Goal: Communication & Community: Answer question/provide support

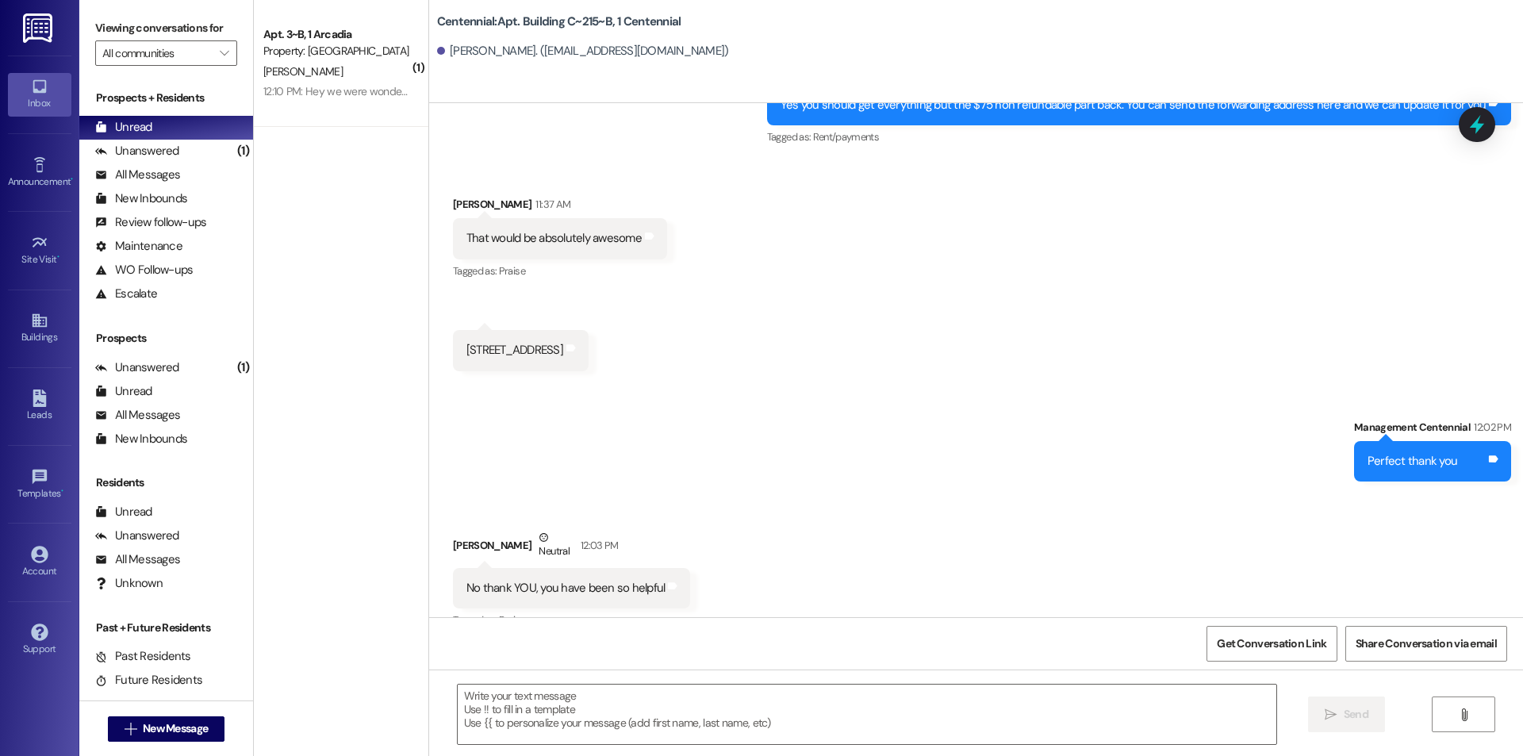
scroll to position [21868, 0]
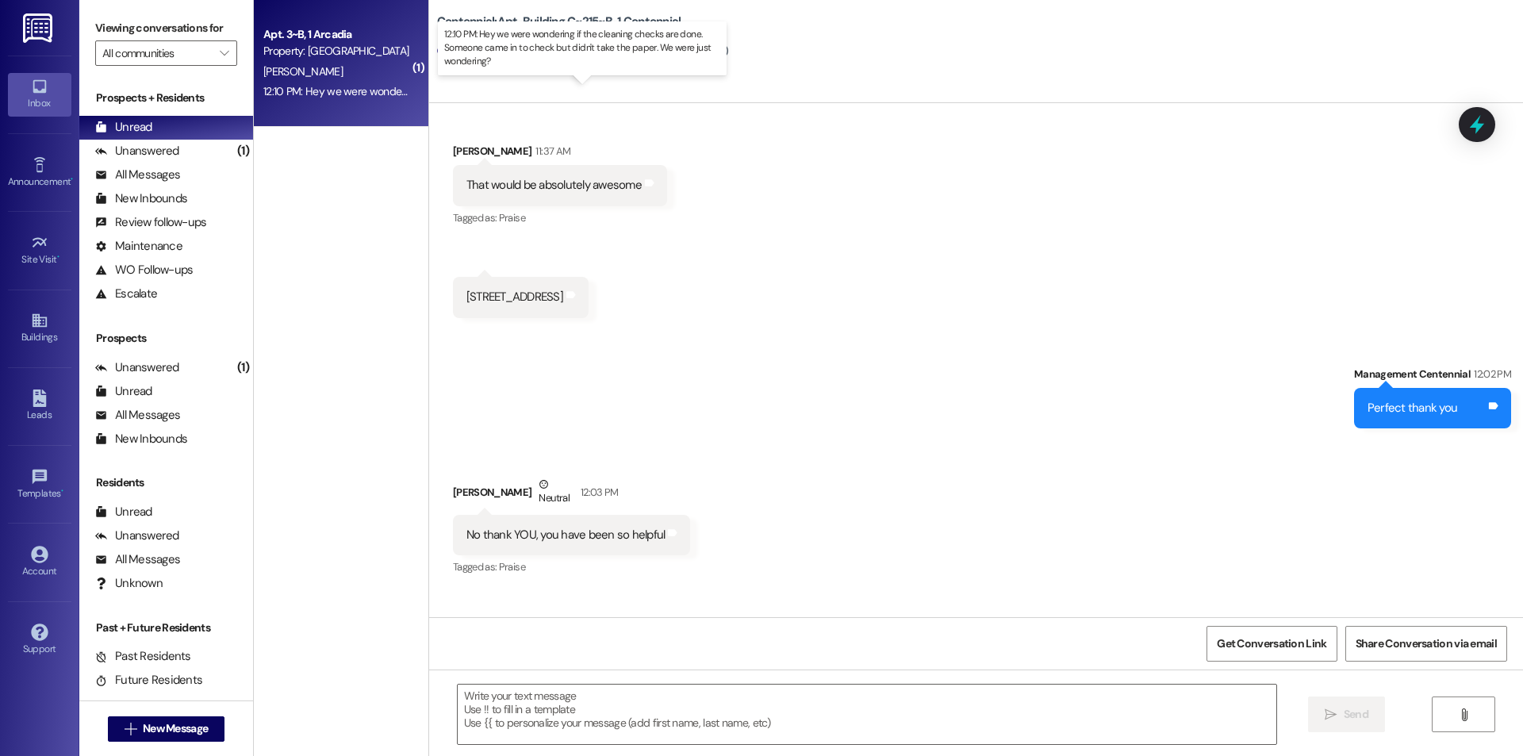
click at [366, 94] on div "12:10 PM: Hey we were wondering if the cleaning checks are done. Someone came i…" at bounding box center [596, 91] width 667 height 14
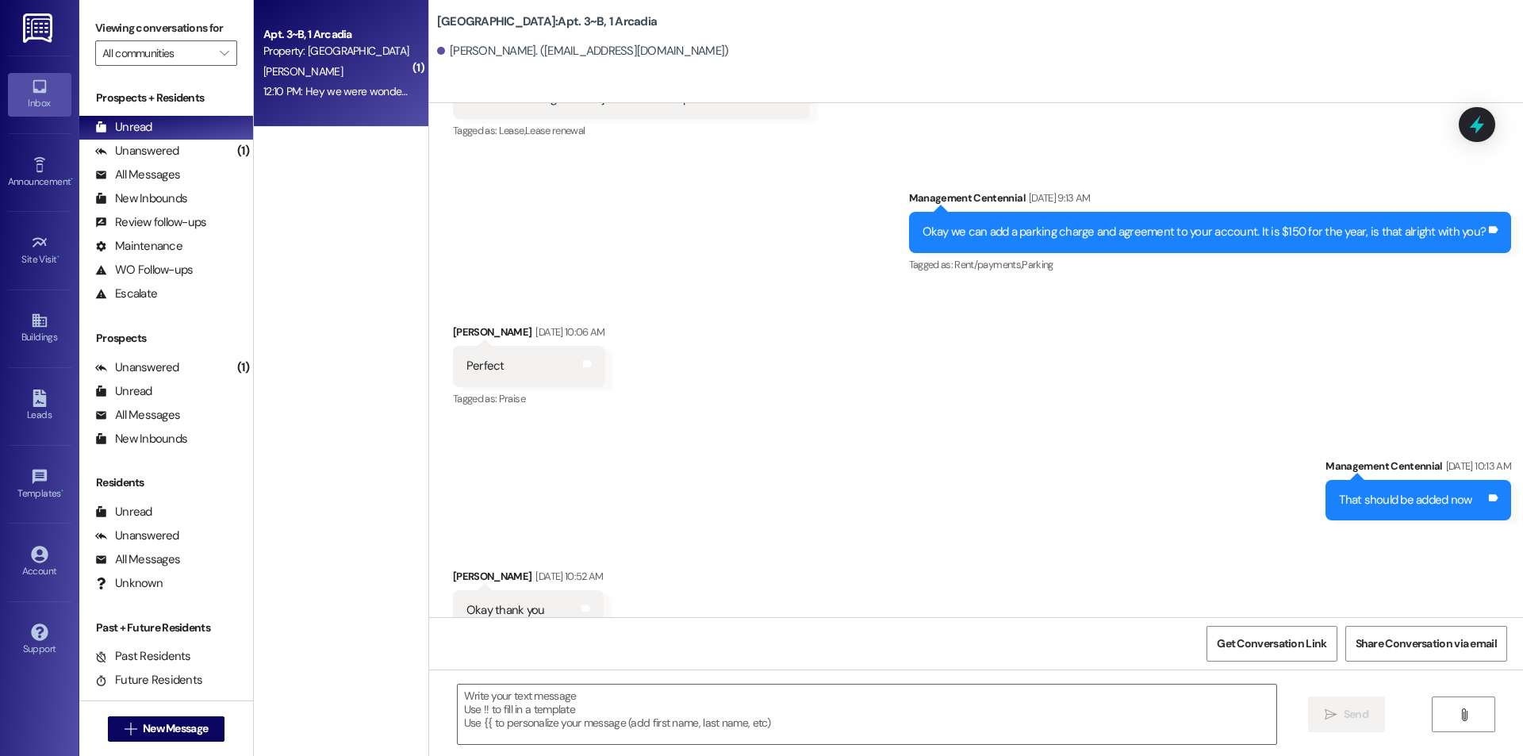
scroll to position [19603, 0]
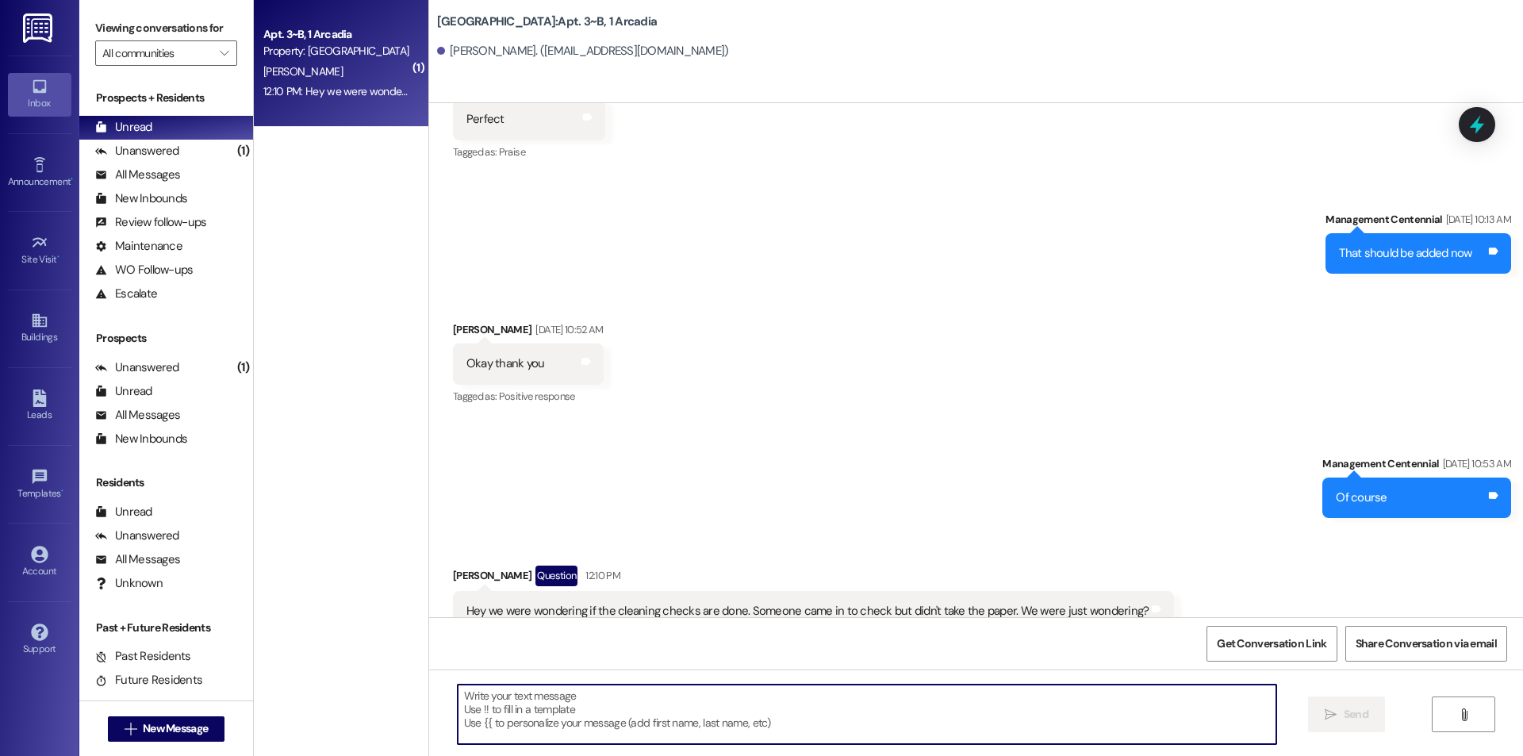
click at [892, 707] on textarea at bounding box center [867, 714] width 819 height 59
type textarea "Did they mark anything on the paper?"
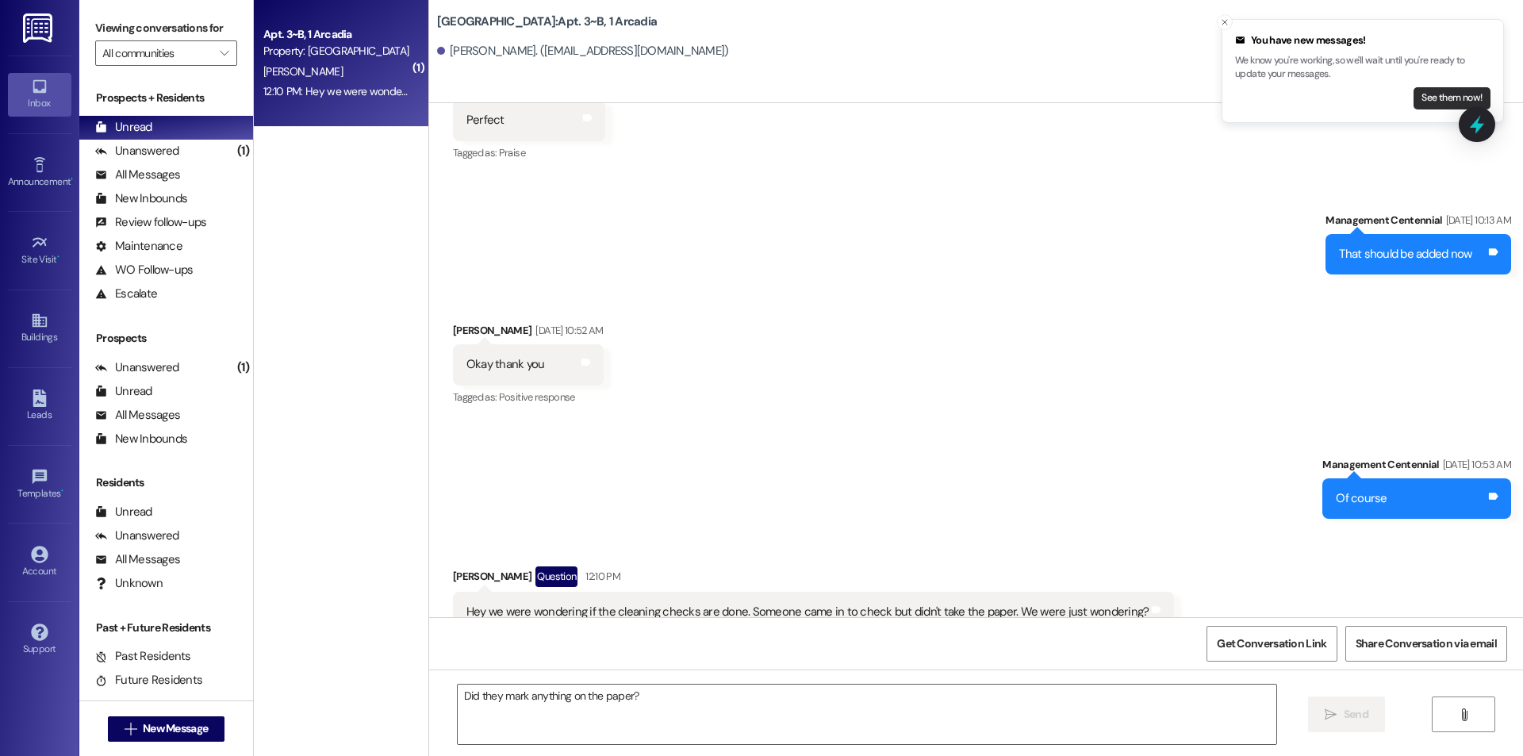
click at [1418, 103] on button "See them now!" at bounding box center [1452, 98] width 77 height 22
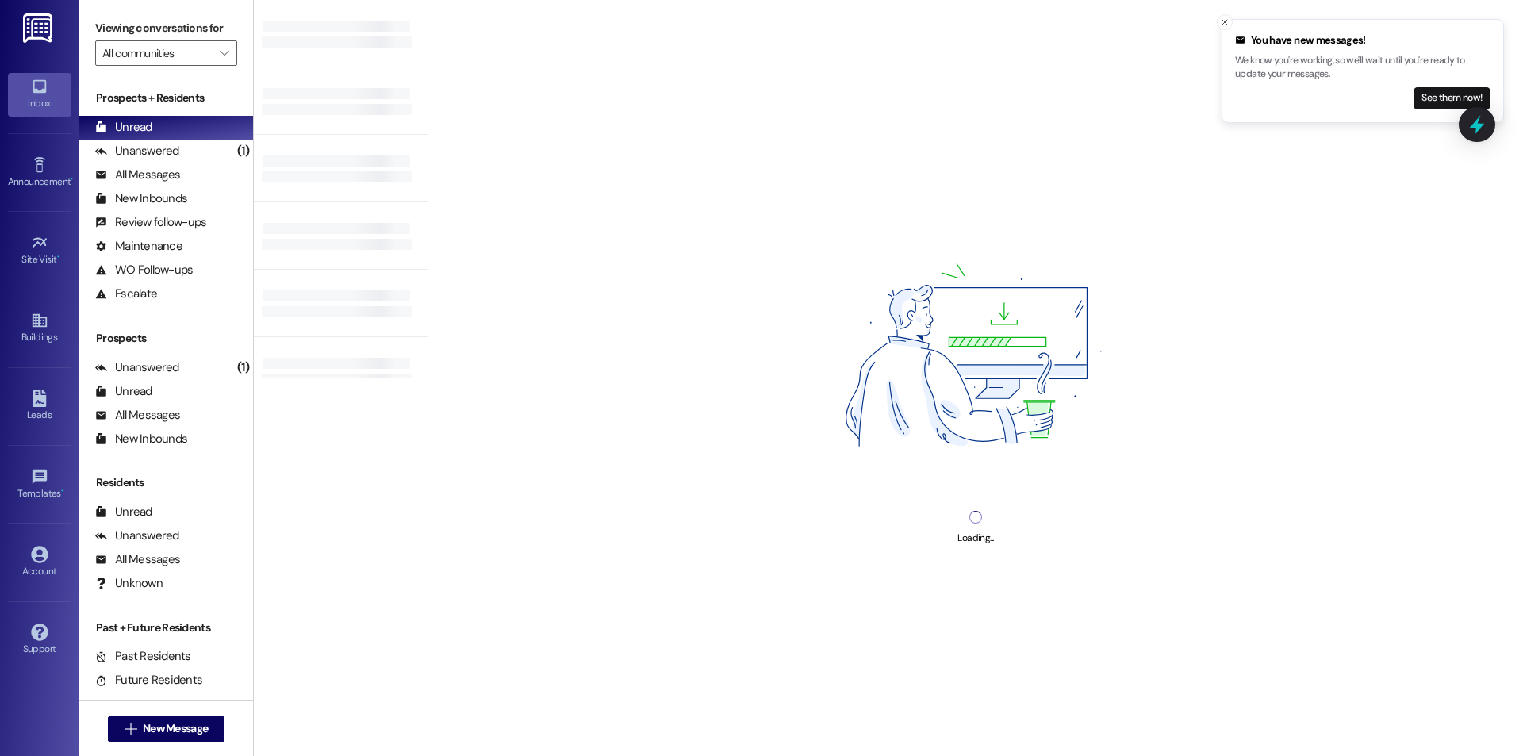
click at [1418, 103] on button "See them now!" at bounding box center [1452, 98] width 77 height 22
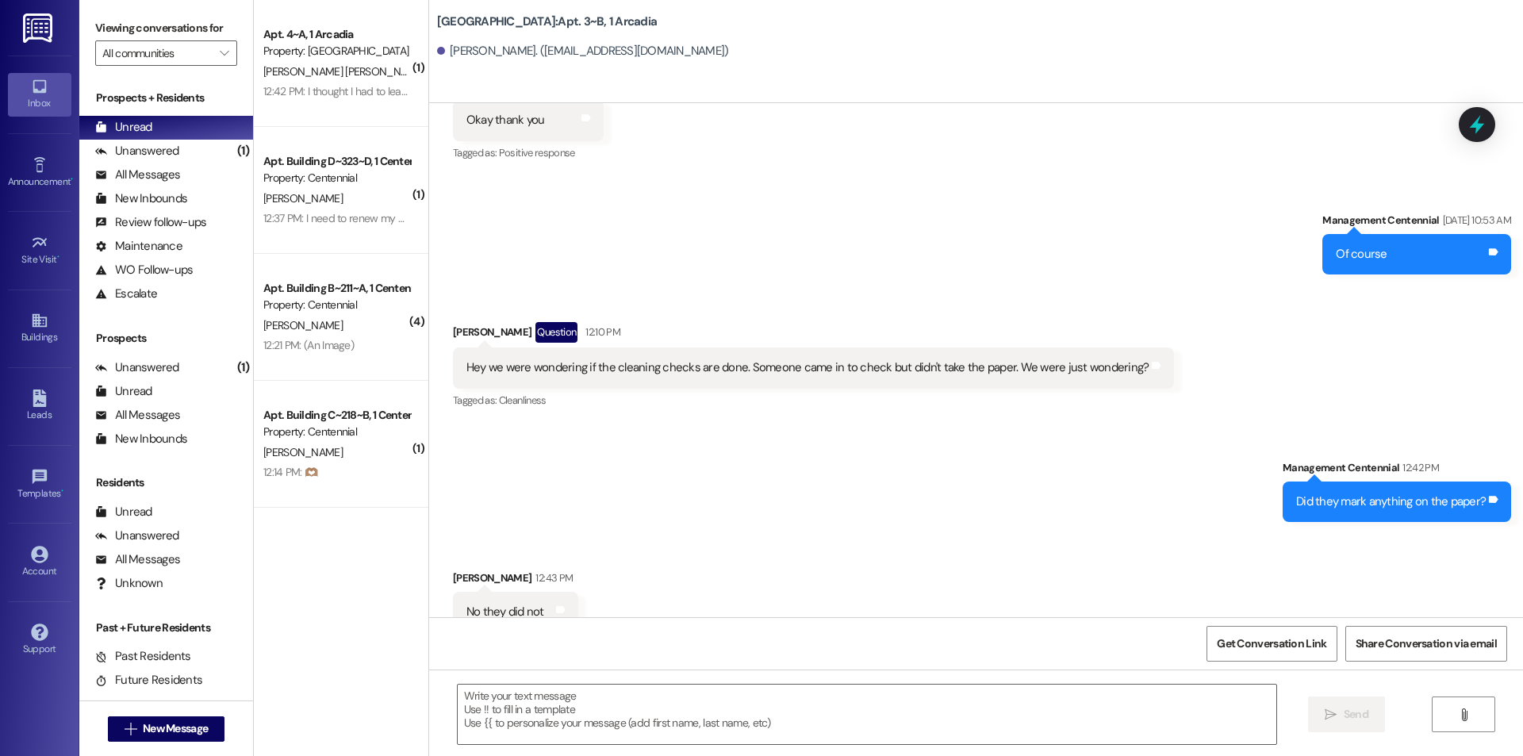
scroll to position [19848, 0]
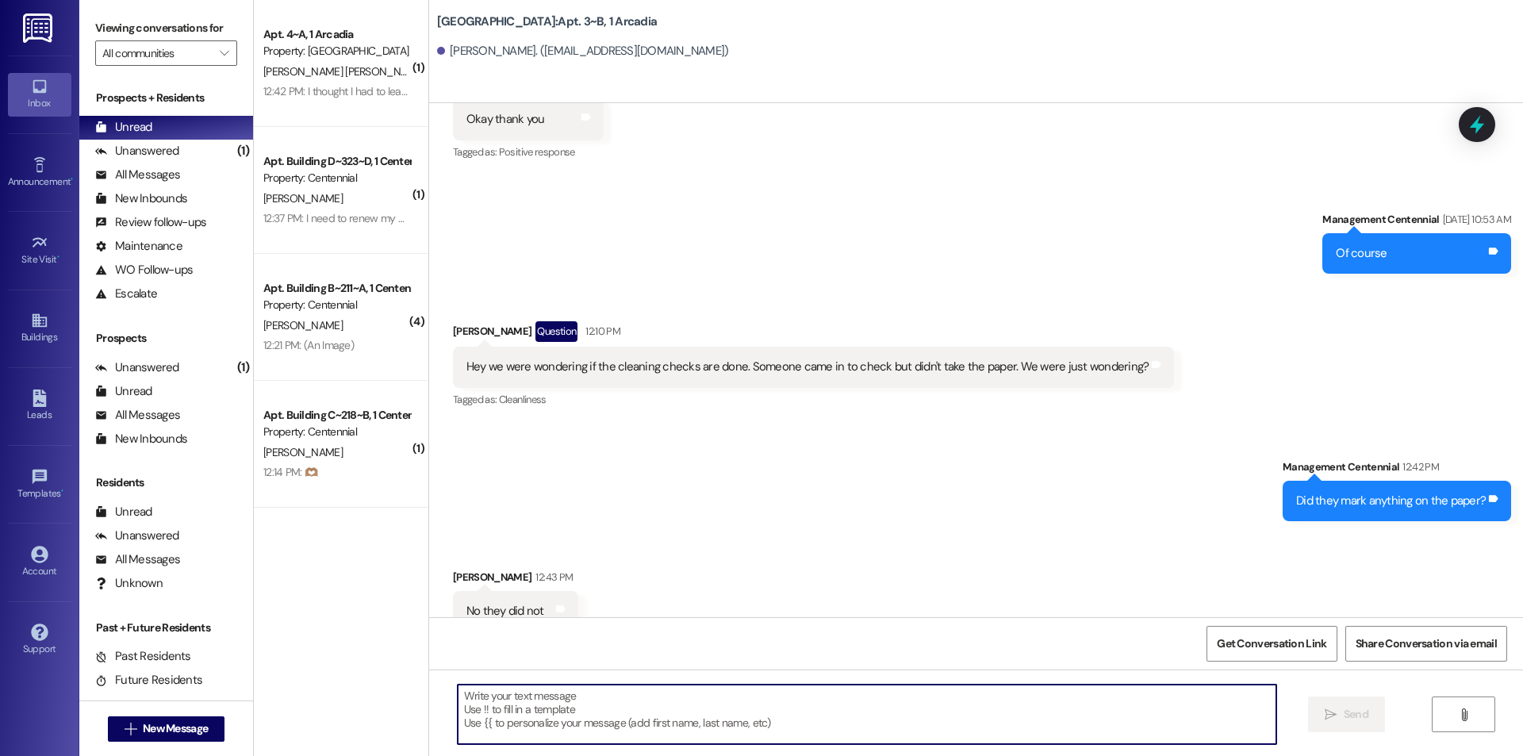
click at [800, 718] on textarea at bounding box center [867, 714] width 819 height 59
type textarea "T"
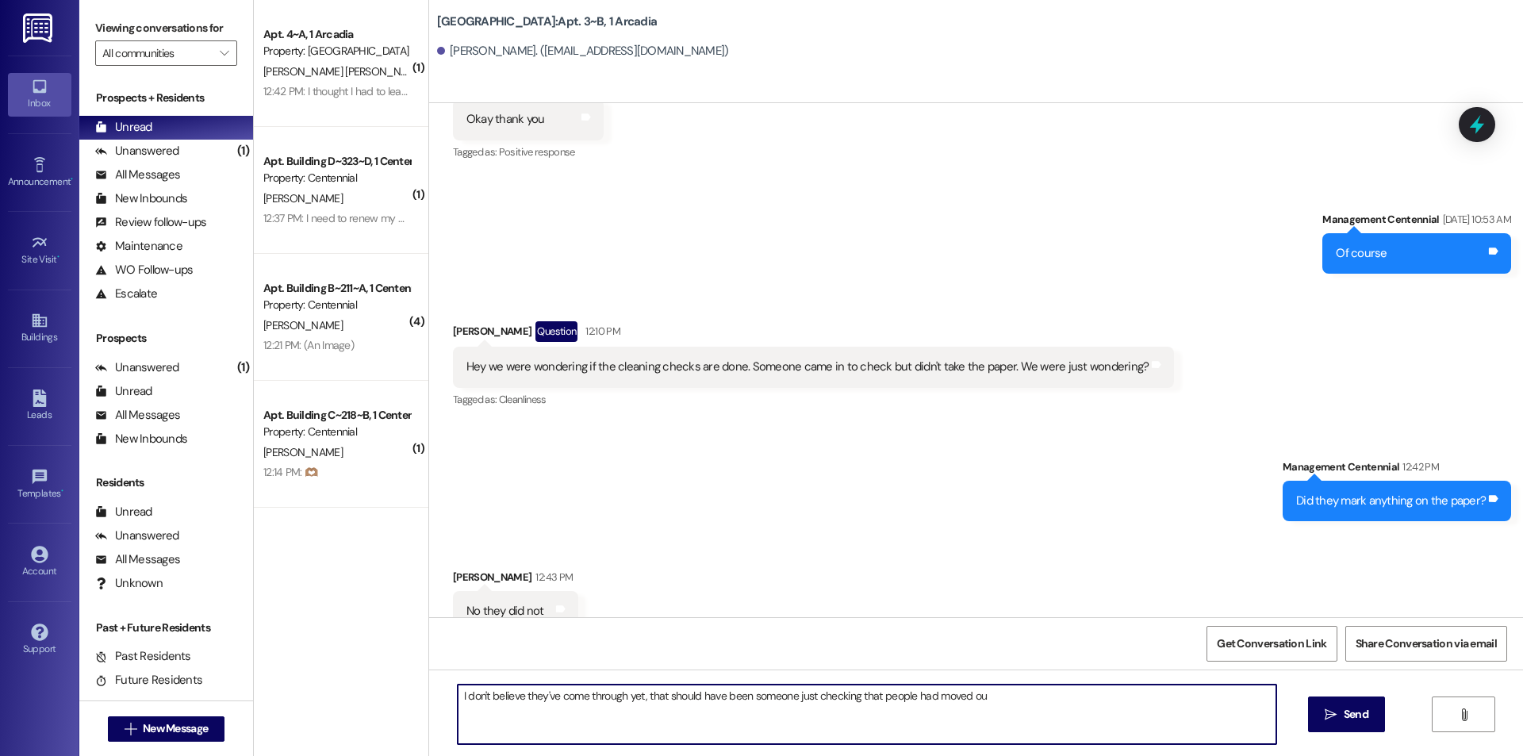
type textarea "I don't believe they've come through yet, that should have been someone just ch…"
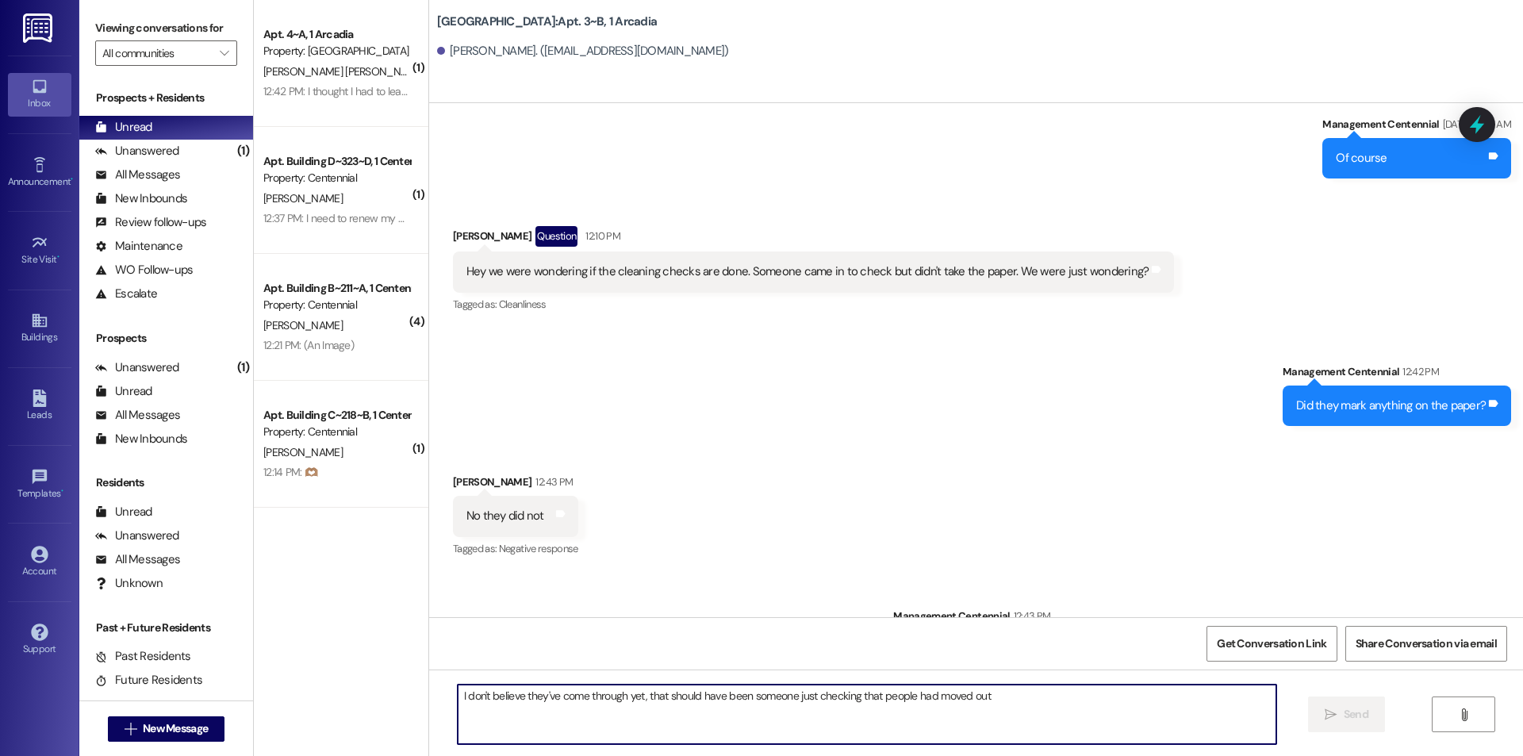
scroll to position [19958, 0]
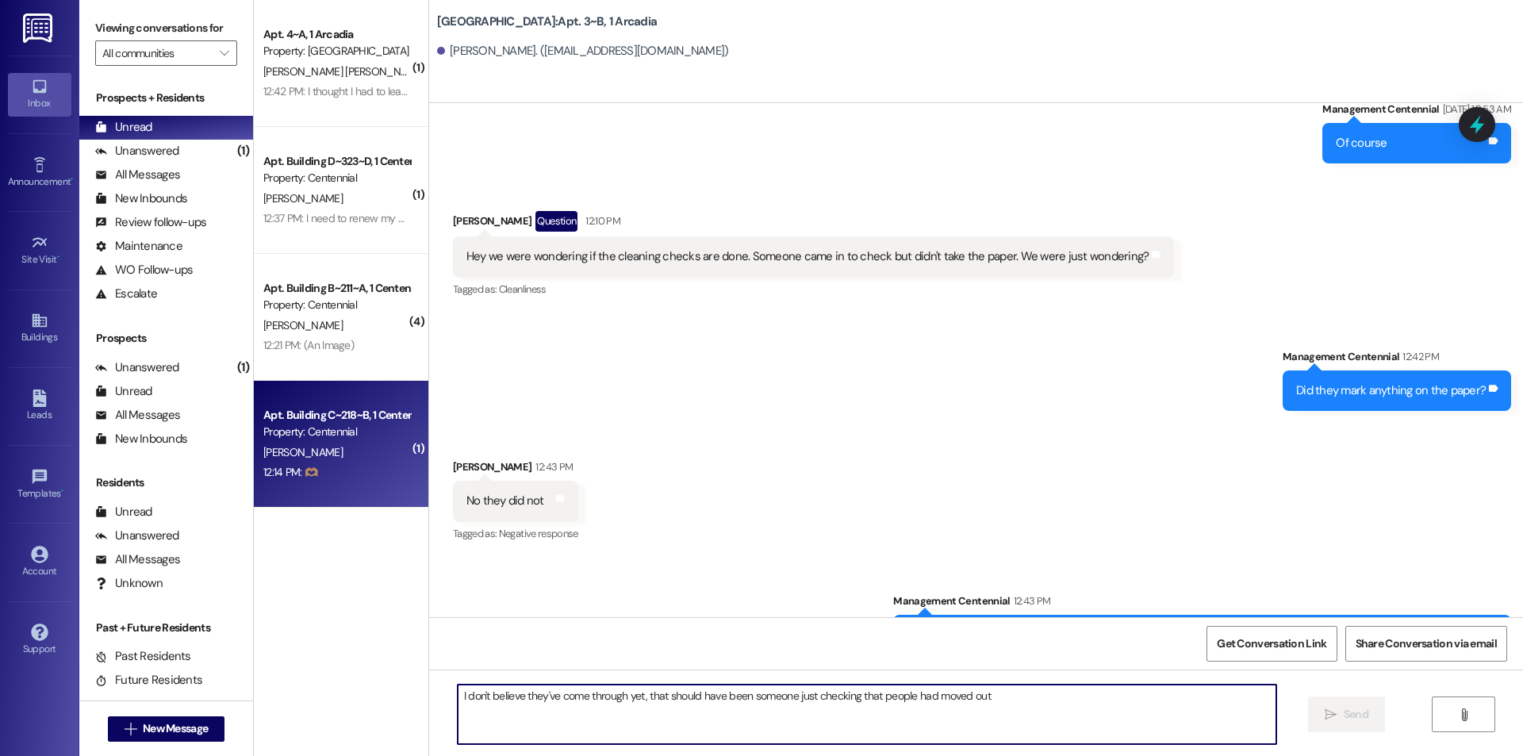
click at [313, 452] on div "[PERSON_NAME]" at bounding box center [337, 453] width 150 height 20
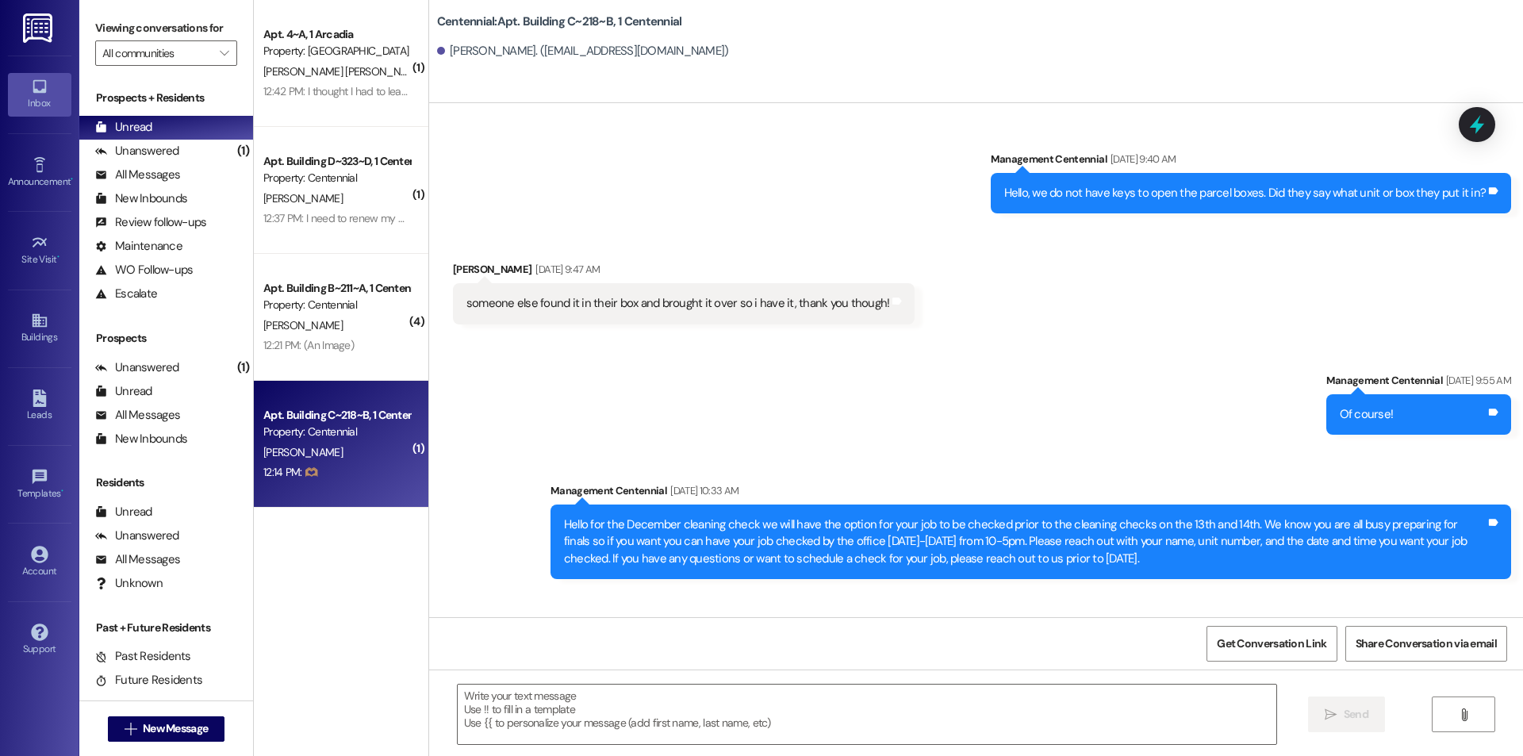
scroll to position [47769, 0]
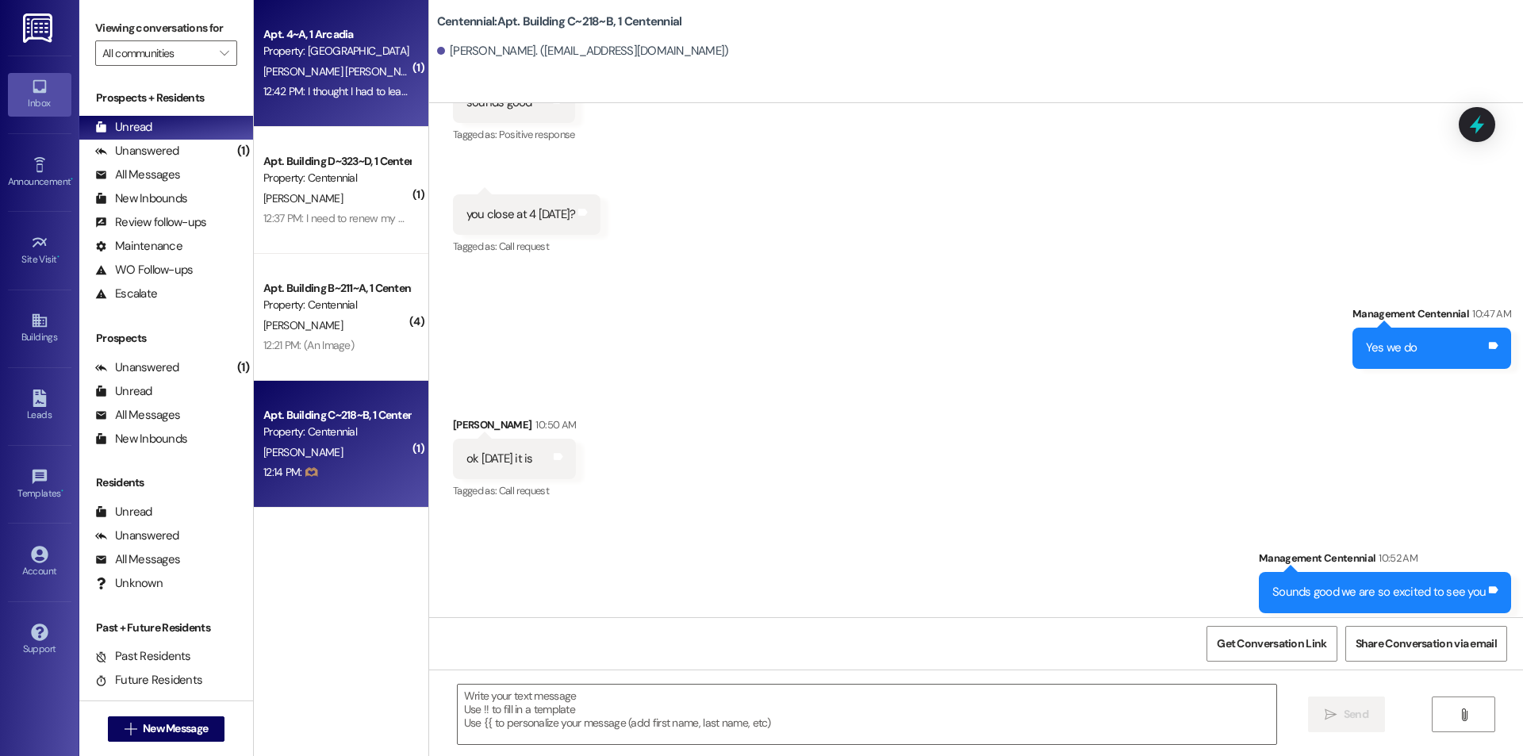
click at [320, 73] on span "[PERSON_NAME] [PERSON_NAME]" at bounding box center [343, 71] width 161 height 14
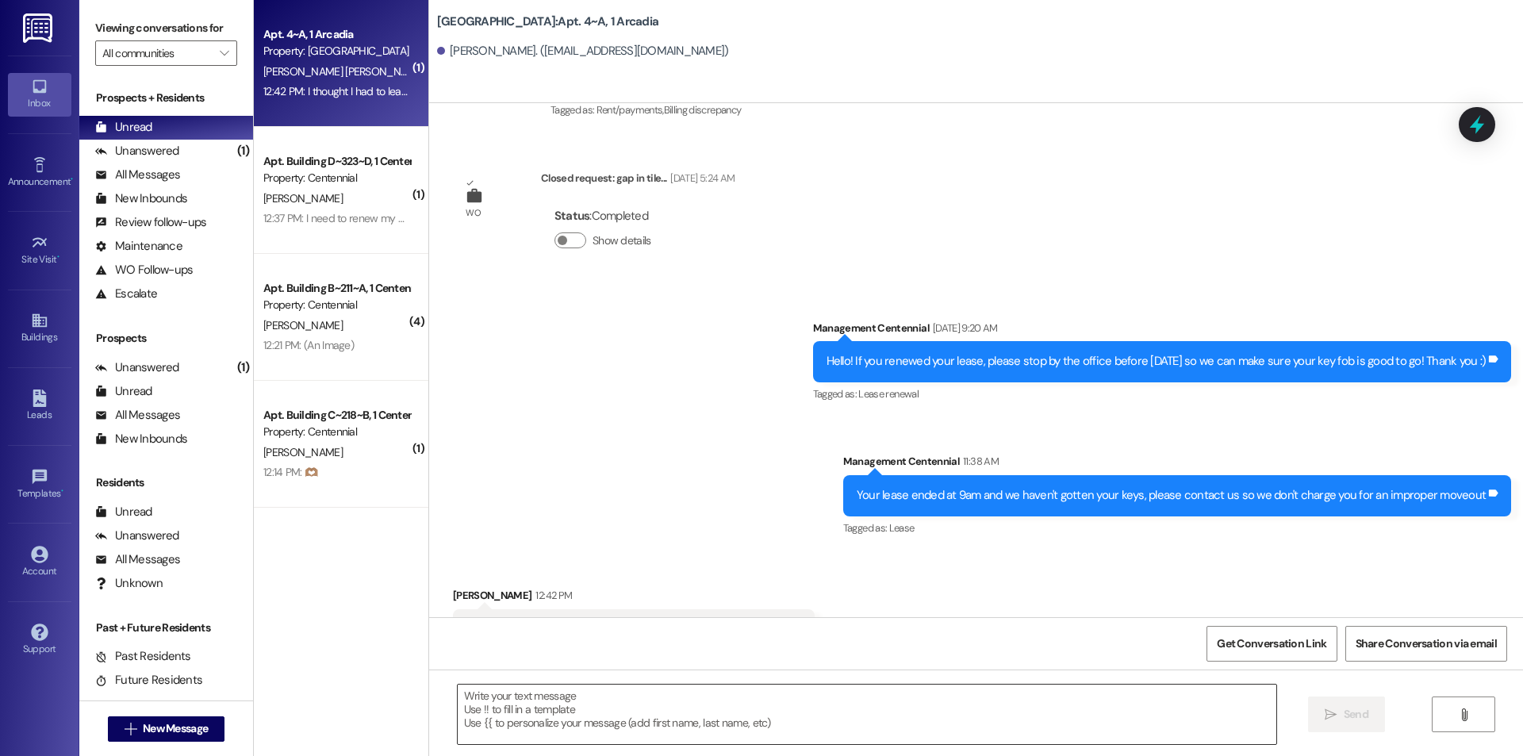
scroll to position [27735, 0]
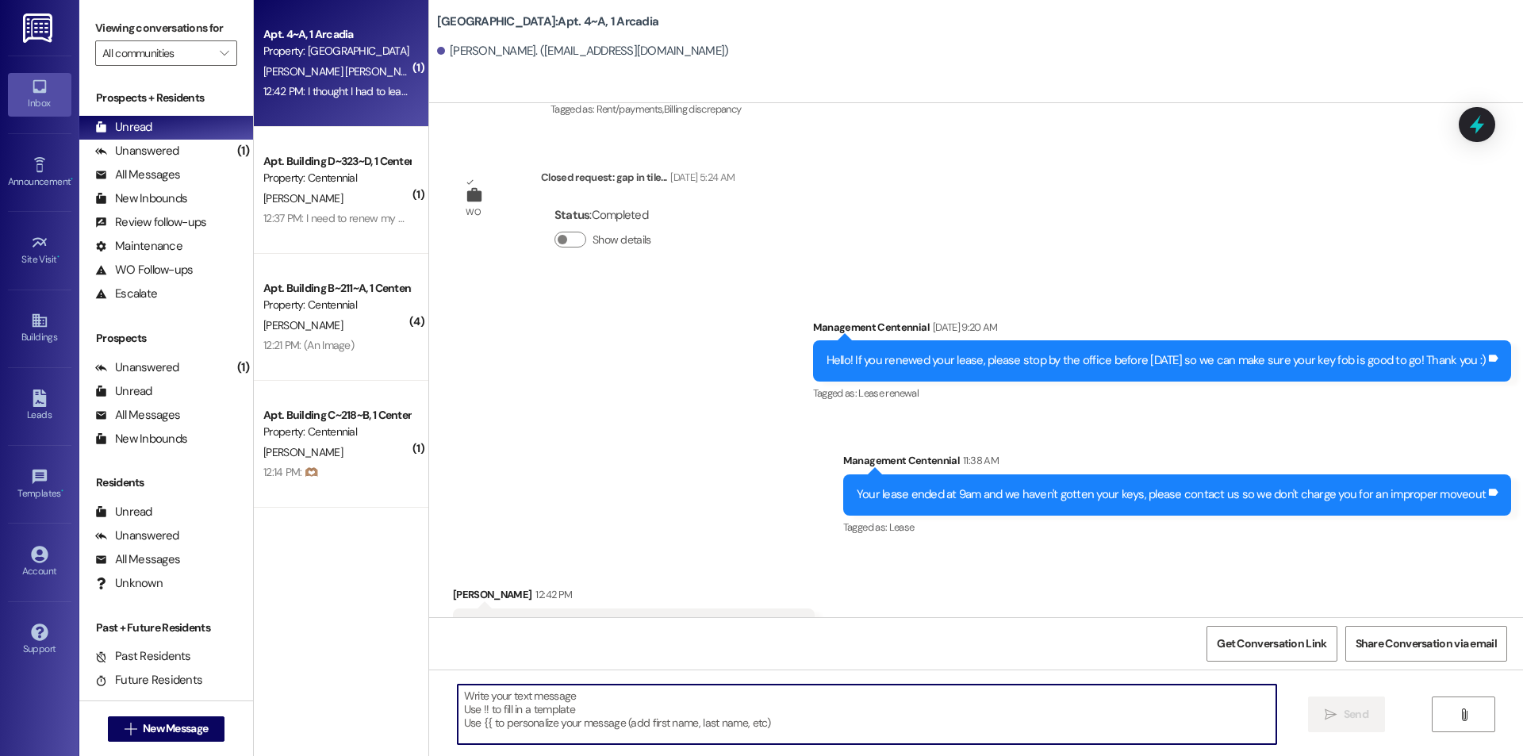
click at [750, 696] on textarea at bounding box center [867, 714] width 819 height 59
type textarea "Thank you"
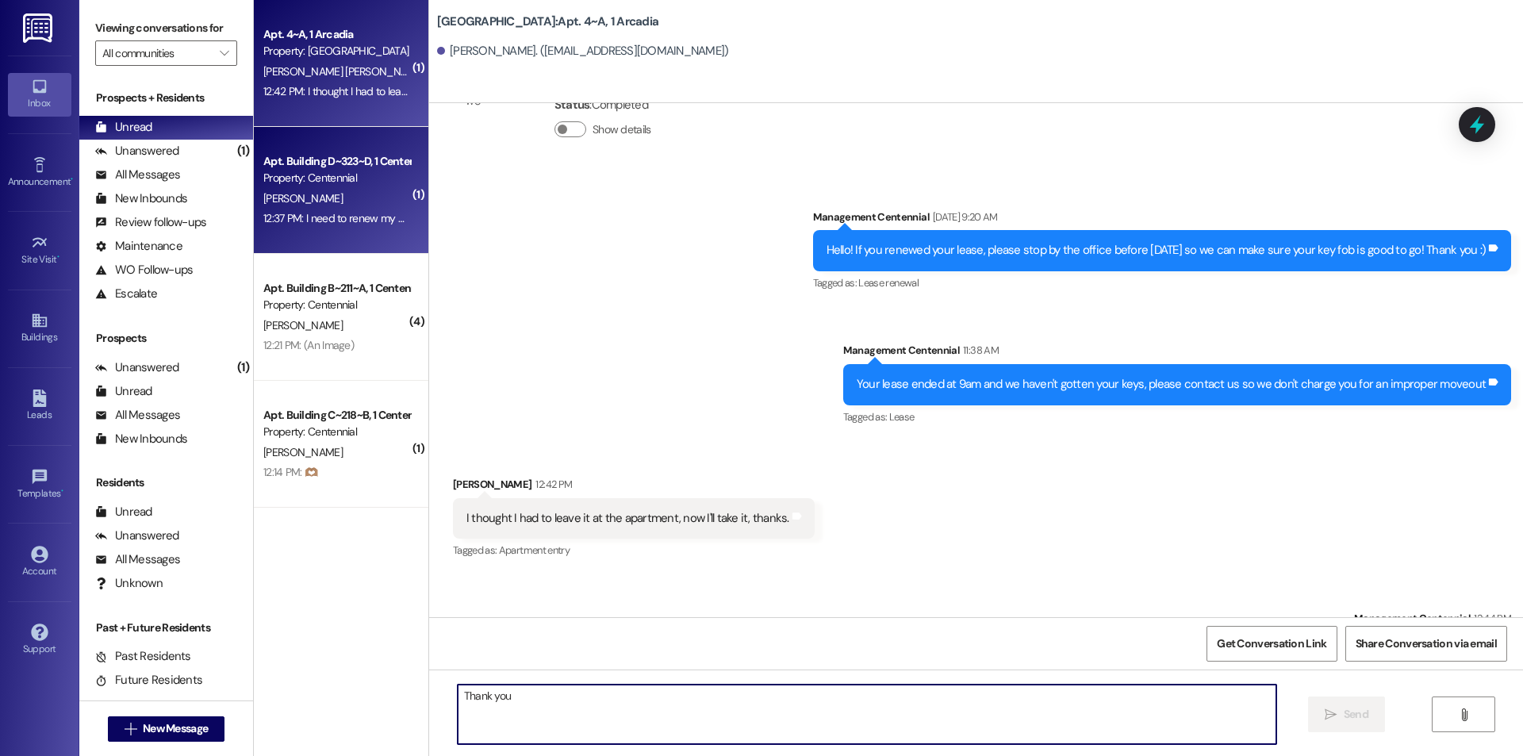
click at [340, 213] on div "12:37 PM: I need to renew my parking pass. It expires [DATE]. Is it possible to…" at bounding box center [571, 218] width 617 height 14
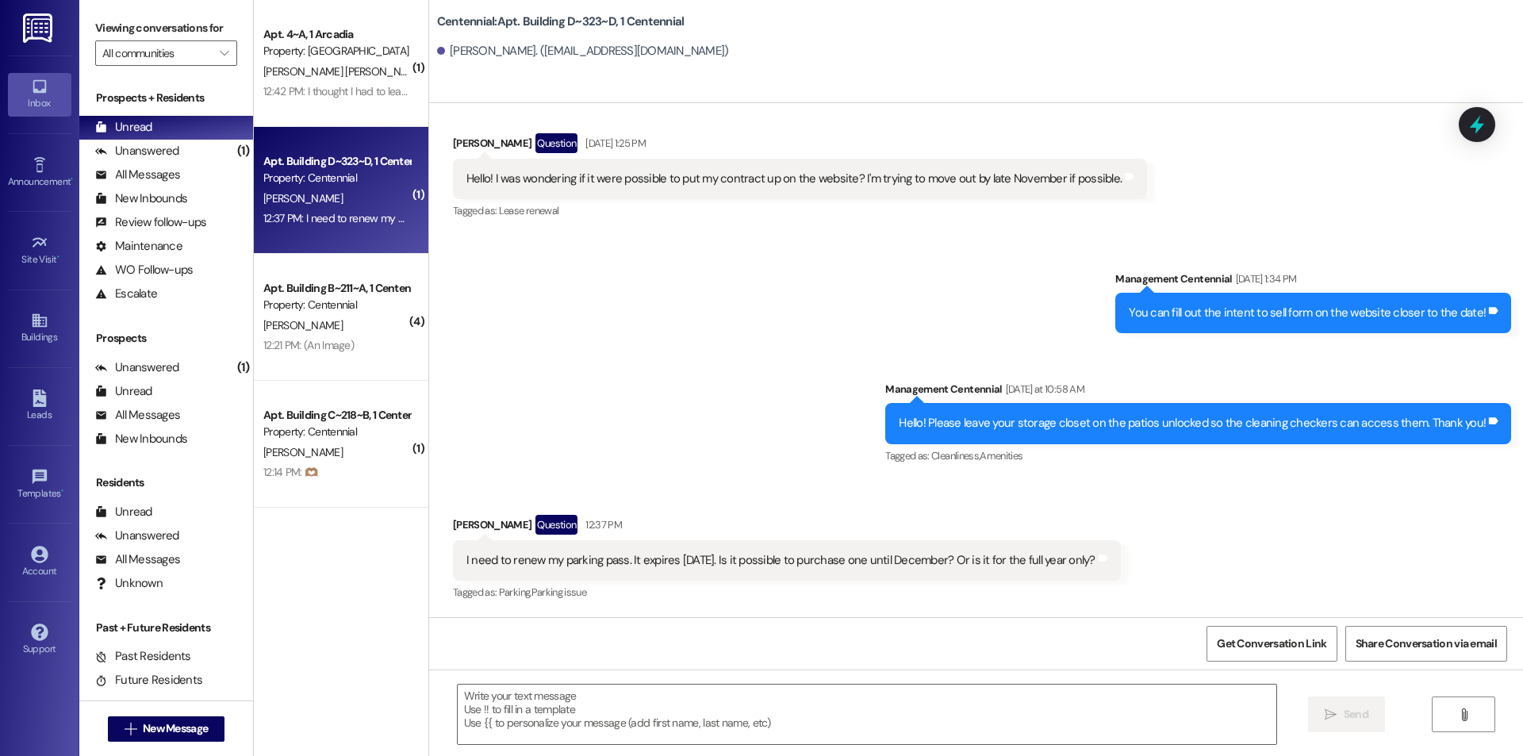
scroll to position [11392, 0]
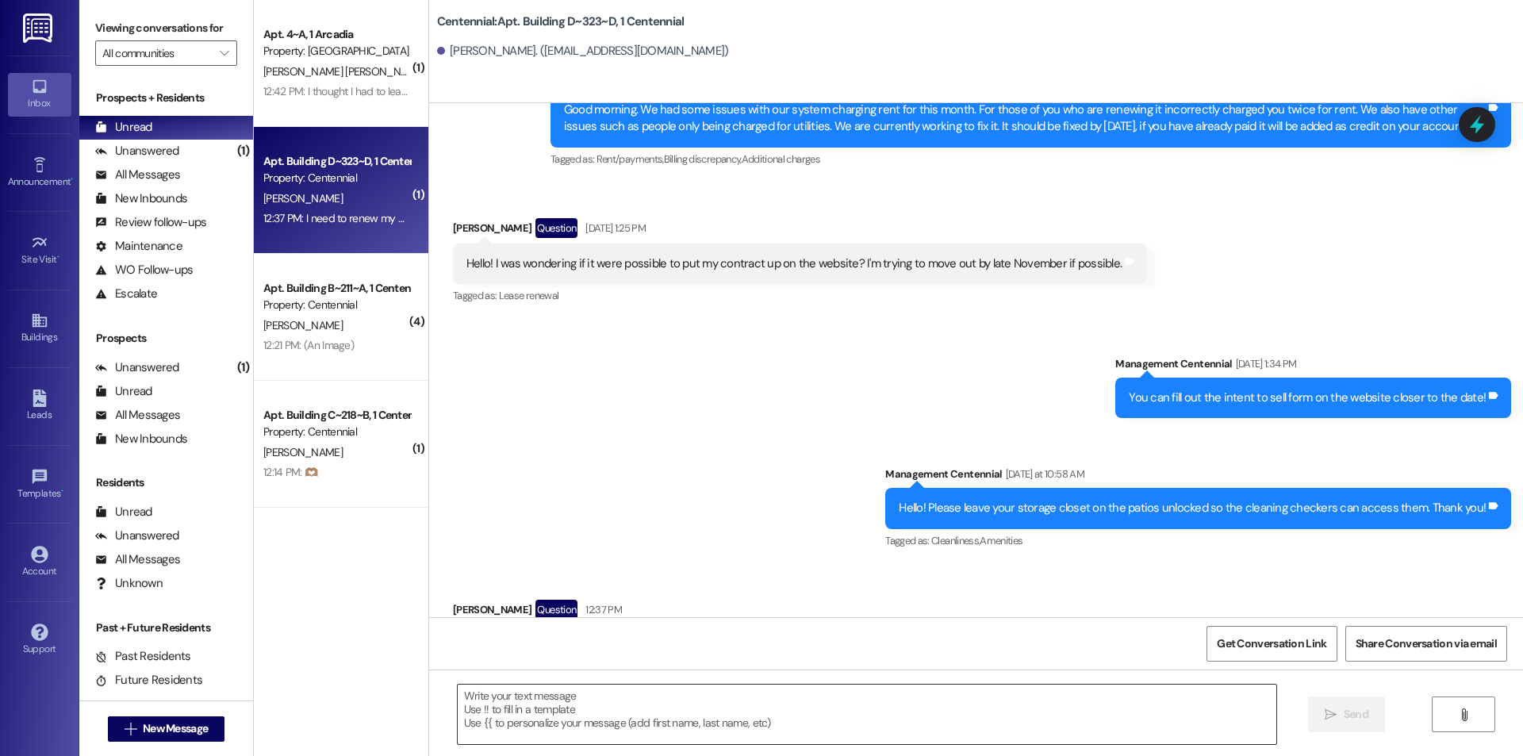
click at [791, 726] on textarea at bounding box center [867, 714] width 819 height 59
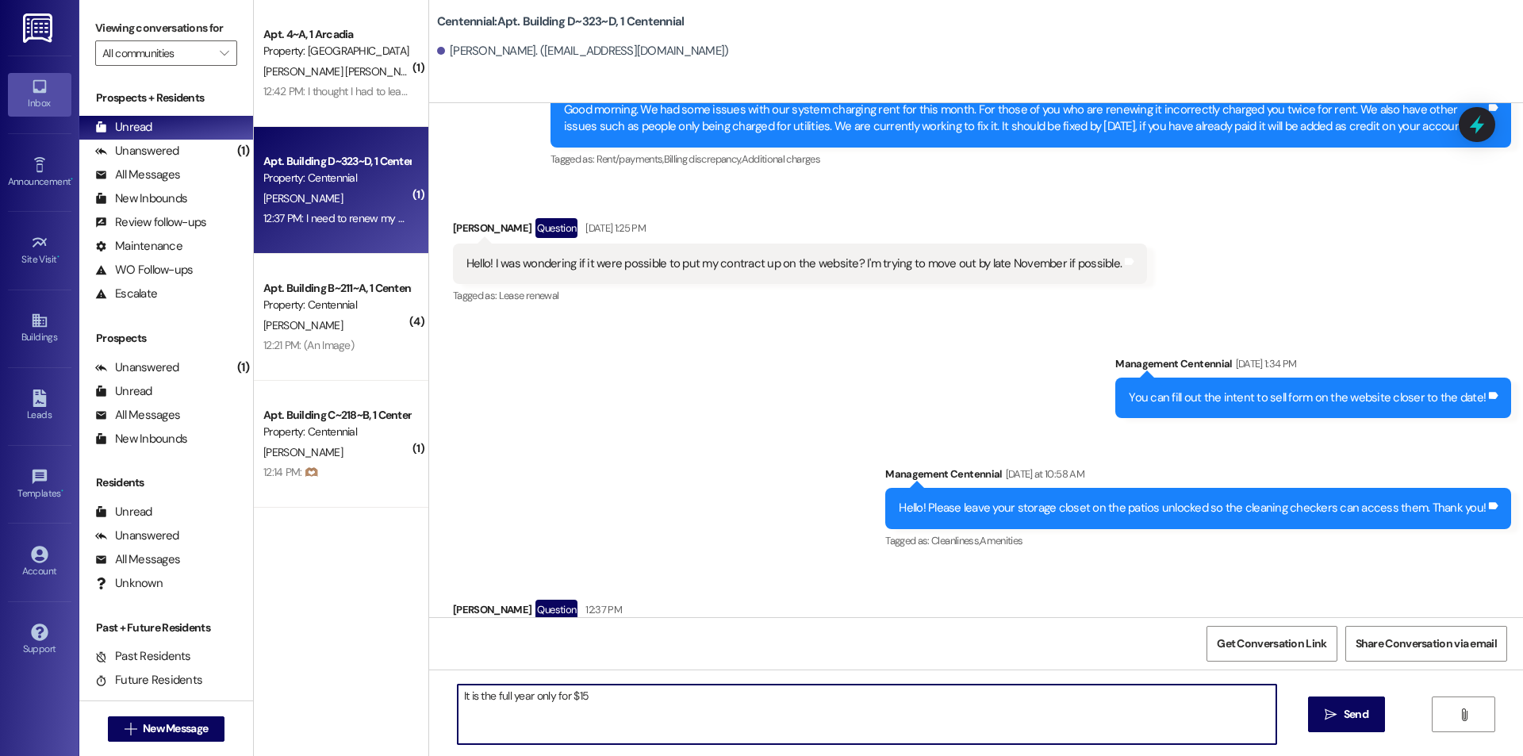
type textarea "It is the full year only for $150"
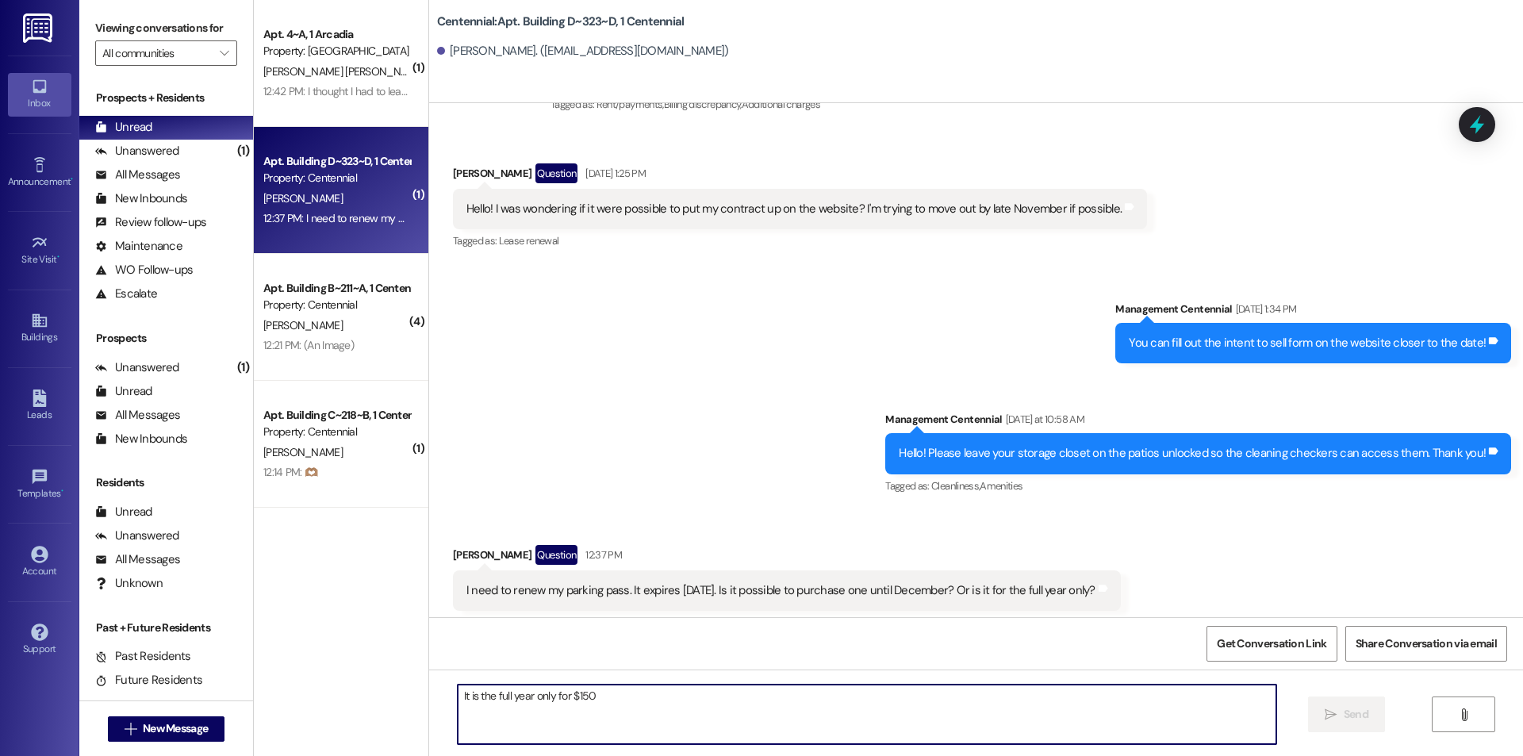
scroll to position [11502, 0]
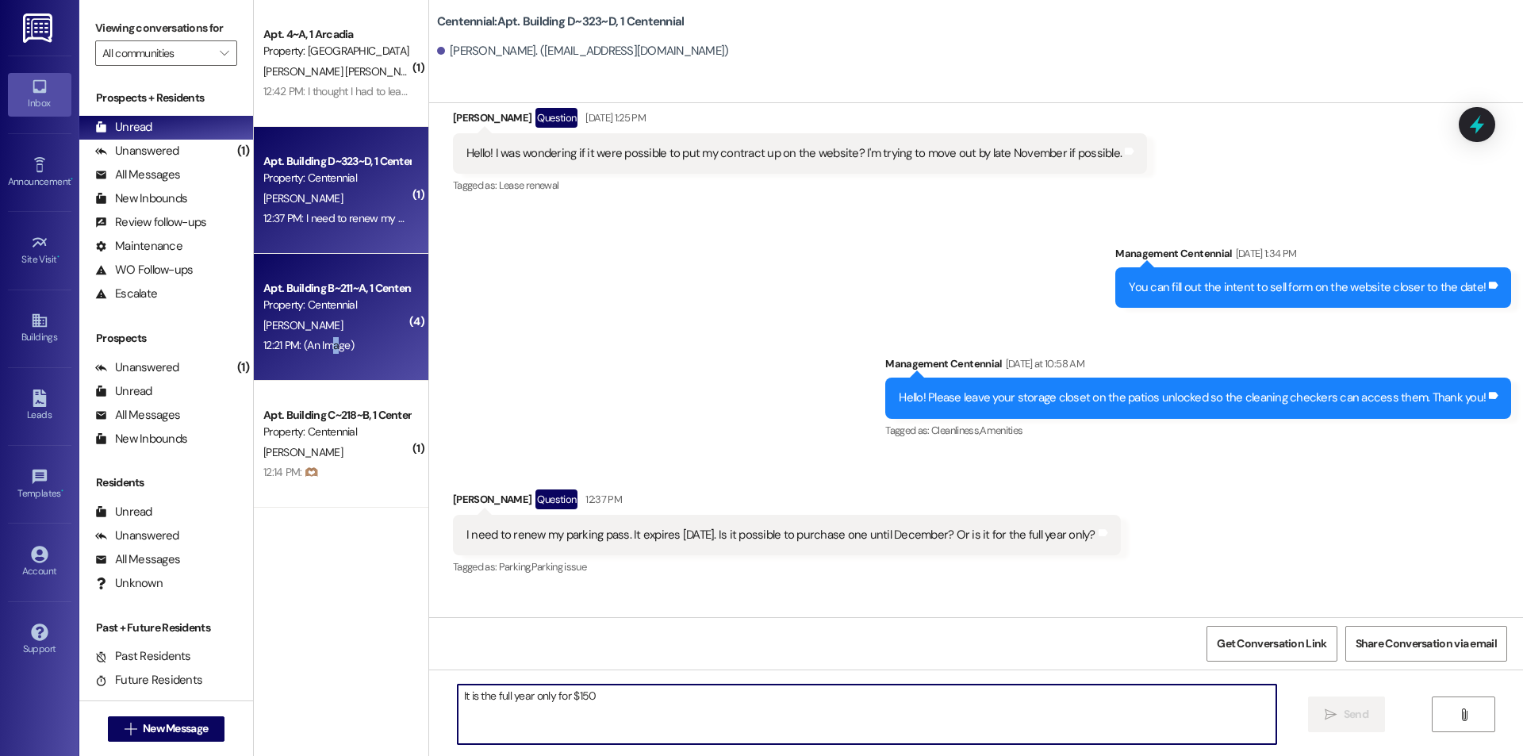
click at [323, 356] on div "Apt. Building B~211~A, 1 Centennial Property: Centennial [PERSON_NAME] 12:21 PM…" at bounding box center [341, 317] width 175 height 127
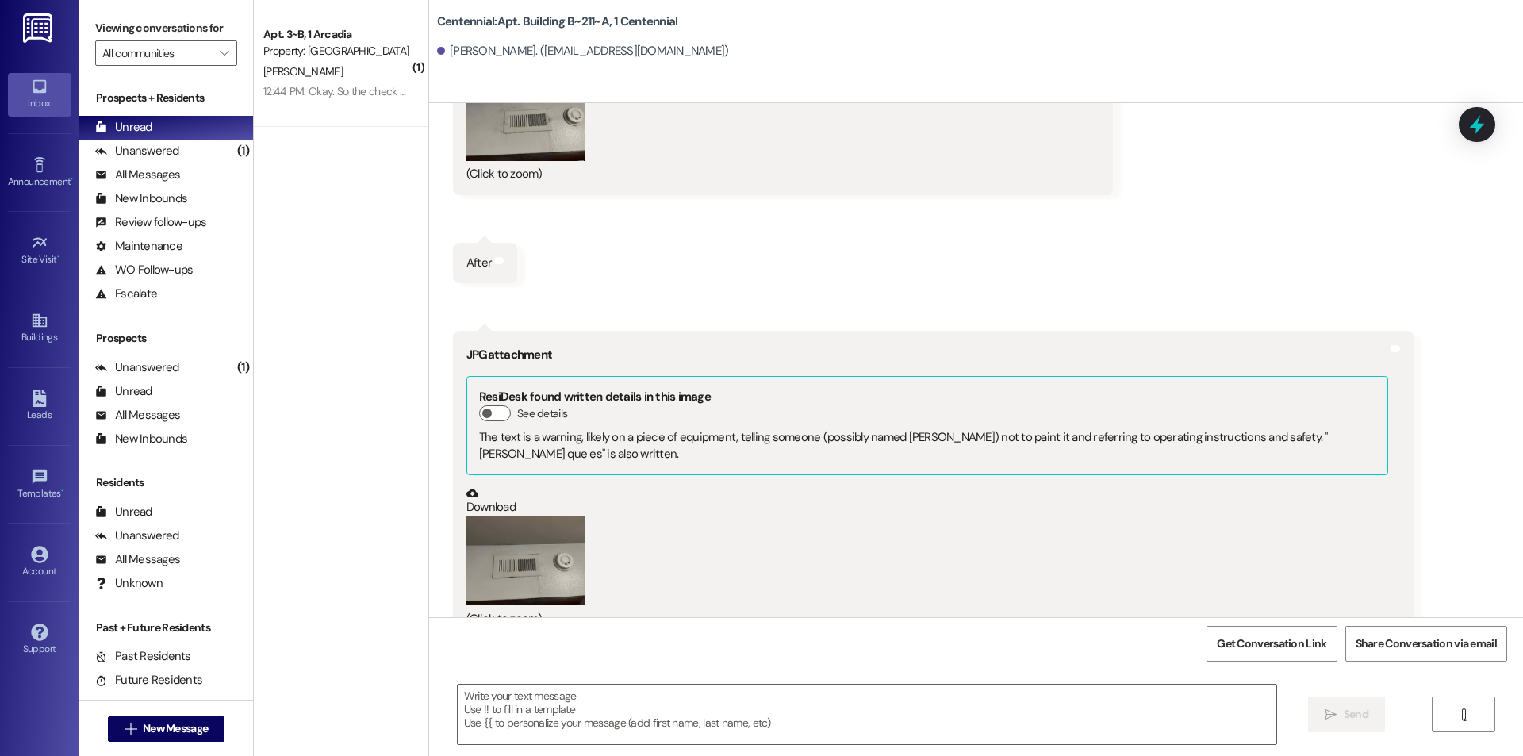
scroll to position [8853, 0]
click at [551, 525] on button "Zoom image" at bounding box center [525, 561] width 119 height 90
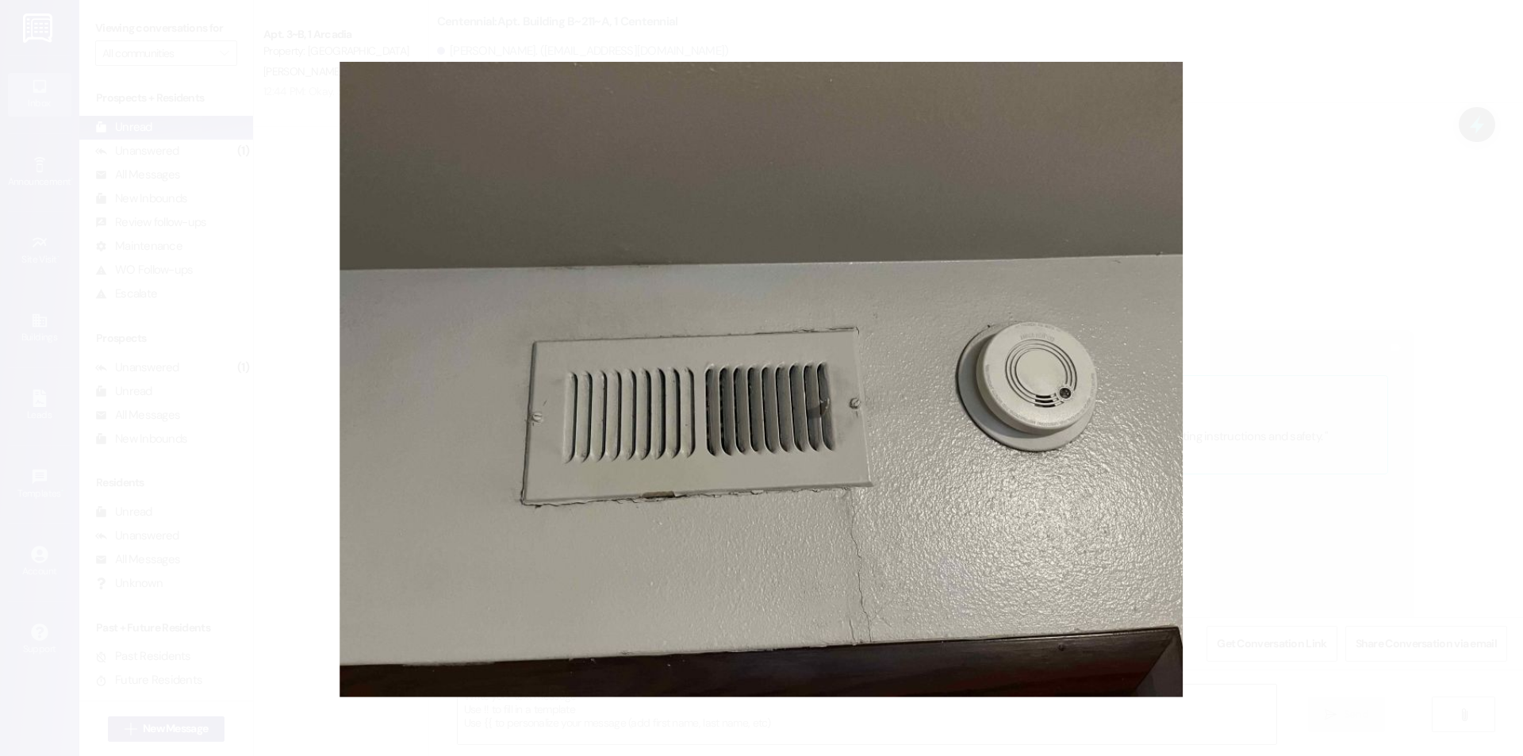
click at [1245, 434] on button "Unzoom image" at bounding box center [761, 378] width 1523 height 756
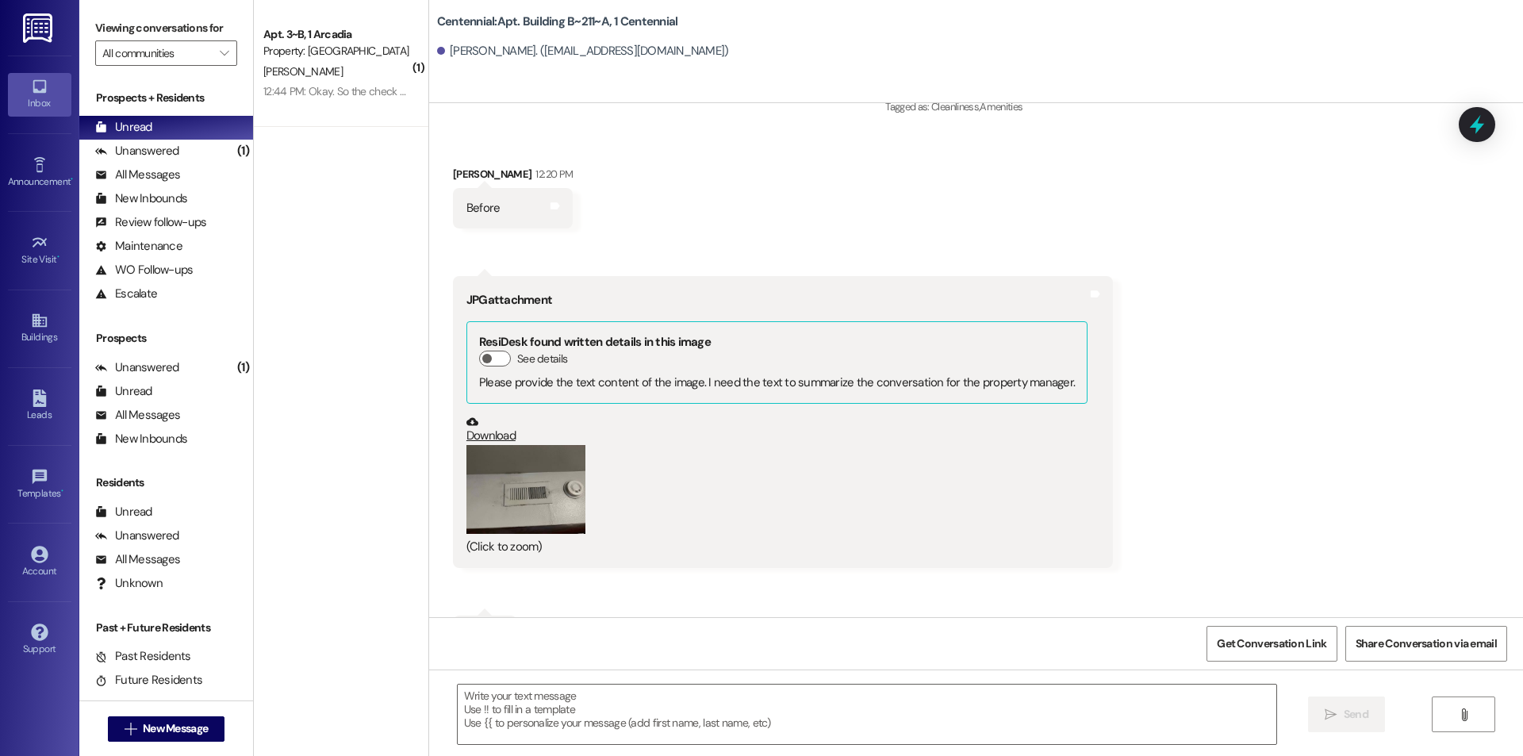
scroll to position [8456, 0]
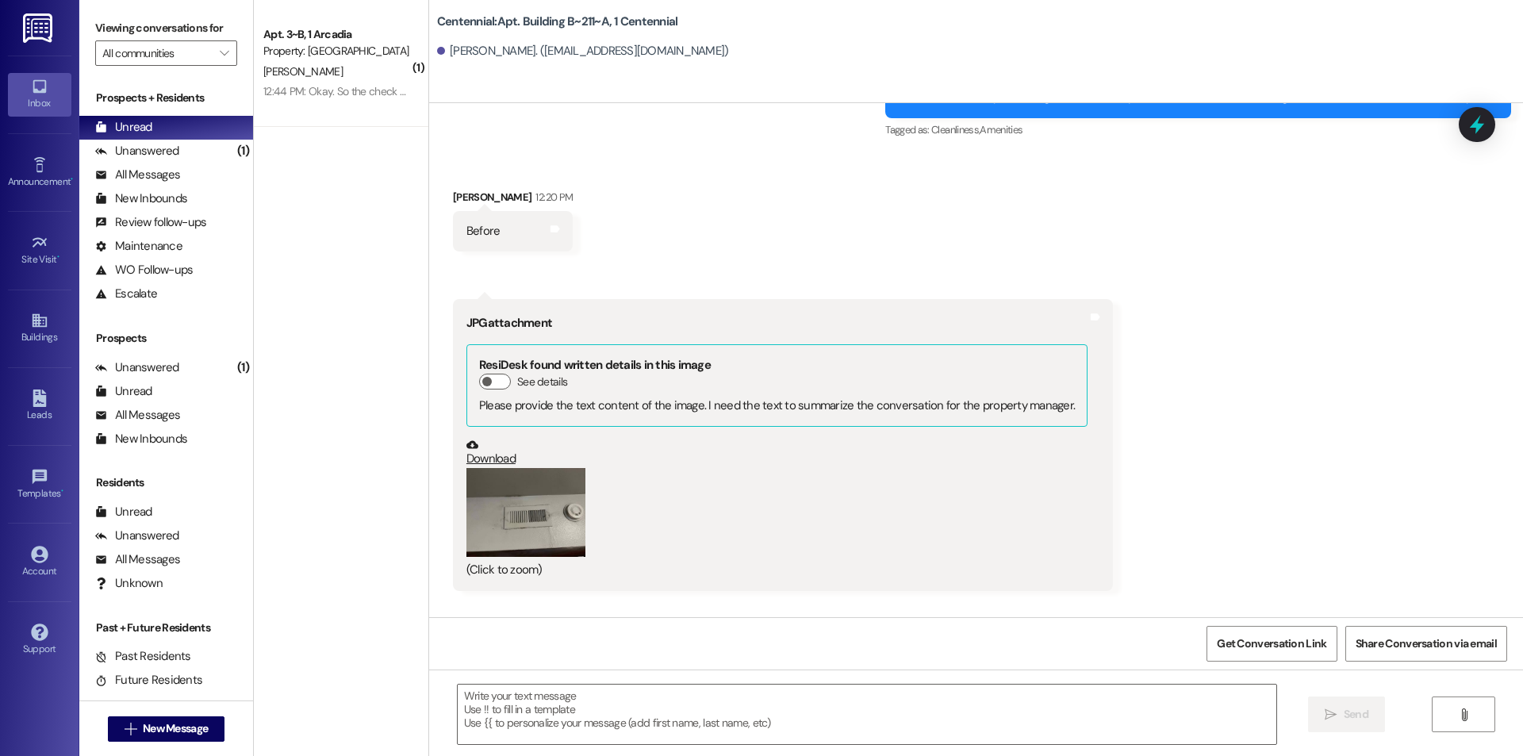
click at [522, 490] on button "Zoom image" at bounding box center [525, 513] width 119 height 90
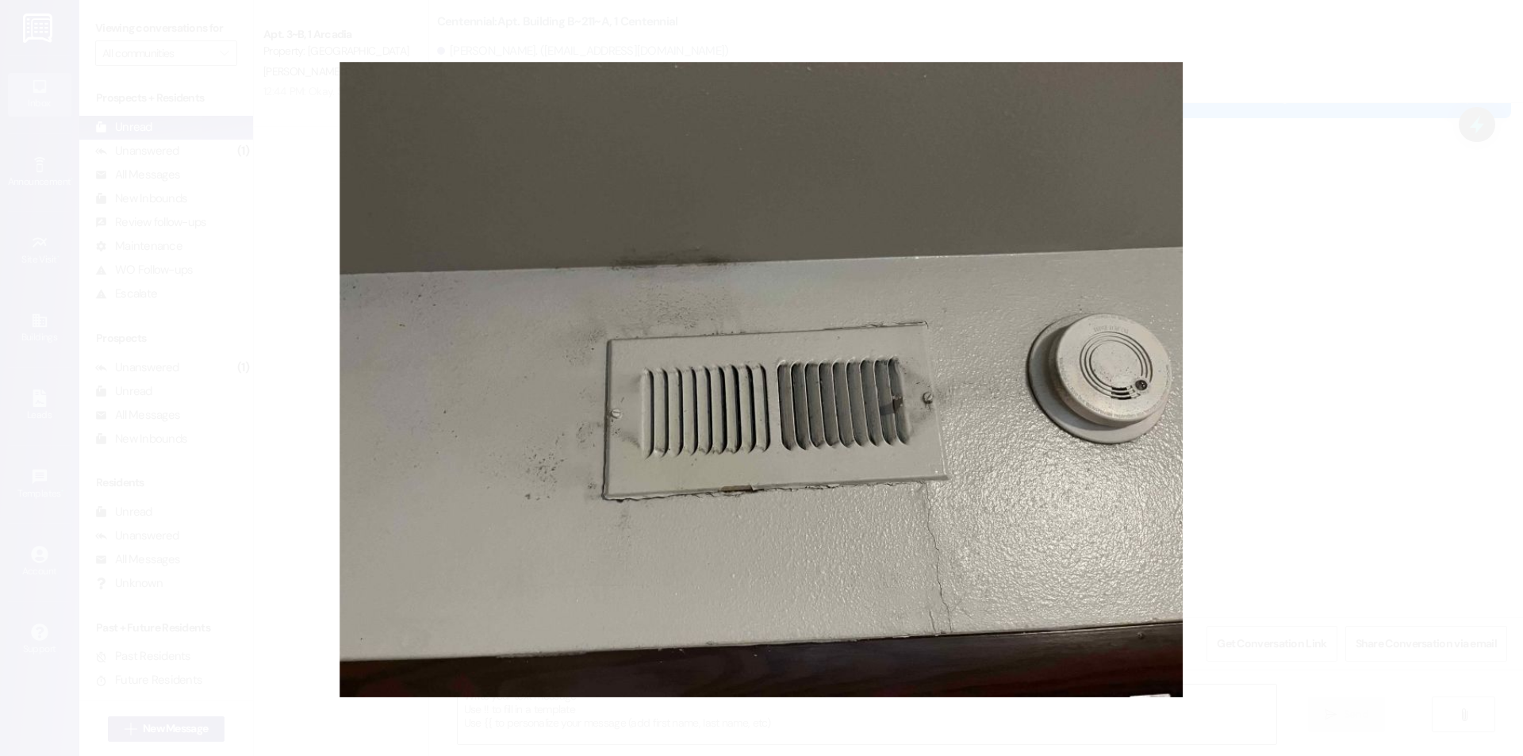
click at [1230, 457] on button "Unzoom image" at bounding box center [761, 378] width 1523 height 756
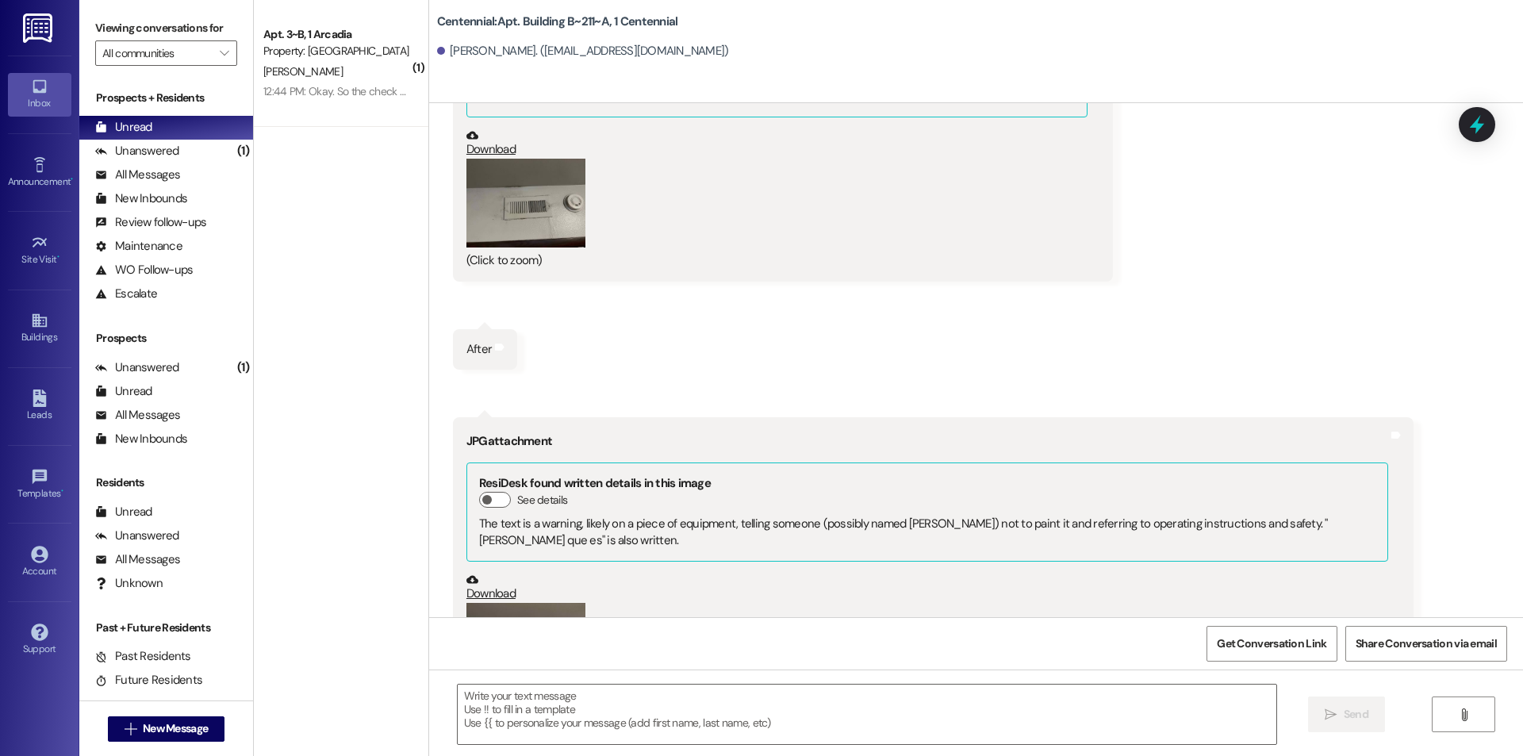
scroll to position [8853, 0]
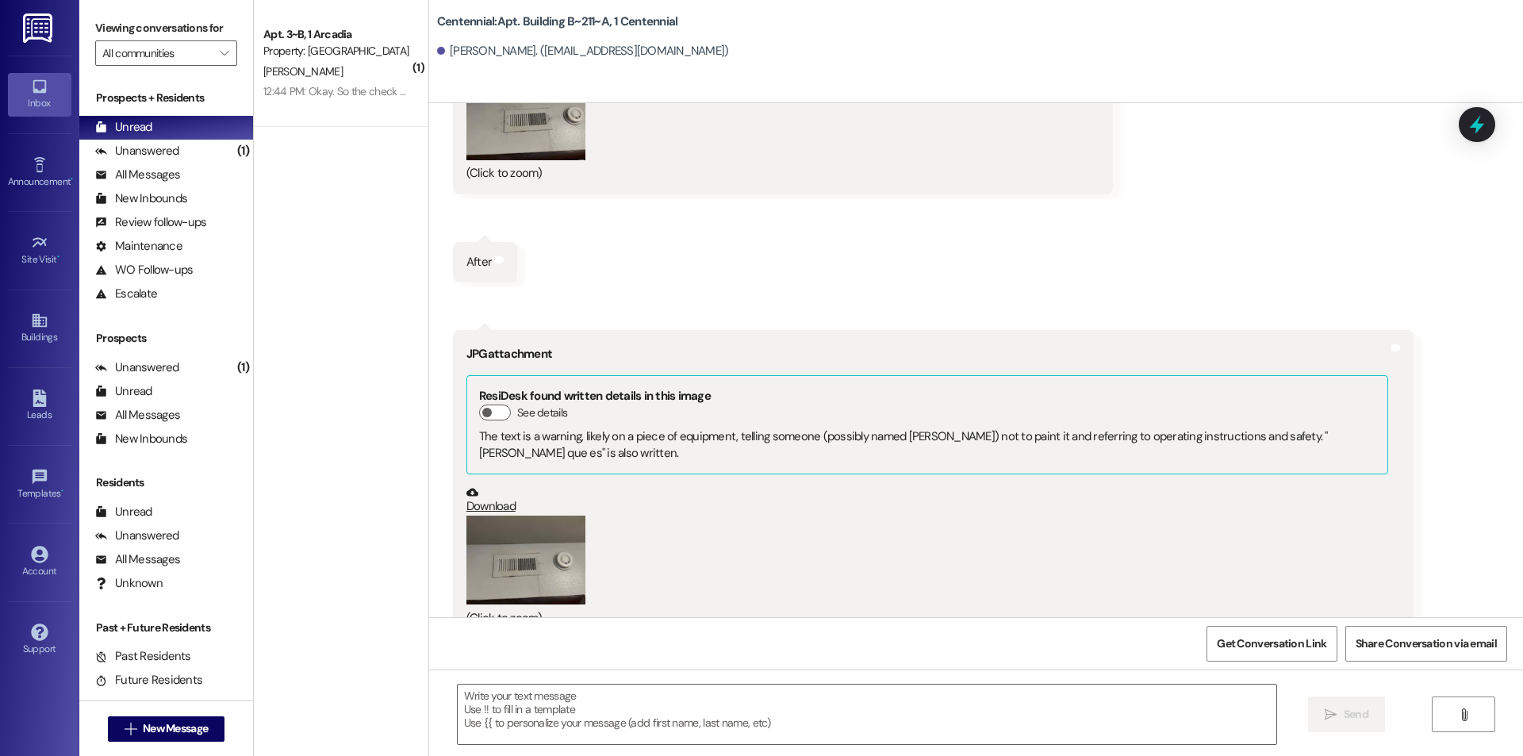
click at [522, 516] on button "Zoom image" at bounding box center [525, 561] width 119 height 90
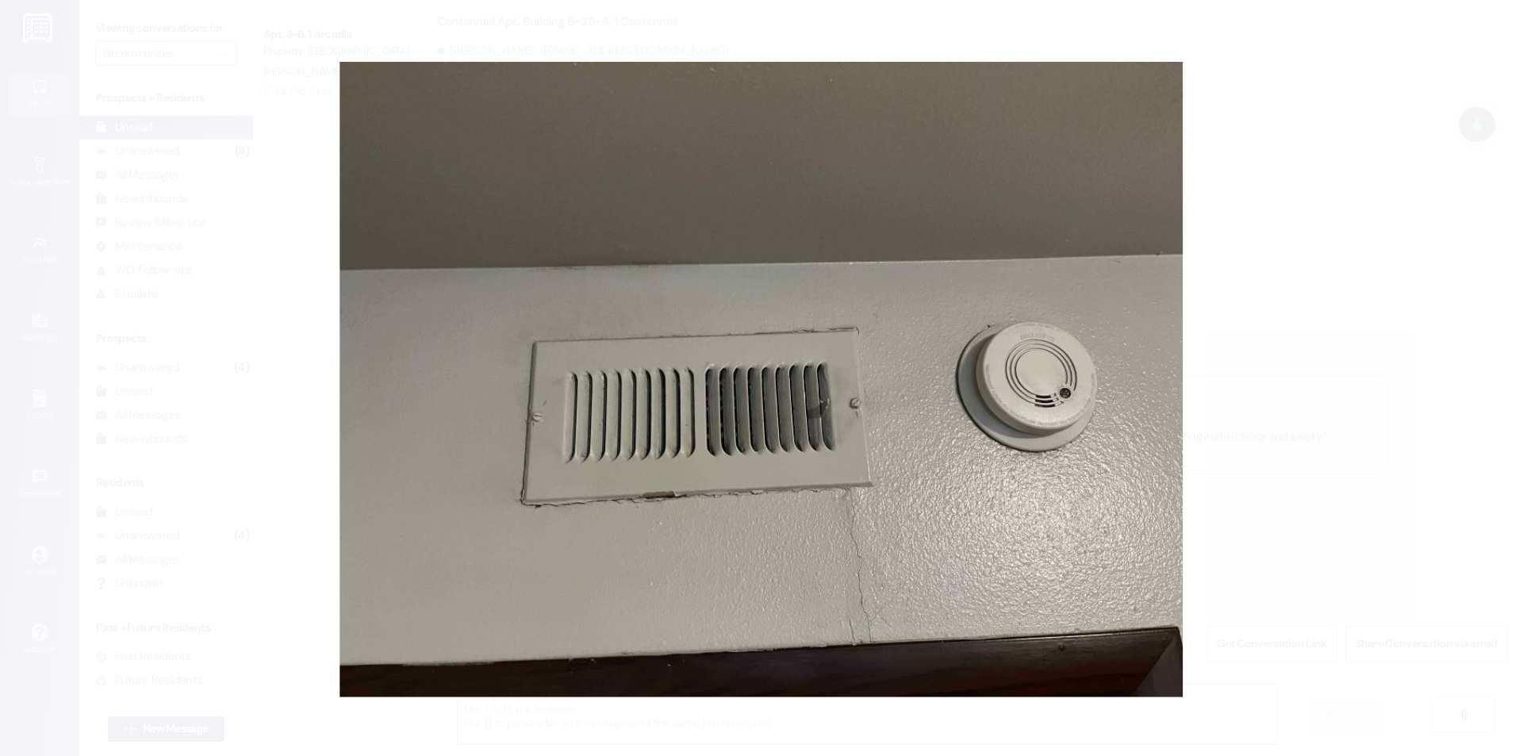
click at [1229, 424] on button "Unzoom image" at bounding box center [761, 378] width 1523 height 756
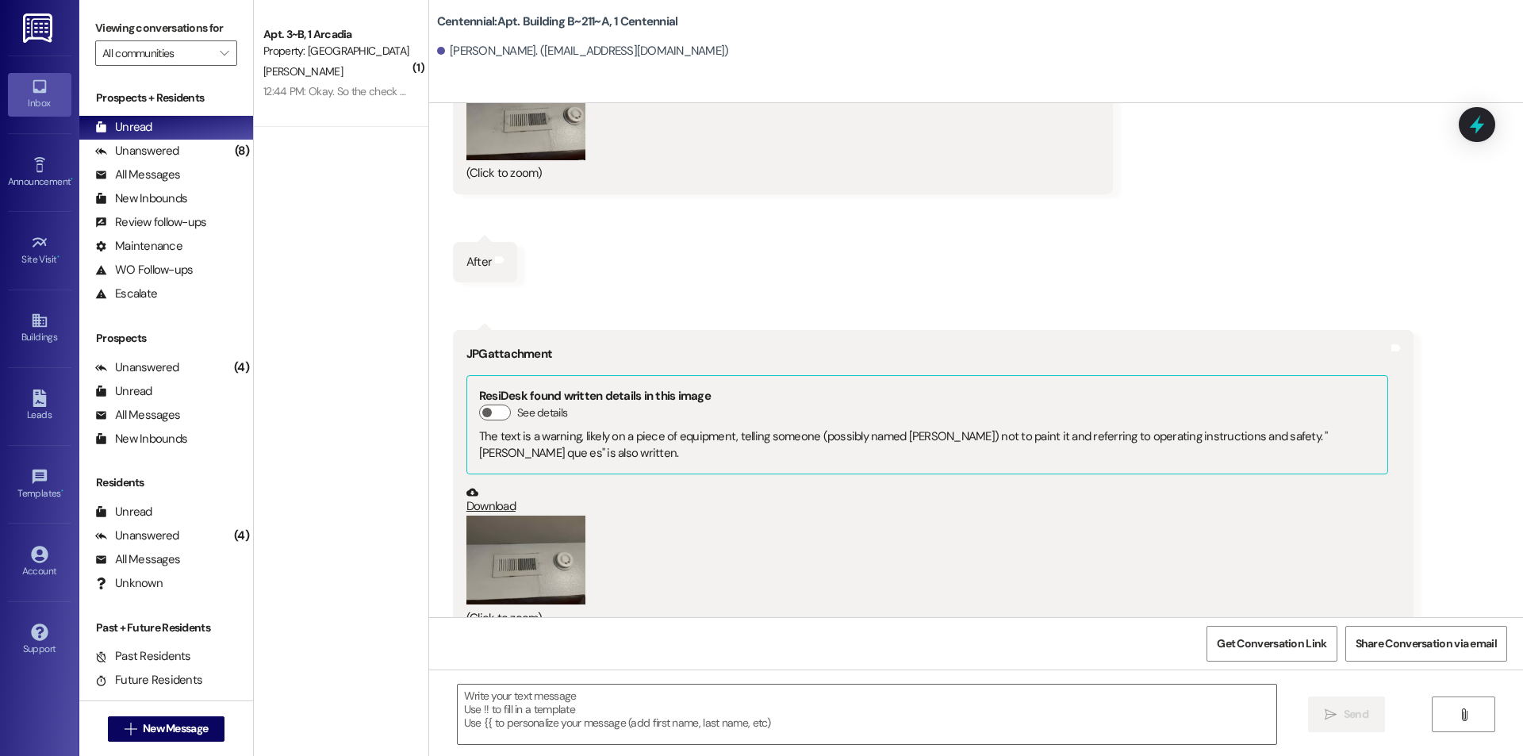
click at [550, 516] on button "Zoom image" at bounding box center [525, 561] width 119 height 90
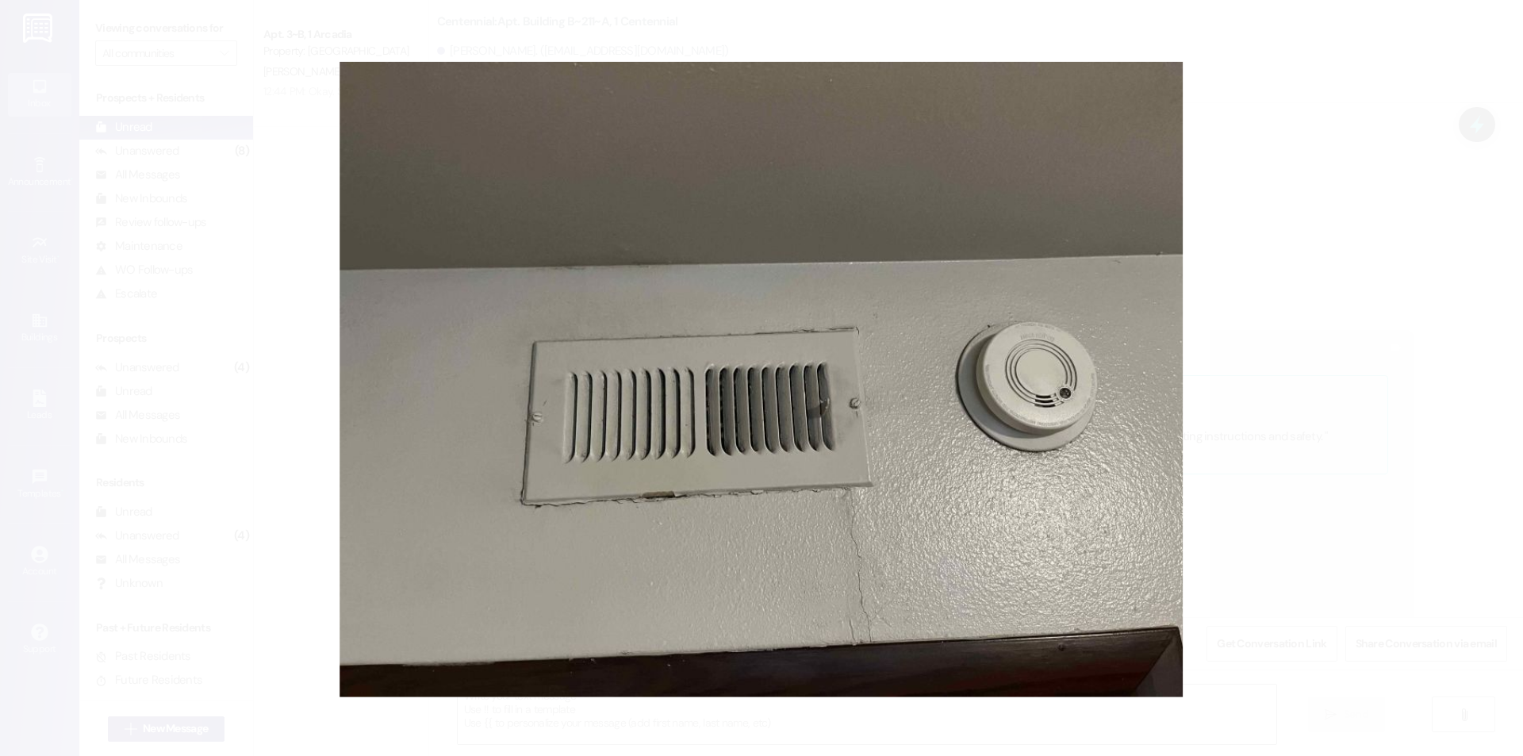
click at [1258, 461] on button "Unzoom image" at bounding box center [761, 378] width 1523 height 756
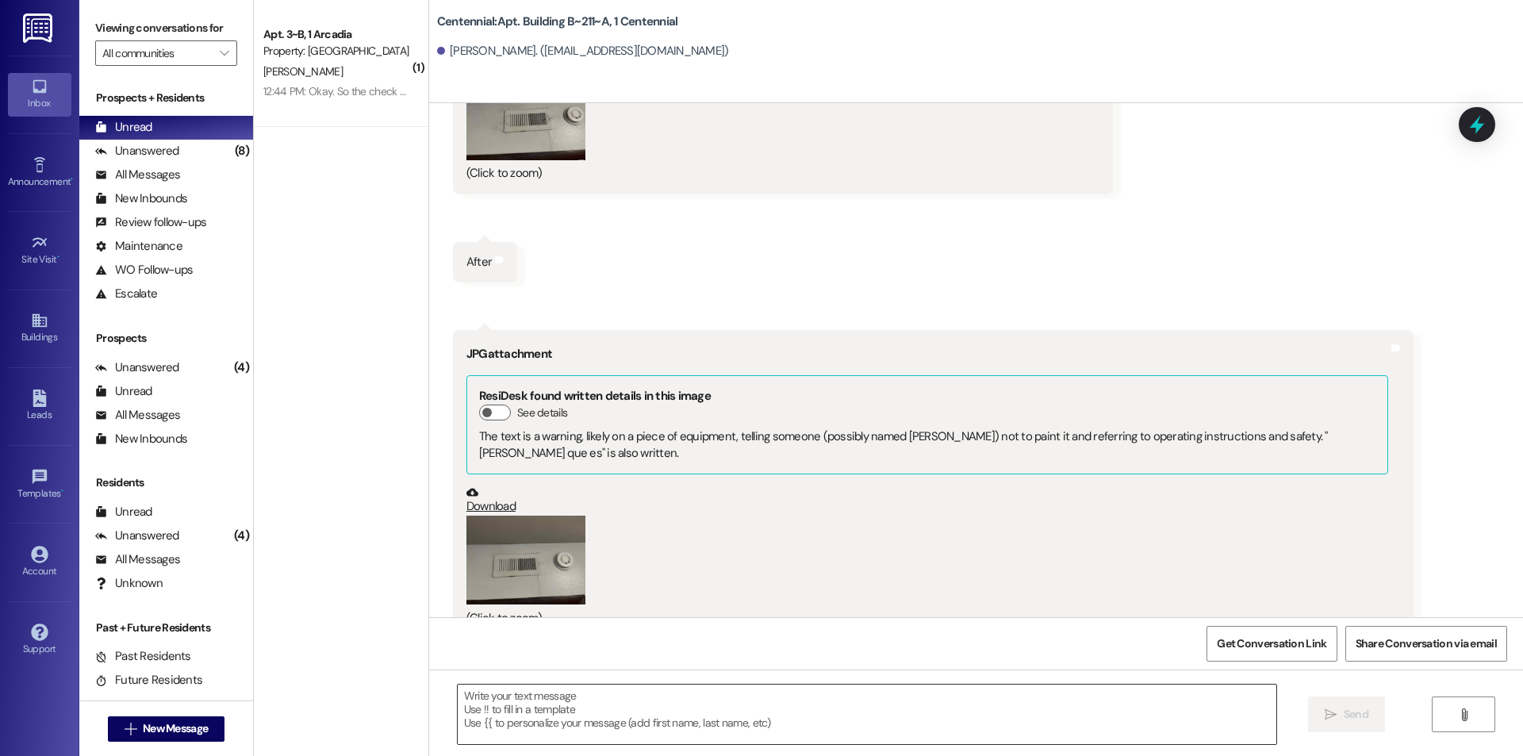
click at [586, 691] on textarea at bounding box center [867, 714] width 819 height 59
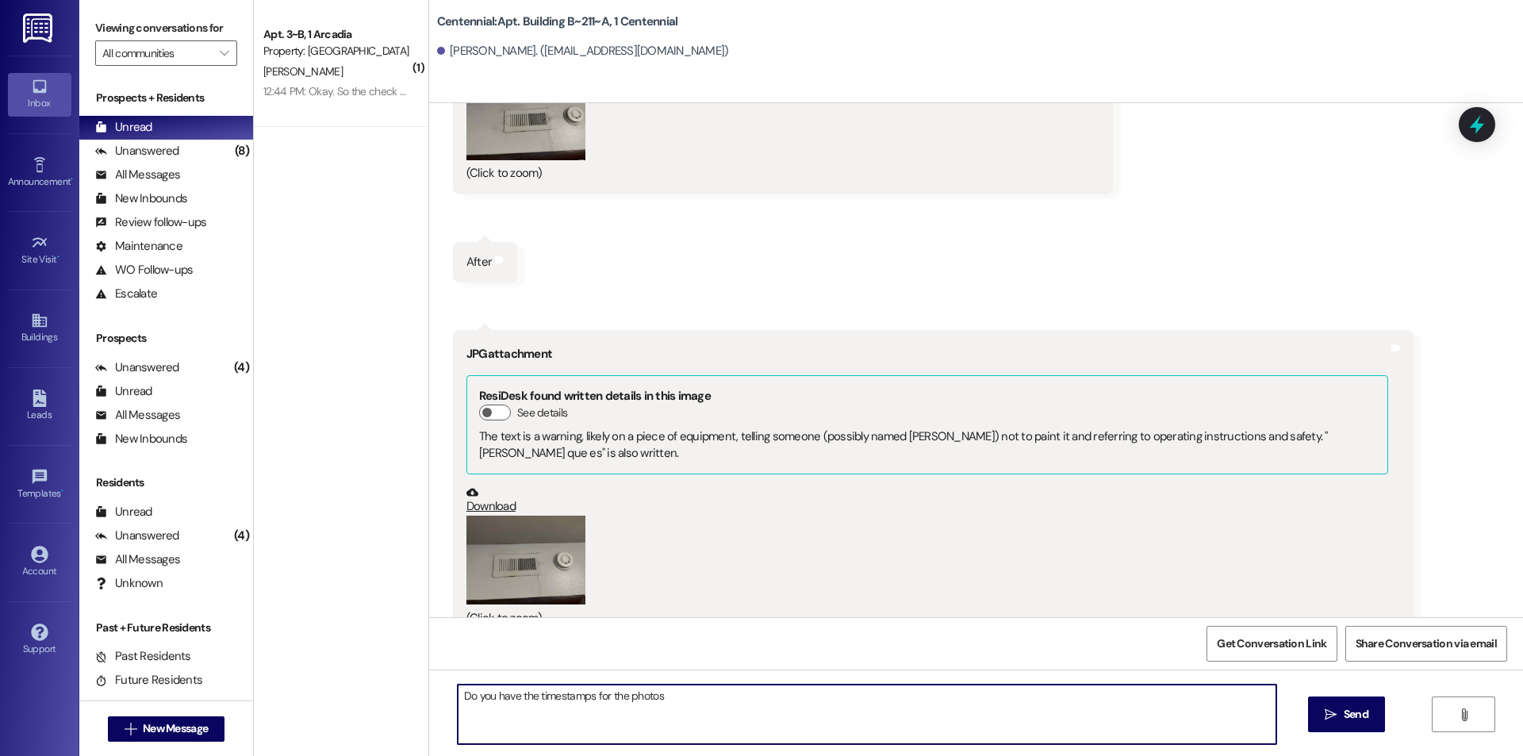
type textarea "Do you have the timestamps for the photos?"
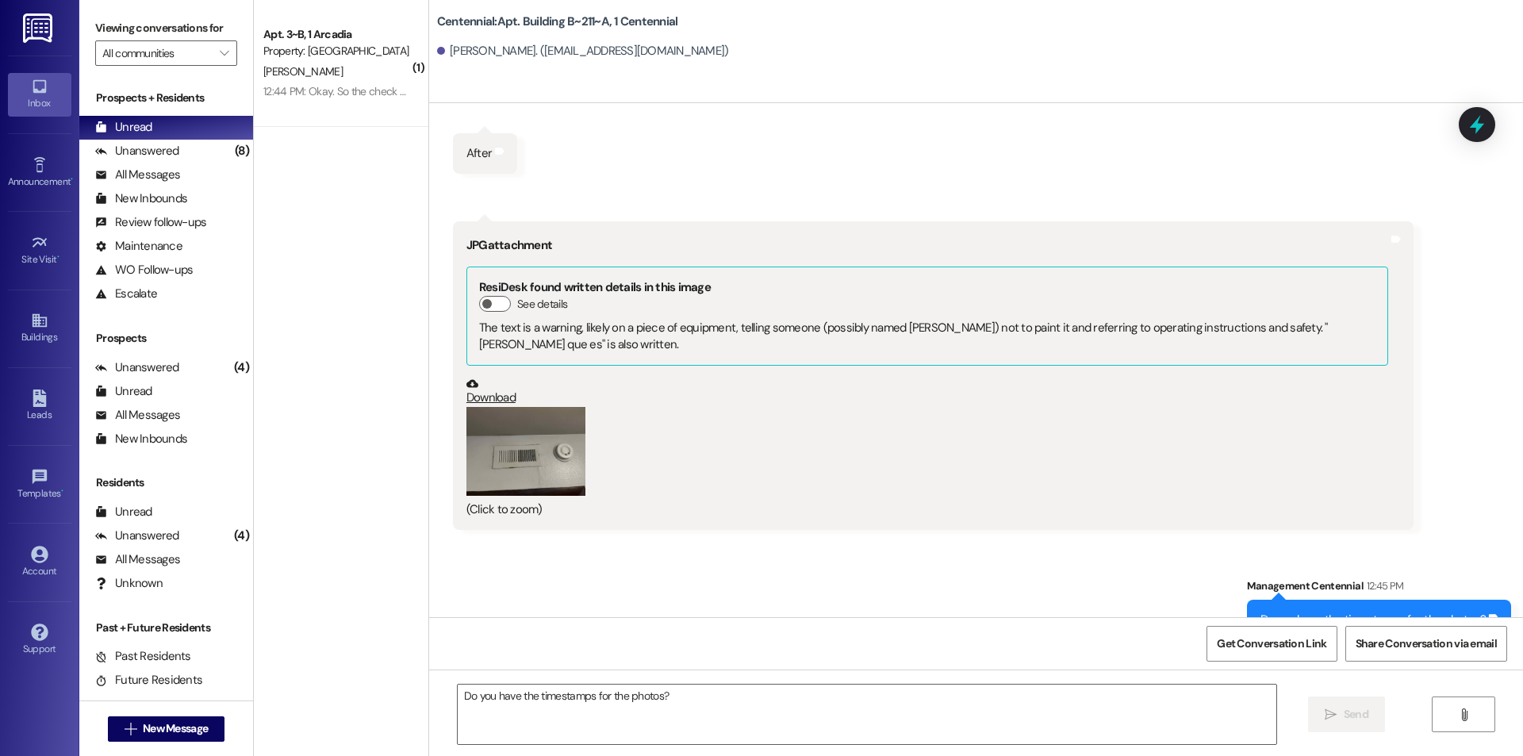
scroll to position [8964, 0]
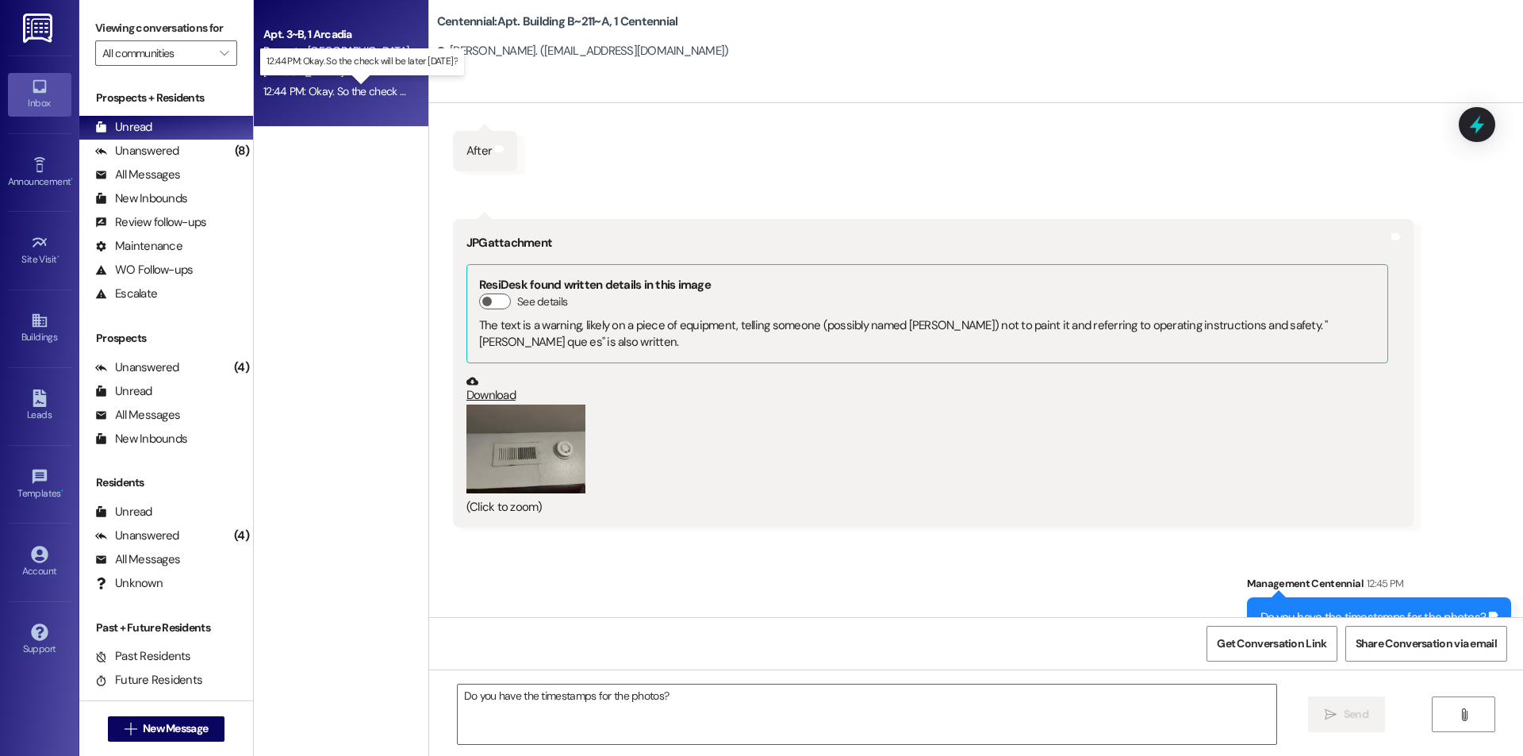
click at [331, 85] on div "12:44 PM: Okay. So the check will be later [DATE]? 12:44 PM: Okay. So the check…" at bounding box center [375, 91] width 224 height 14
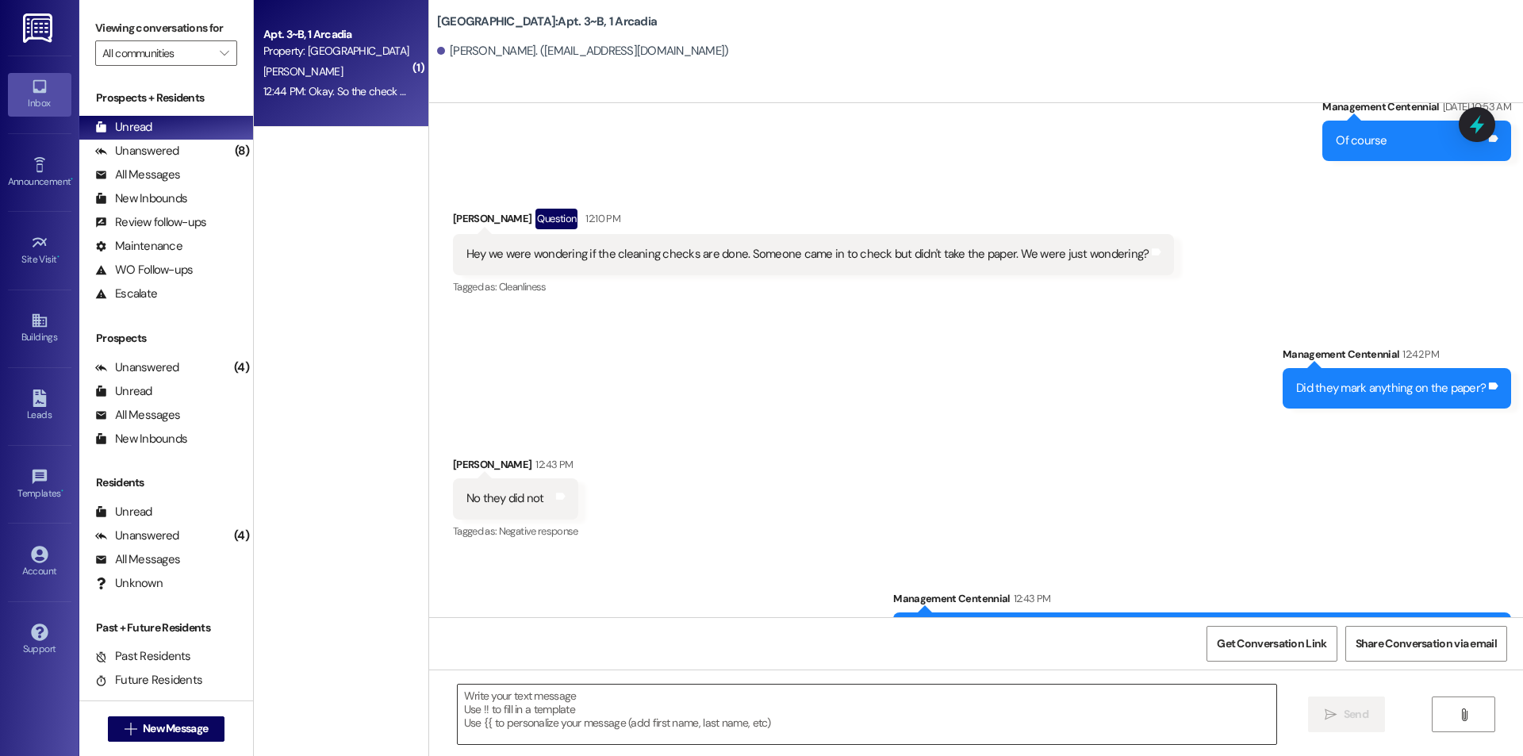
scroll to position [20071, 0]
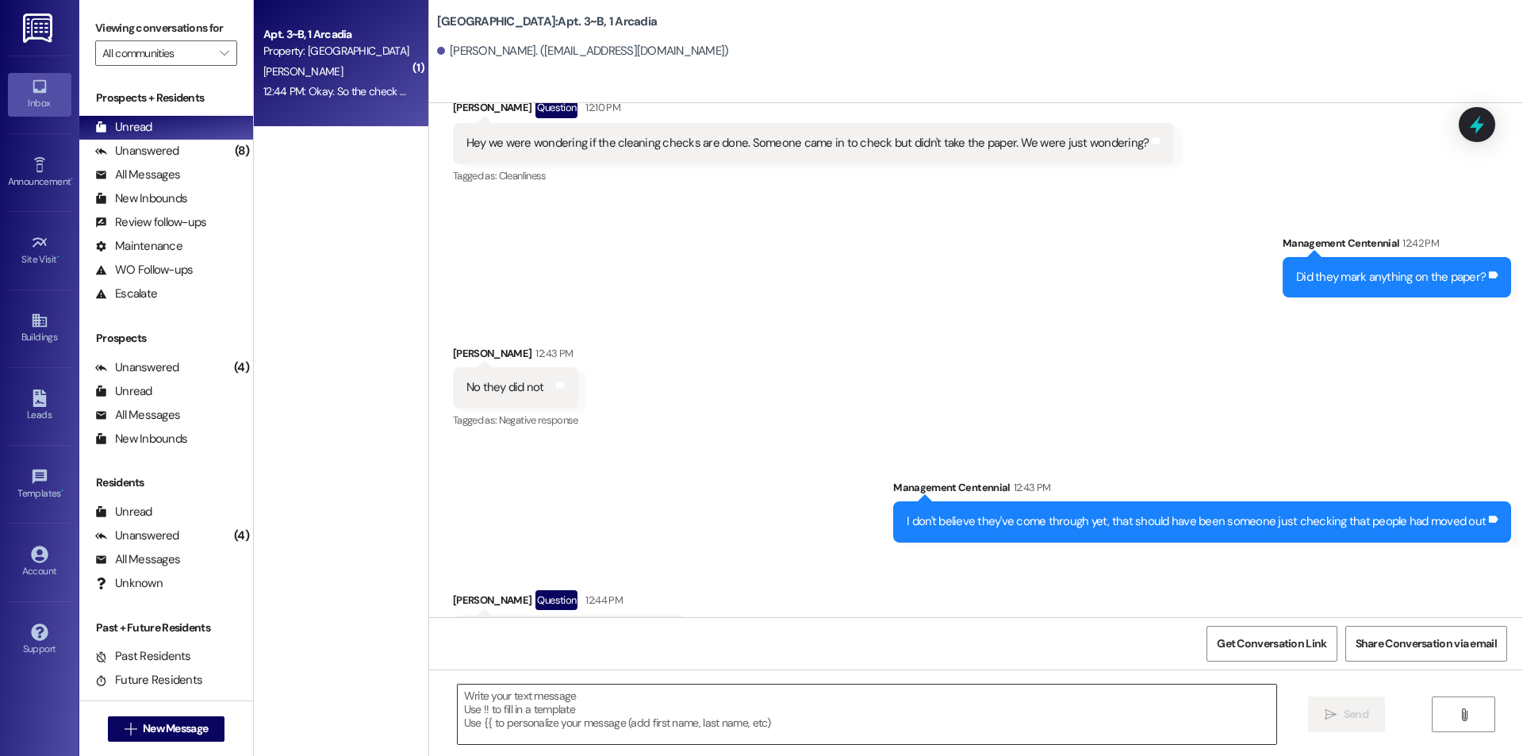
click at [680, 694] on textarea at bounding box center [867, 714] width 819 height 59
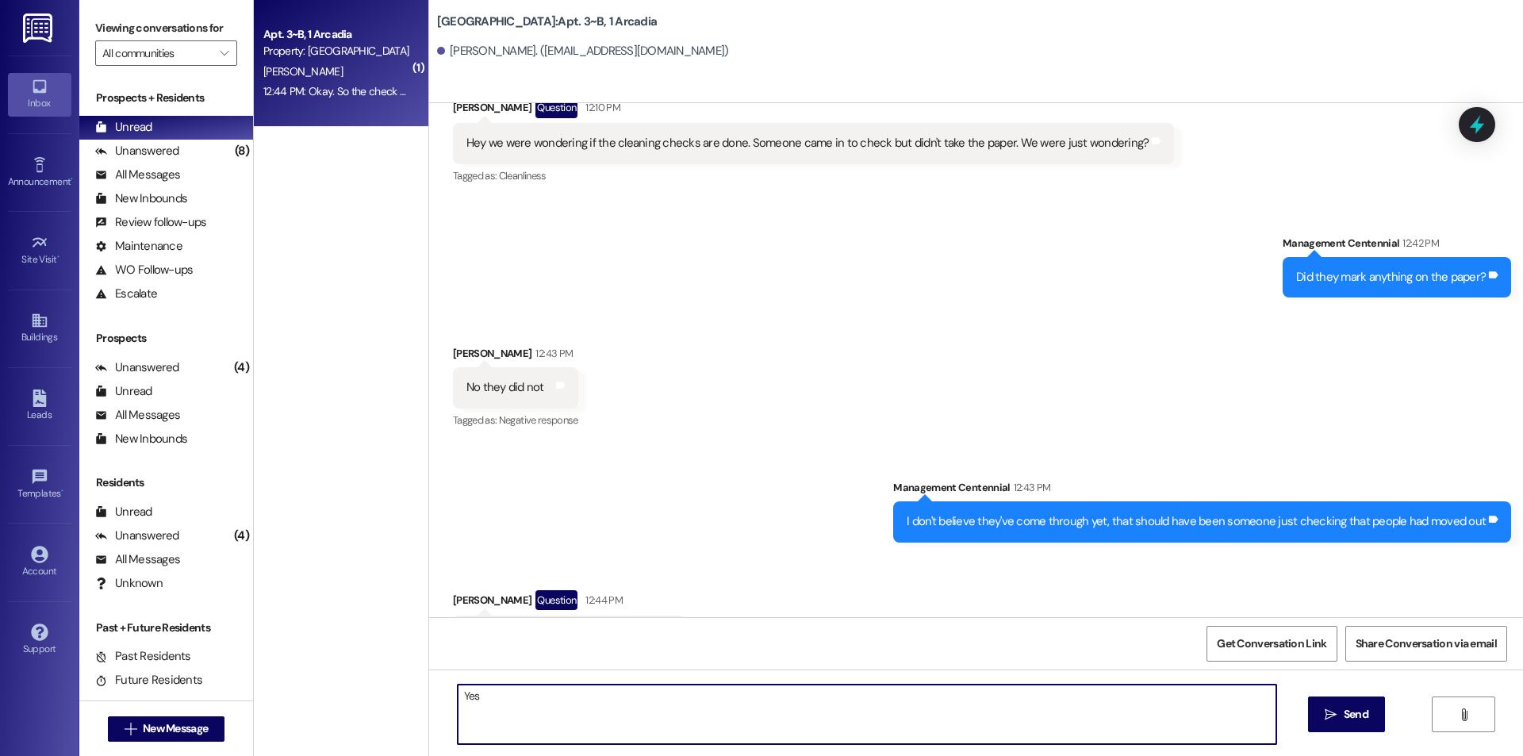
type textarea "Yes!"
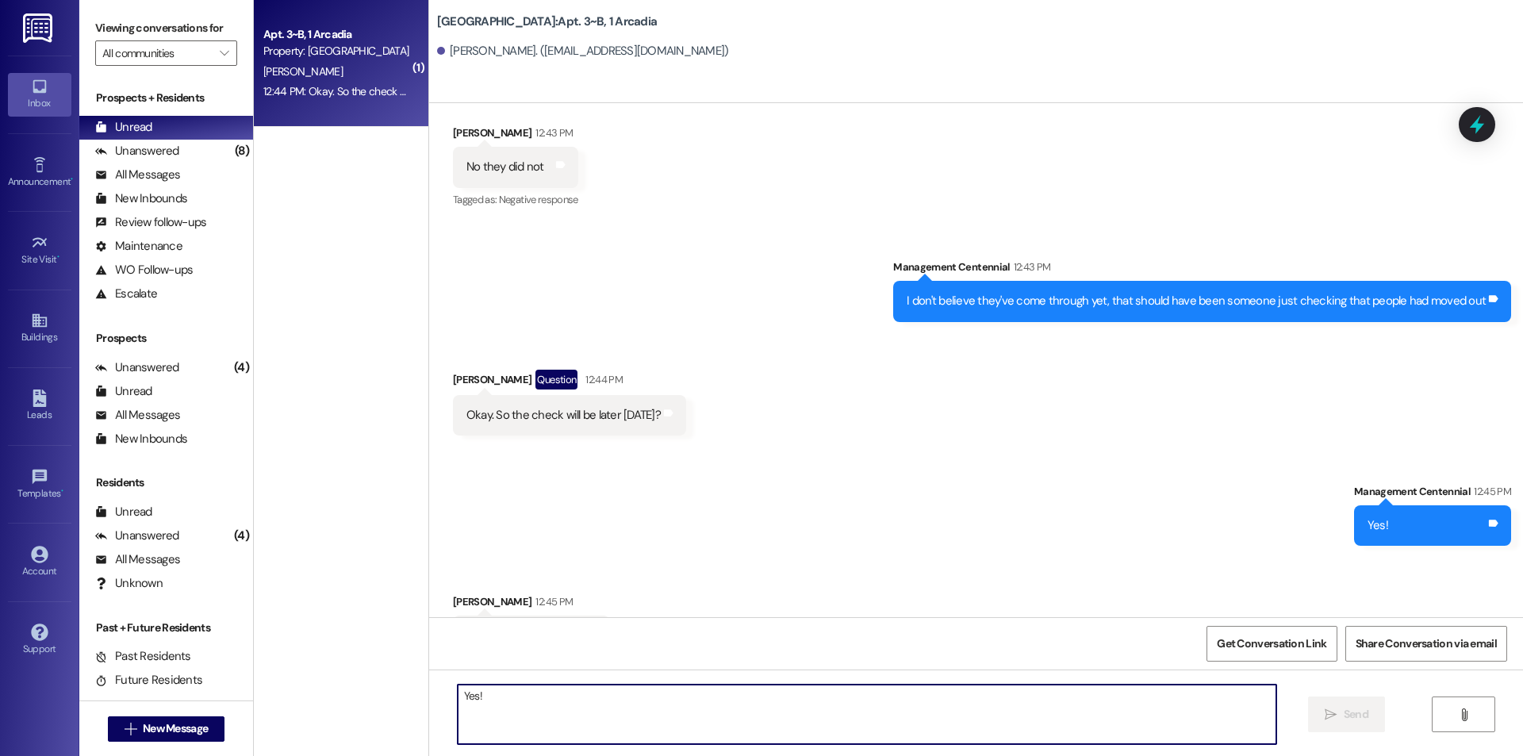
scroll to position [20293, 0]
type textarea "Of course"
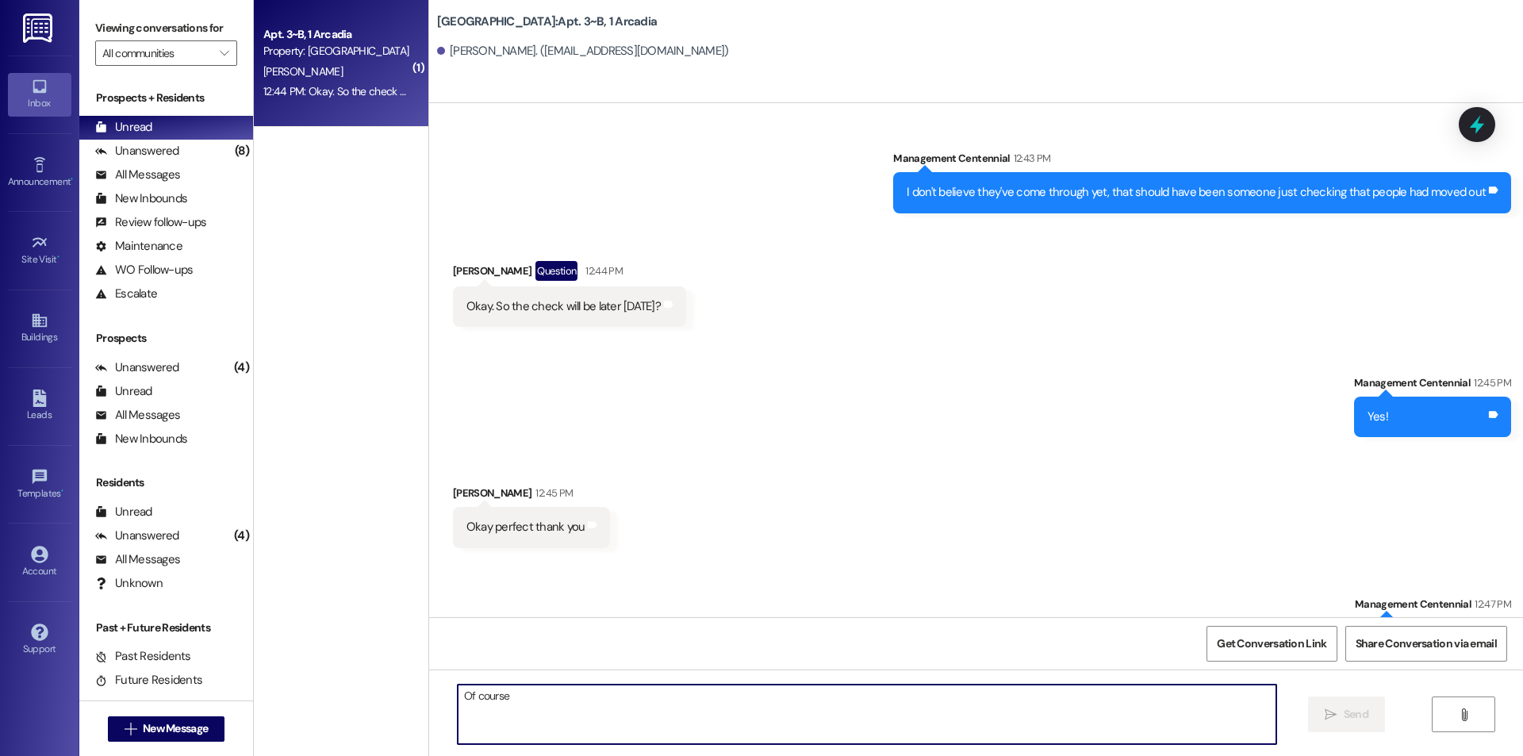
scroll to position [20404, 0]
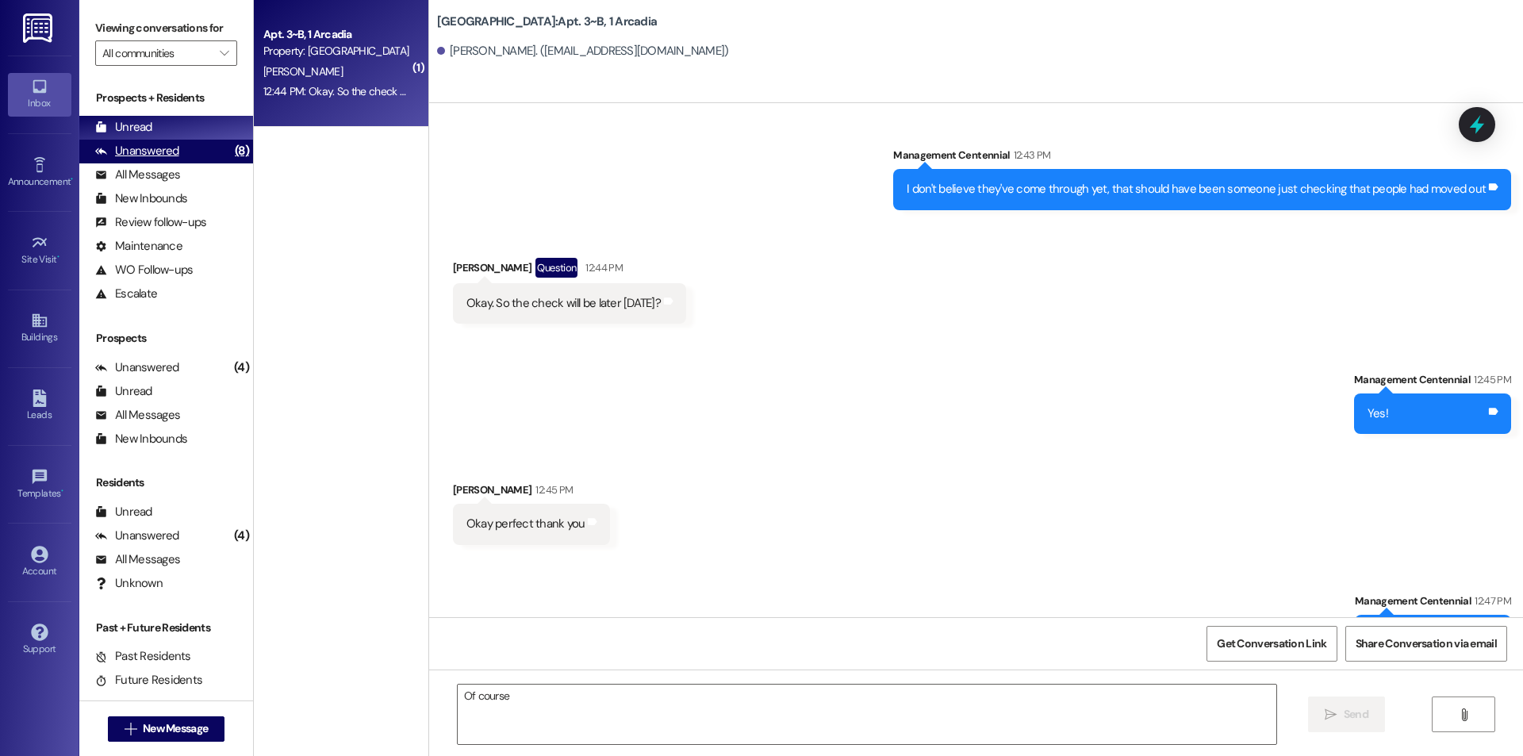
click at [186, 148] on div "Unanswered (8)" at bounding box center [166, 152] width 174 height 24
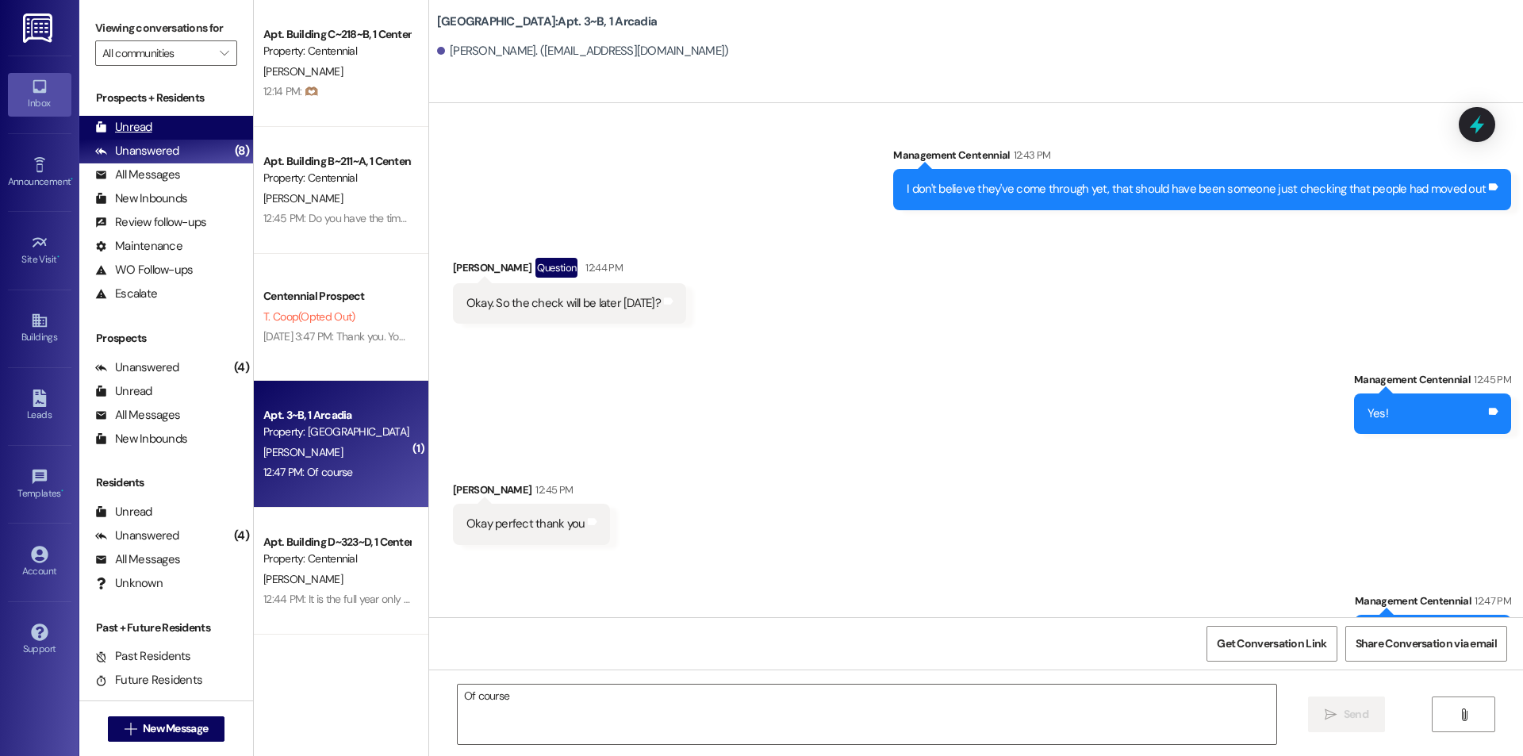
click at [204, 124] on div "Unread (0)" at bounding box center [166, 128] width 174 height 24
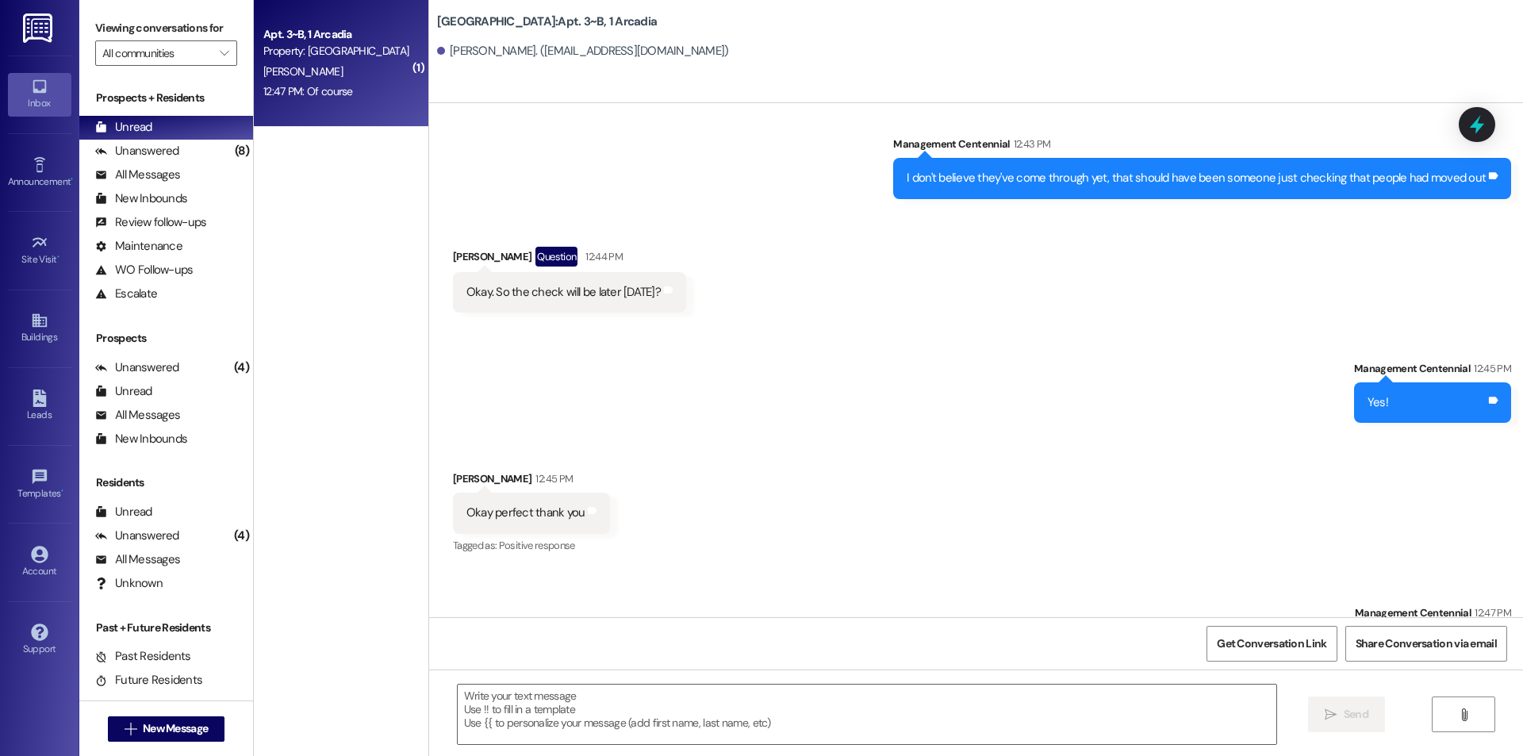
scroll to position [20427, 0]
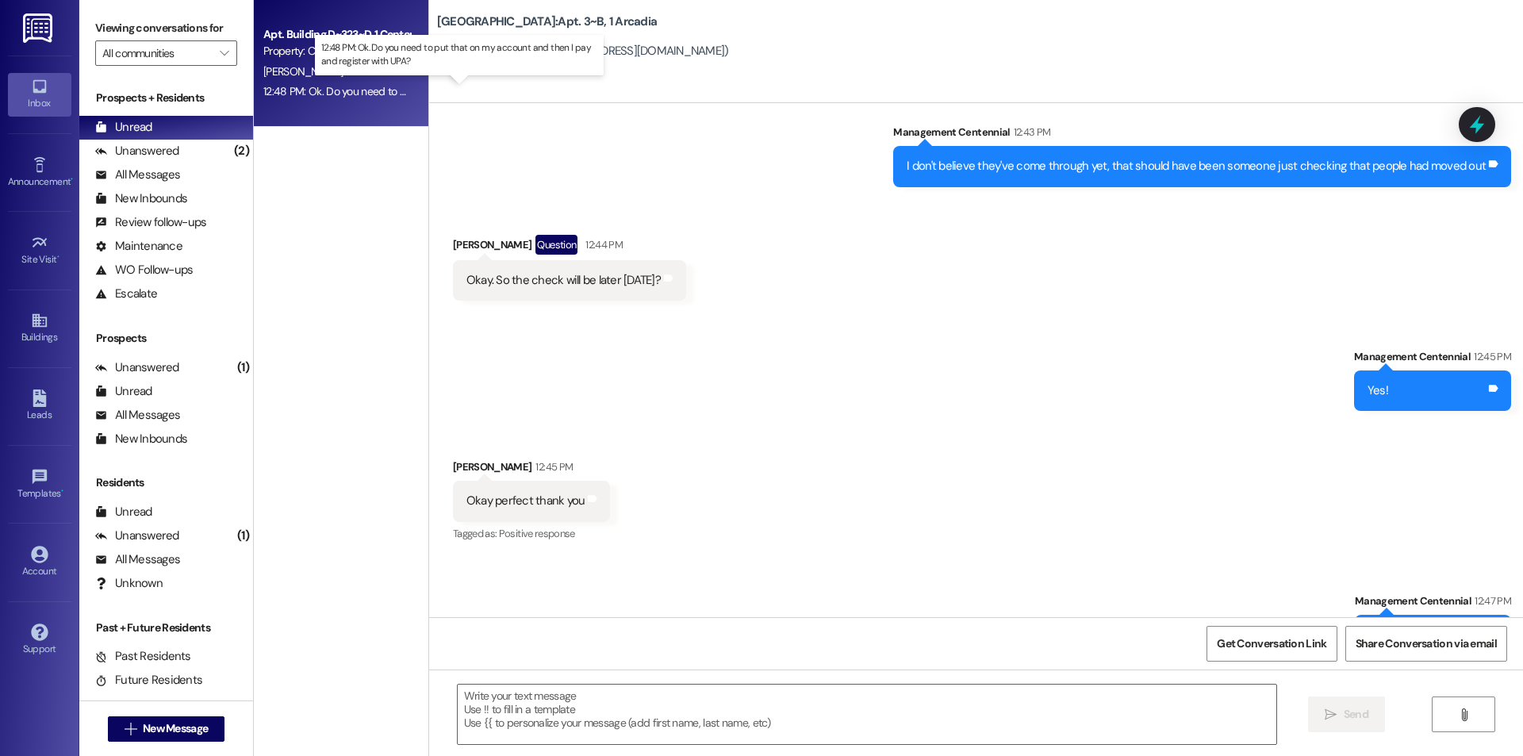
click at [313, 90] on div "12:48 PM: Ok. Do you need to put that on my account and then I pay and register…" at bounding box center [473, 91] width 420 height 14
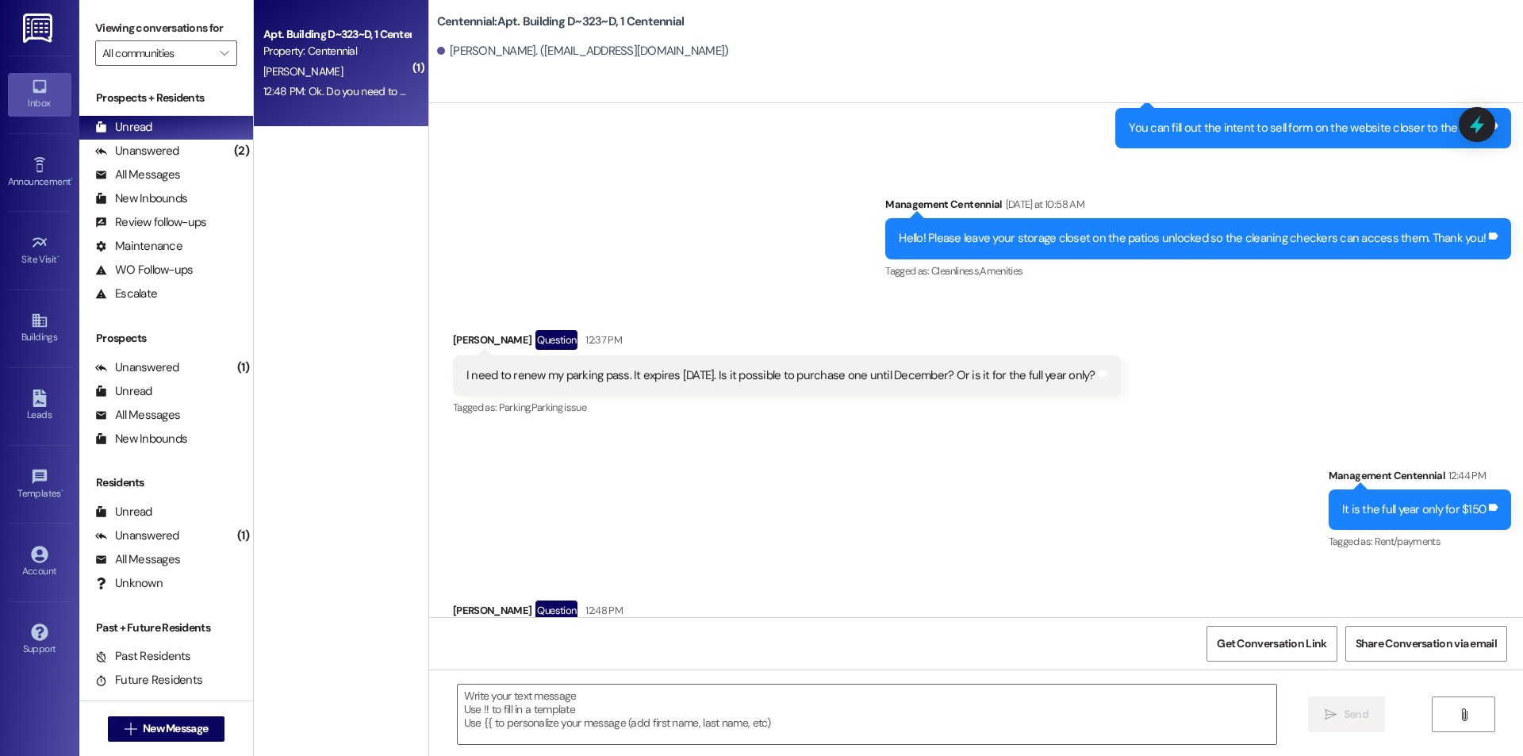
scroll to position [11663, 0]
click at [594, 700] on textarea at bounding box center [867, 714] width 819 height 59
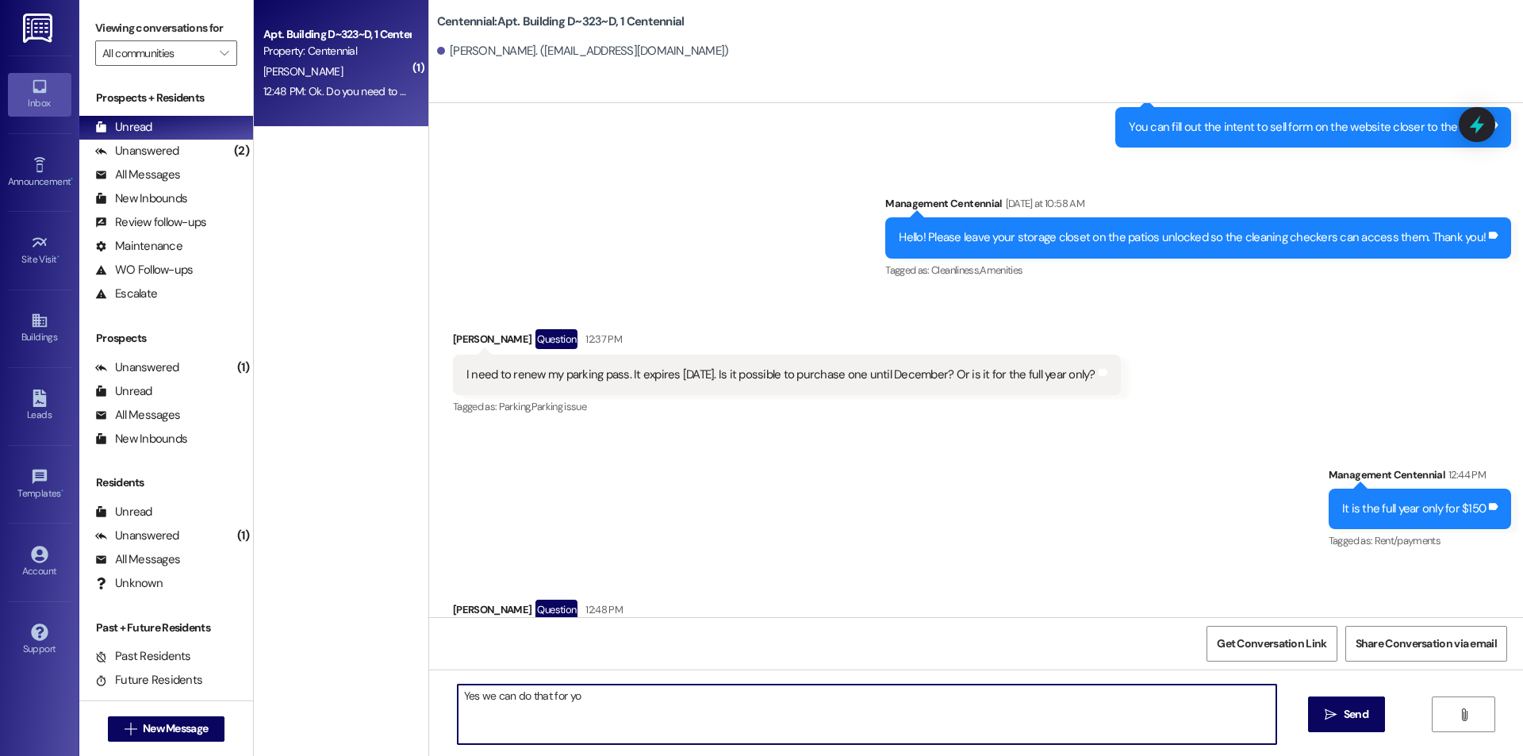
type textarea "Yes we can do that for you"
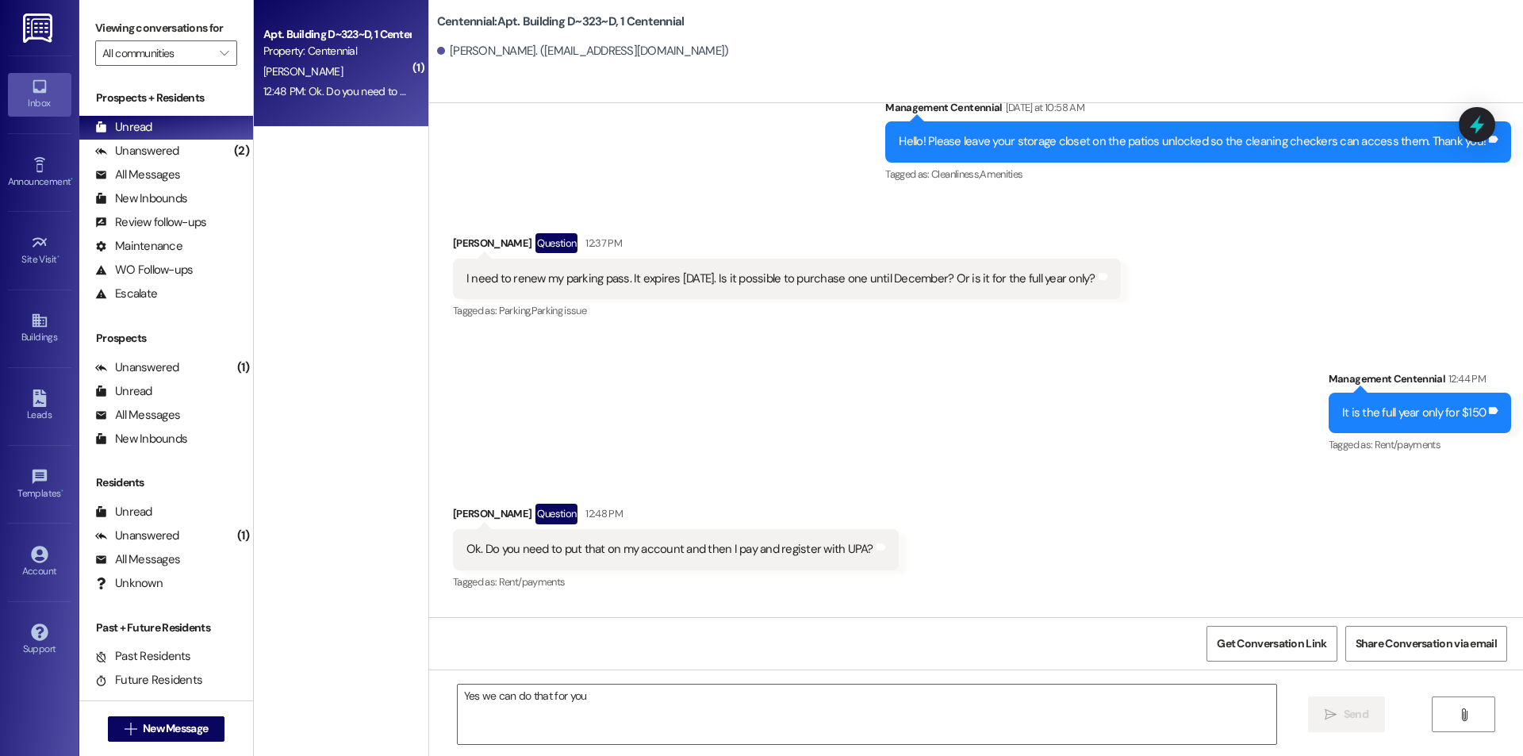
scroll to position [11773, 0]
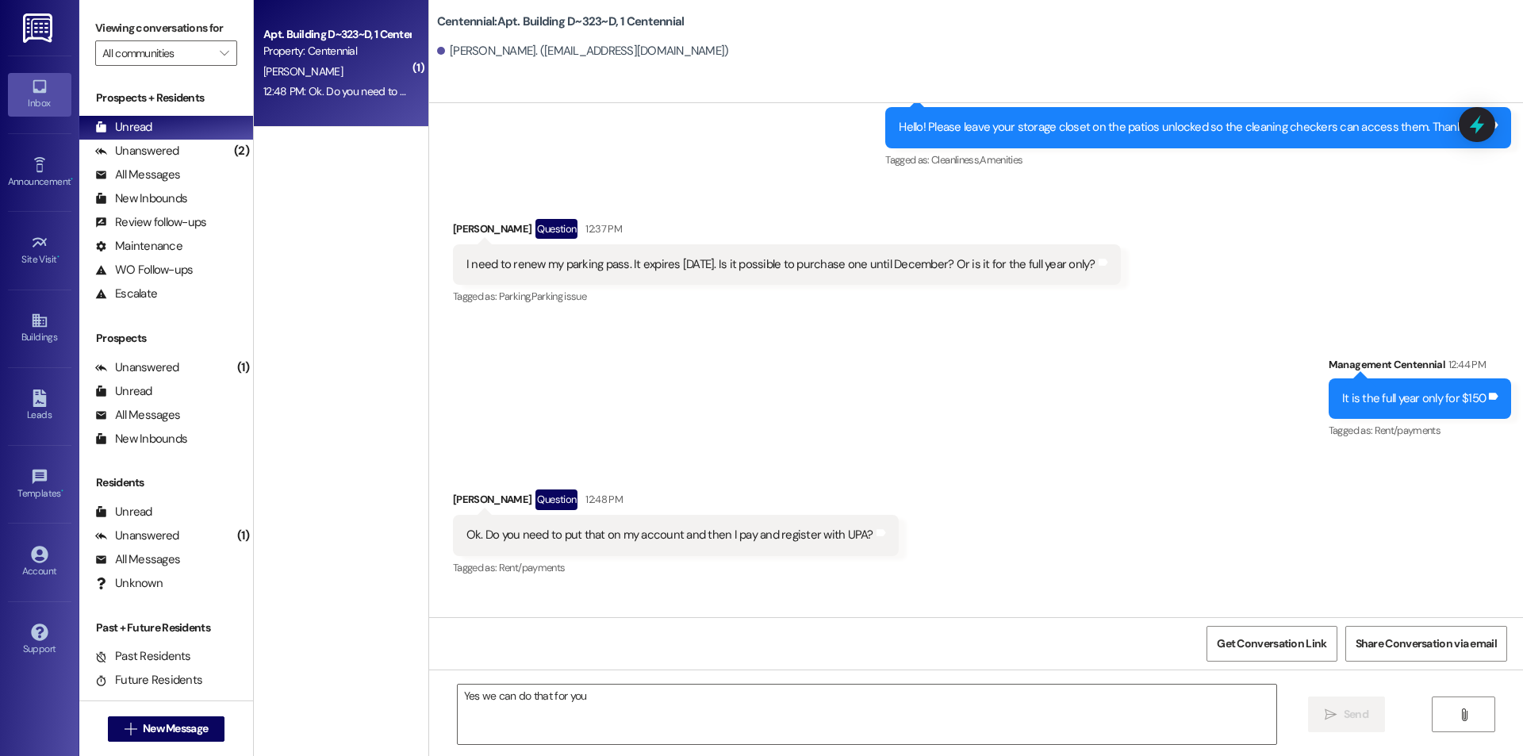
click at [177, 743] on div " New Message" at bounding box center [166, 729] width 117 height 40
click at [172, 738] on button " New Message" at bounding box center [166, 728] width 117 height 25
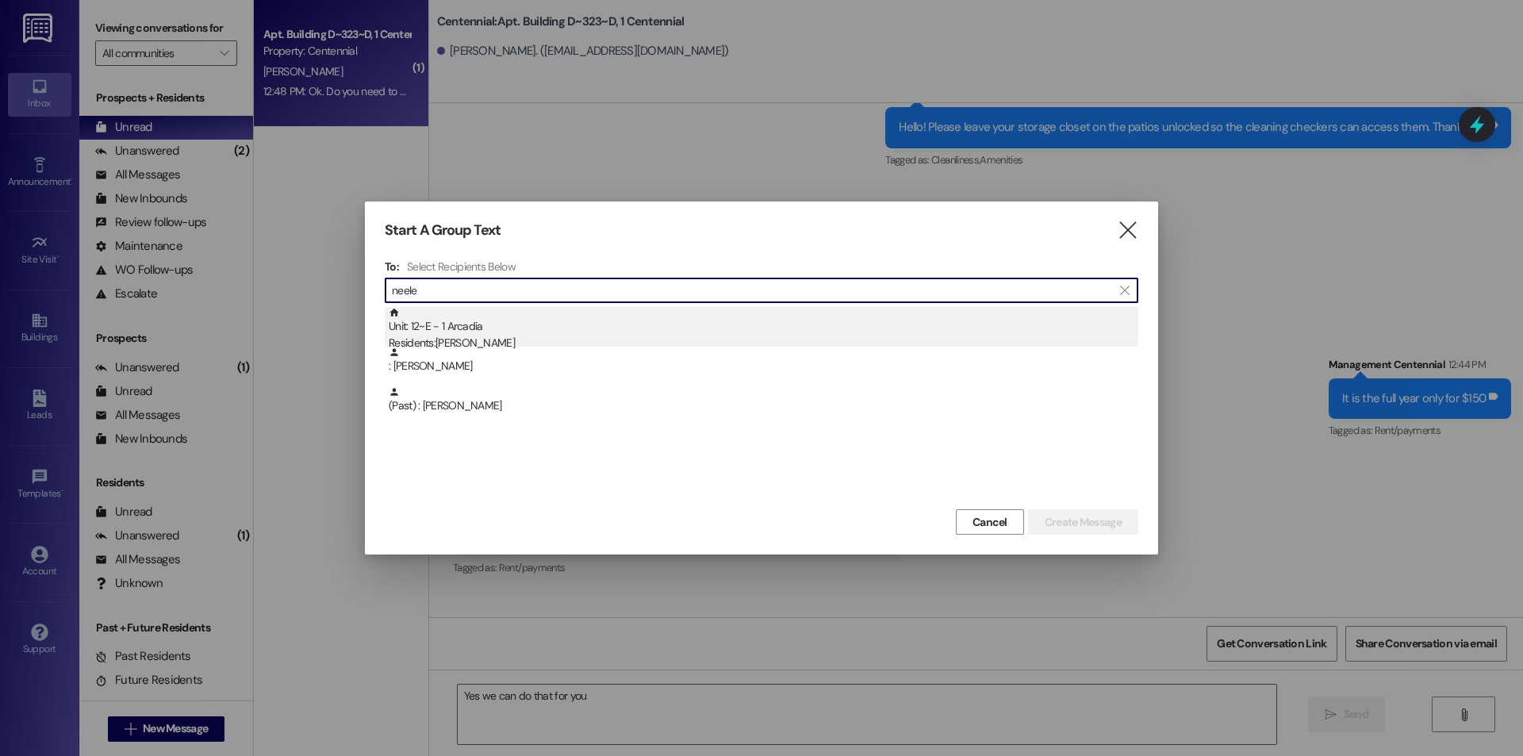
type input "neele"
click at [623, 310] on div "Unit: 12~E - 1 Arcadia Residents: [PERSON_NAME]" at bounding box center [764, 329] width 750 height 45
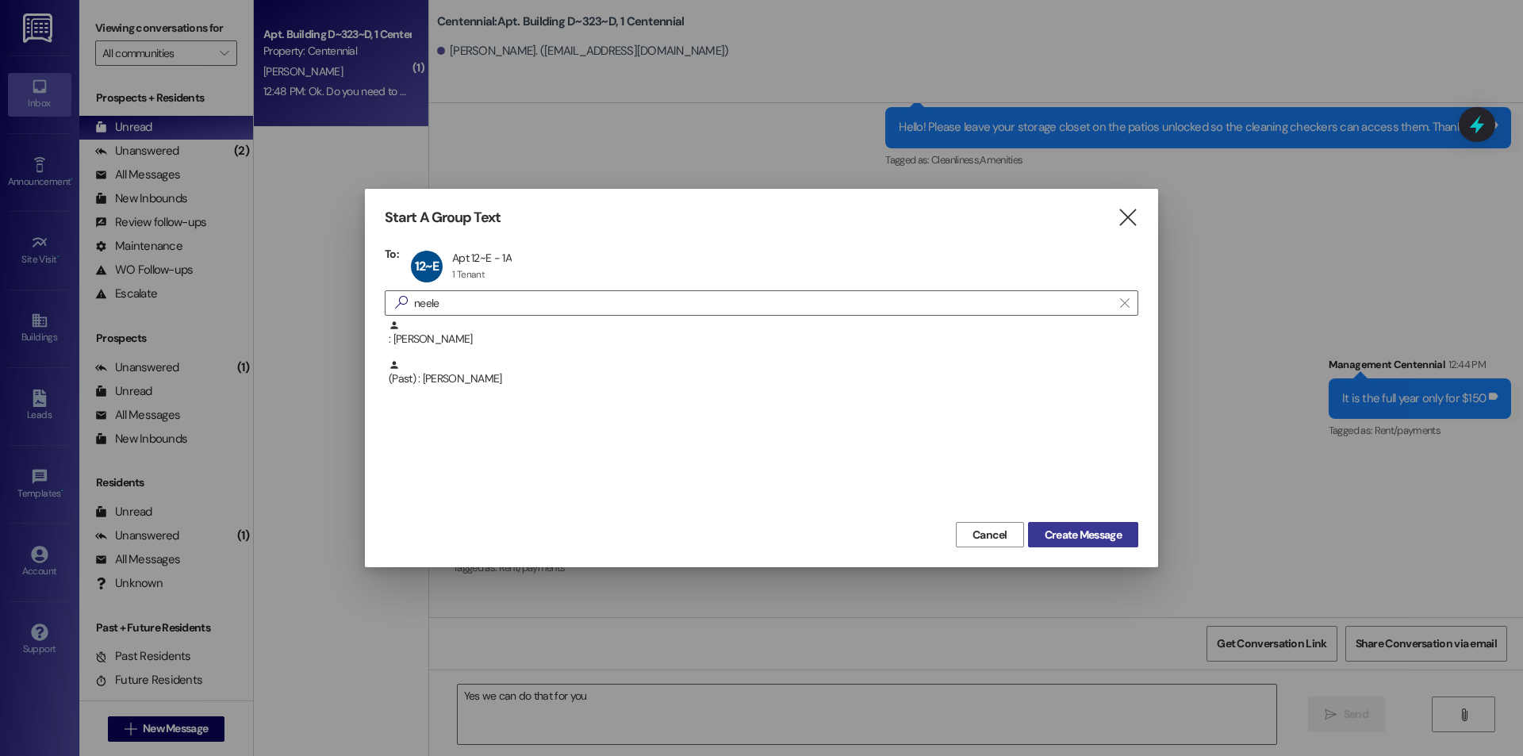
click at [1063, 533] on span "Create Message" at bounding box center [1083, 535] width 77 height 17
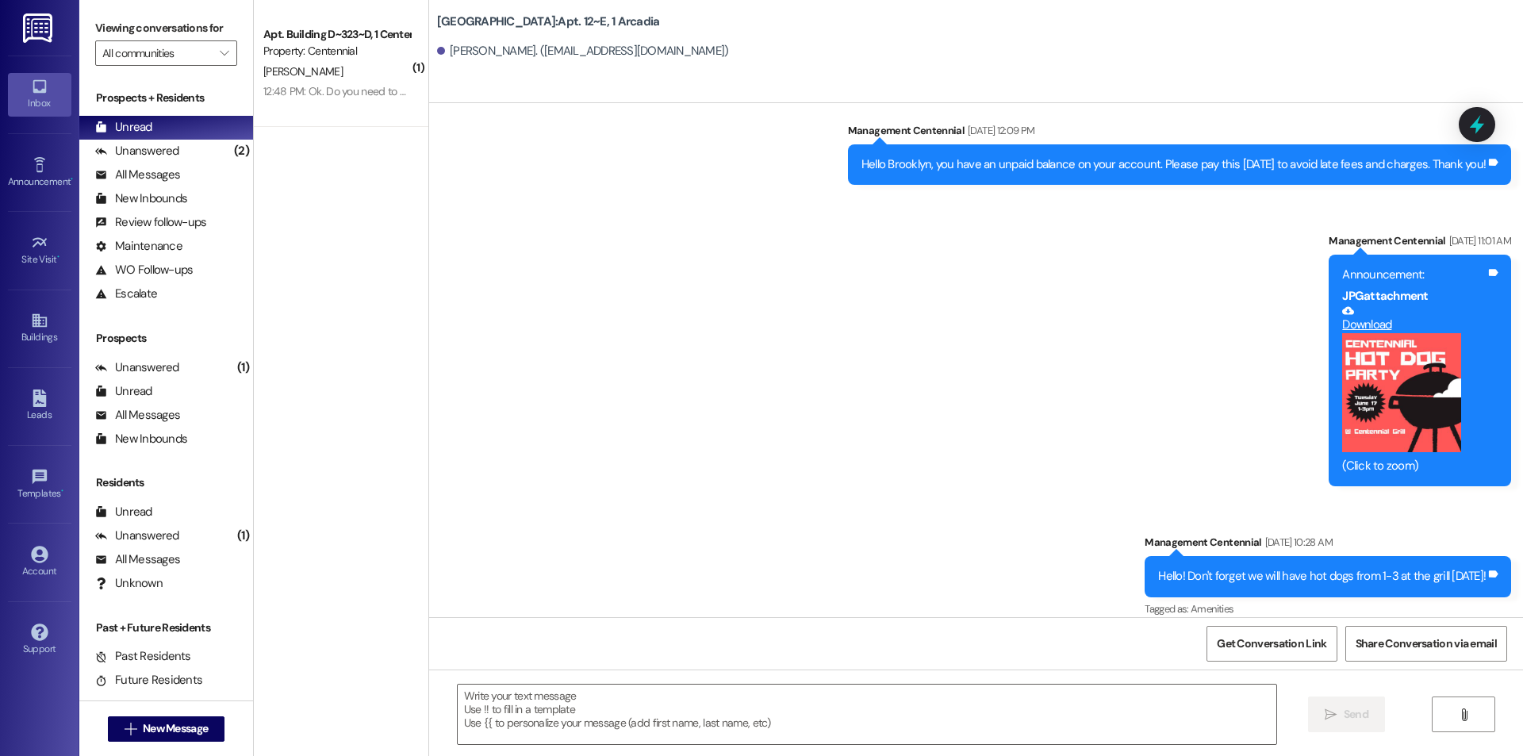
scroll to position [12734, 0]
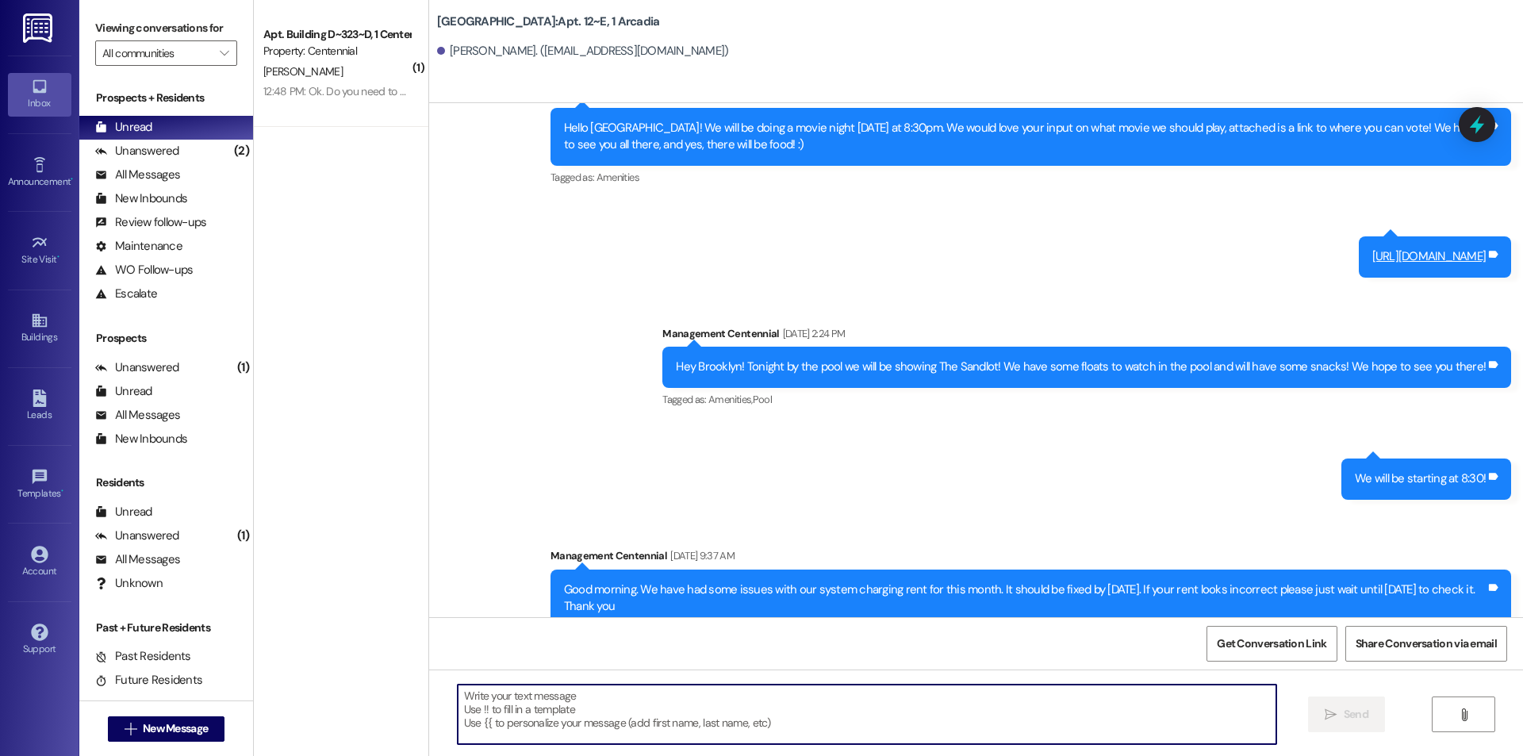
click at [1019, 698] on textarea at bounding box center [867, 714] width 819 height 59
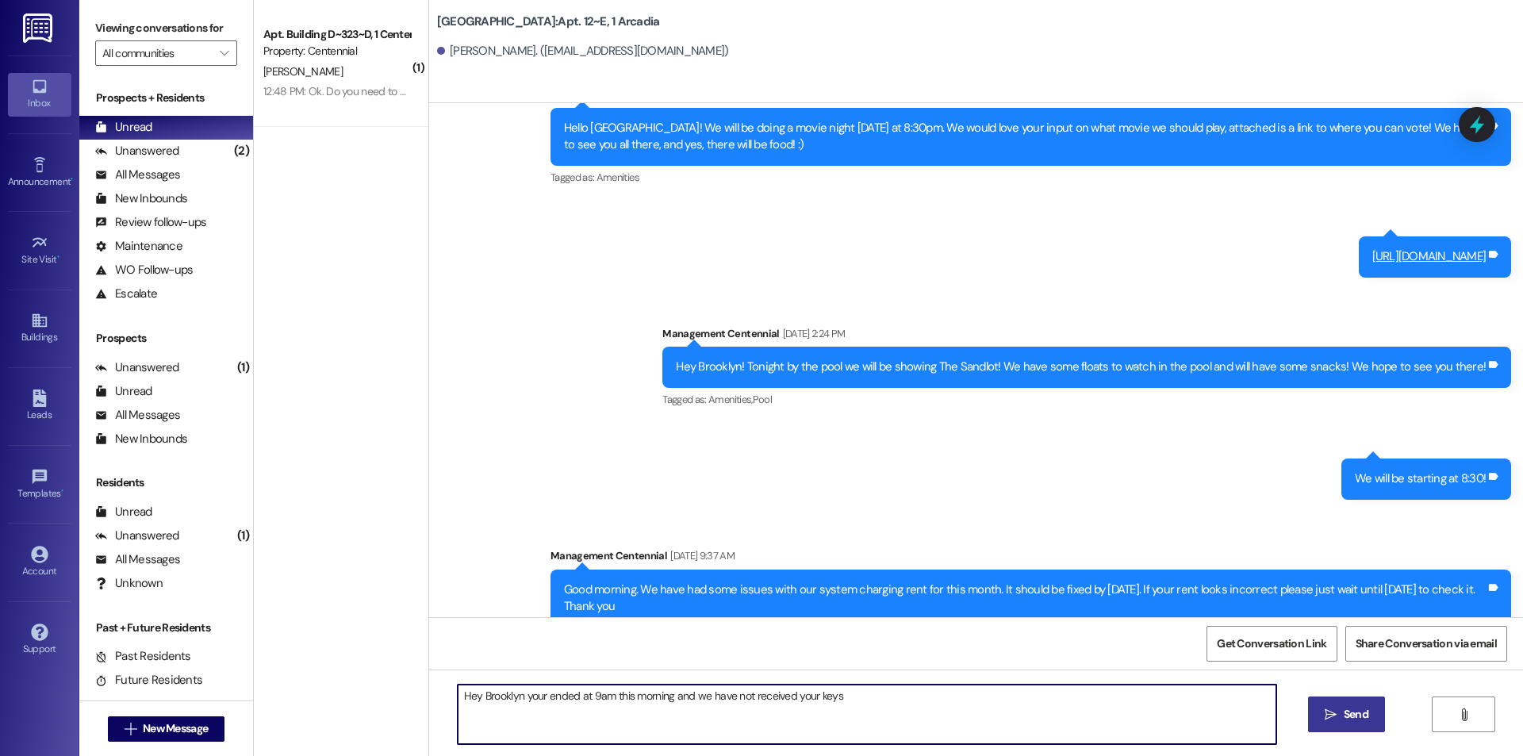
type textarea "Hey Brooklyn your ended at 9am this morning and we have not received your keys"
click at [1327, 710] on icon "" at bounding box center [1331, 714] width 12 height 13
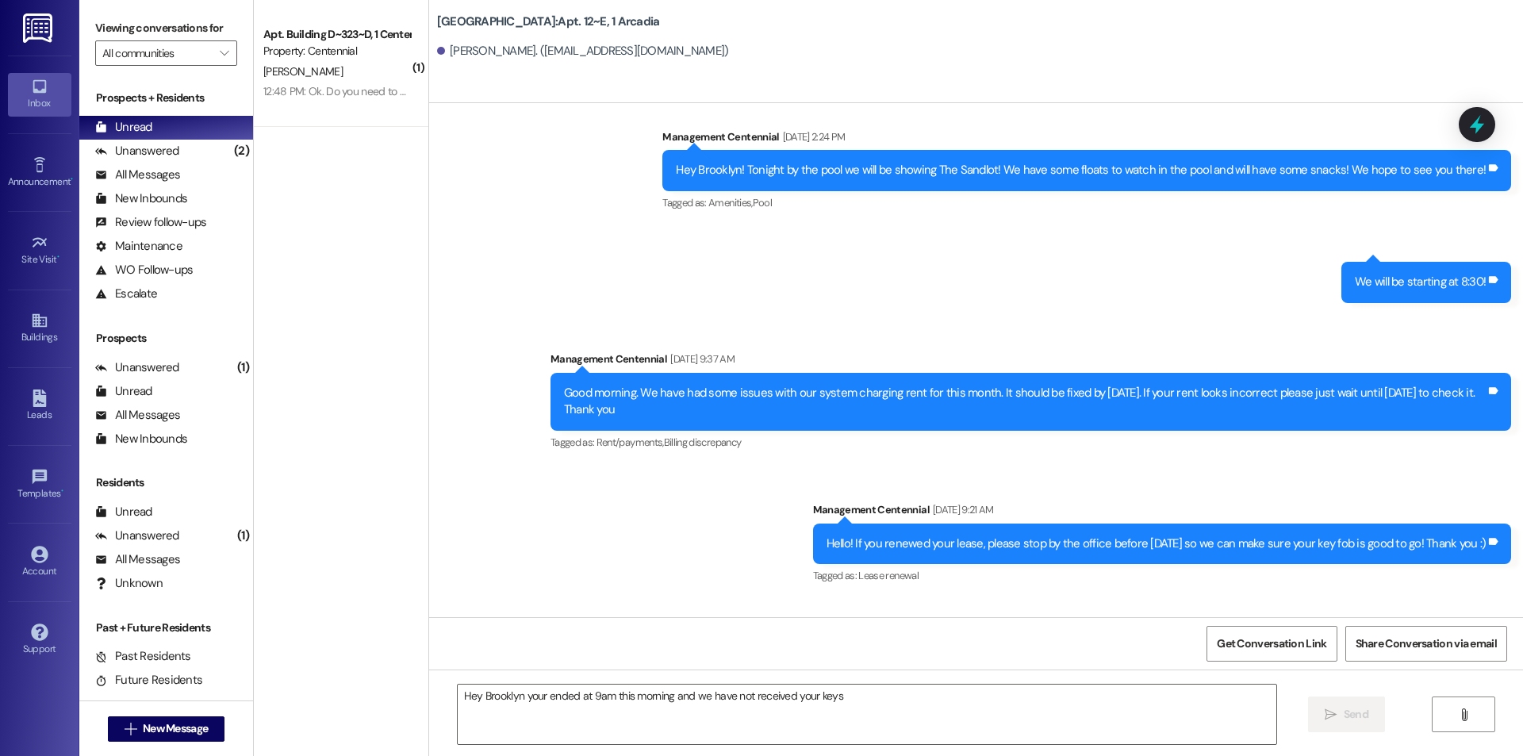
scroll to position [12973, 0]
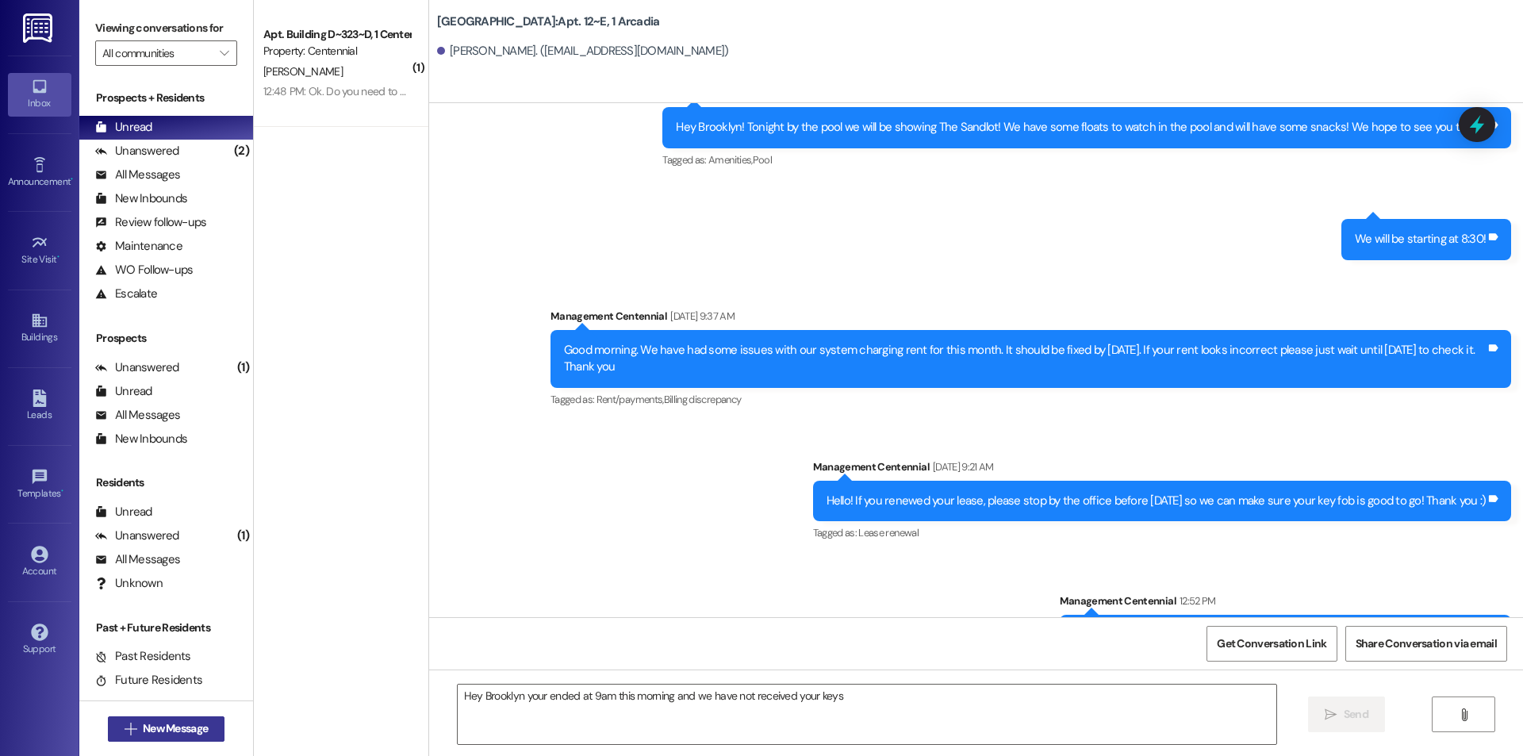
click at [196, 723] on span "New Message" at bounding box center [175, 728] width 65 height 17
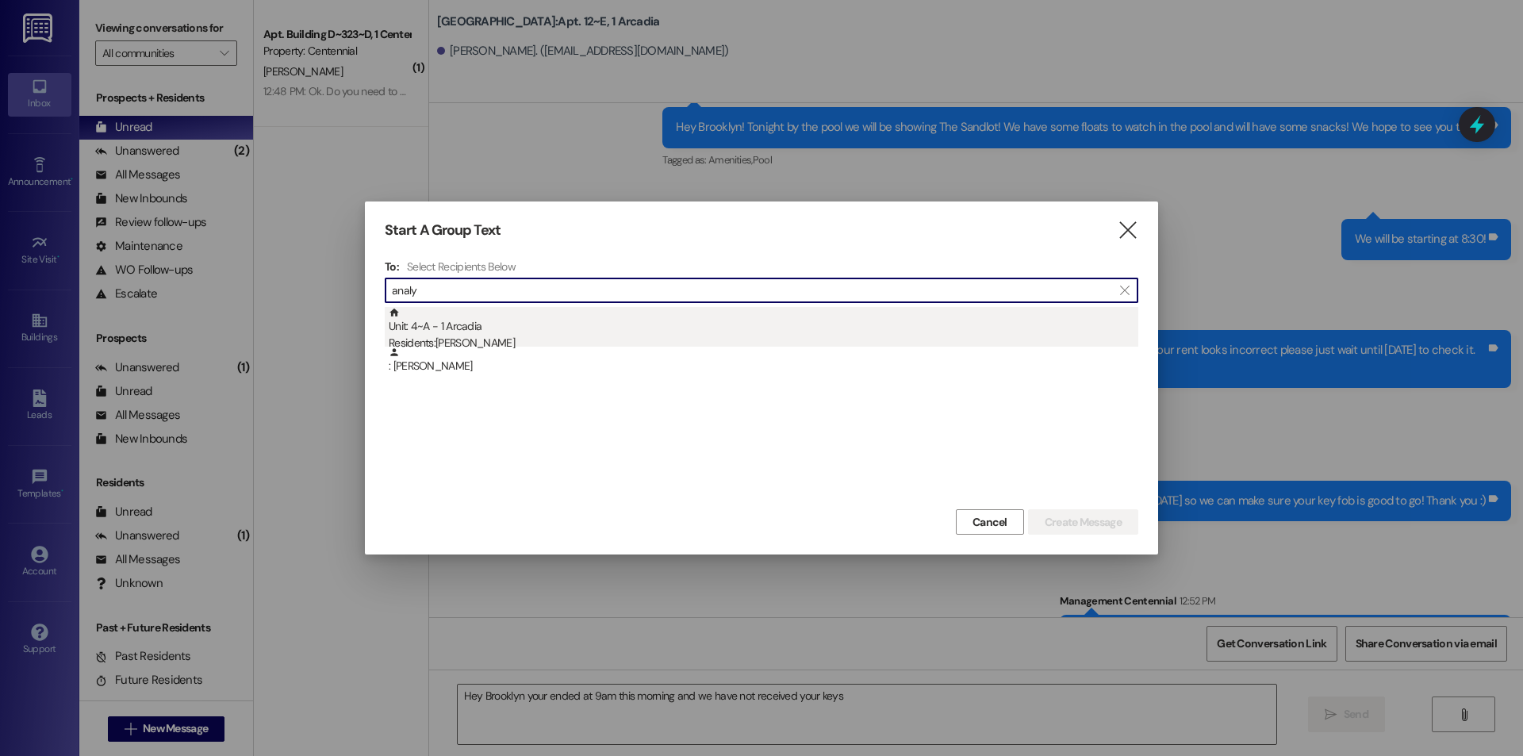
type input "analy"
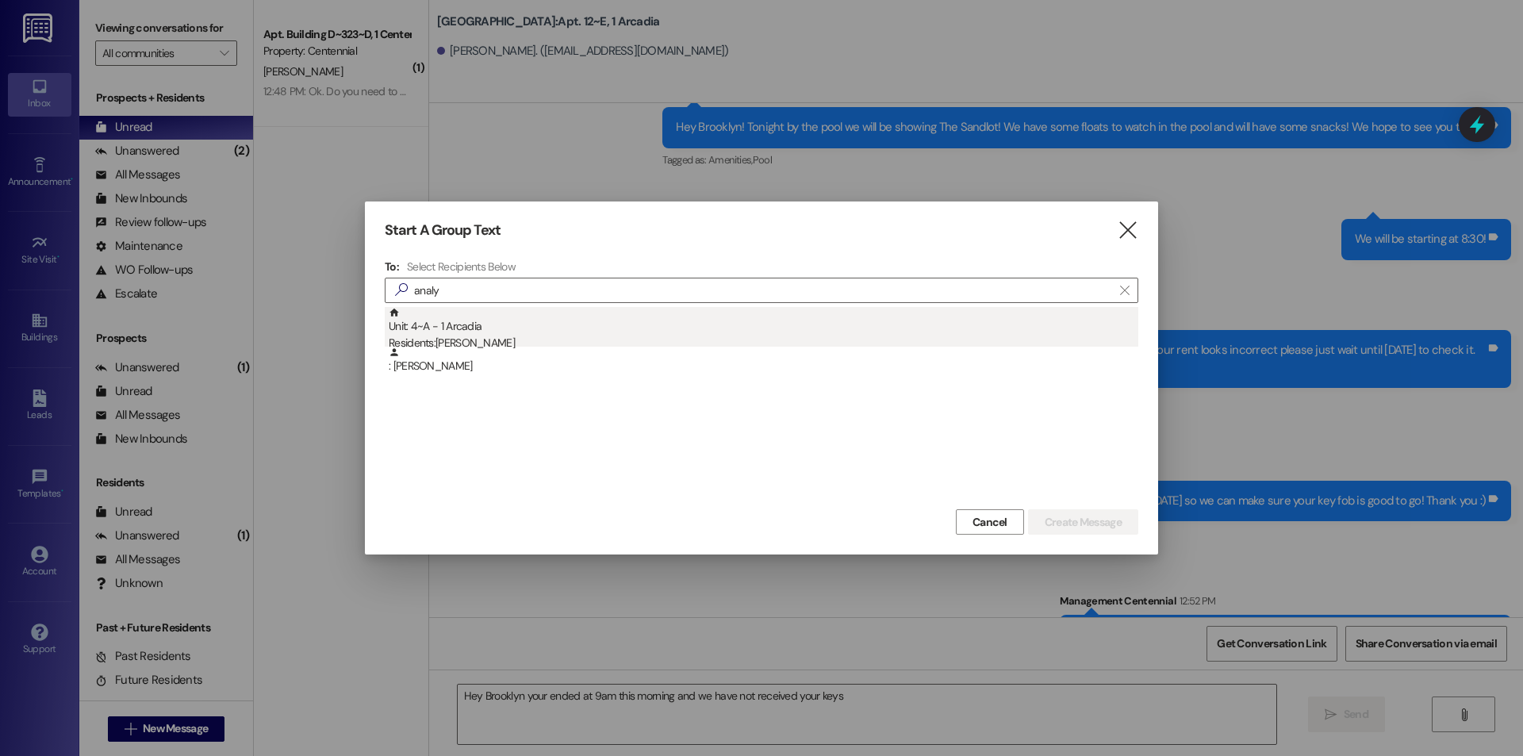
click at [815, 322] on div "Unit: 4~A - 1 Arcadia Residents: [PERSON_NAME]" at bounding box center [764, 329] width 750 height 45
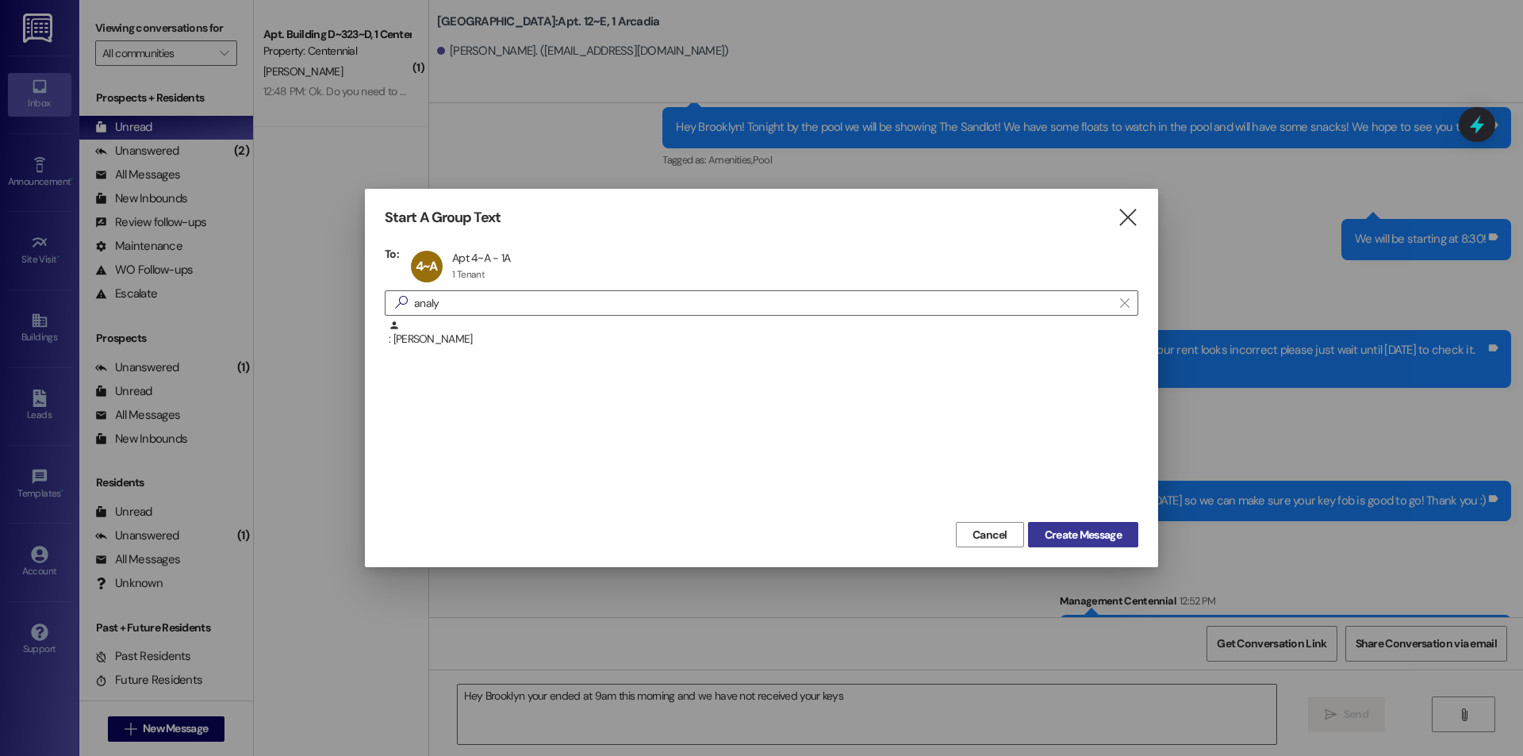
click at [1059, 528] on span "Create Message" at bounding box center [1083, 535] width 77 height 17
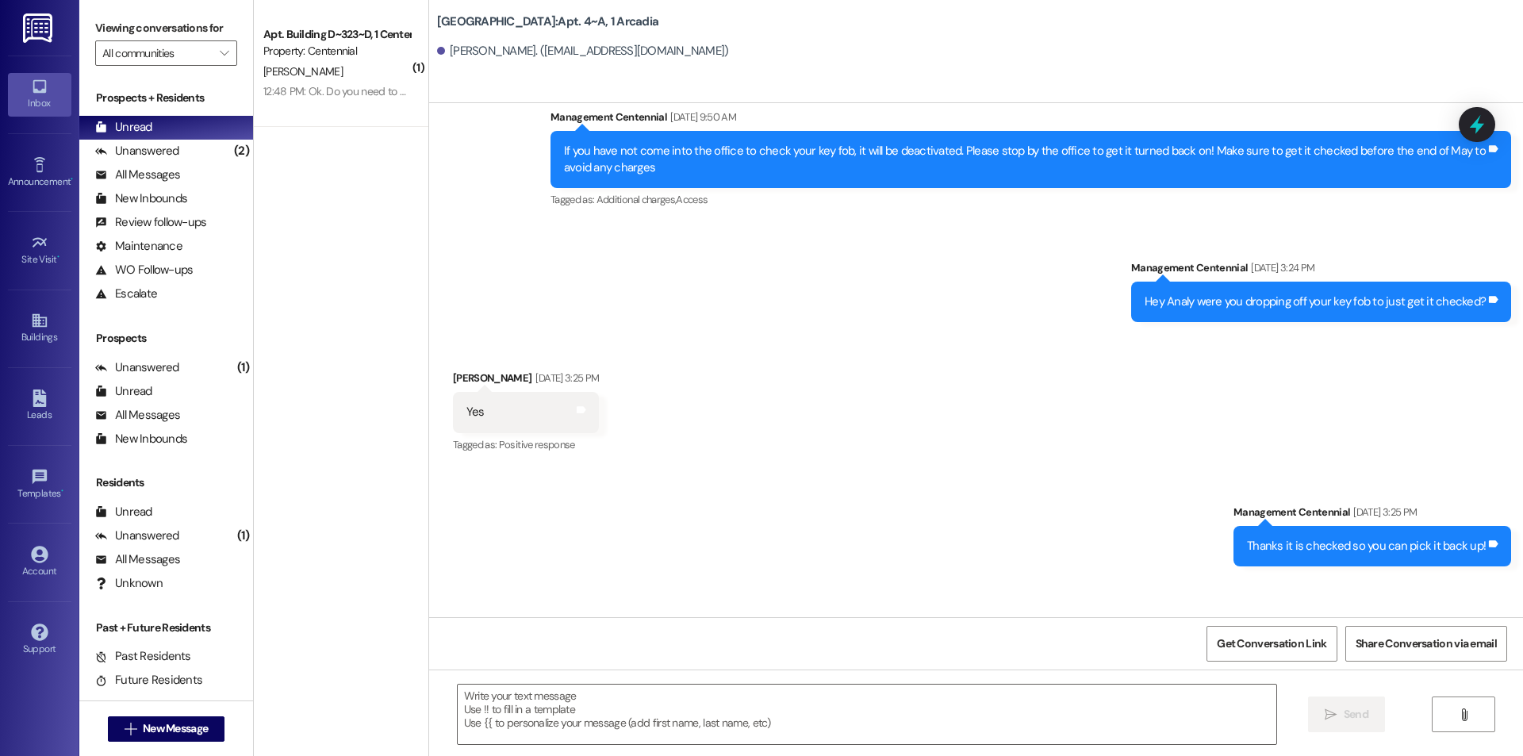
scroll to position [24925, 0]
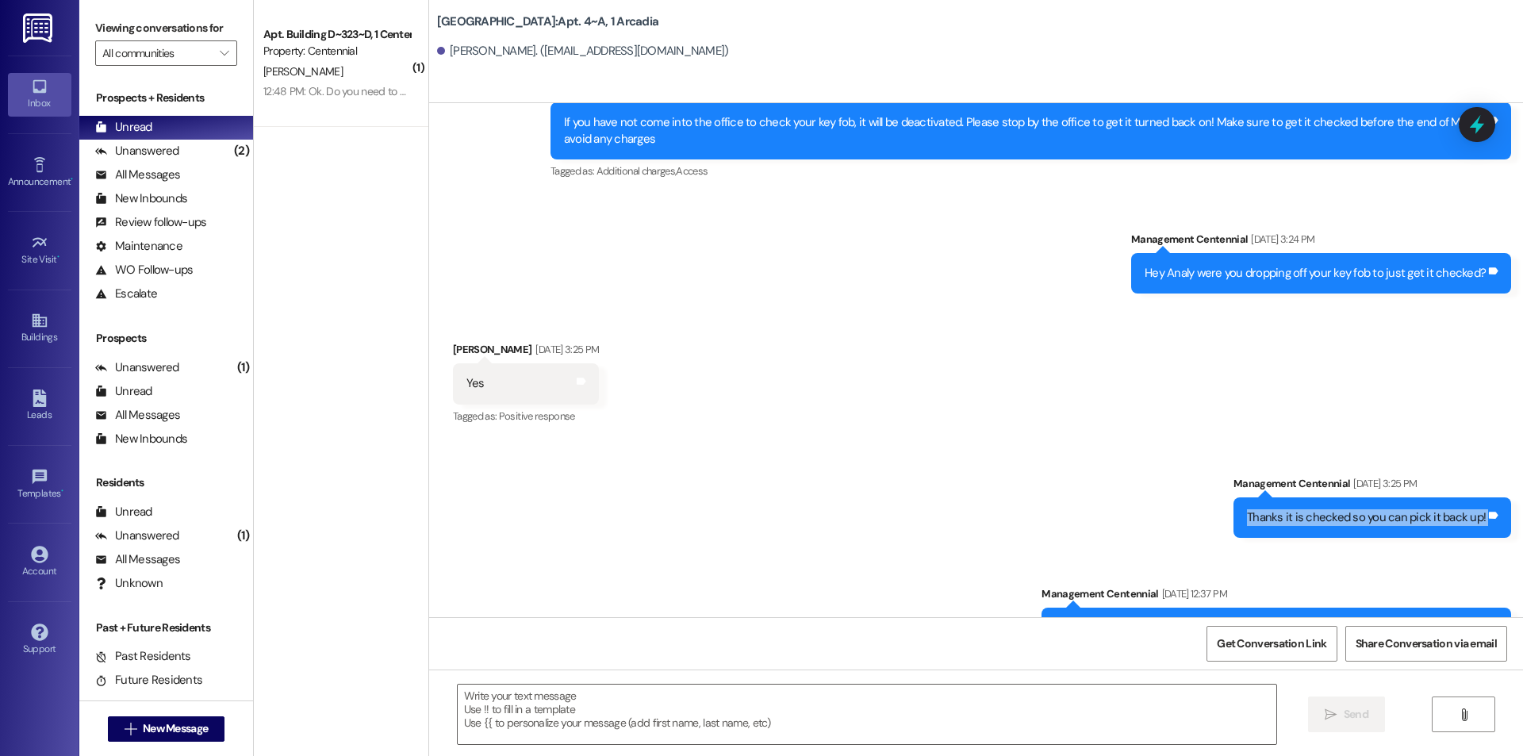
drag, startPoint x: 1245, startPoint y: 447, endPoint x: 1493, endPoint y: 466, distance: 249.0
click at [1493, 497] on div "Thanks it is checked so you can pick it back up! Tags and notes" at bounding box center [1373, 517] width 278 height 40
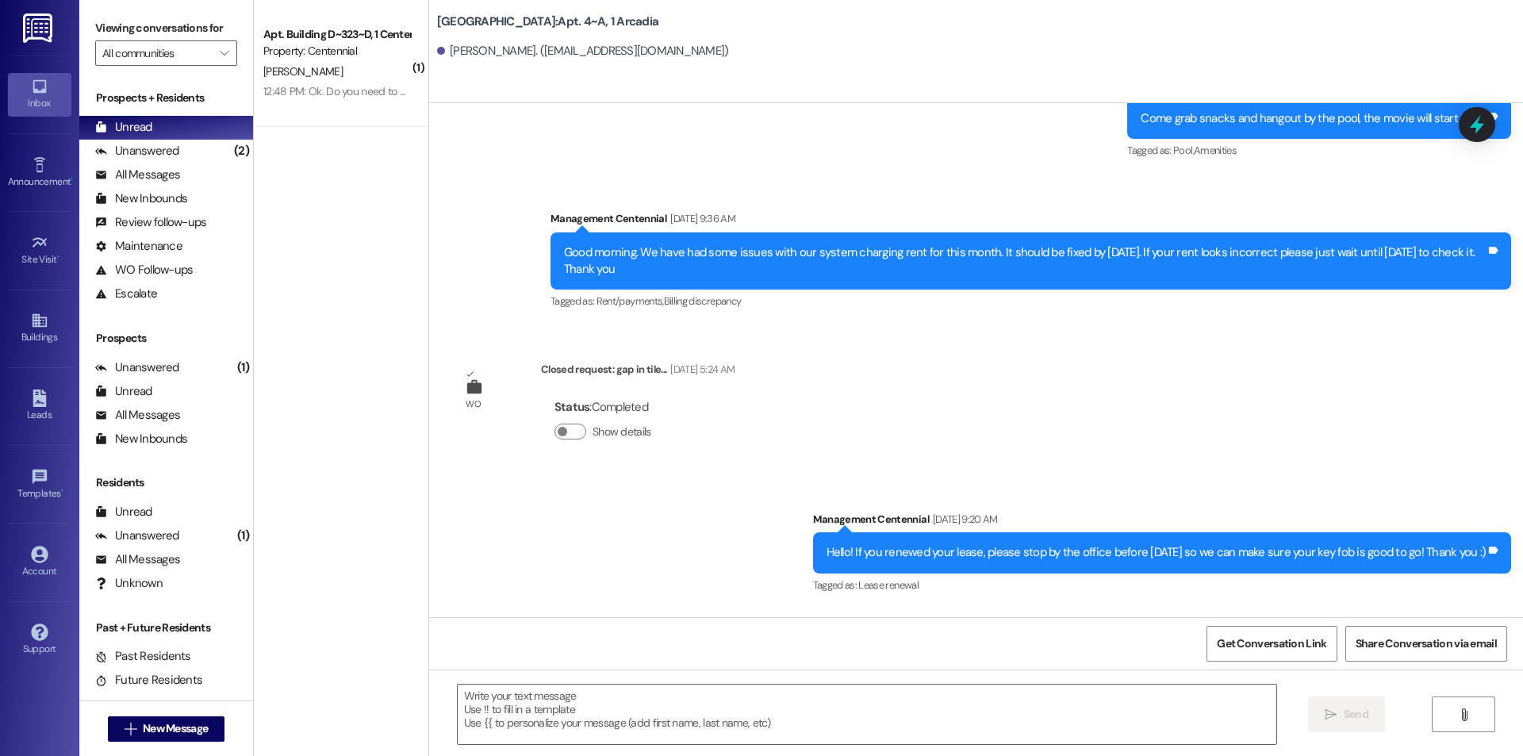
scroll to position [27845, 0]
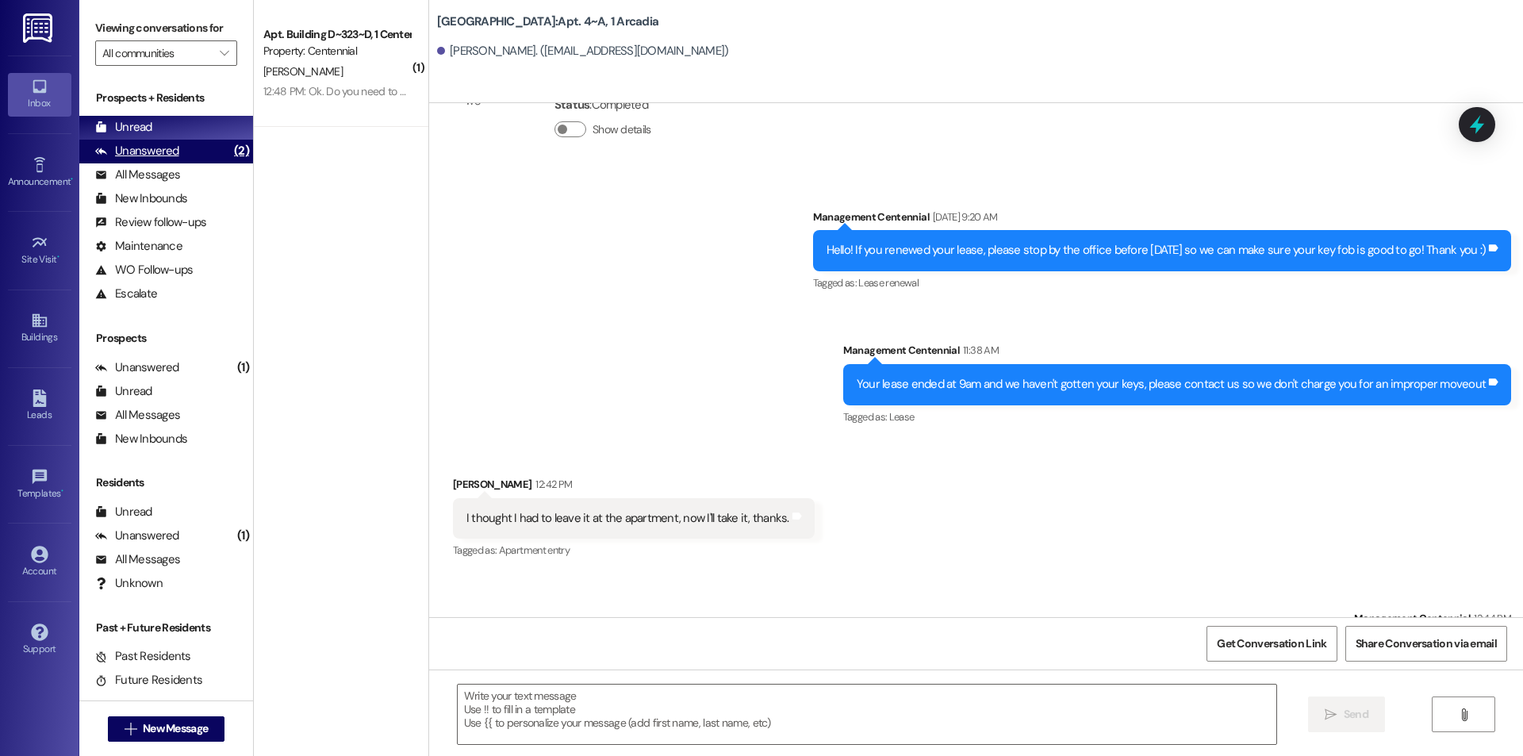
click at [194, 151] on div "Unanswered (2)" at bounding box center [166, 152] width 174 height 24
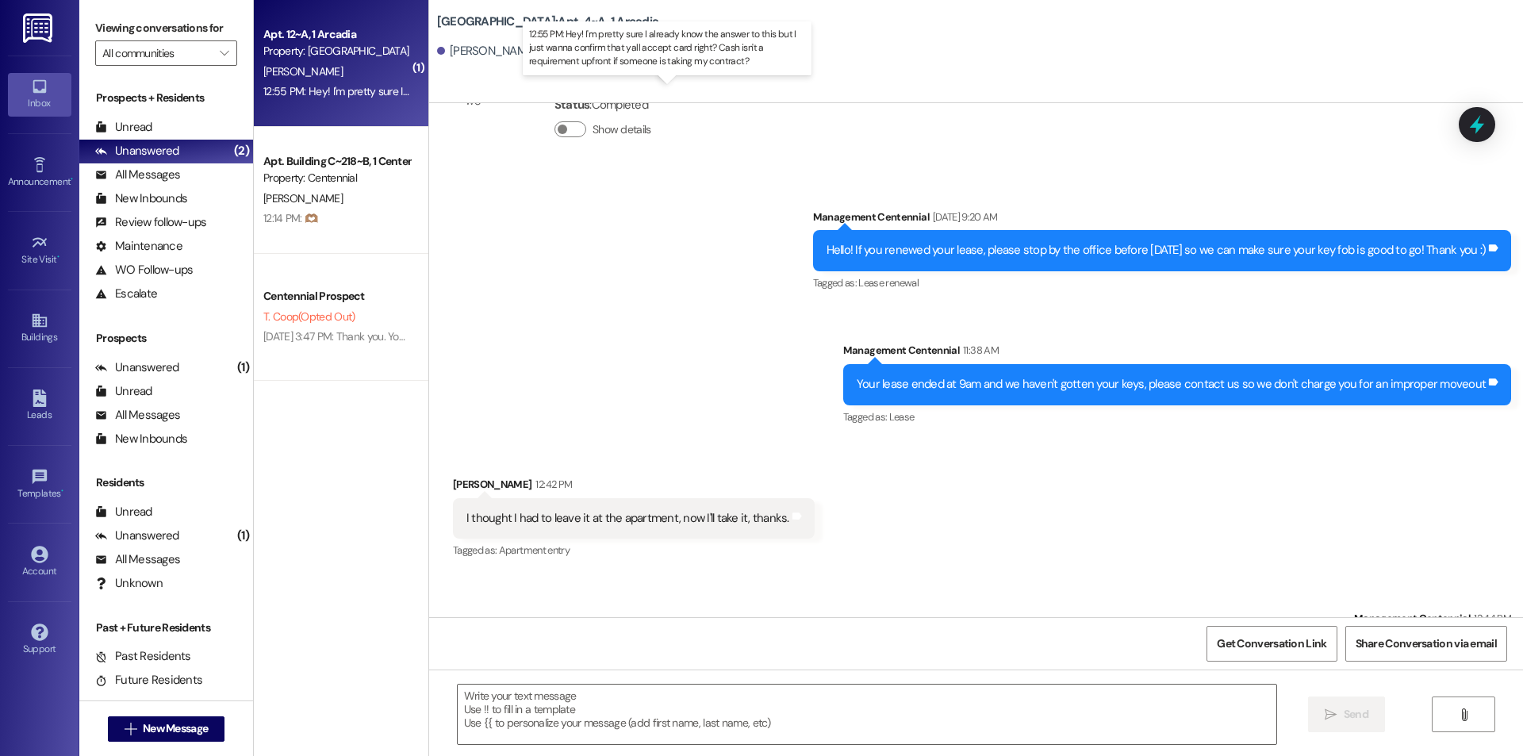
click at [330, 92] on div "12:55 PM: Hey! I'm pretty sure I already know the answer to this but I just wan…" at bounding box center [681, 91] width 836 height 14
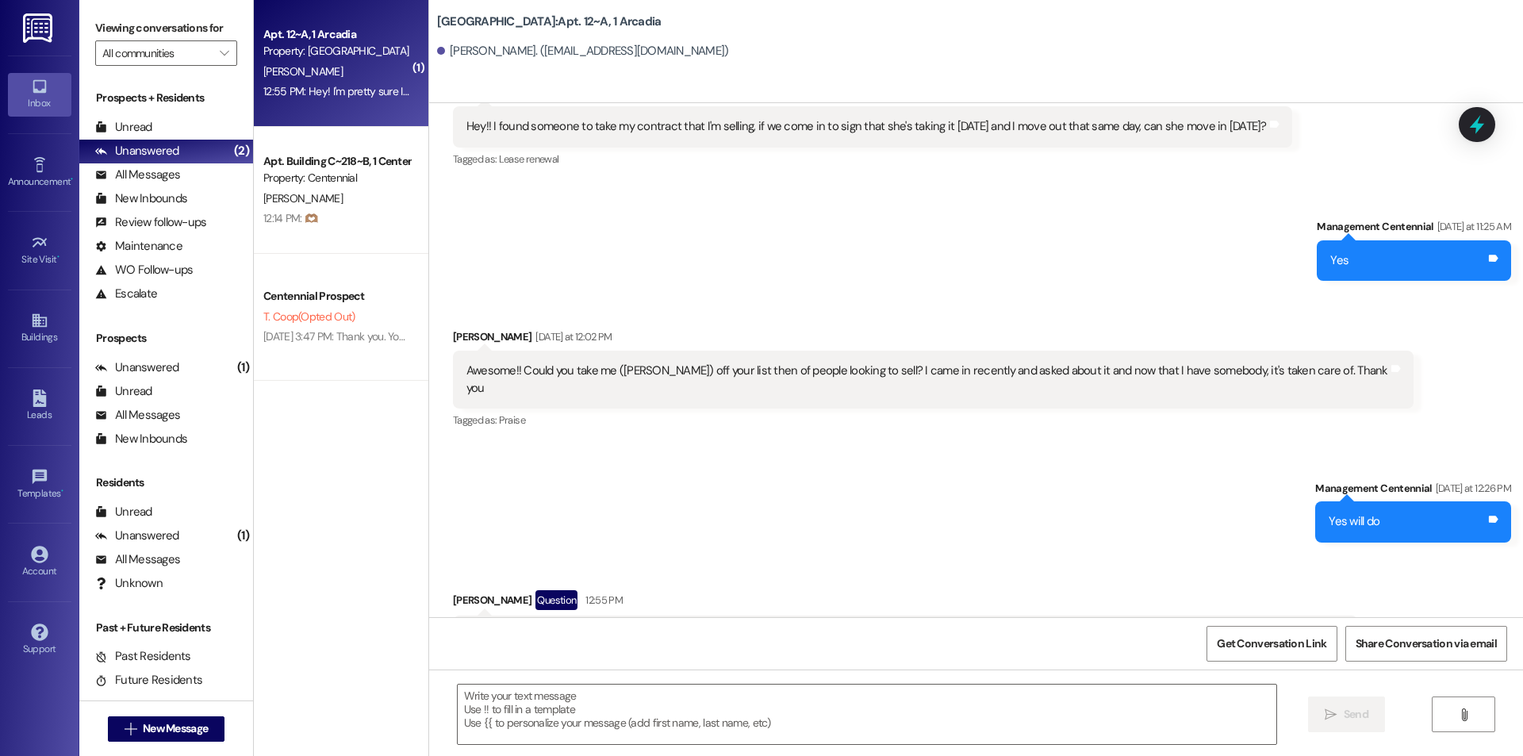
scroll to position [9808, 0]
click at [884, 696] on textarea at bounding box center [867, 714] width 819 height 59
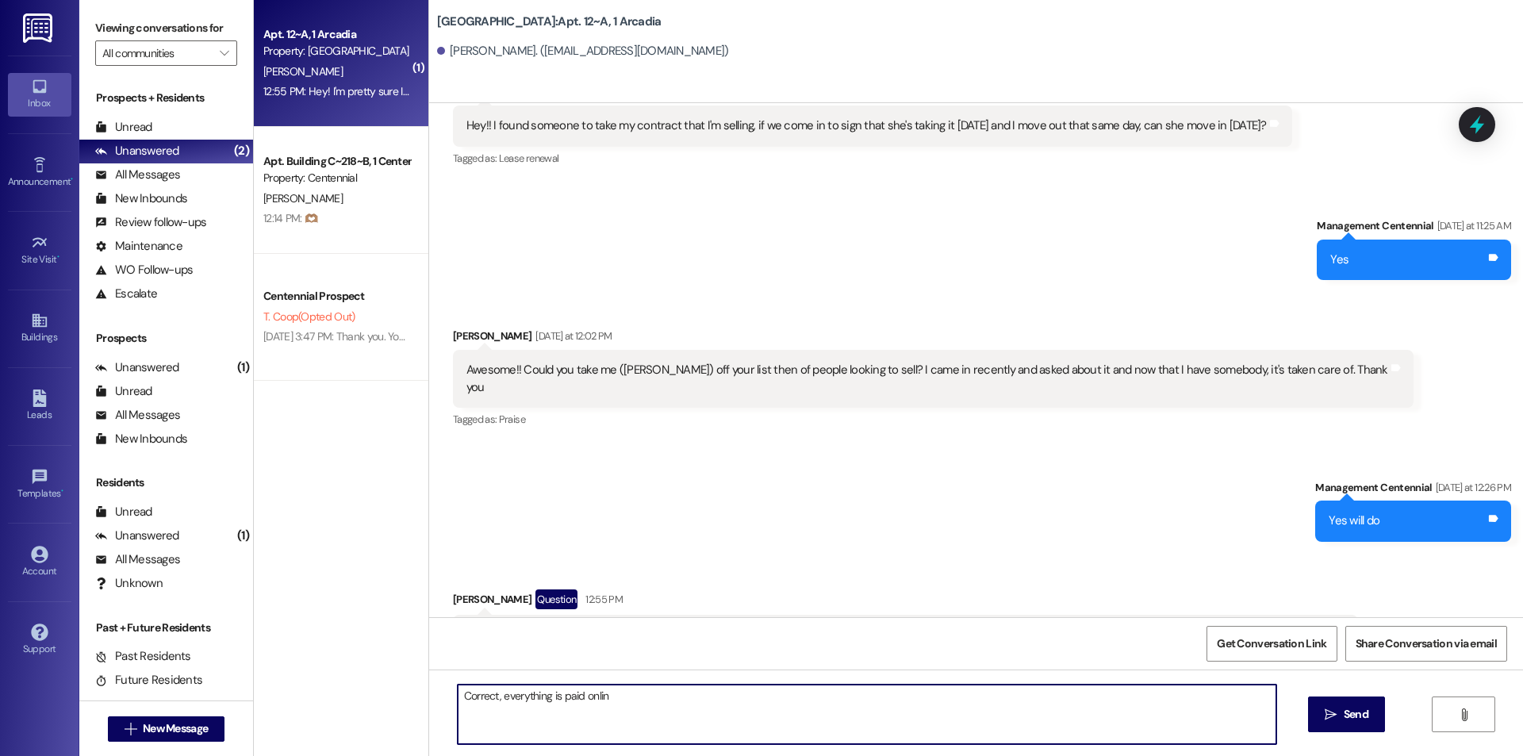
type textarea "Correct, everything is paid online"
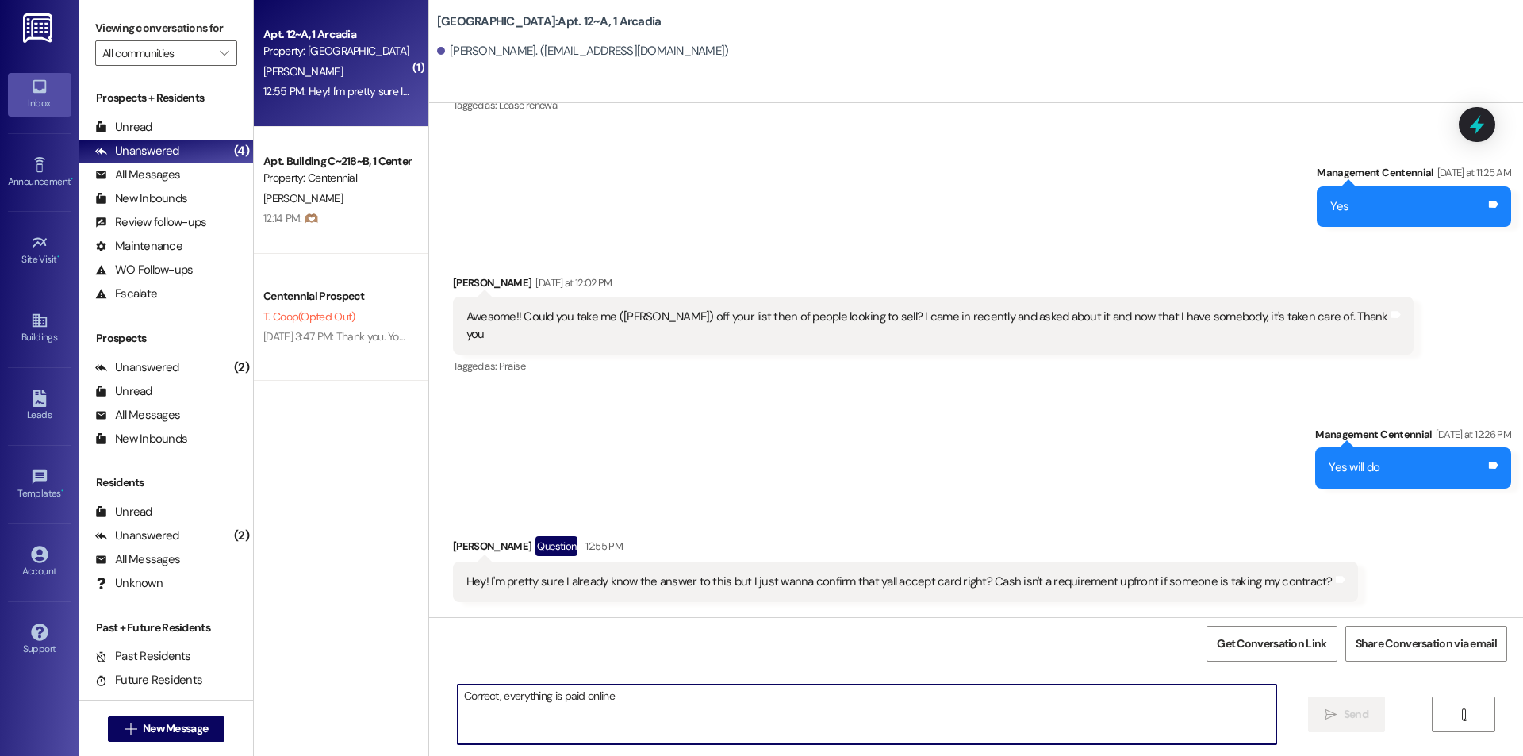
scroll to position [9918, 0]
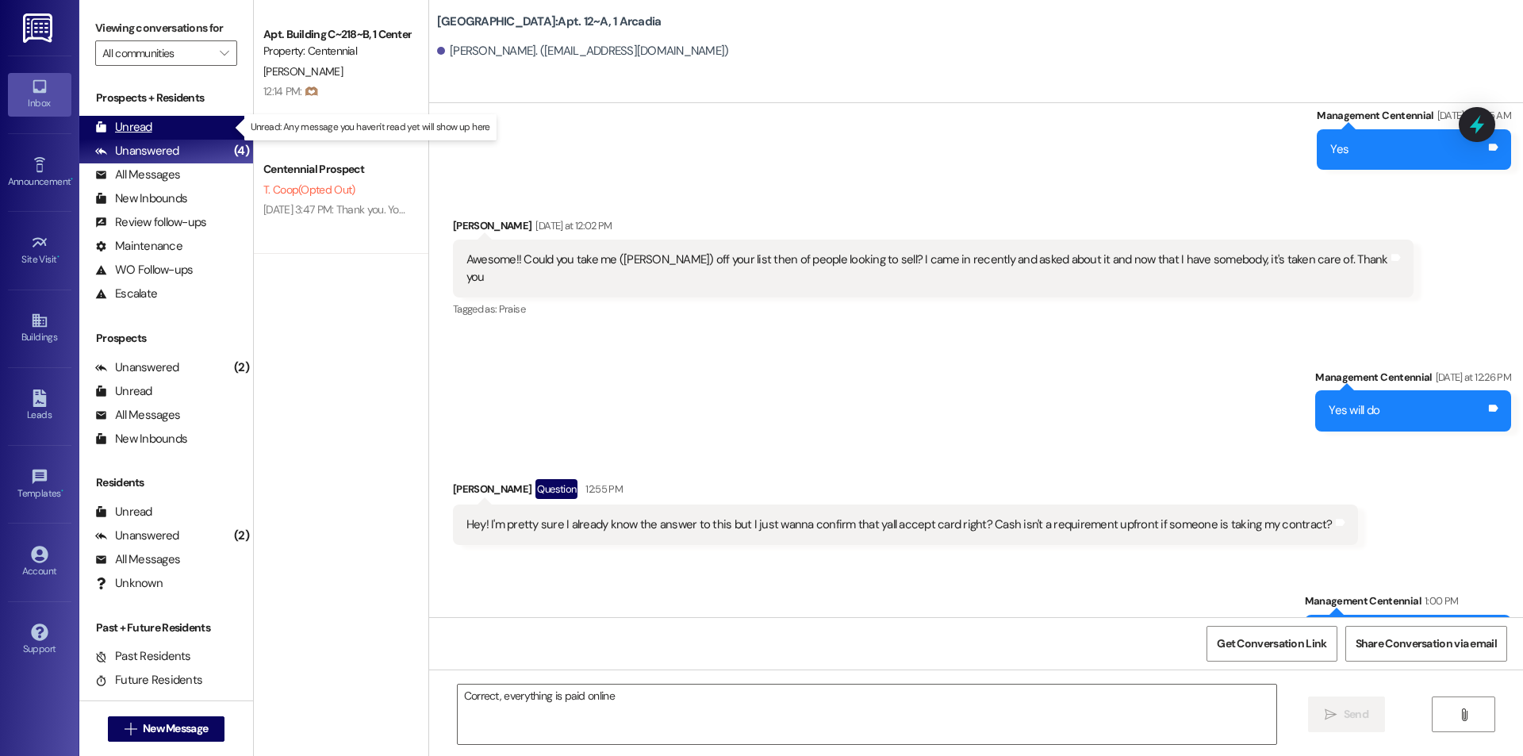
click at [176, 122] on div "Unread (0)" at bounding box center [166, 128] width 174 height 24
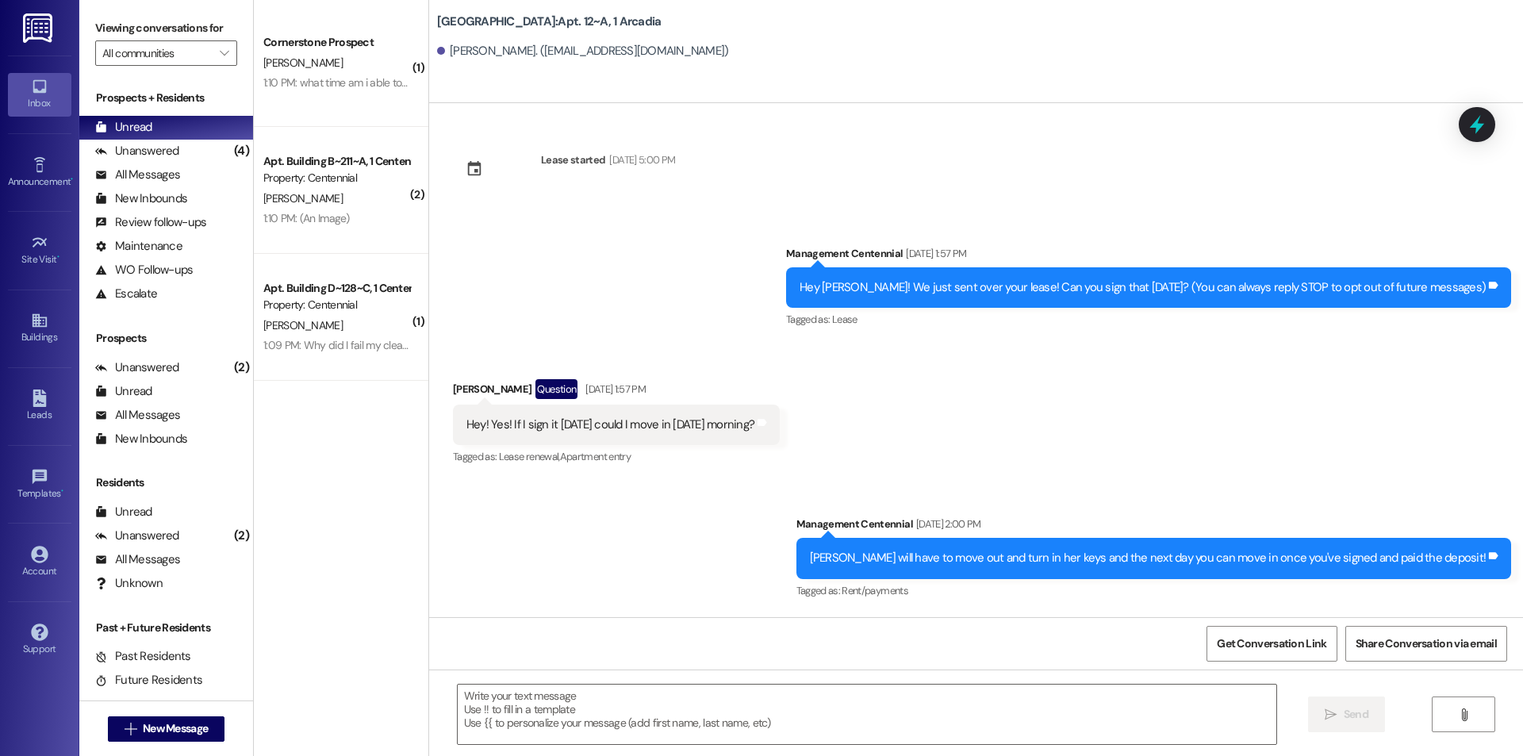
scroll to position [9807, 0]
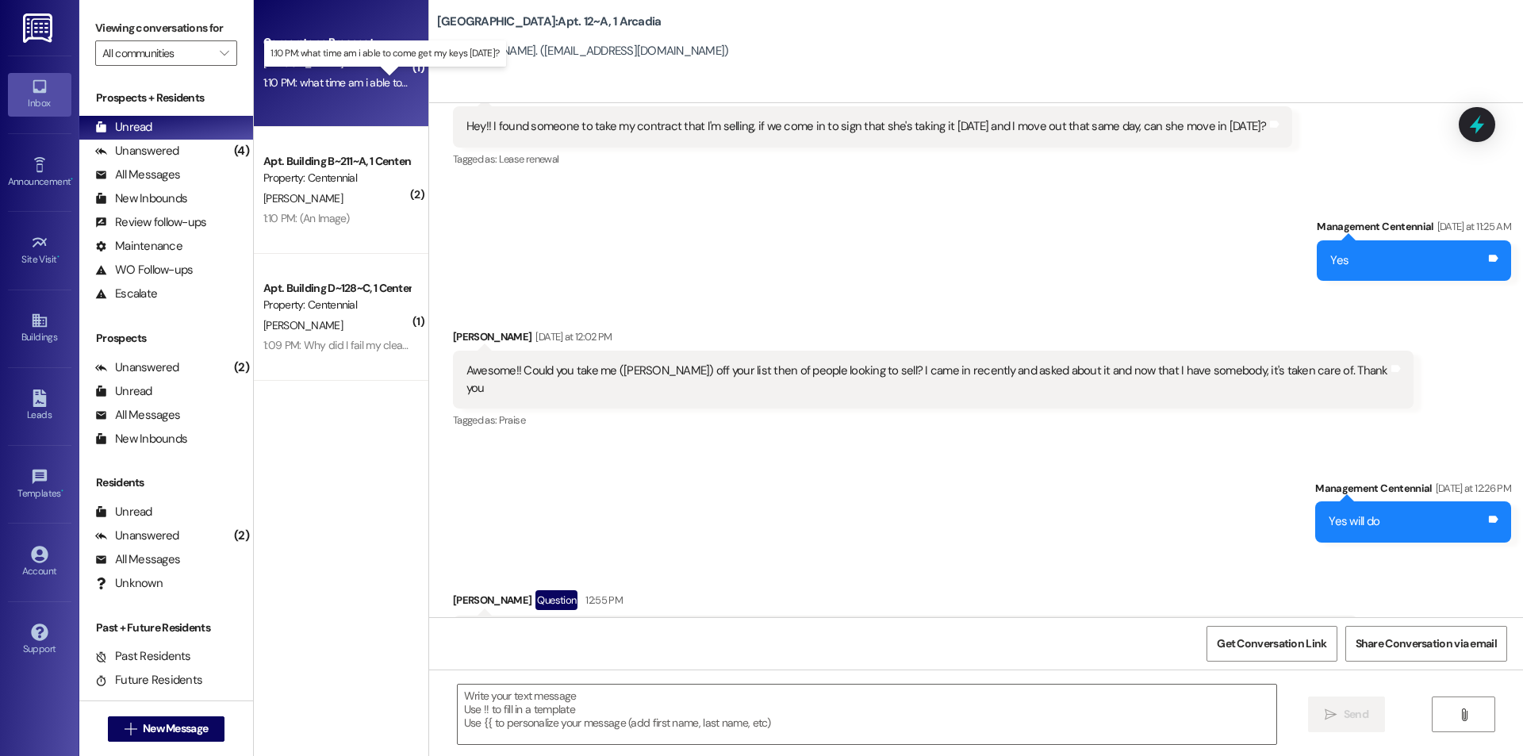
click at [347, 75] on div "1:10 PM: what time am i able to come get my keys [DATE]? 1:10 PM: what time am …" at bounding box center [394, 82] width 263 height 14
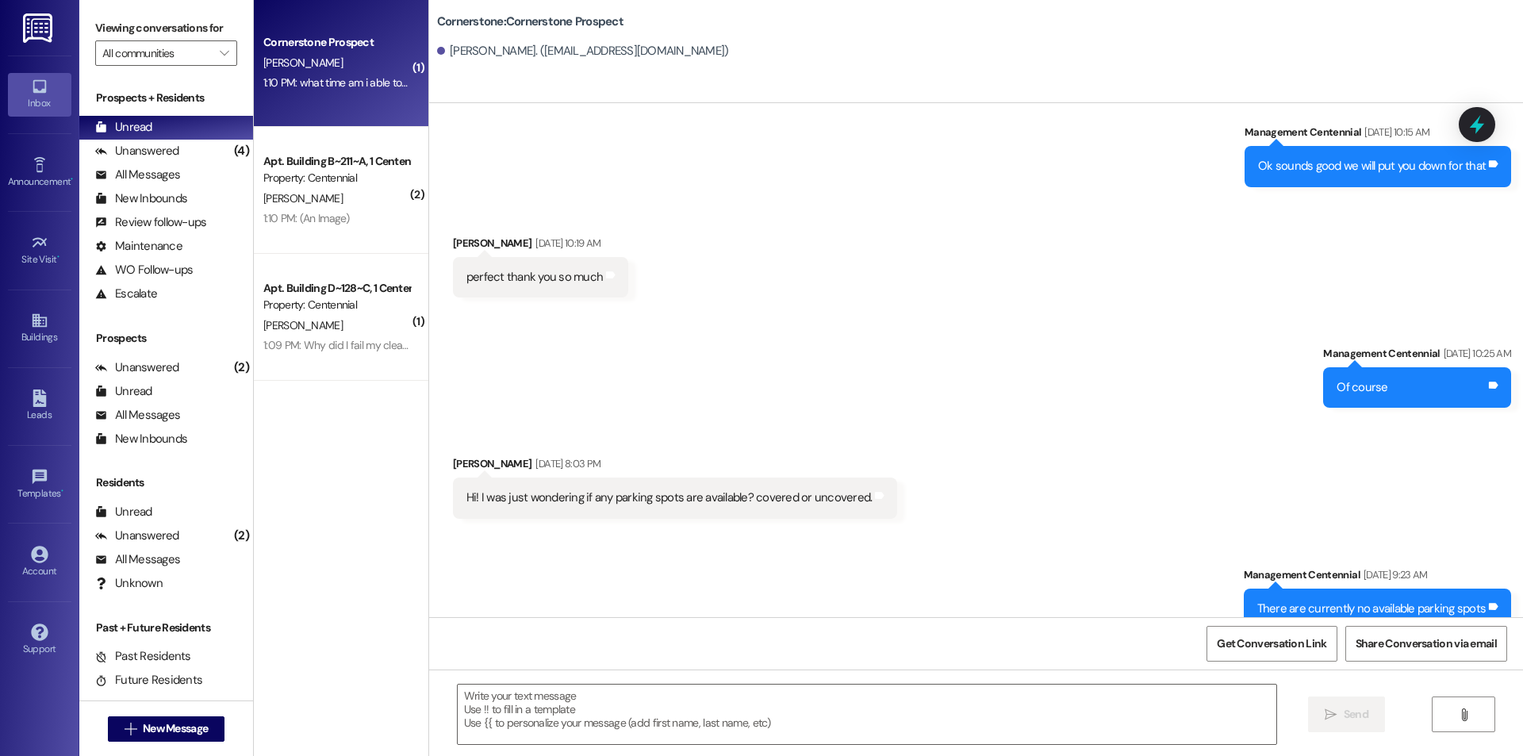
scroll to position [2863, 0]
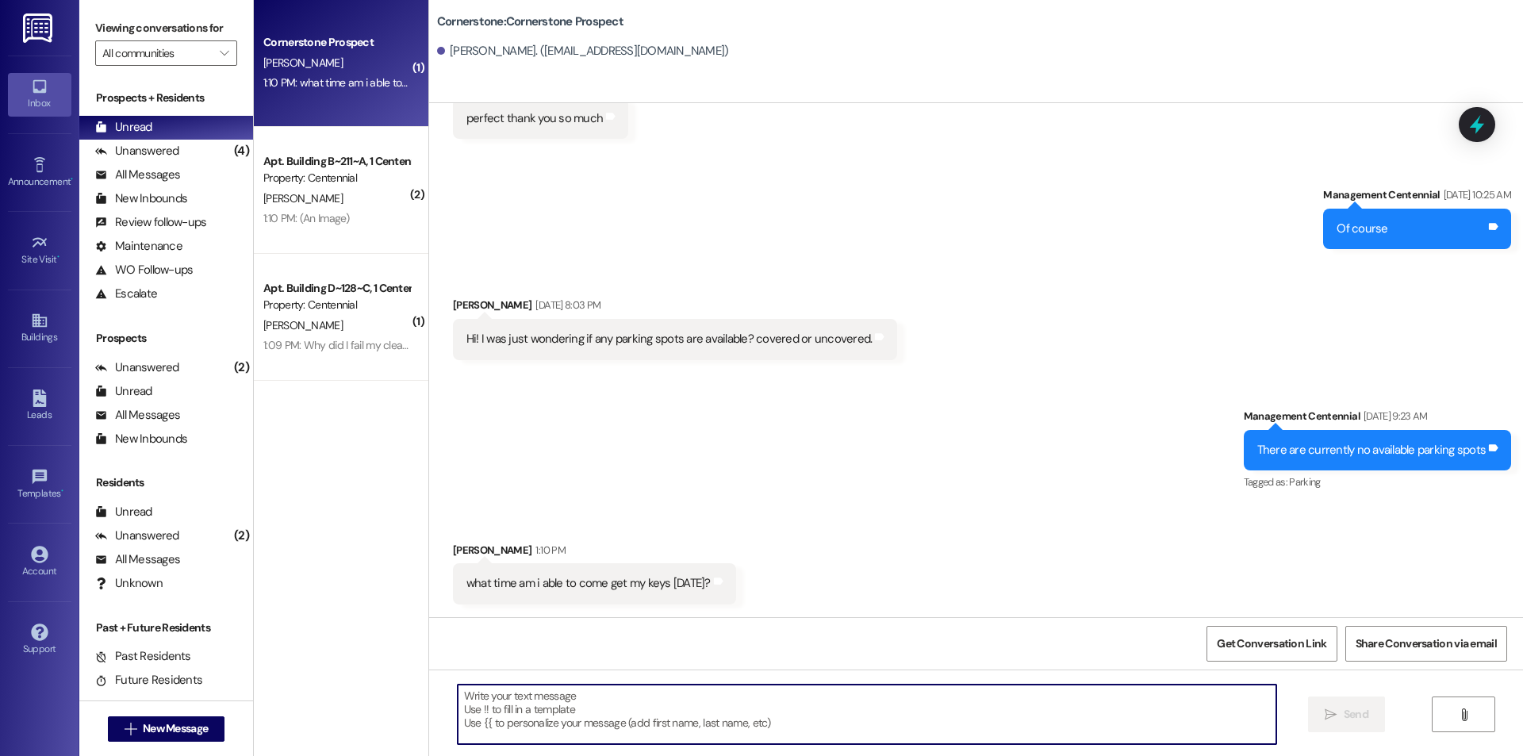
click at [690, 708] on textarea at bounding box center [867, 714] width 819 height 59
type textarea "We open at 10am [DATE] so you can come then!"
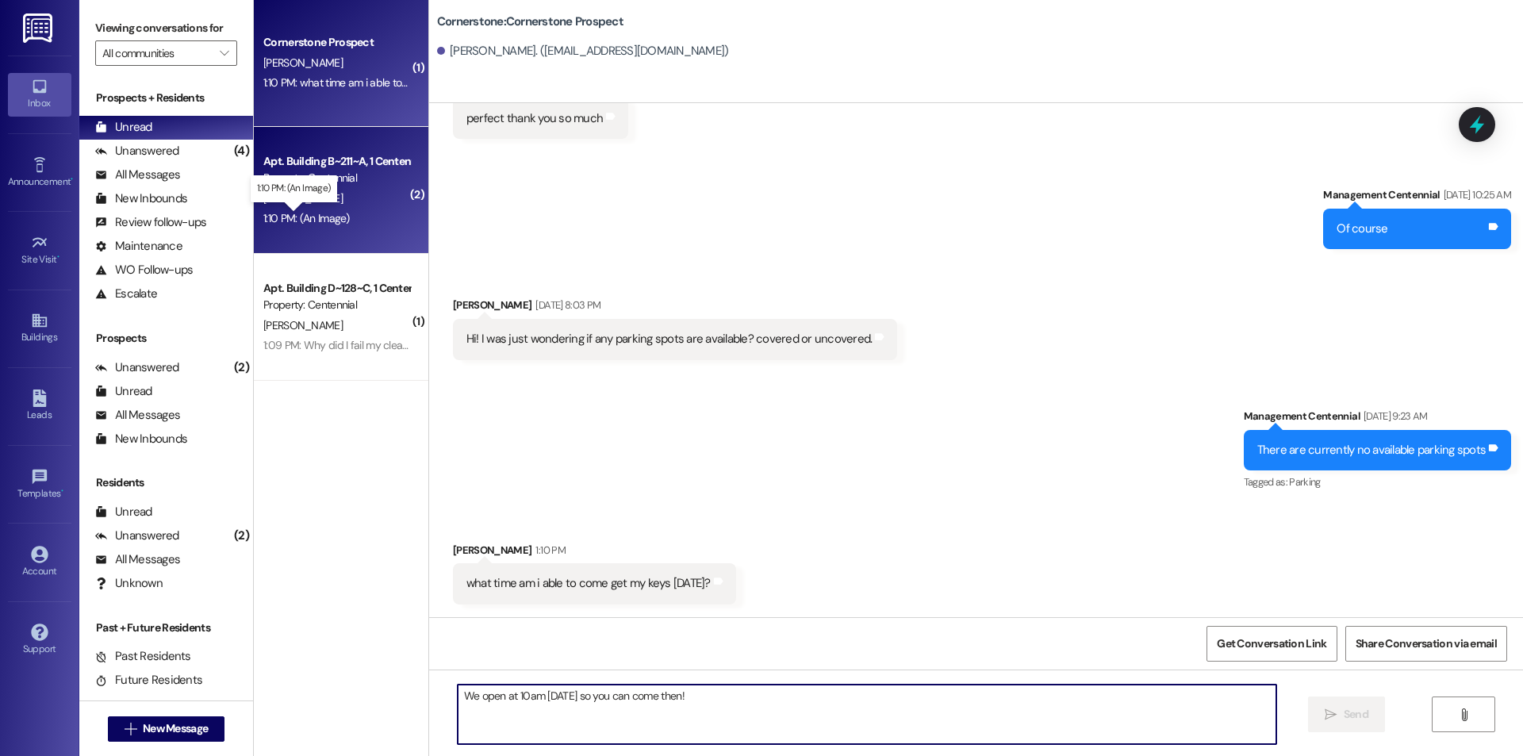
click at [293, 221] on div "1:10 PM: (An Image) 1:10 PM: (An Image)" at bounding box center [306, 218] width 86 height 14
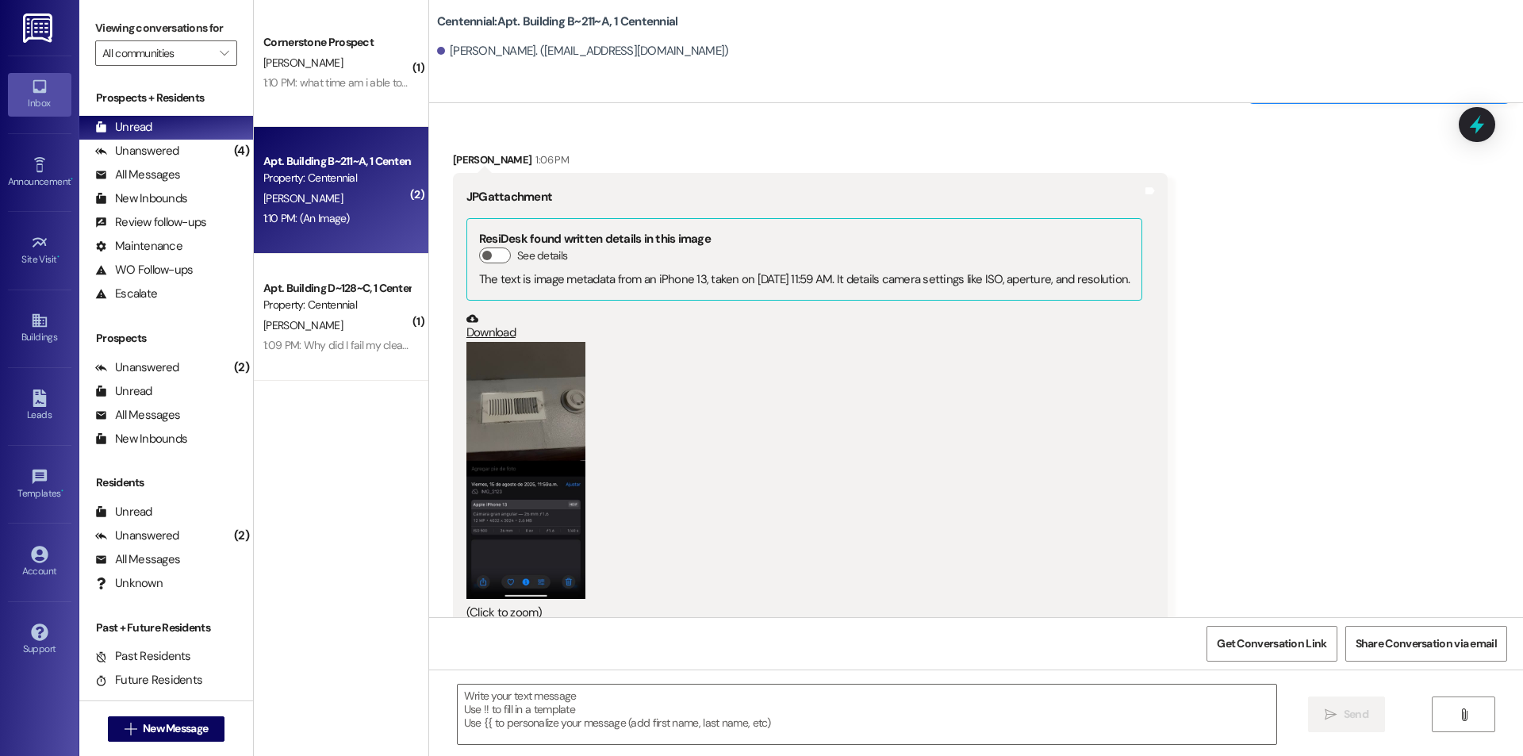
scroll to position [10001, 0]
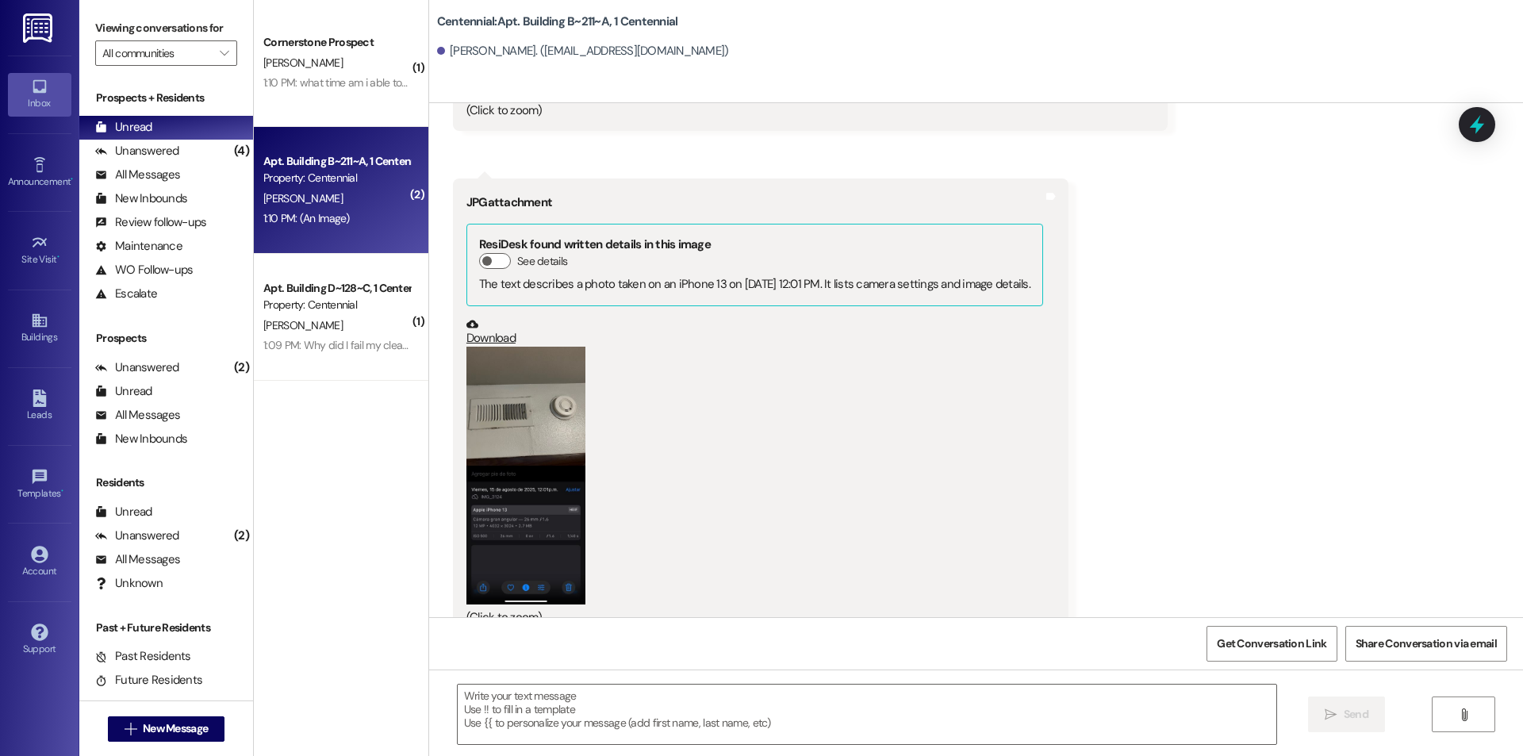
click at [551, 383] on button "Zoom image" at bounding box center [525, 476] width 119 height 258
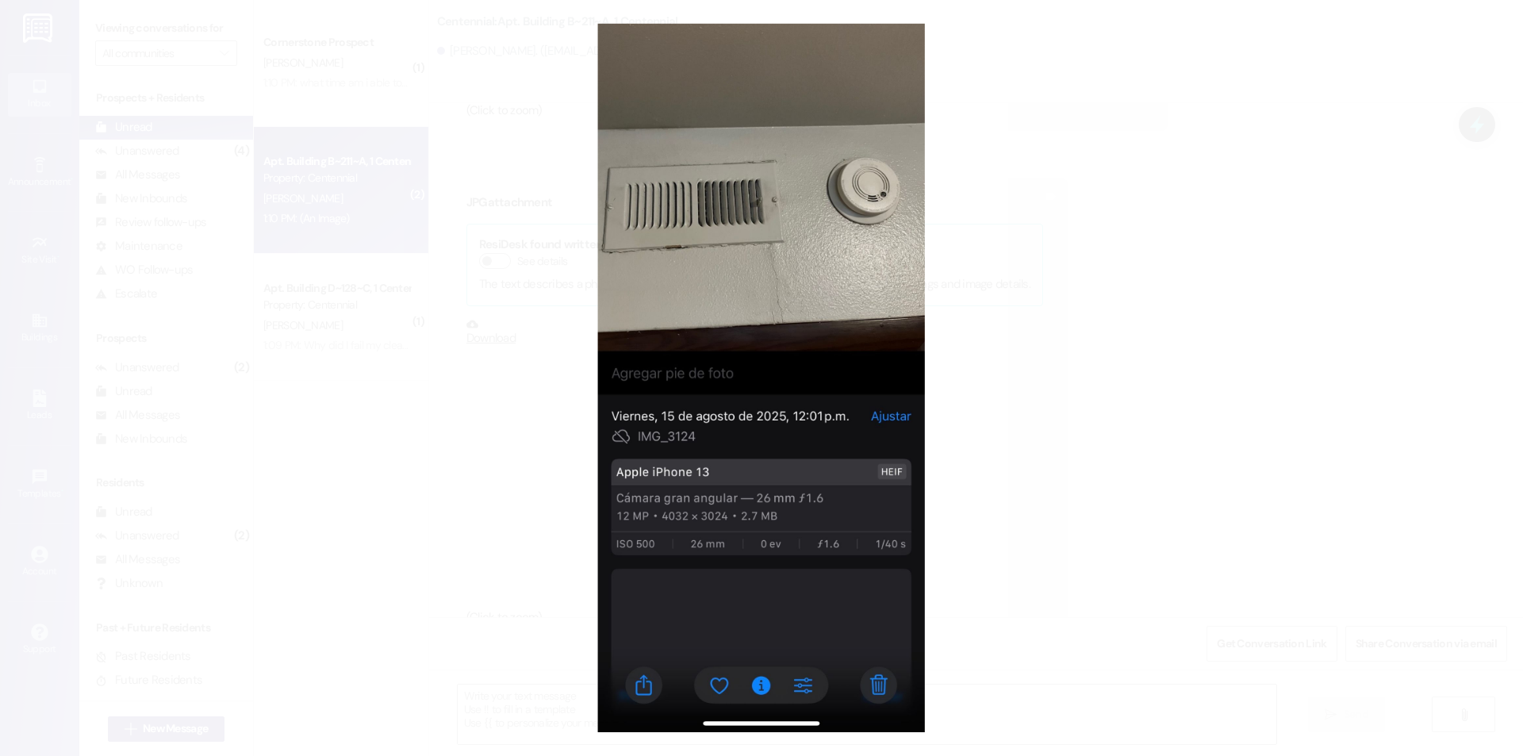
click at [1092, 379] on button "Unzoom image" at bounding box center [761, 378] width 1523 height 756
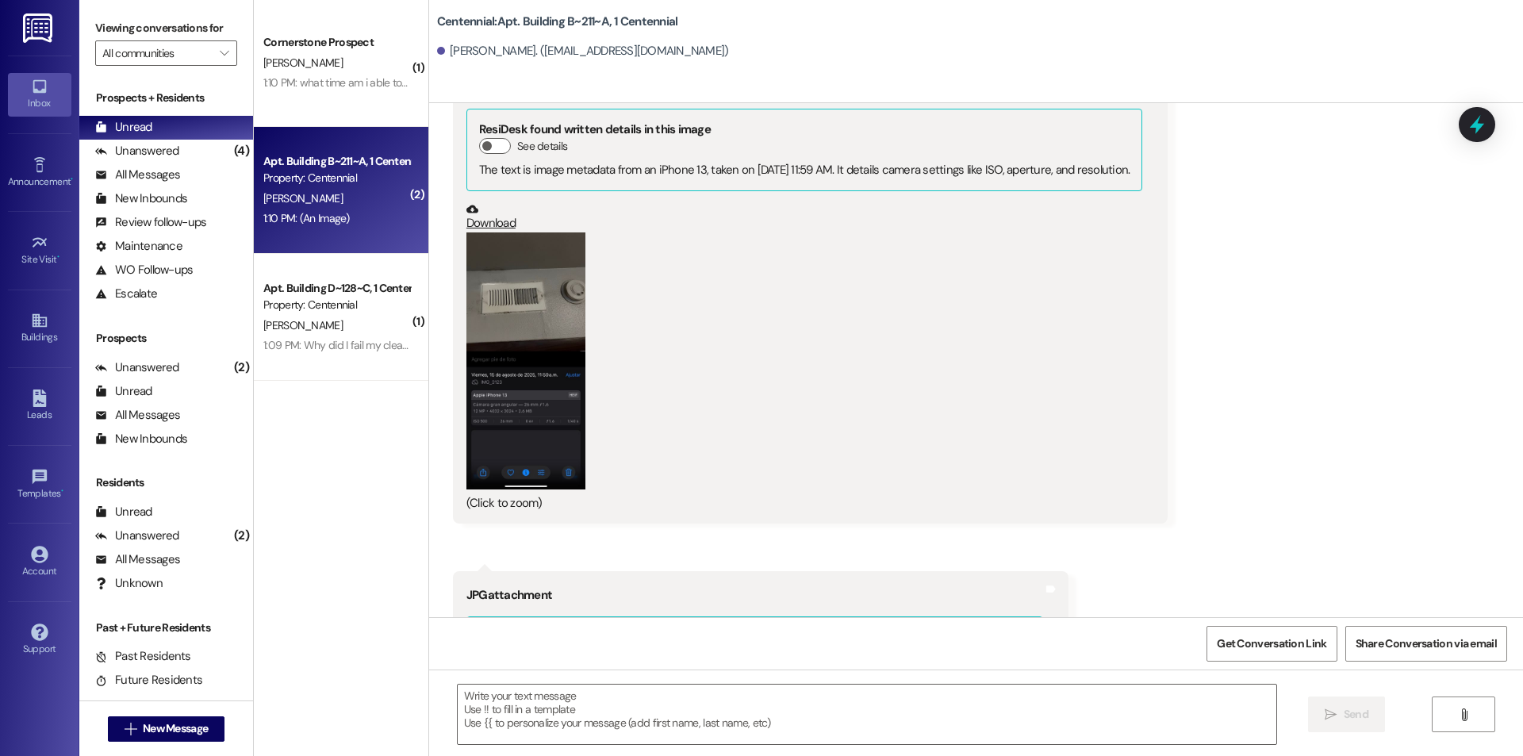
scroll to position [9604, 0]
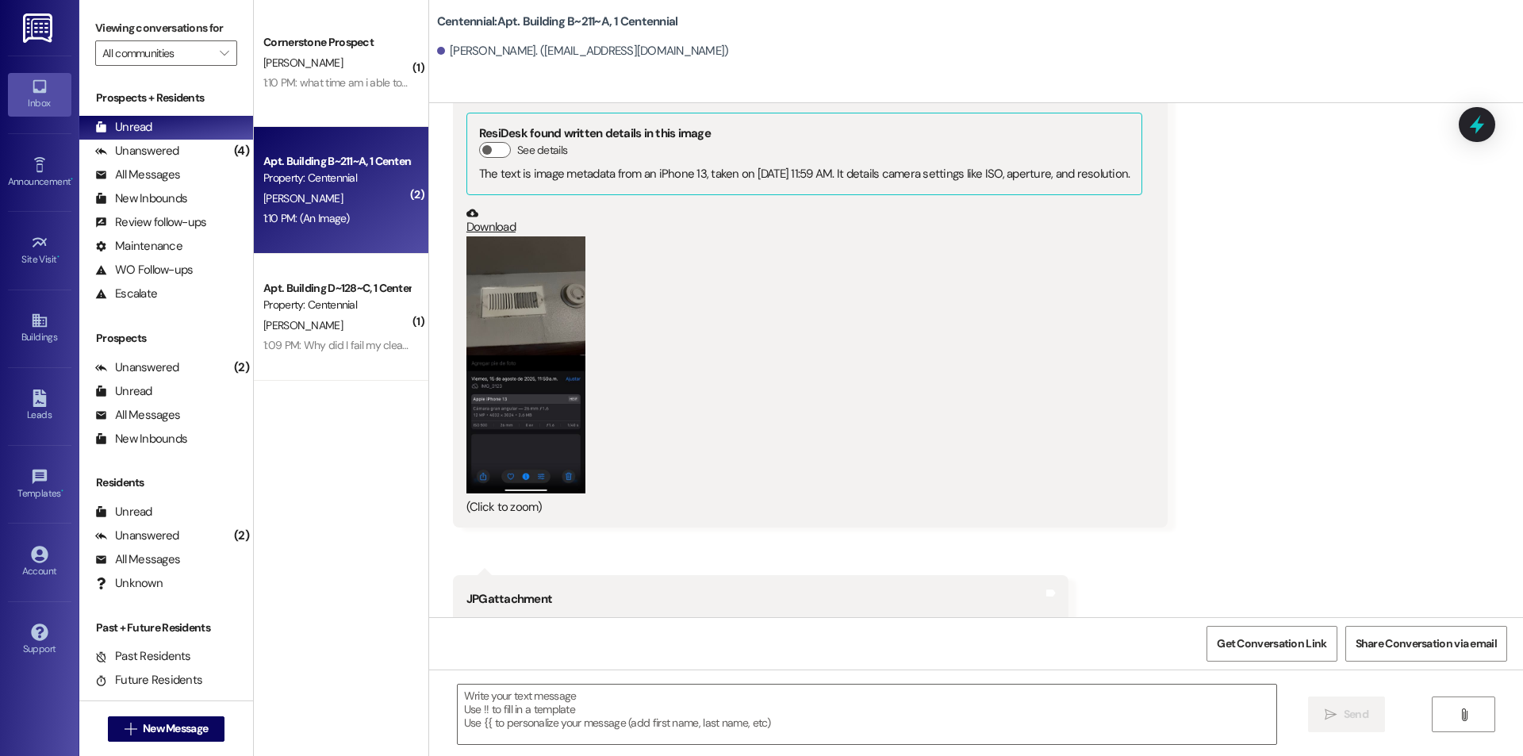
click at [506, 365] on button "Zoom image" at bounding box center [525, 365] width 119 height 258
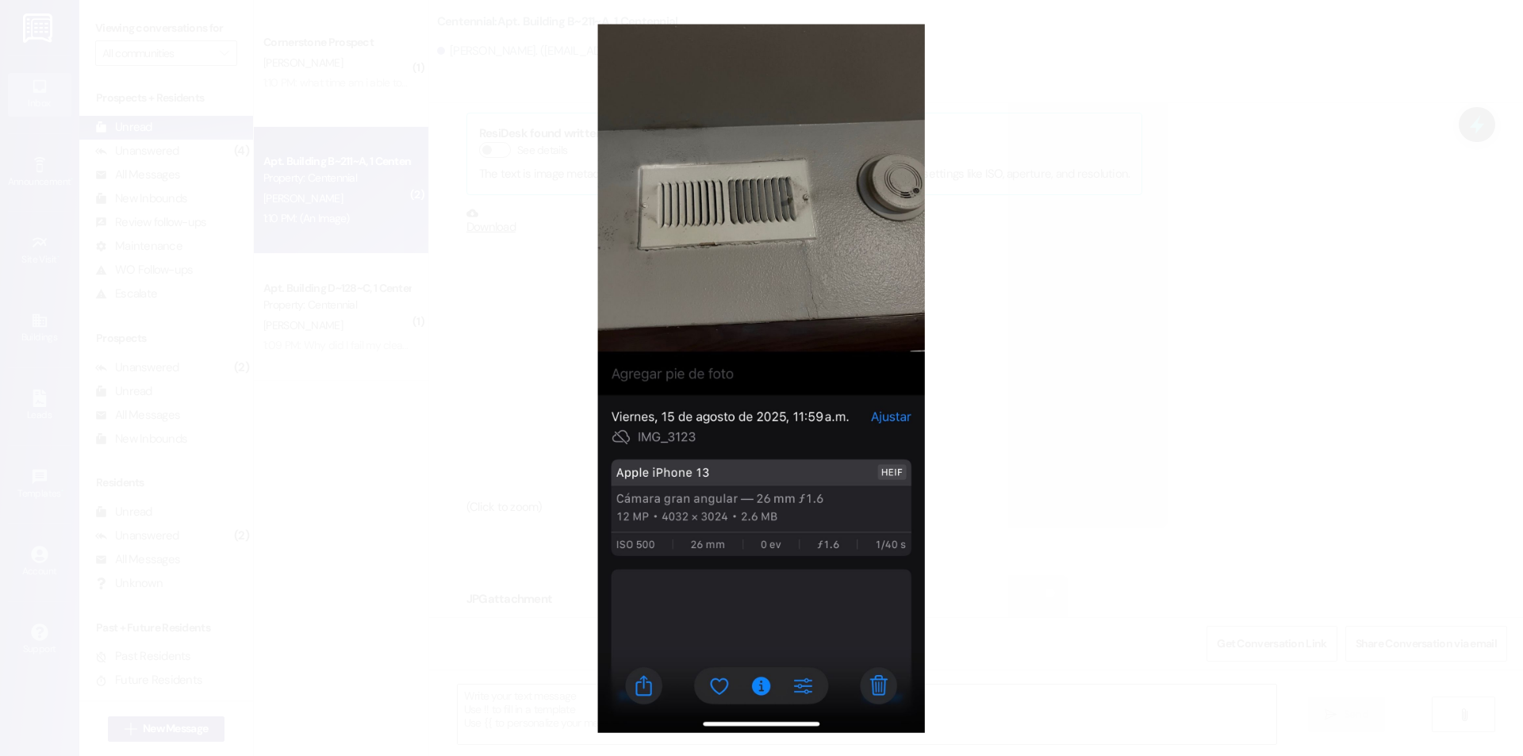
click at [1062, 365] on button "Unzoom image" at bounding box center [761, 378] width 1523 height 756
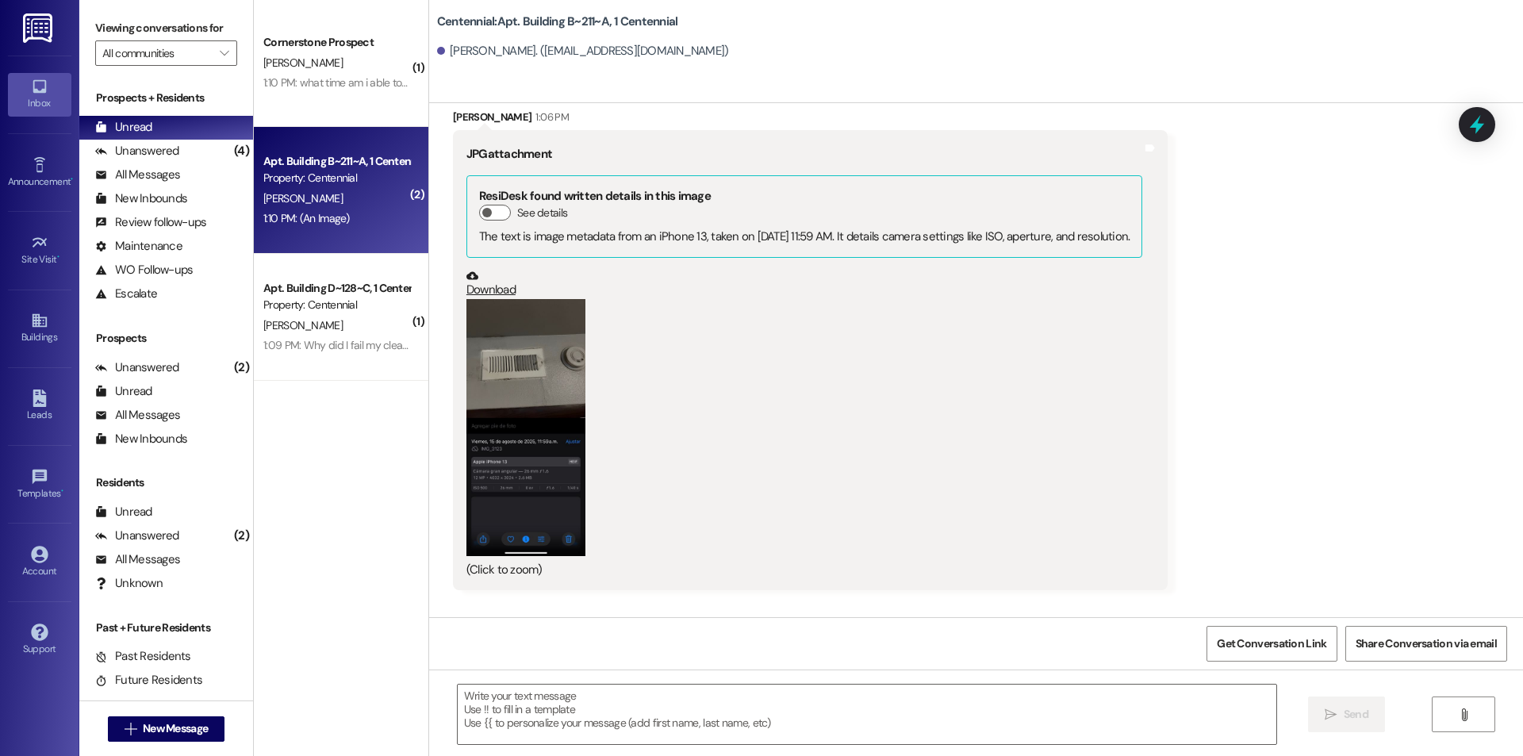
scroll to position [9445, 0]
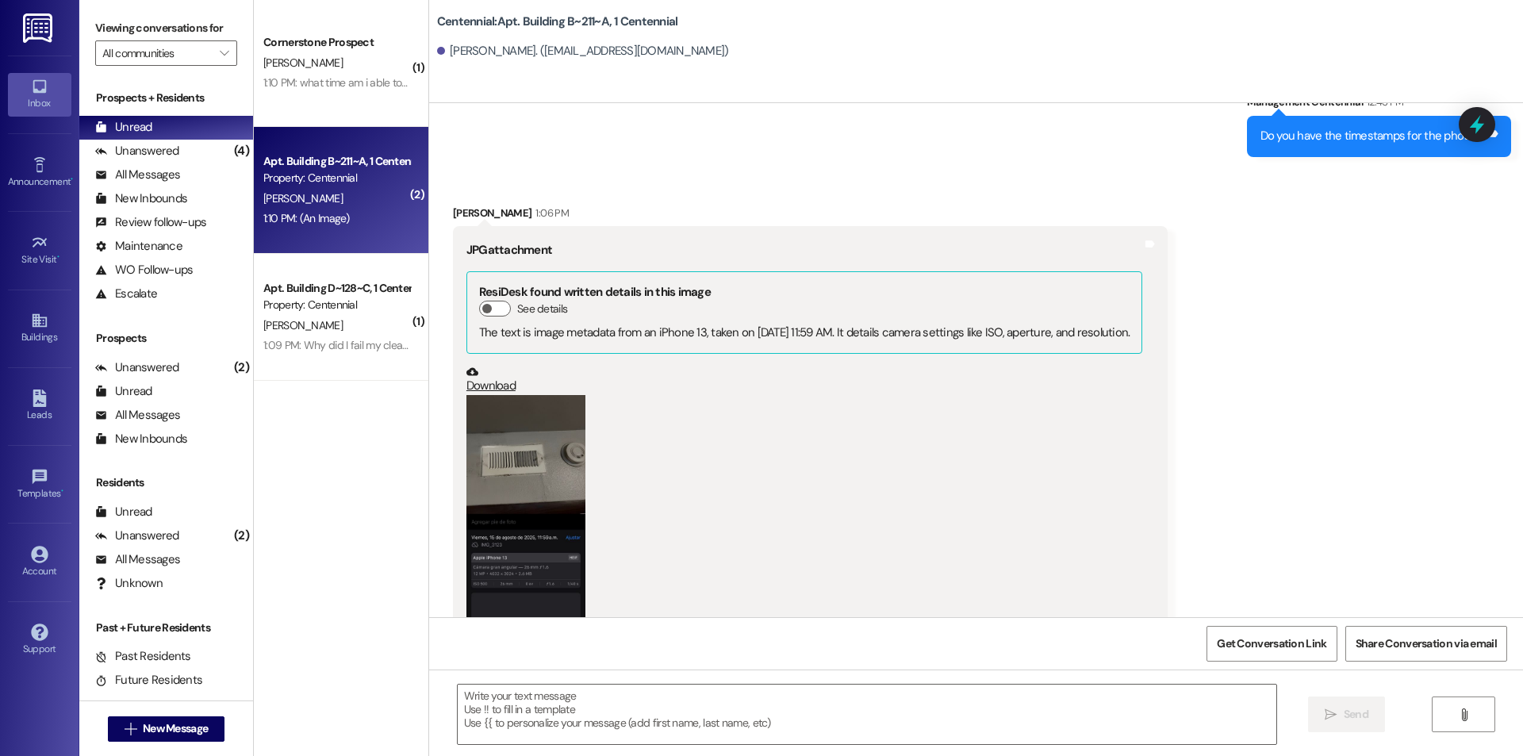
click at [558, 483] on button "Zoom image" at bounding box center [525, 524] width 119 height 258
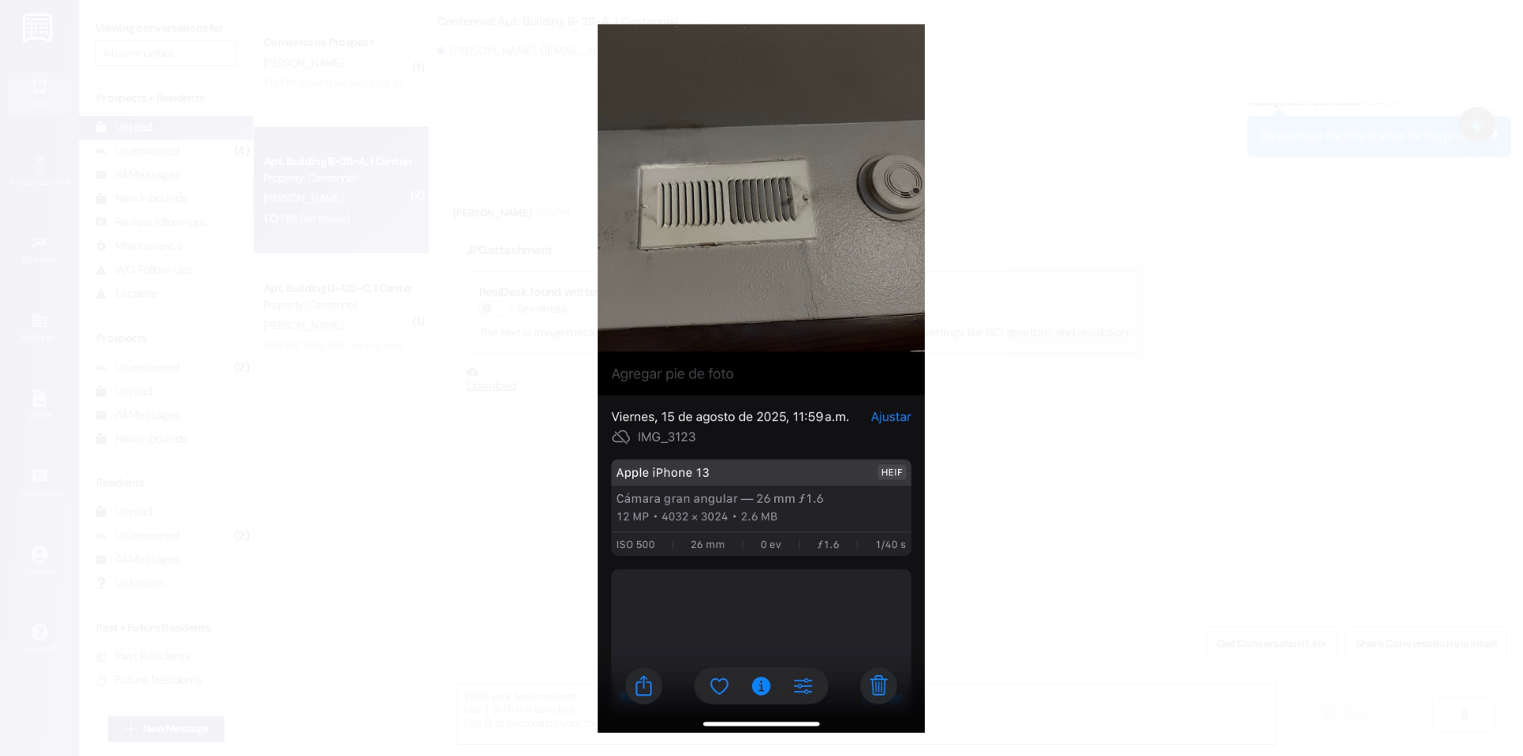
click at [1026, 459] on button "Unzoom image" at bounding box center [761, 378] width 1523 height 756
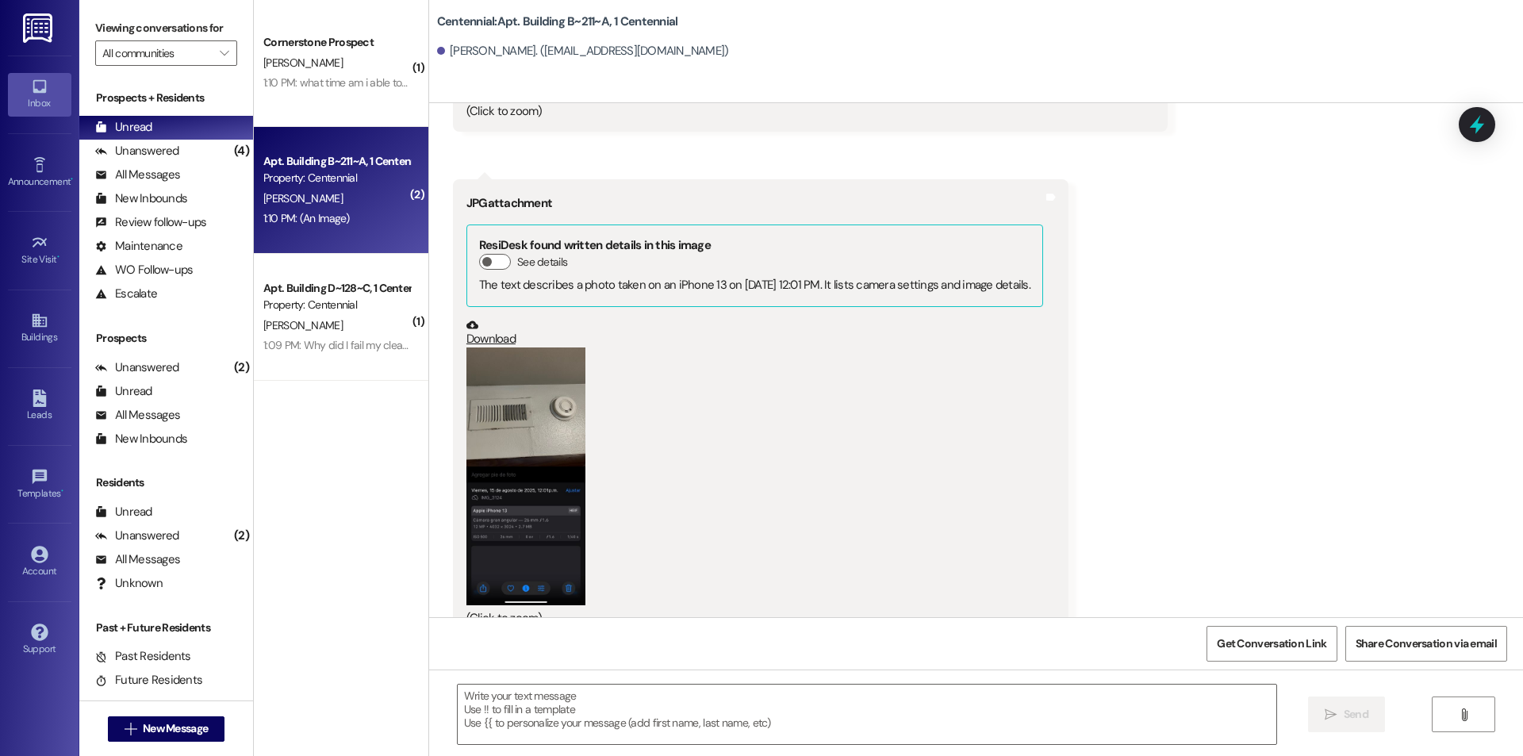
scroll to position [10001, 0]
click at [547, 492] on button "Zoom image" at bounding box center [525, 476] width 119 height 258
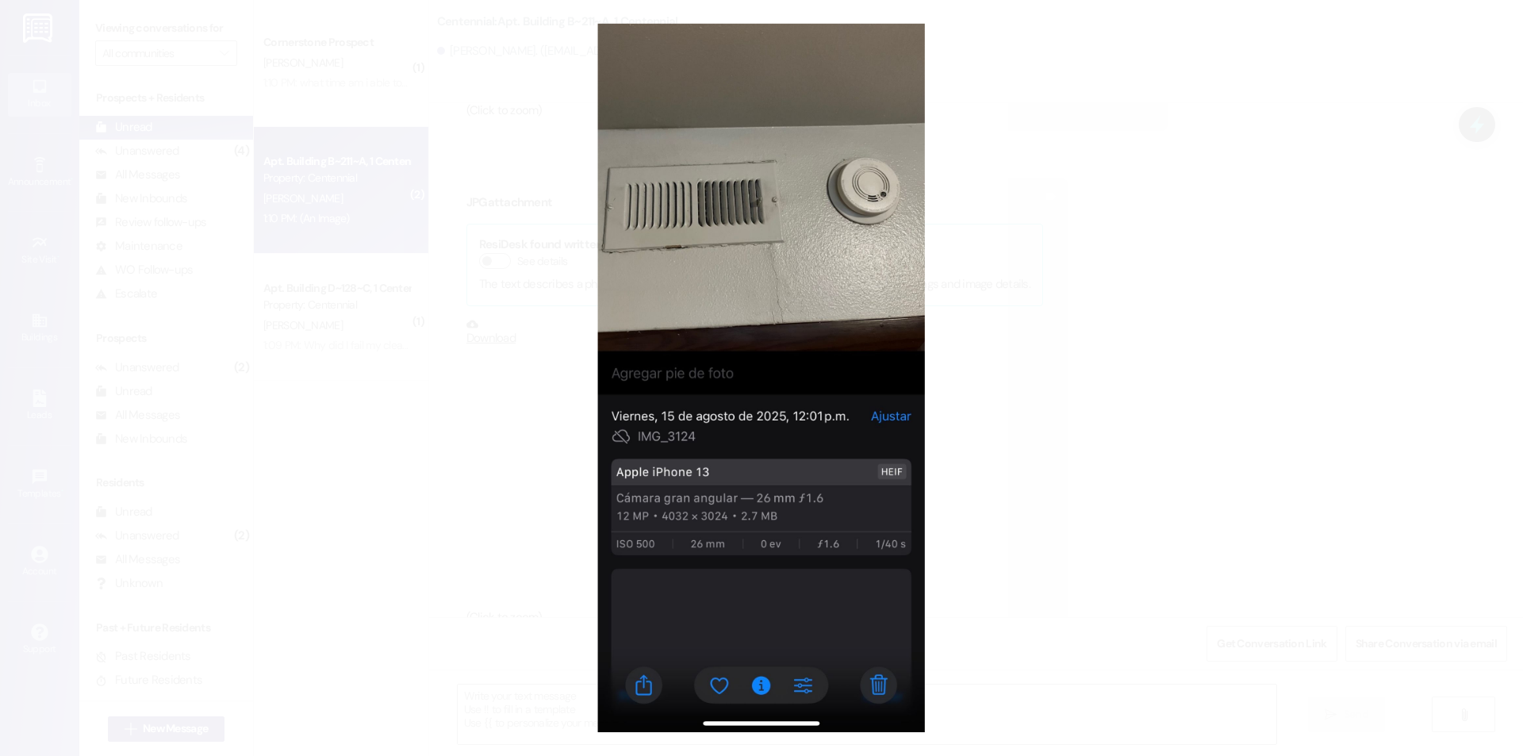
click at [1070, 483] on button "Unzoom image" at bounding box center [761, 378] width 1523 height 756
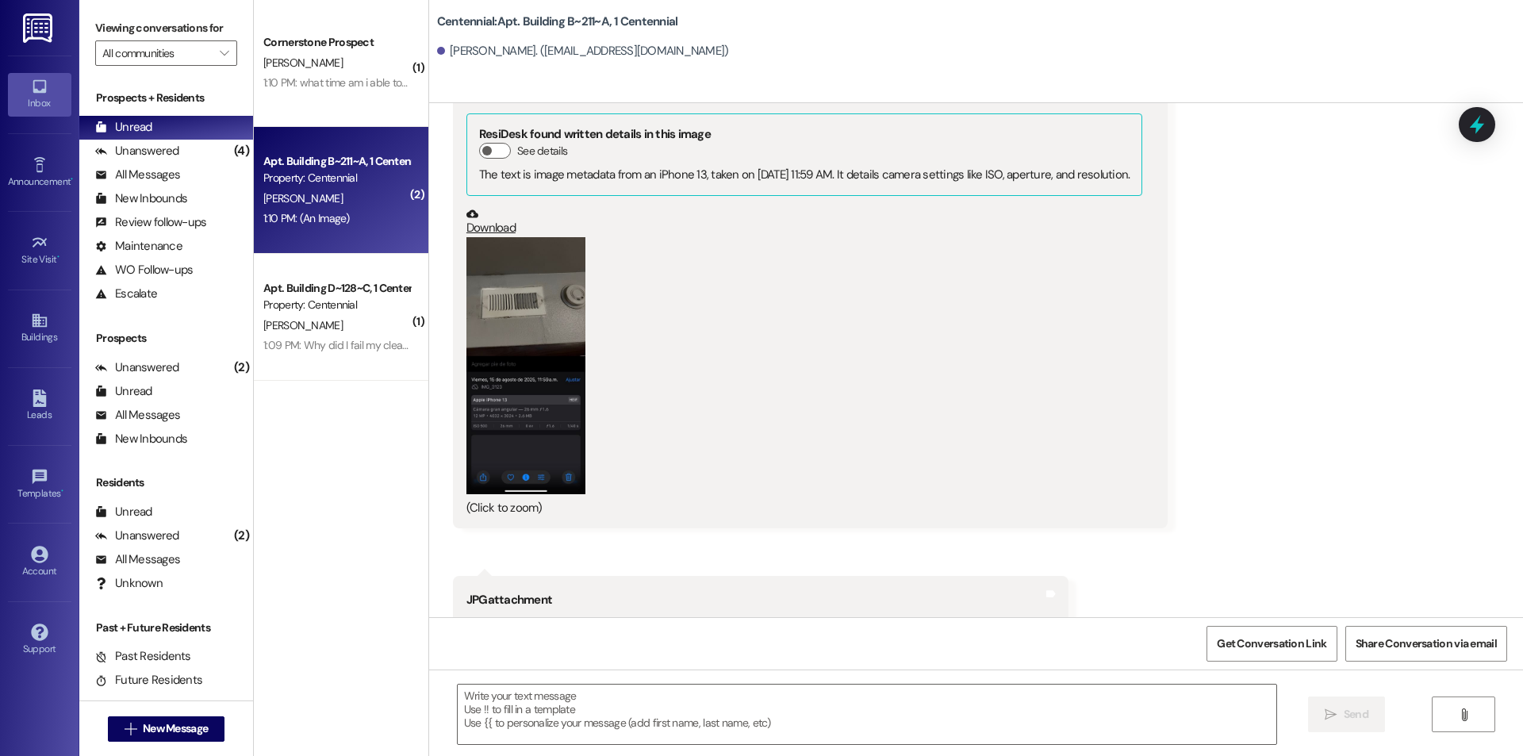
scroll to position [9525, 0]
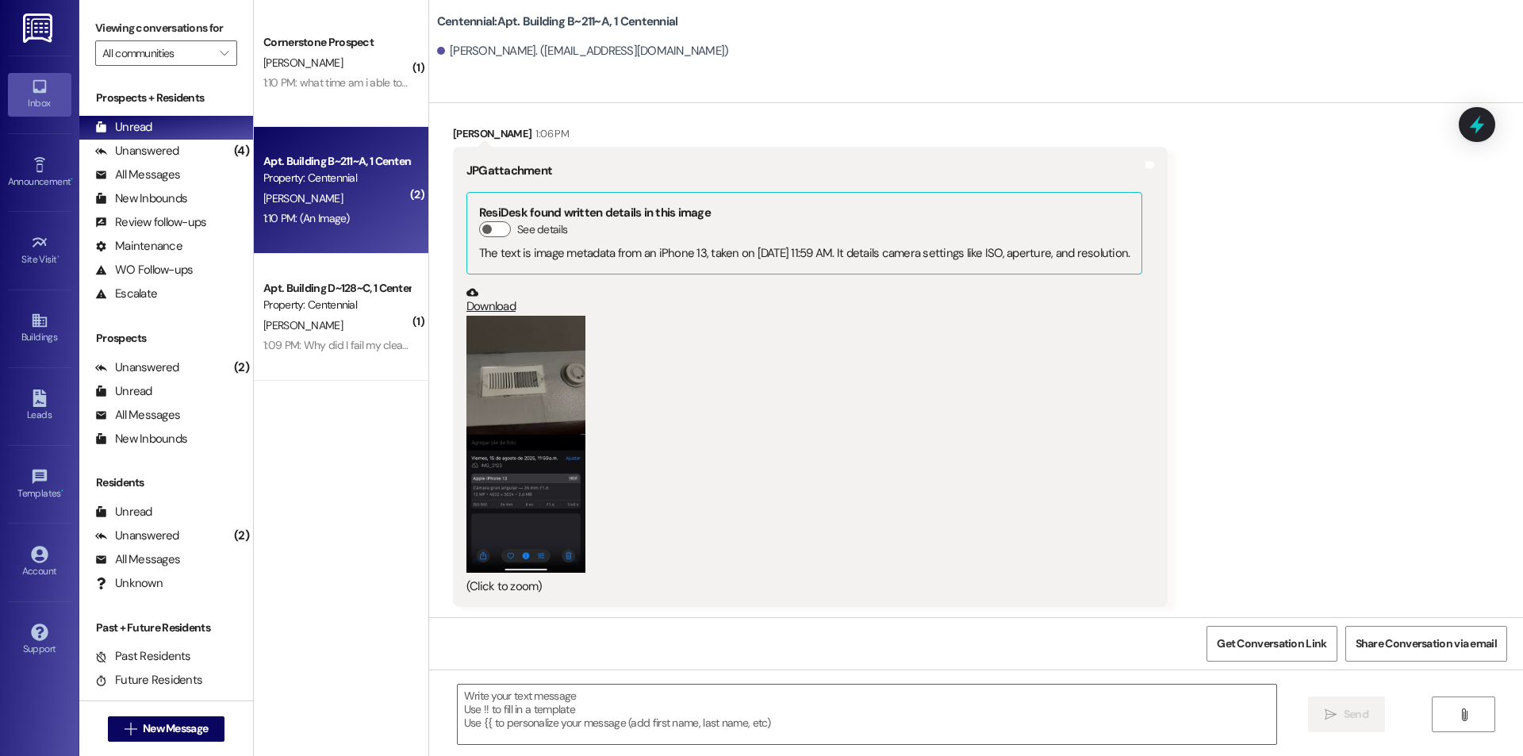
click at [564, 389] on button "Zoom image" at bounding box center [525, 445] width 119 height 258
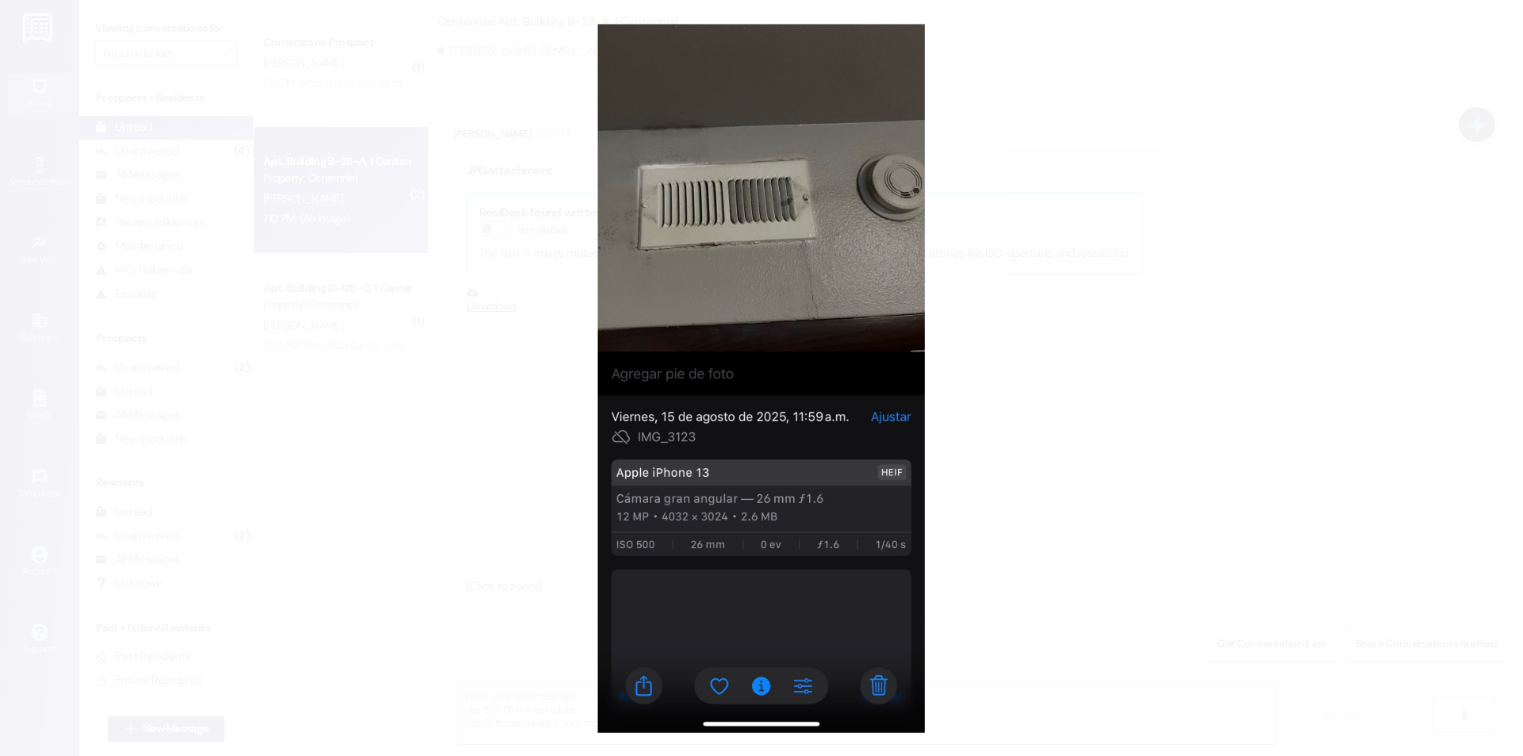
click at [1174, 407] on button "Unzoom image" at bounding box center [761, 378] width 1523 height 756
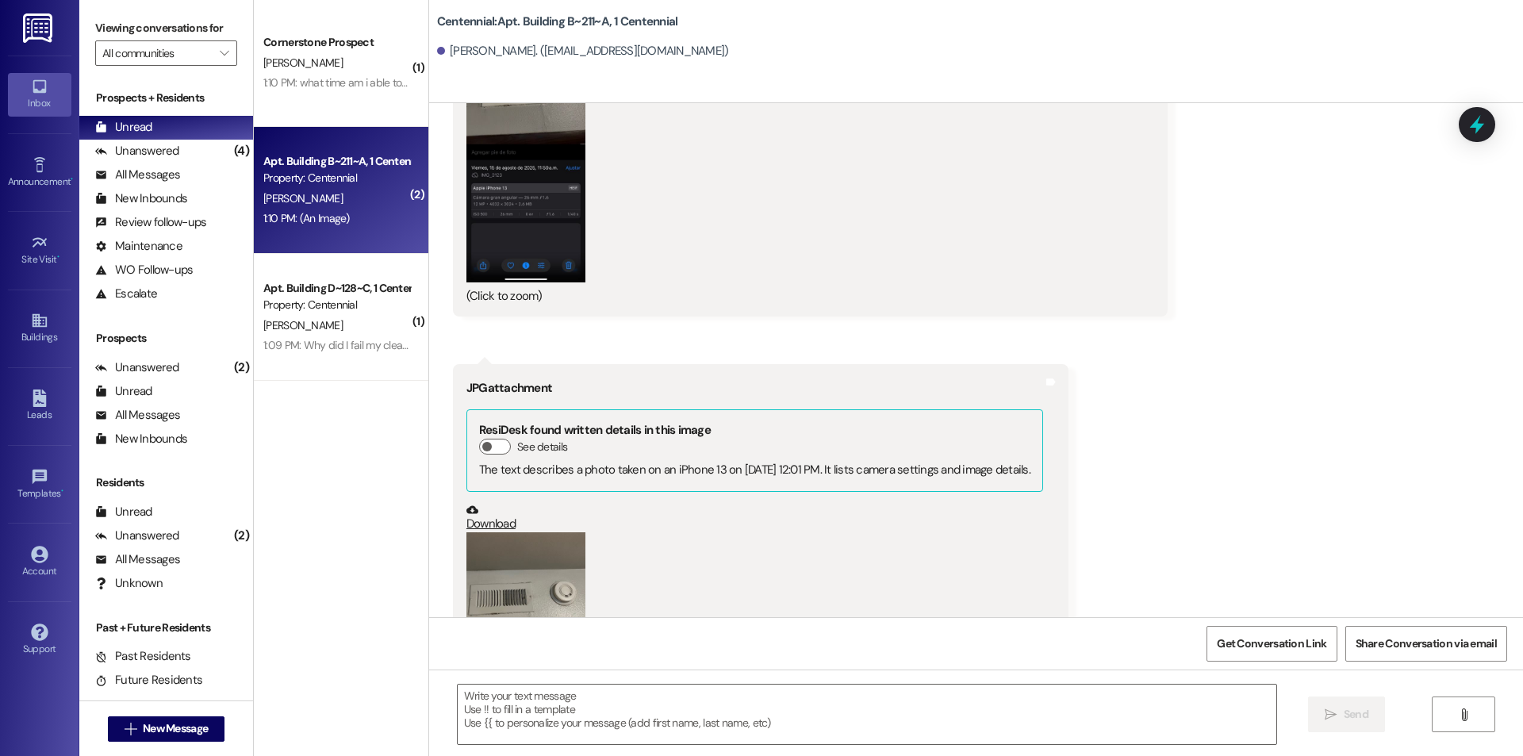
scroll to position [10001, 0]
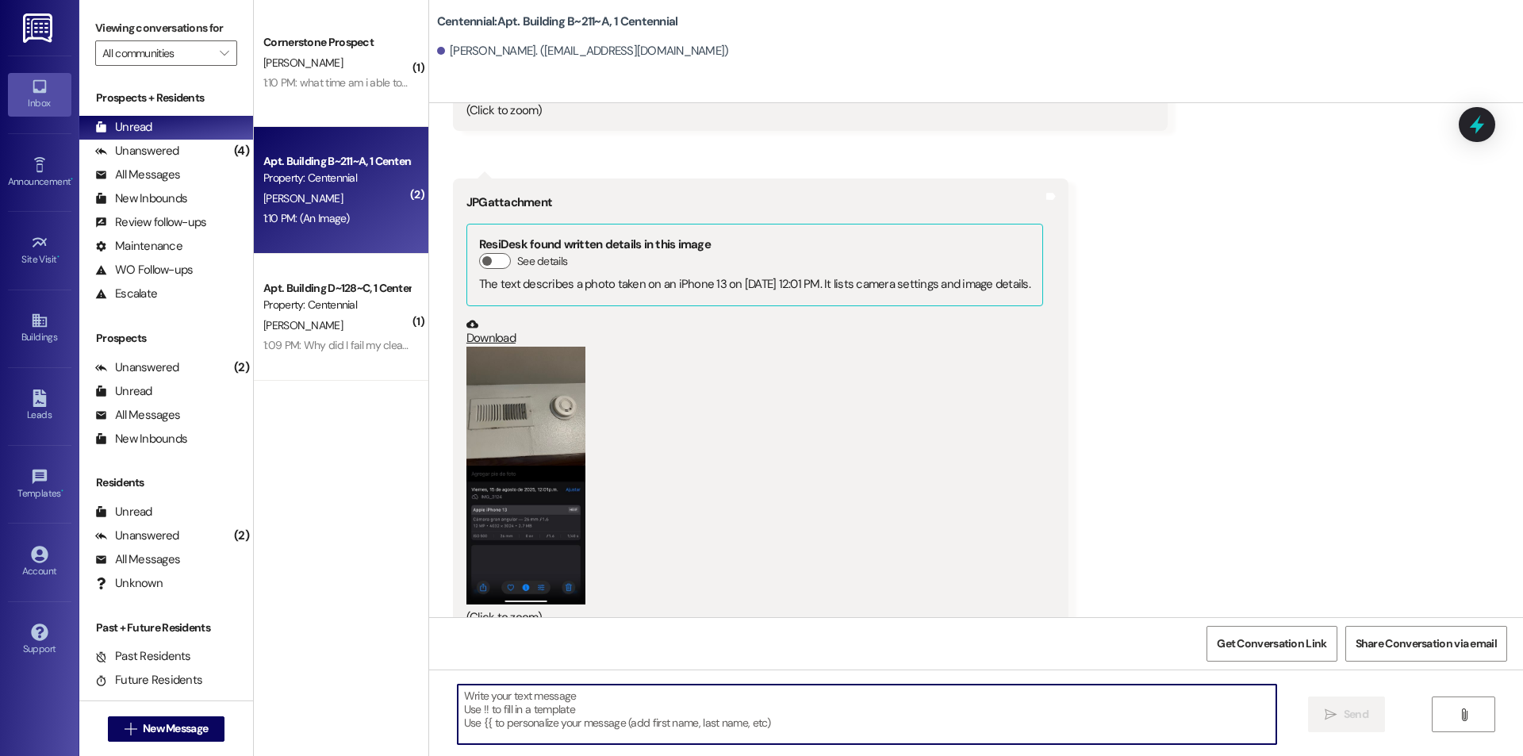
click at [723, 731] on textarea at bounding box center [867, 714] width 819 height 59
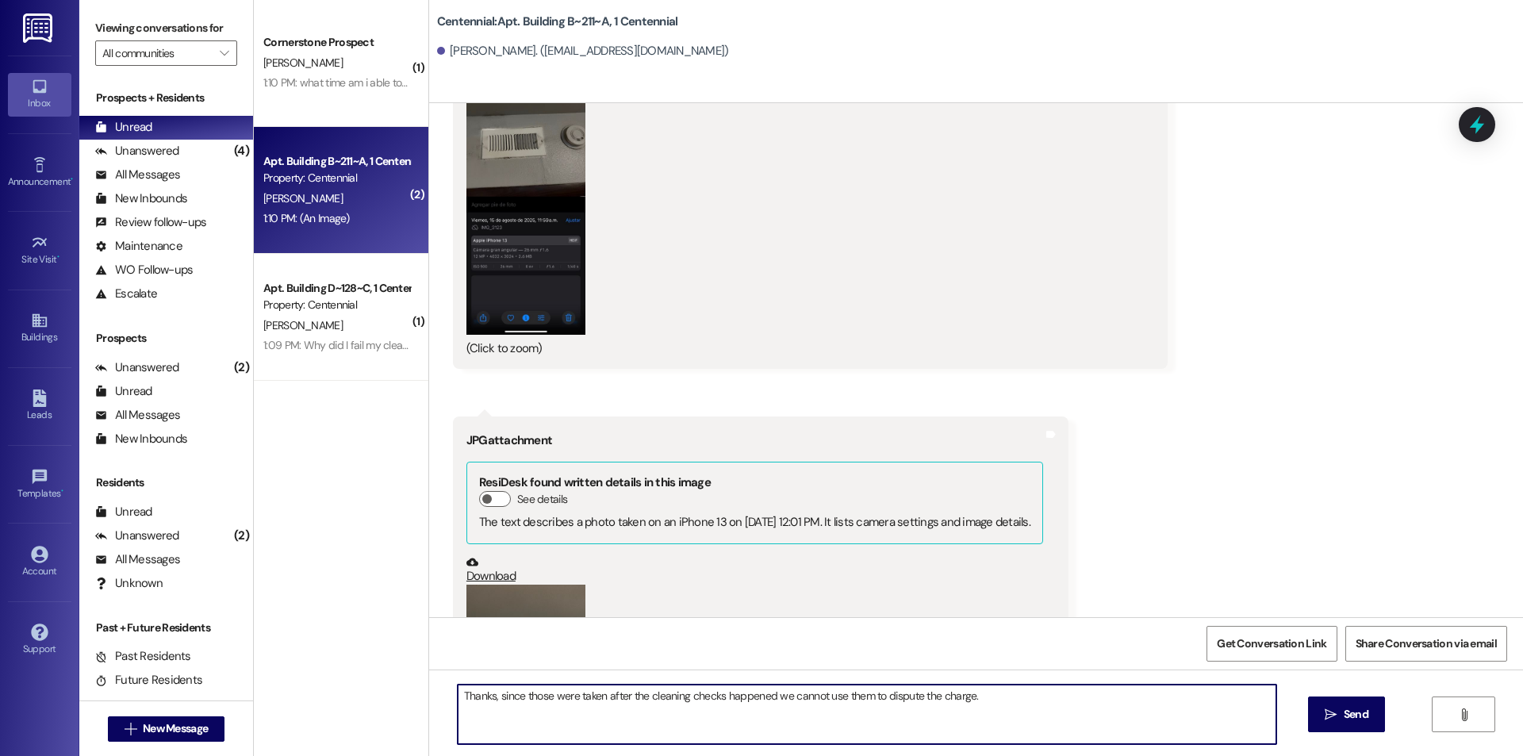
scroll to position [9683, 0]
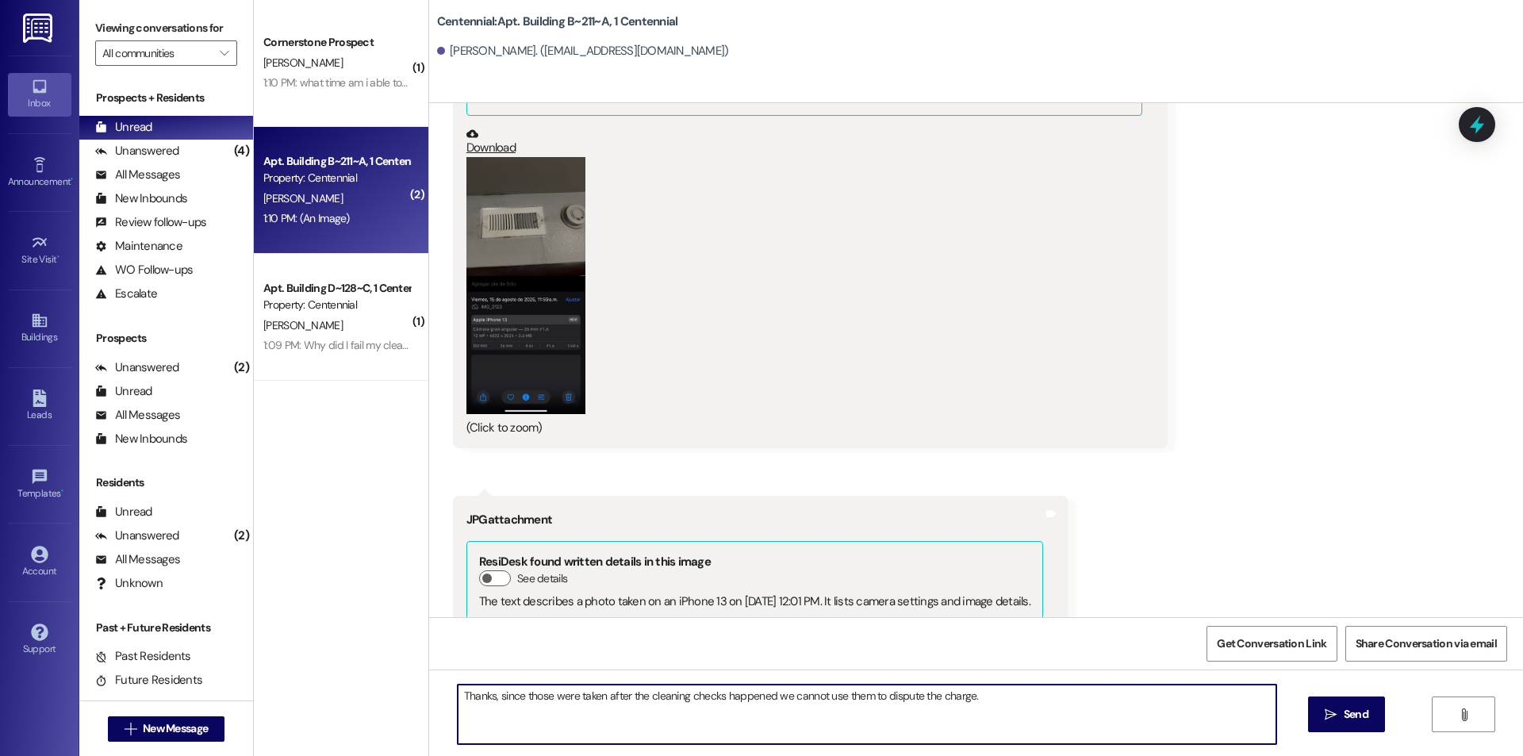
type textarea "Thanks, since those were taken after the cleaning checks happened we cannot use…"
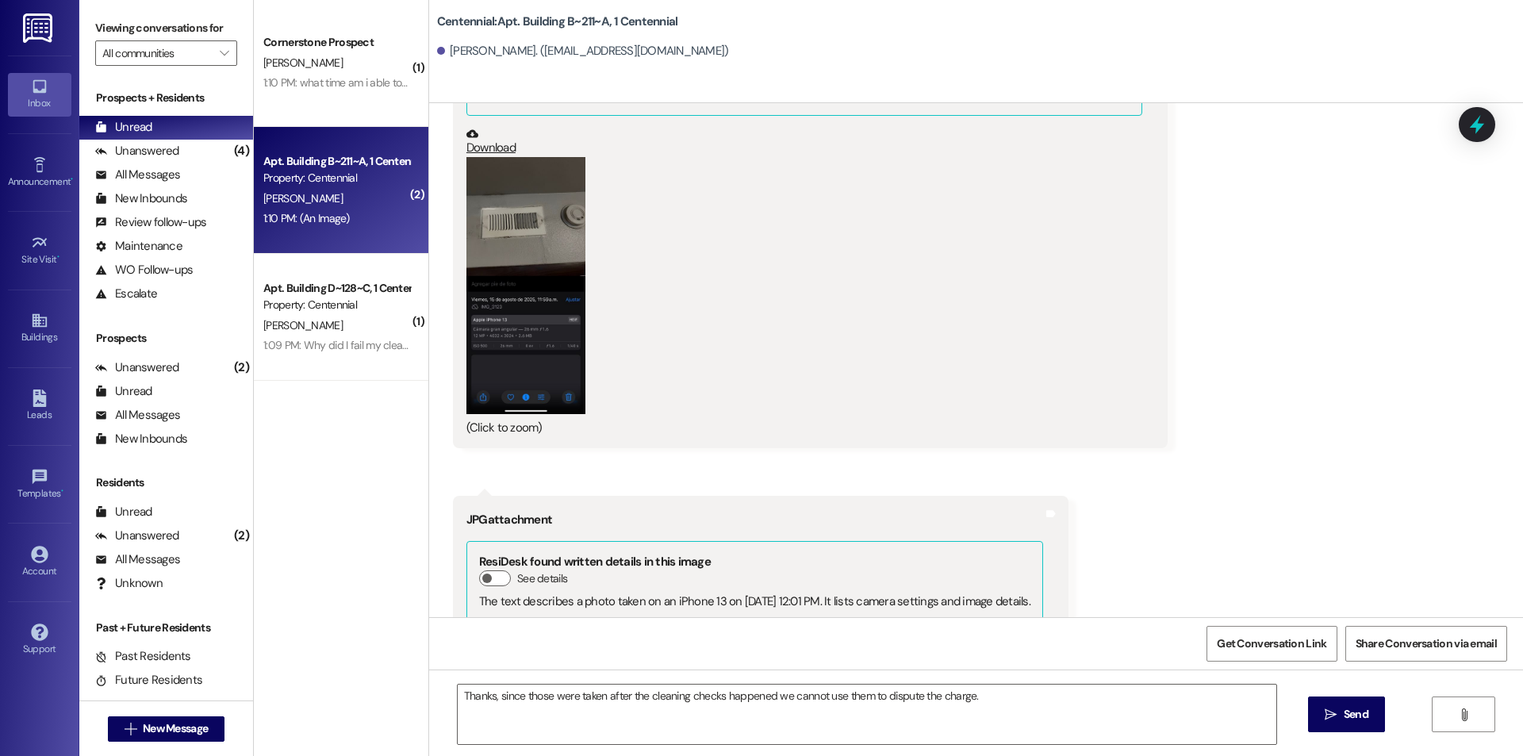
click at [518, 225] on button "Zoom image" at bounding box center [525, 286] width 119 height 258
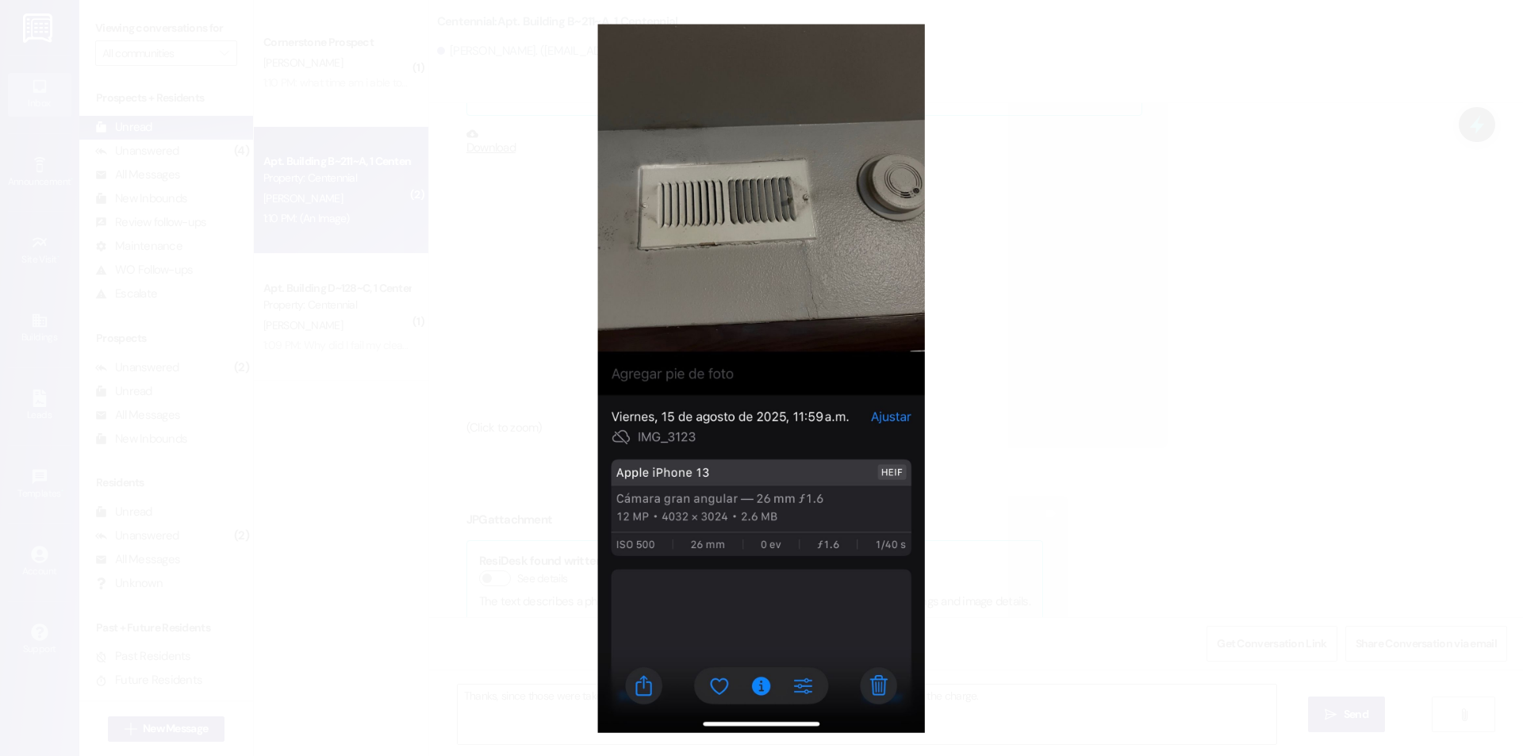
click at [1155, 365] on button "Unzoom image" at bounding box center [761, 378] width 1523 height 756
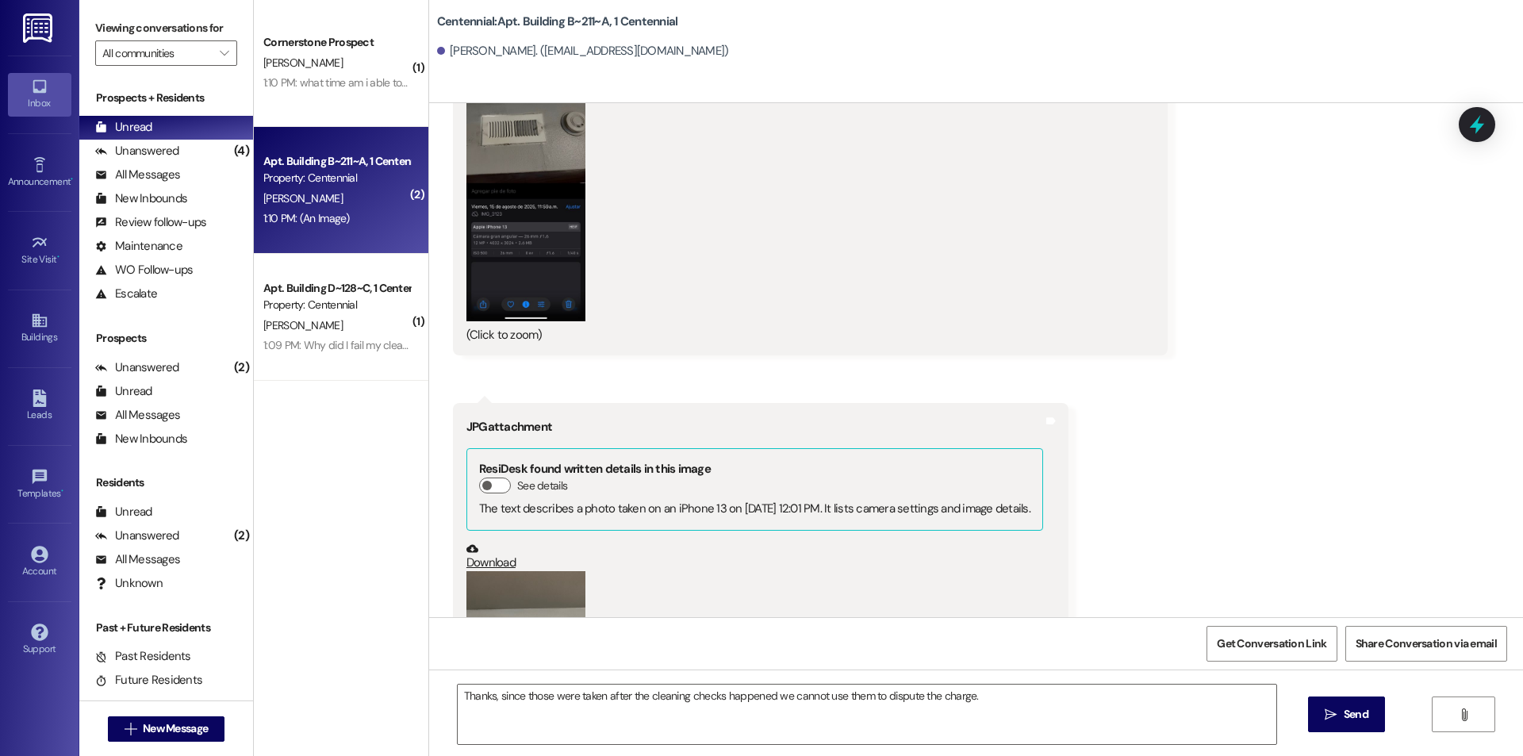
scroll to position [10001, 0]
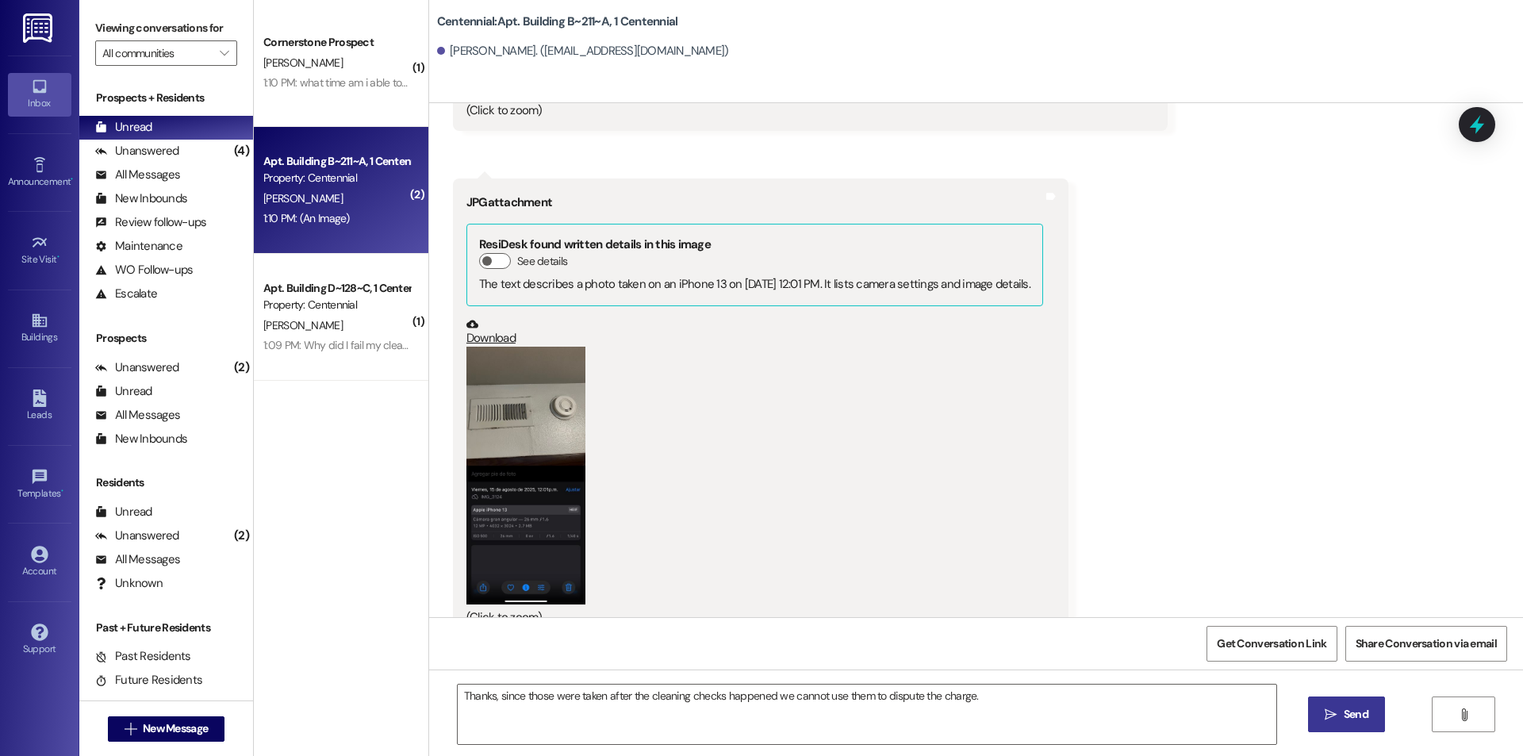
click at [1353, 711] on span "Send" at bounding box center [1356, 714] width 25 height 17
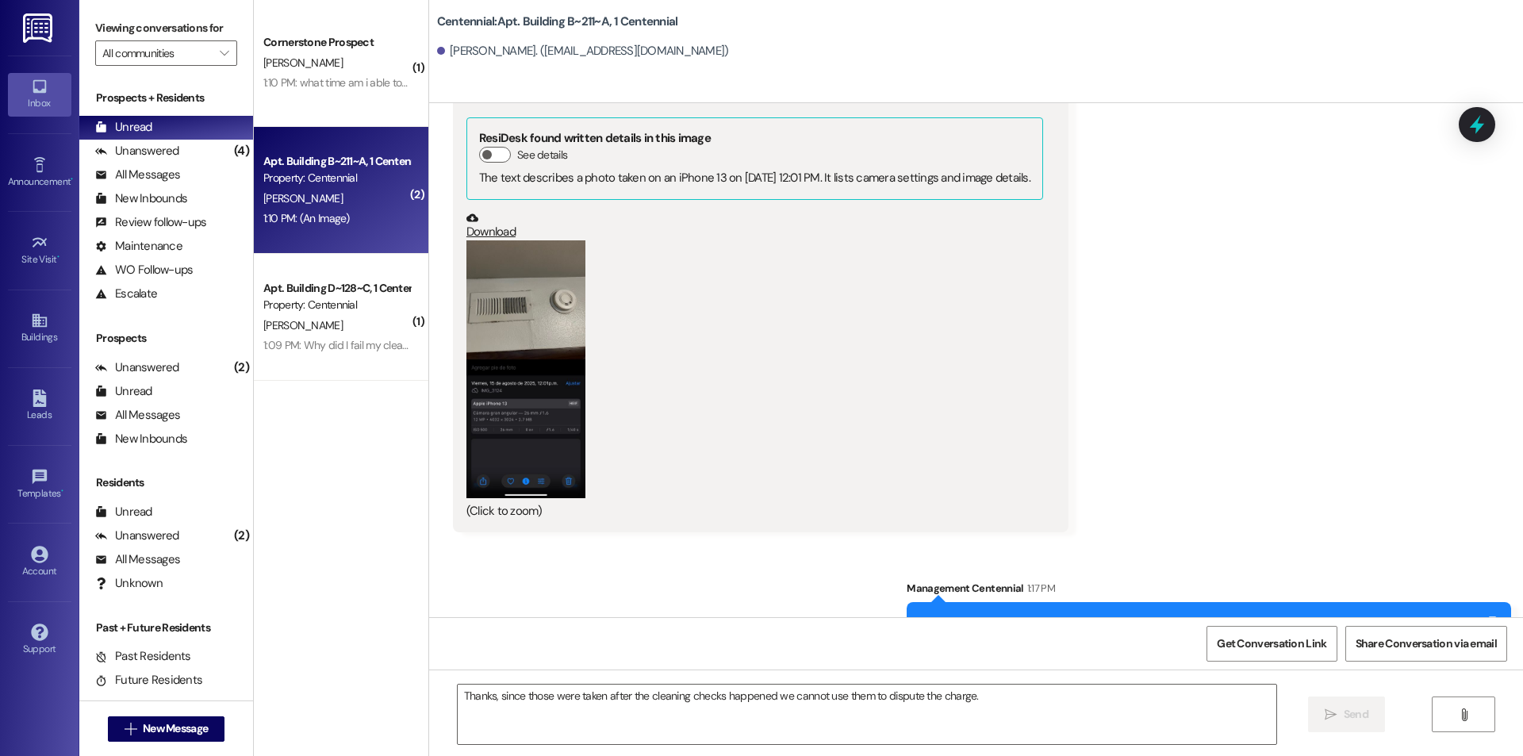
scroll to position [10111, 0]
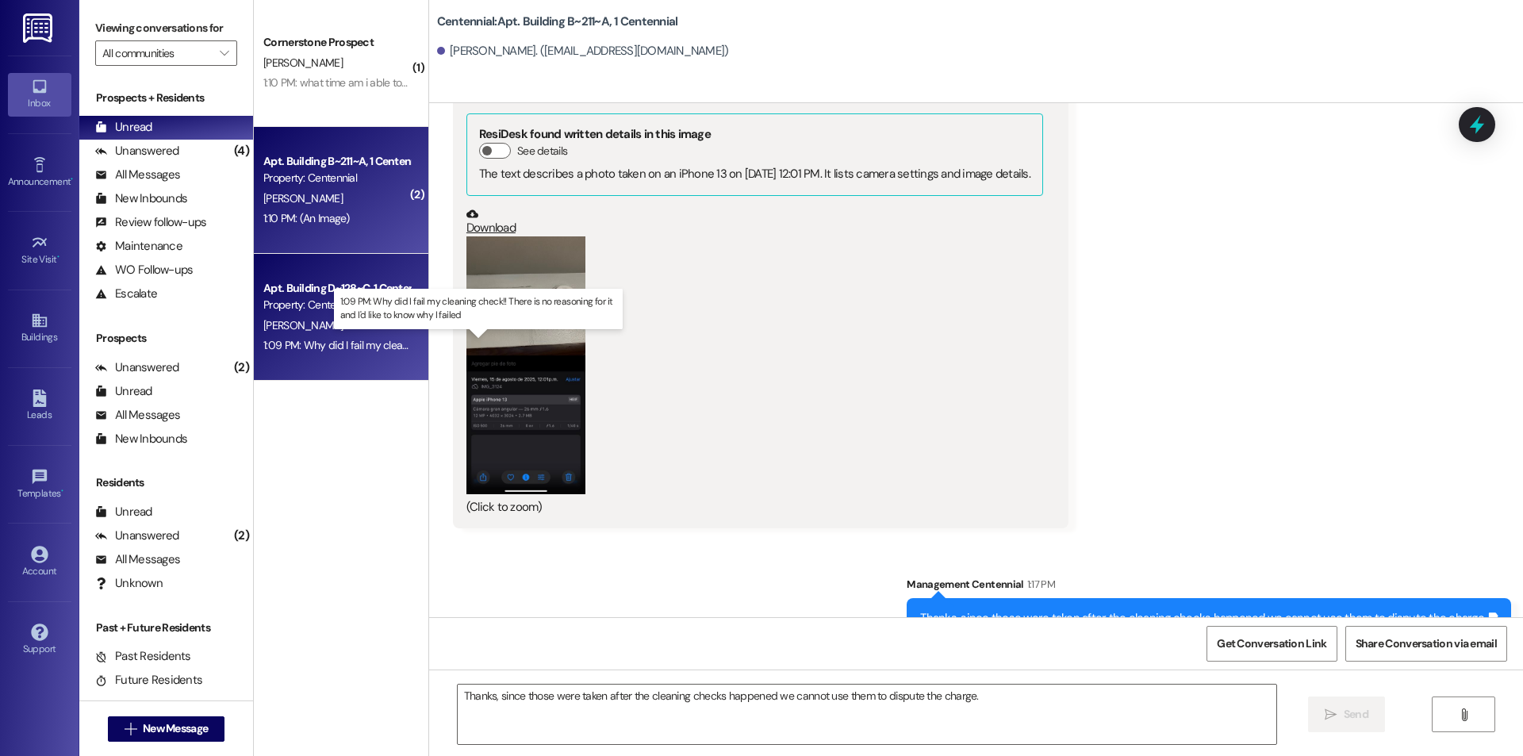
click at [357, 343] on div "1:09 PM: Why did I fail my cleaning check!! There is no reasoning for it and I'…" at bounding box center [493, 345] width 460 height 14
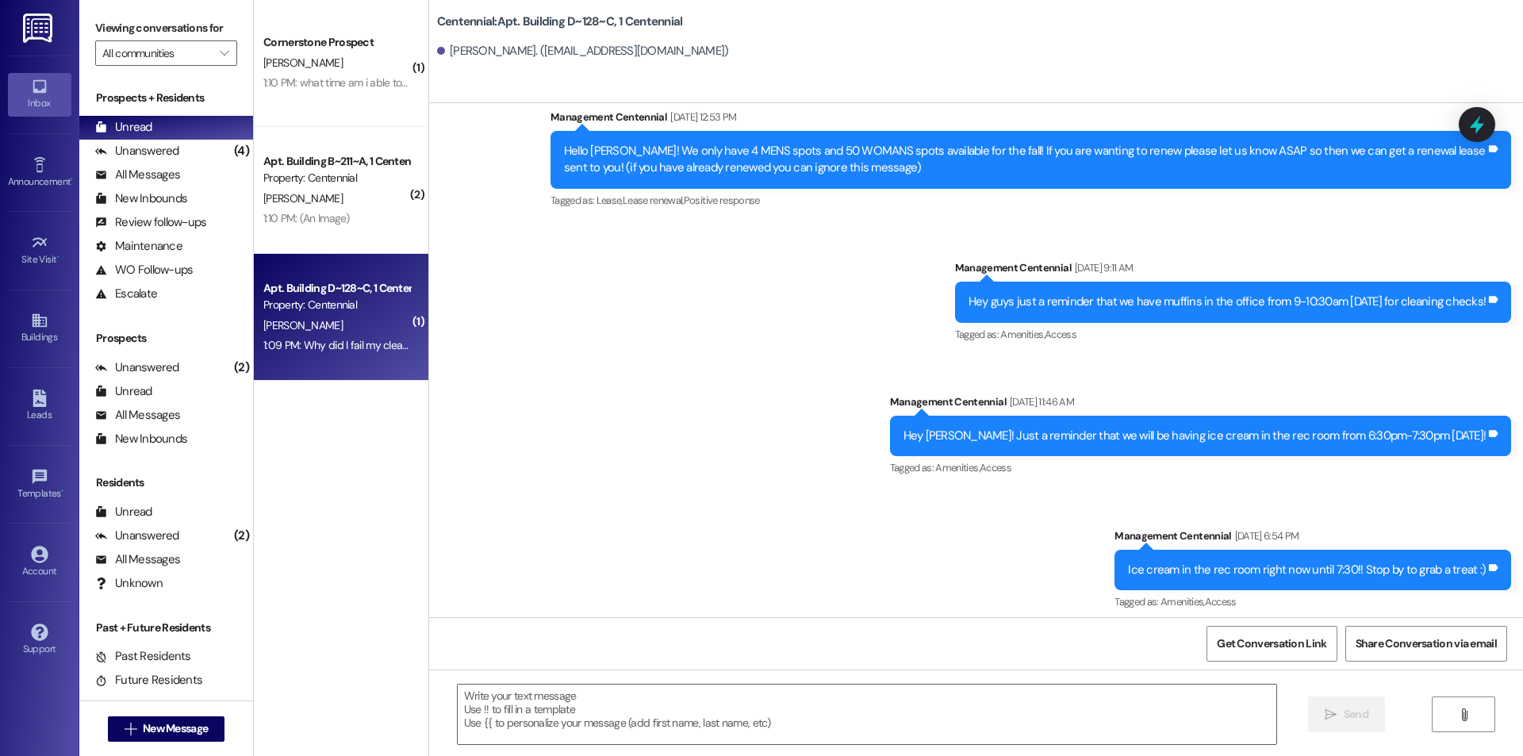
scroll to position [33114, 0]
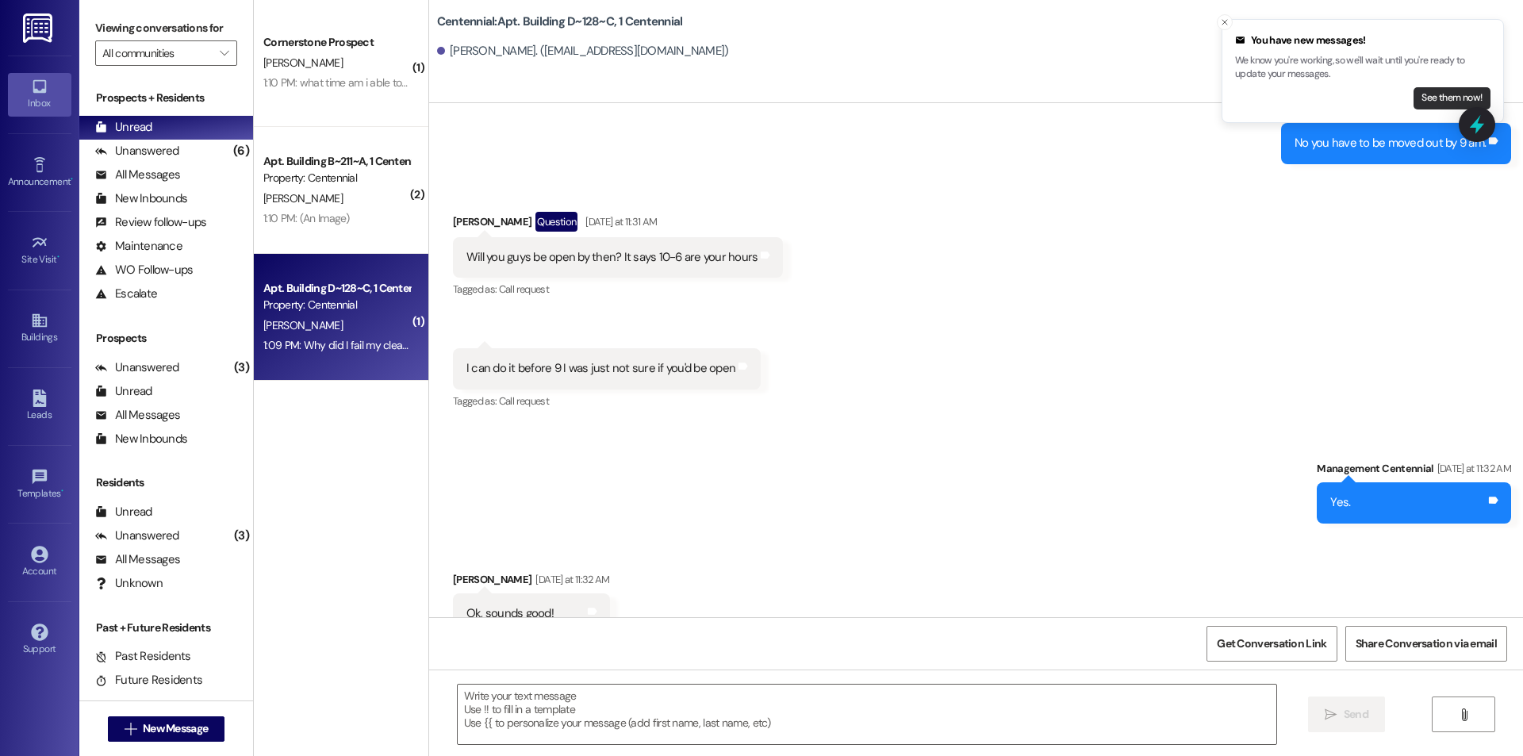
click at [1431, 94] on button "See them now!" at bounding box center [1452, 98] width 77 height 22
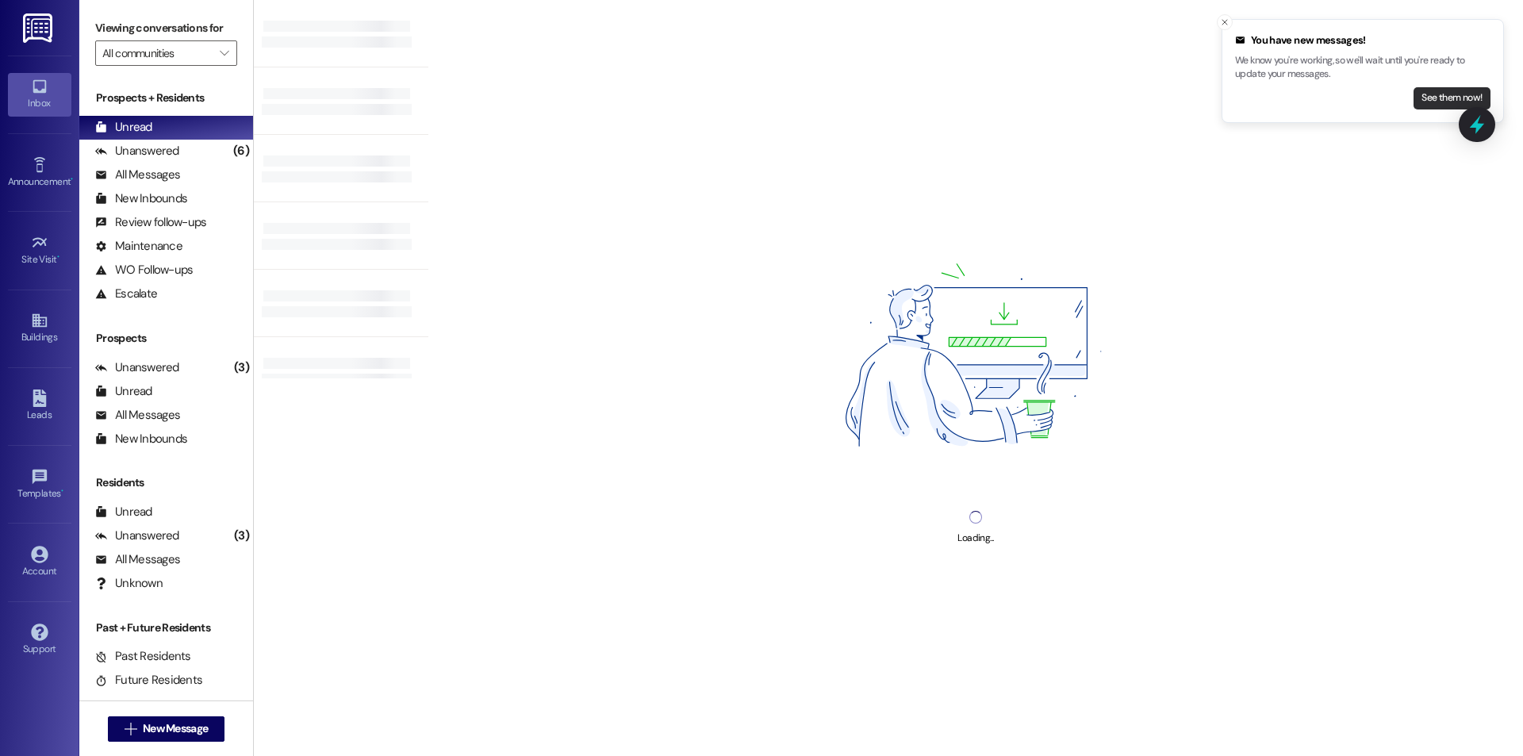
click at [1434, 94] on button "See them now!" at bounding box center [1452, 98] width 77 height 22
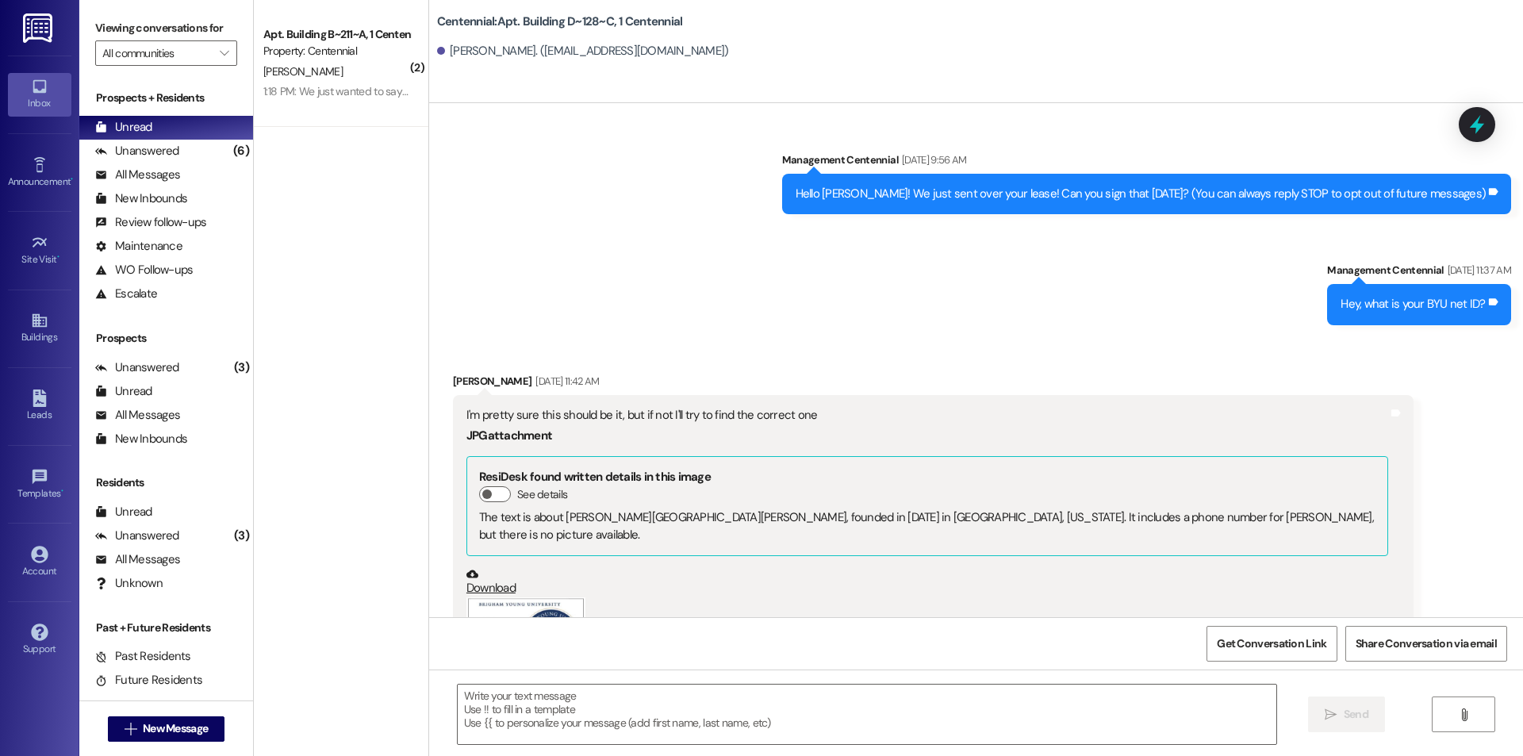
scroll to position [33278, 0]
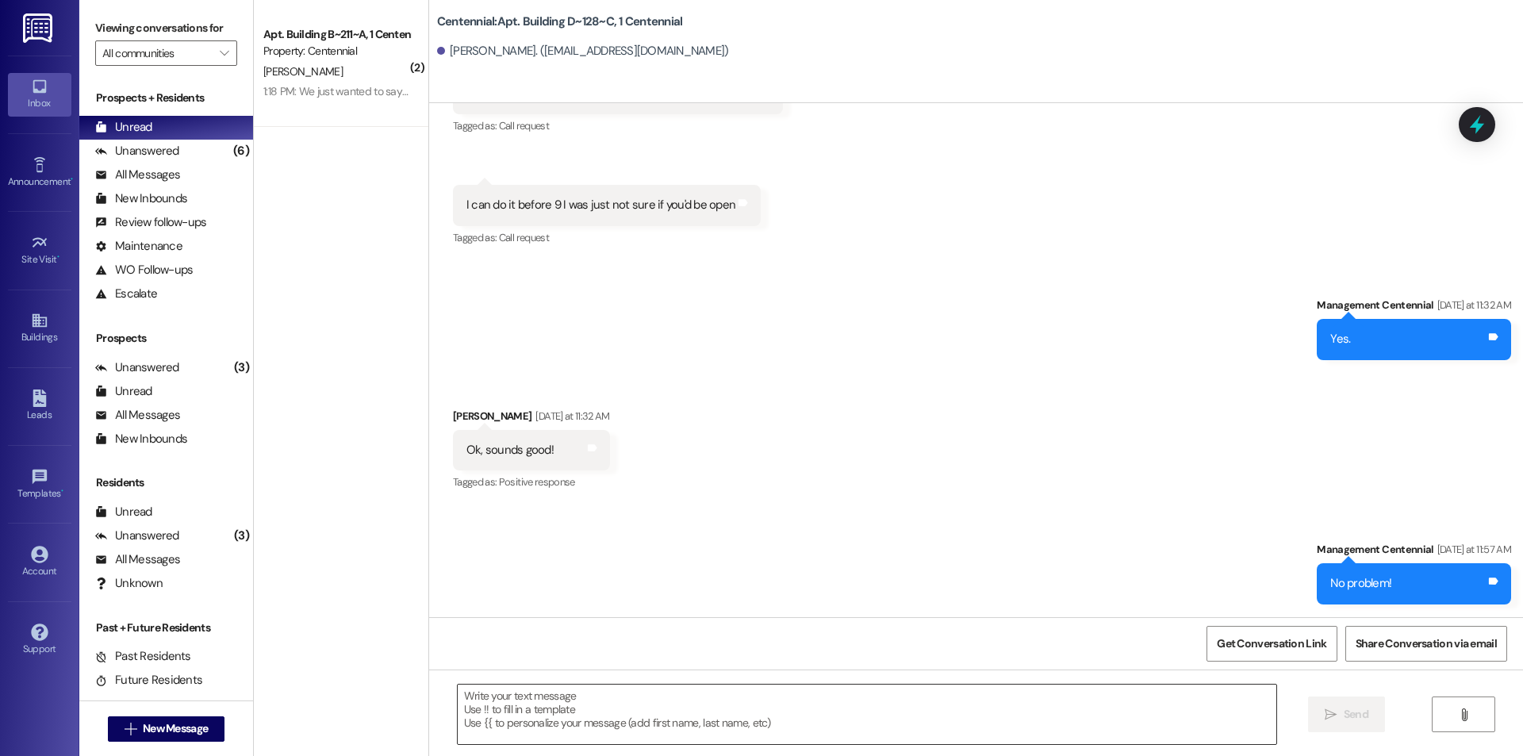
click at [608, 731] on textarea at bounding box center [867, 714] width 819 height 59
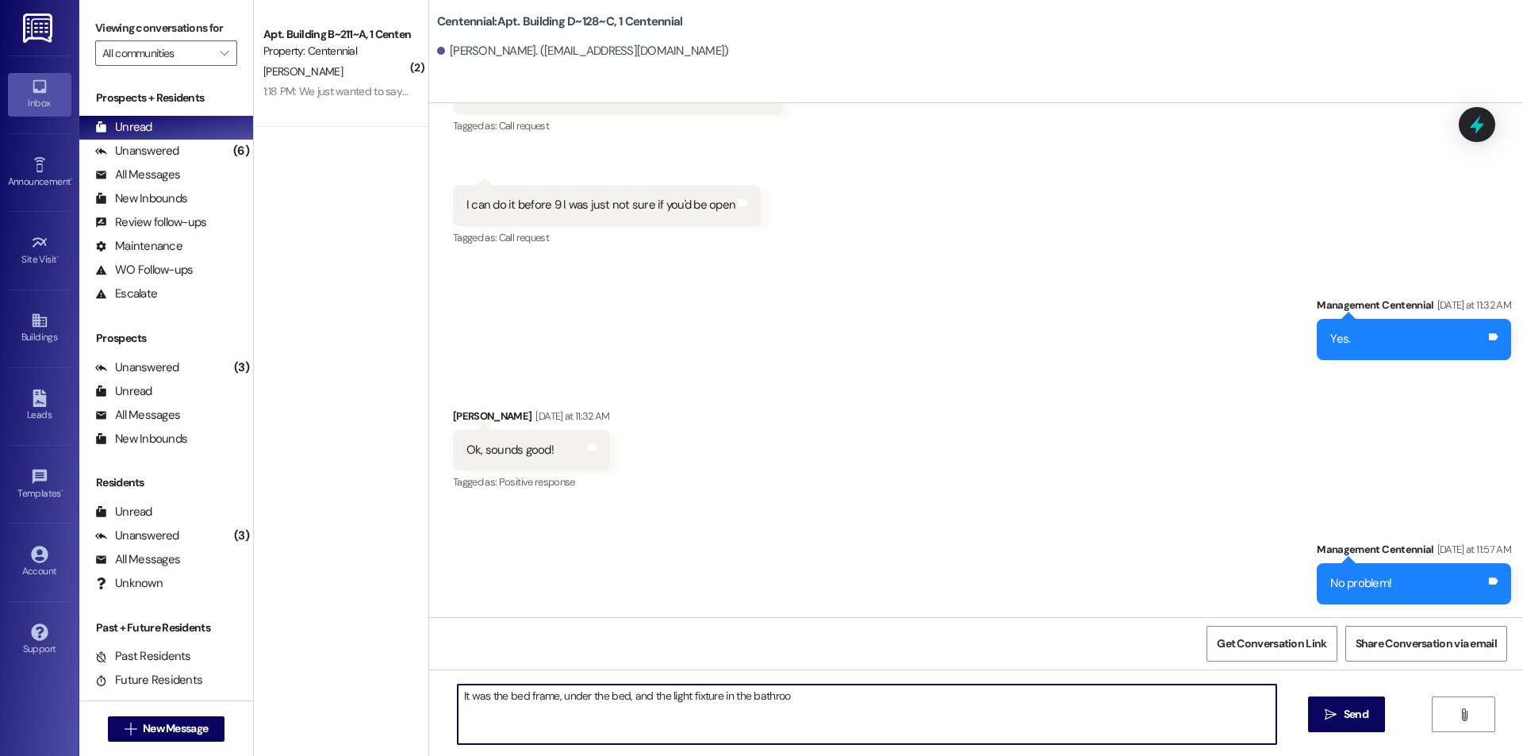
type textarea "It was the bed frame, under the bed, and the light fixture in the bathroom"
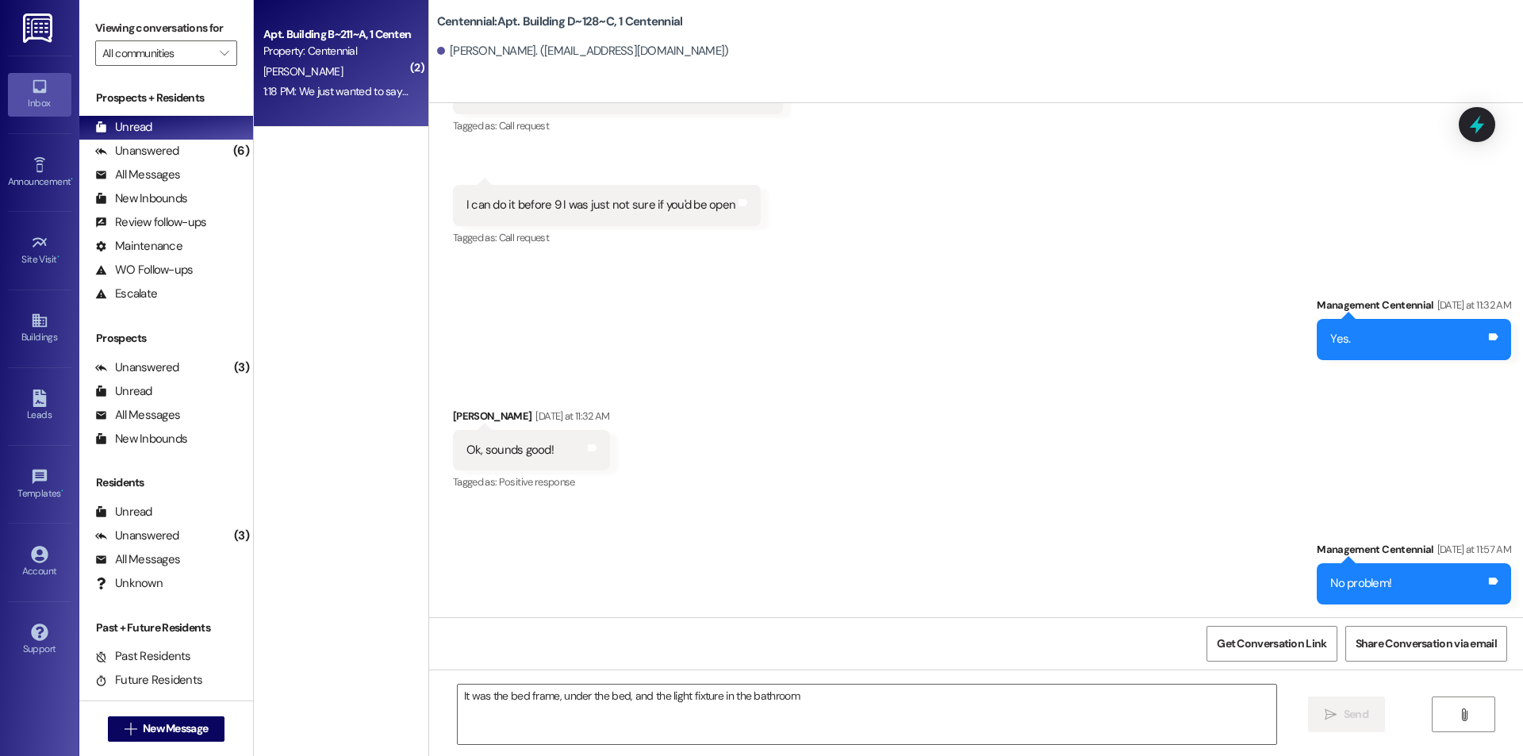
click at [357, 75] on div "[PERSON_NAME]" at bounding box center [337, 72] width 150 height 20
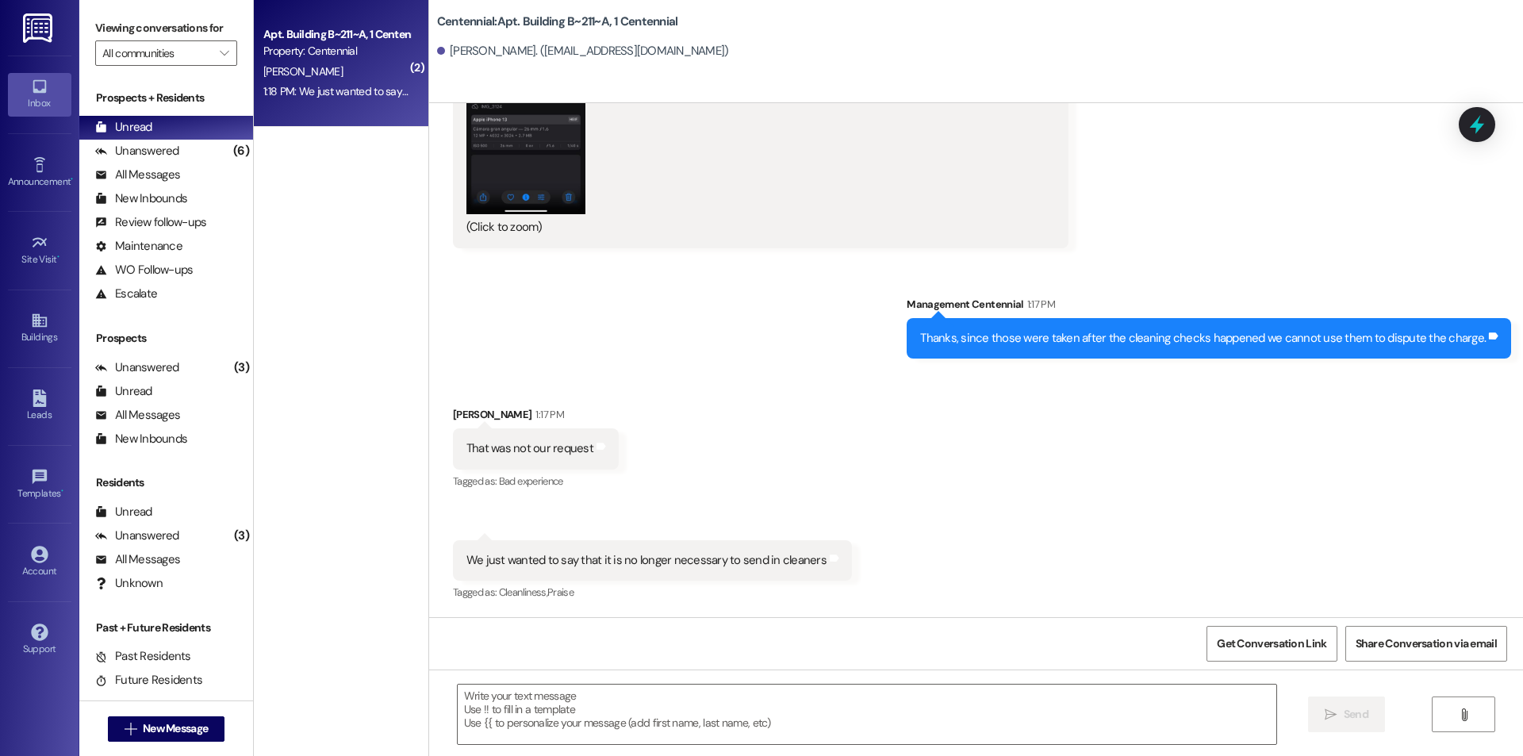
scroll to position [10357, 0]
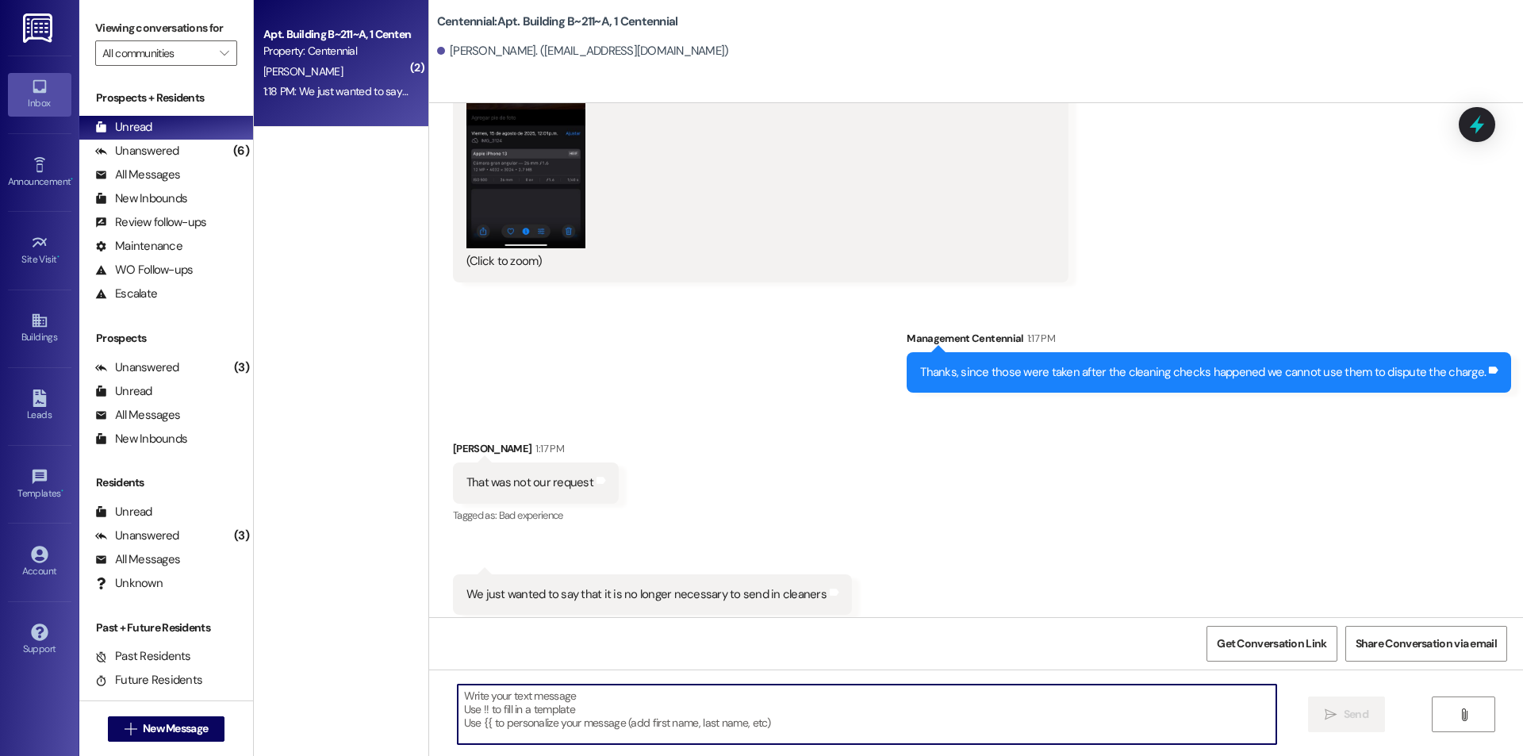
click at [736, 709] on textarea at bounding box center [867, 714] width 819 height 59
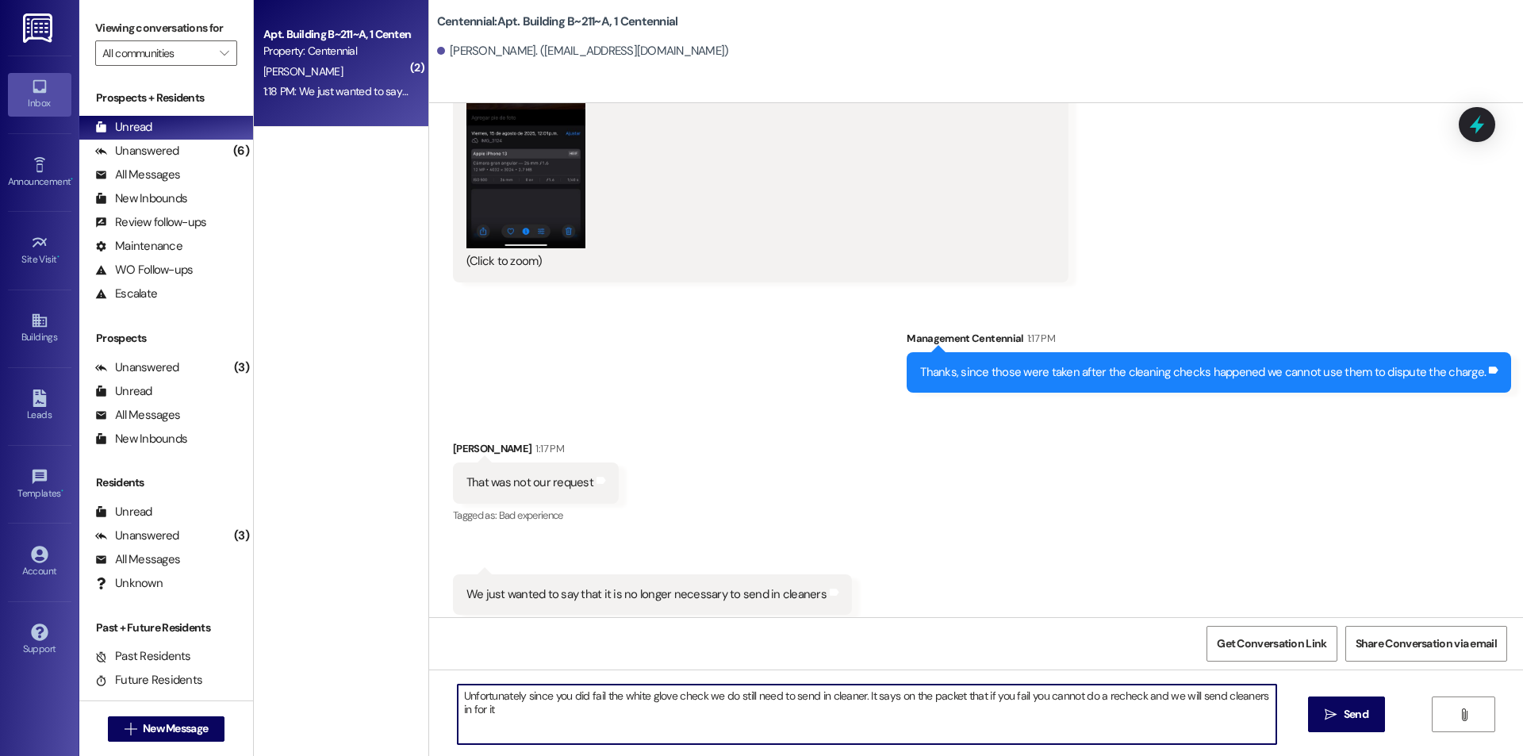
type textarea "Unfortunately since you did fail the white glove check we do still need to send…"
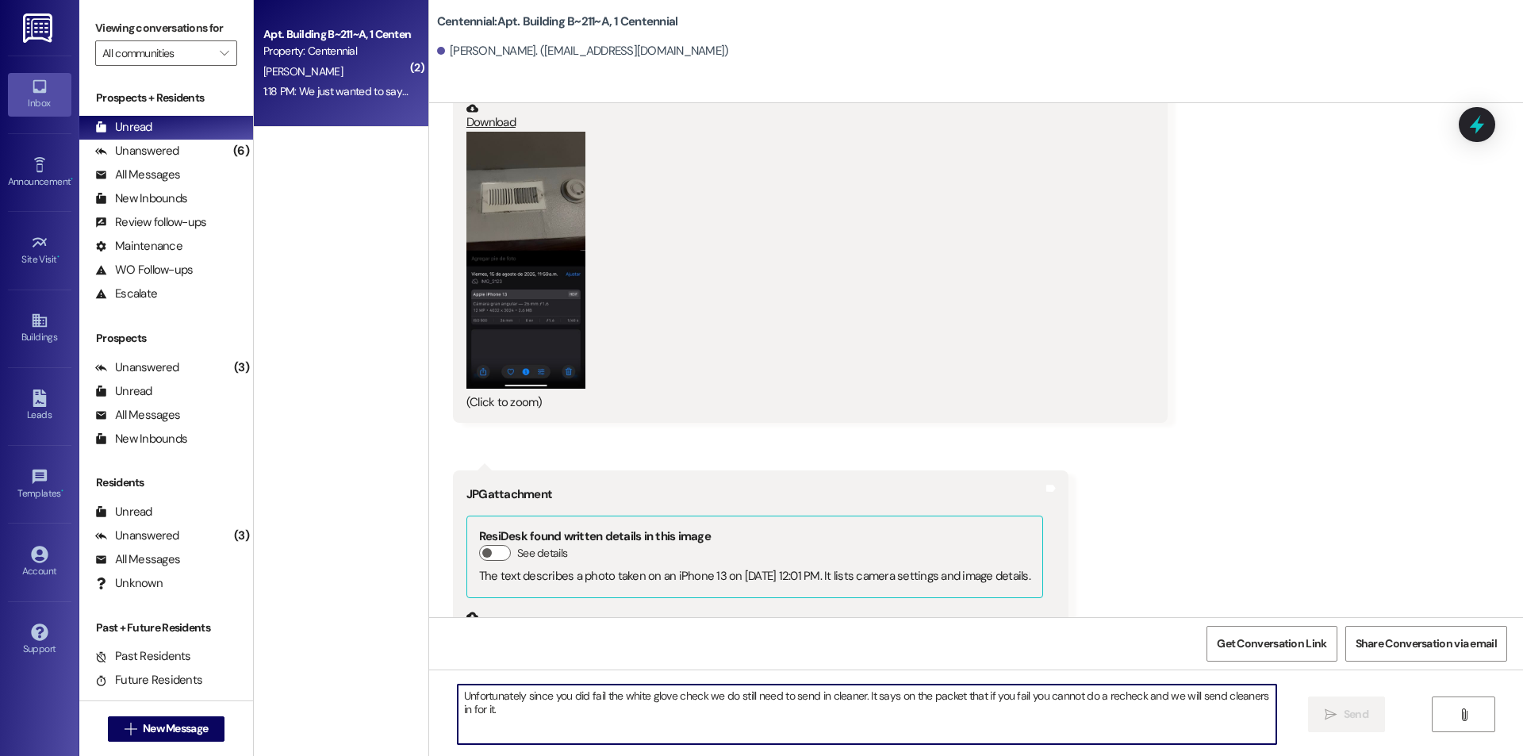
scroll to position [9674, 0]
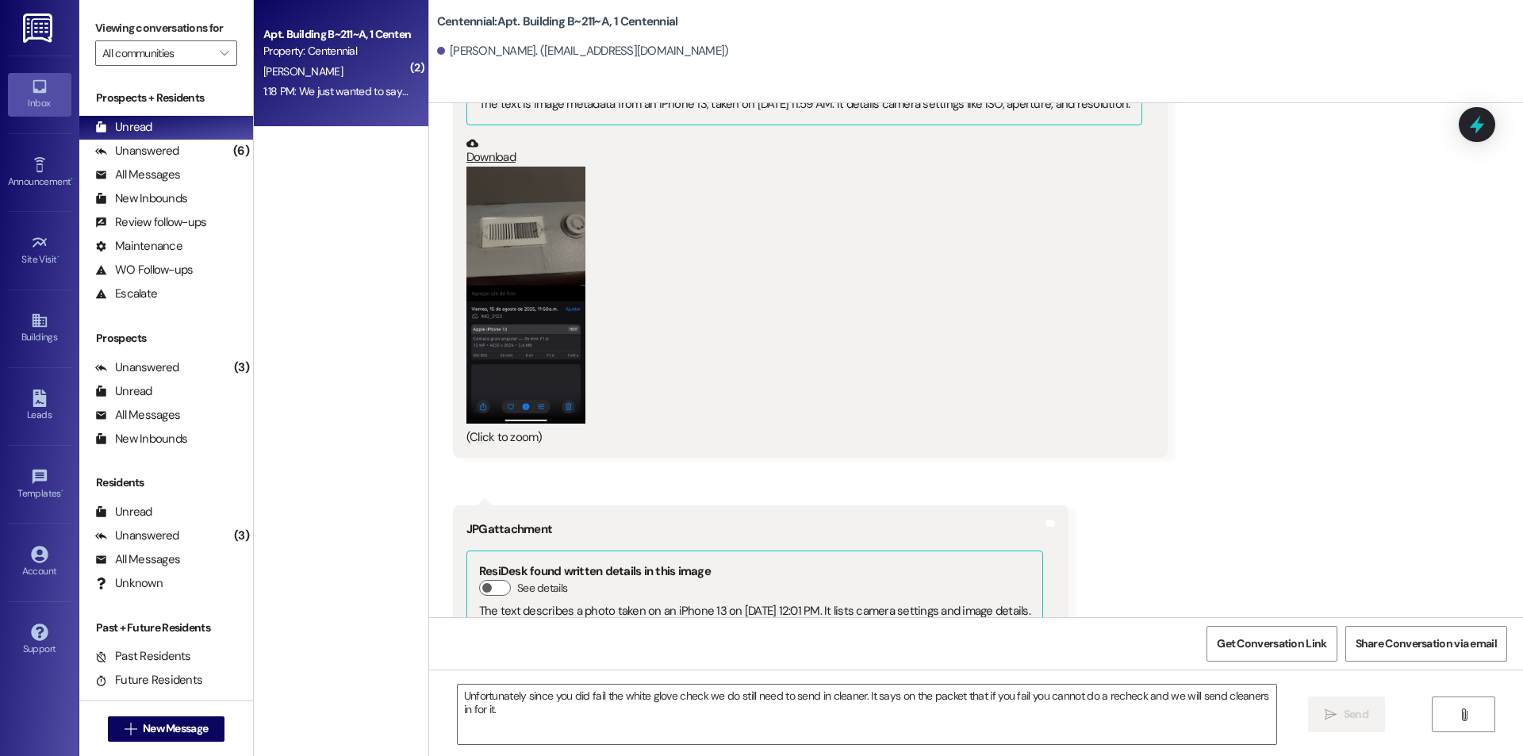
click at [481, 270] on button "Zoom image" at bounding box center [525, 296] width 119 height 258
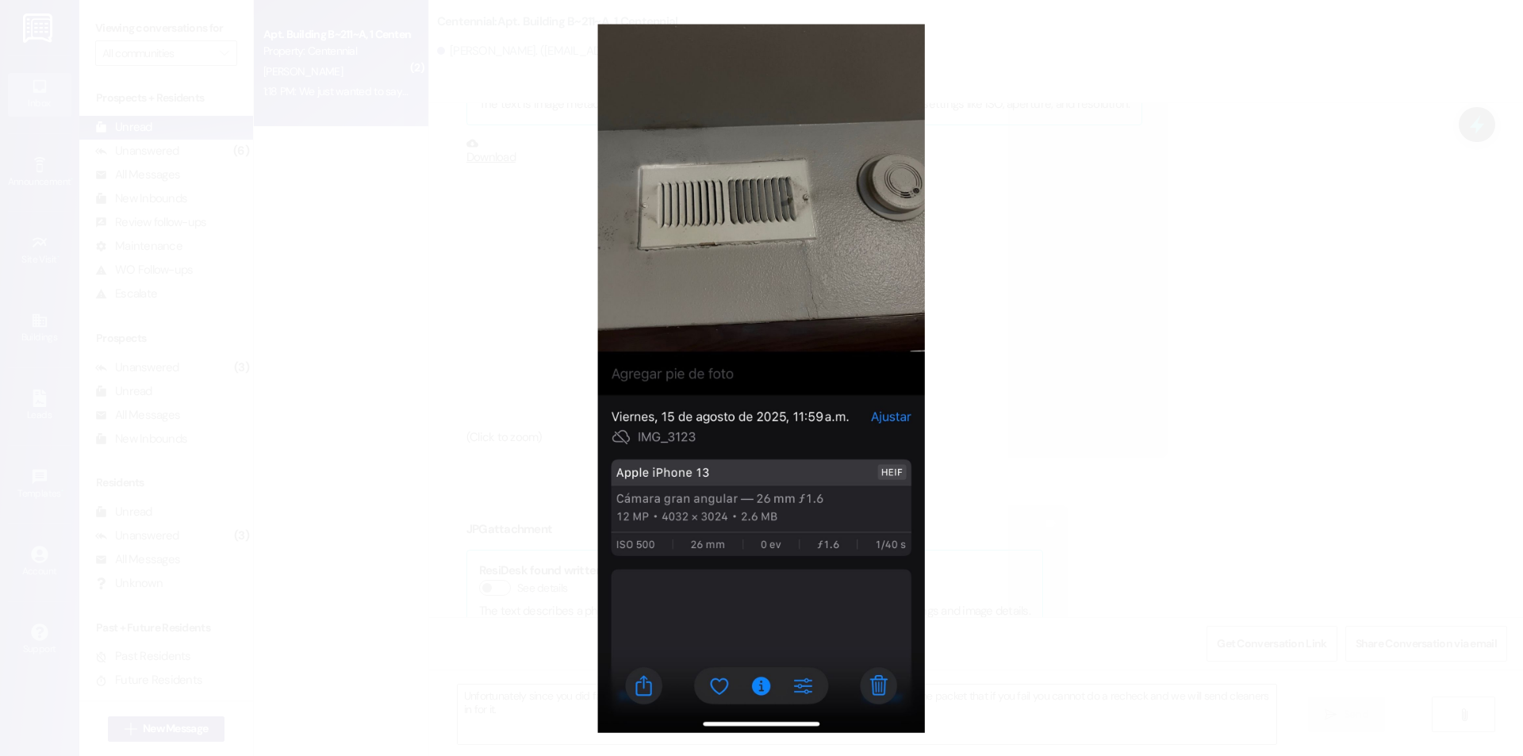
click at [511, 307] on button "Unzoom image" at bounding box center [761, 378] width 1523 height 756
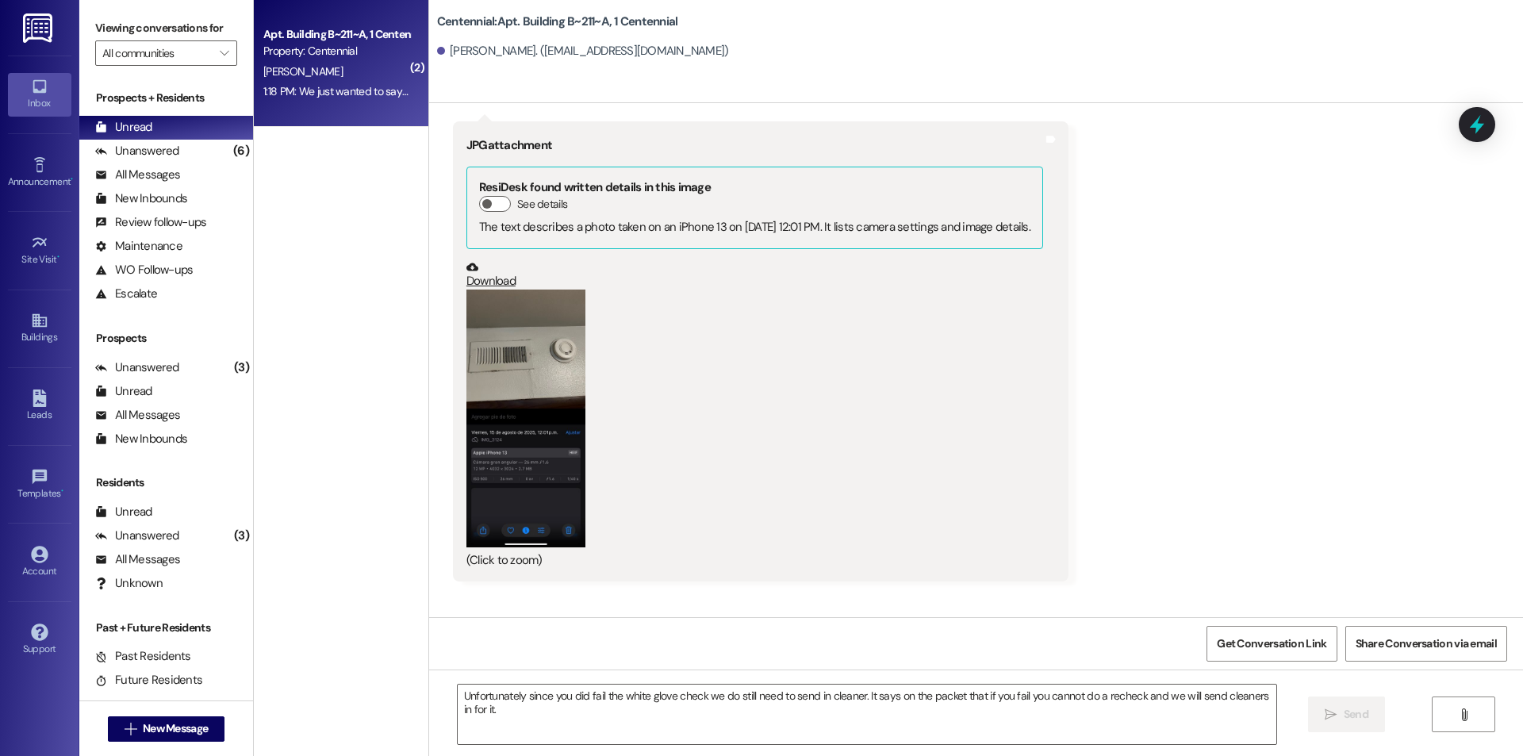
scroll to position [10150, 0]
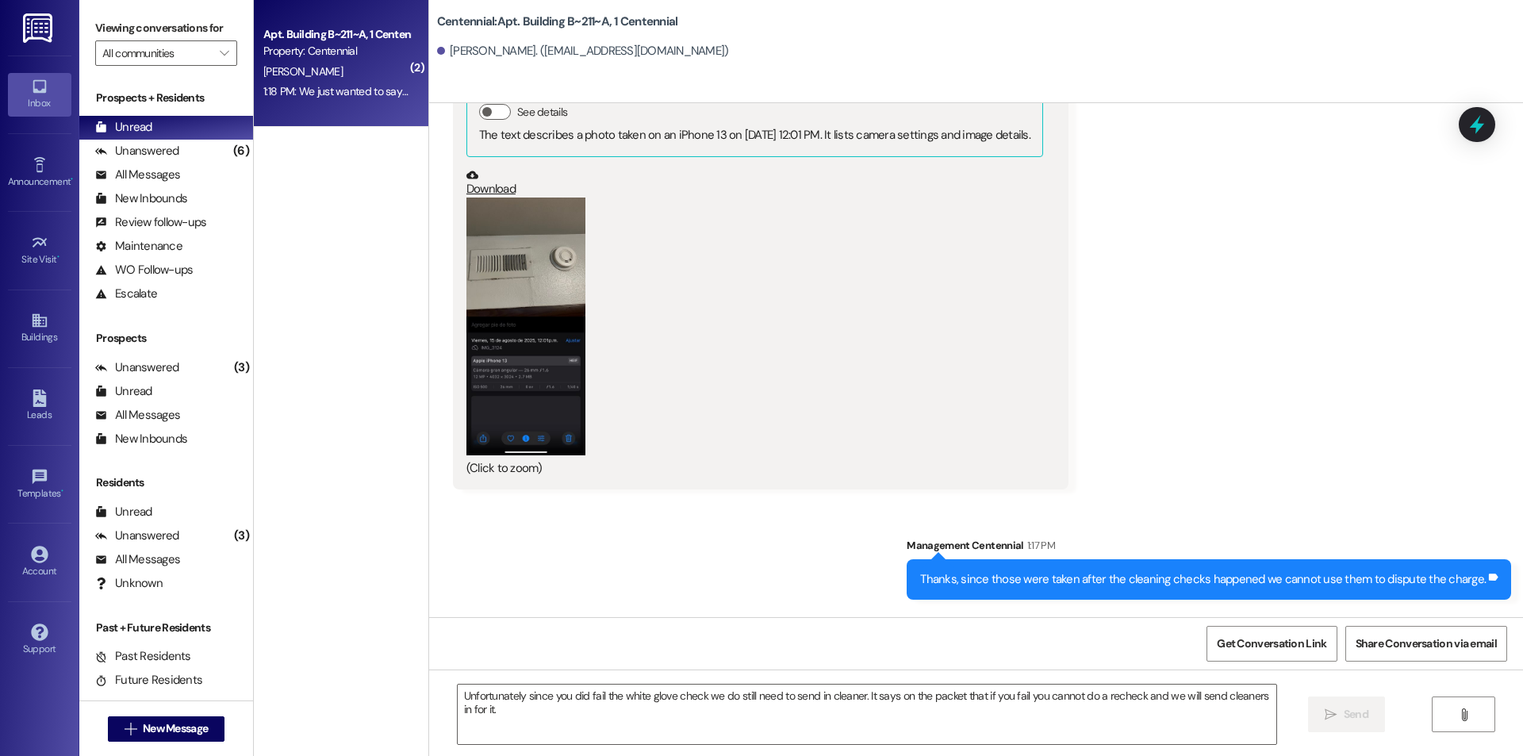
click at [553, 316] on button "Zoom image" at bounding box center [525, 327] width 119 height 258
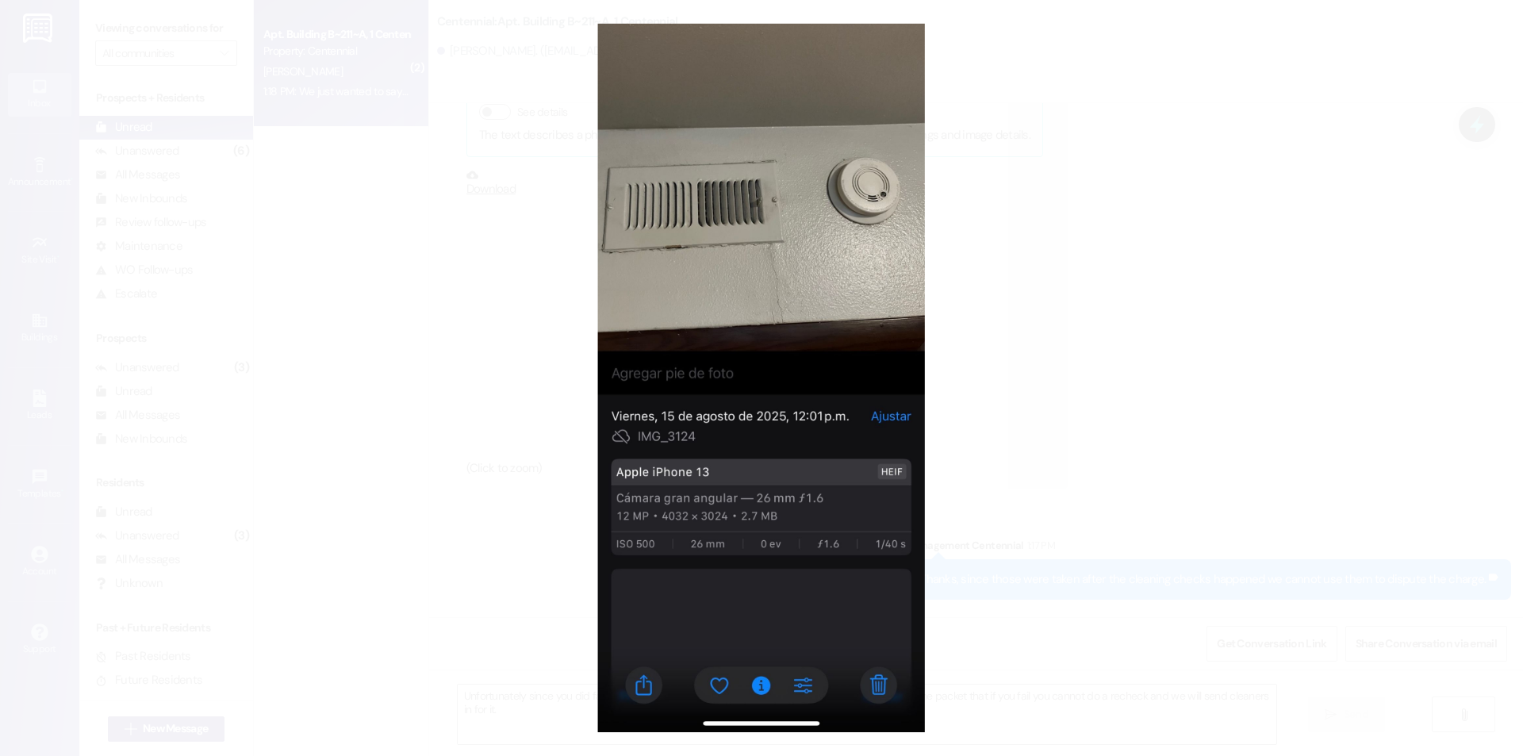
click at [1056, 381] on button "Unzoom image" at bounding box center [761, 378] width 1523 height 756
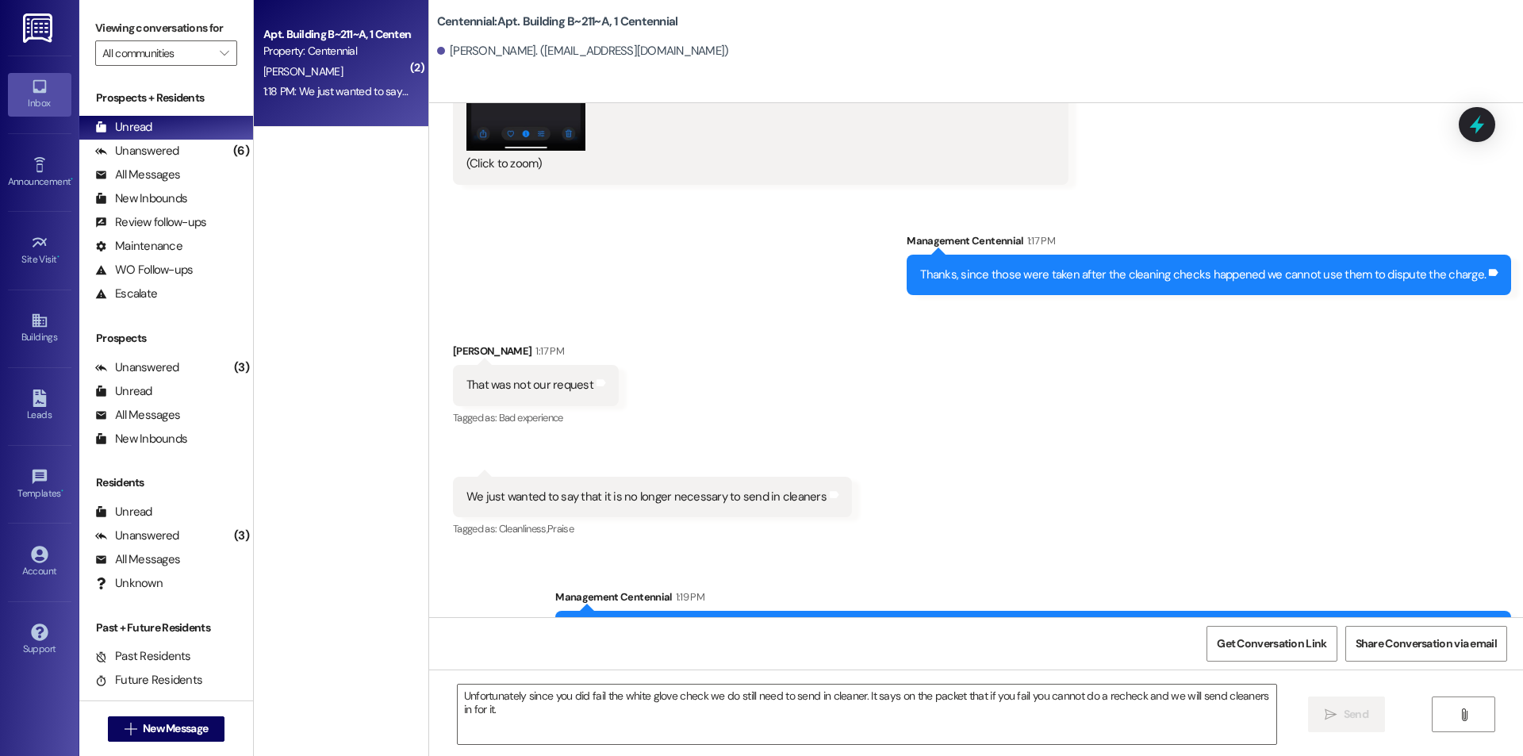
scroll to position [10467, 0]
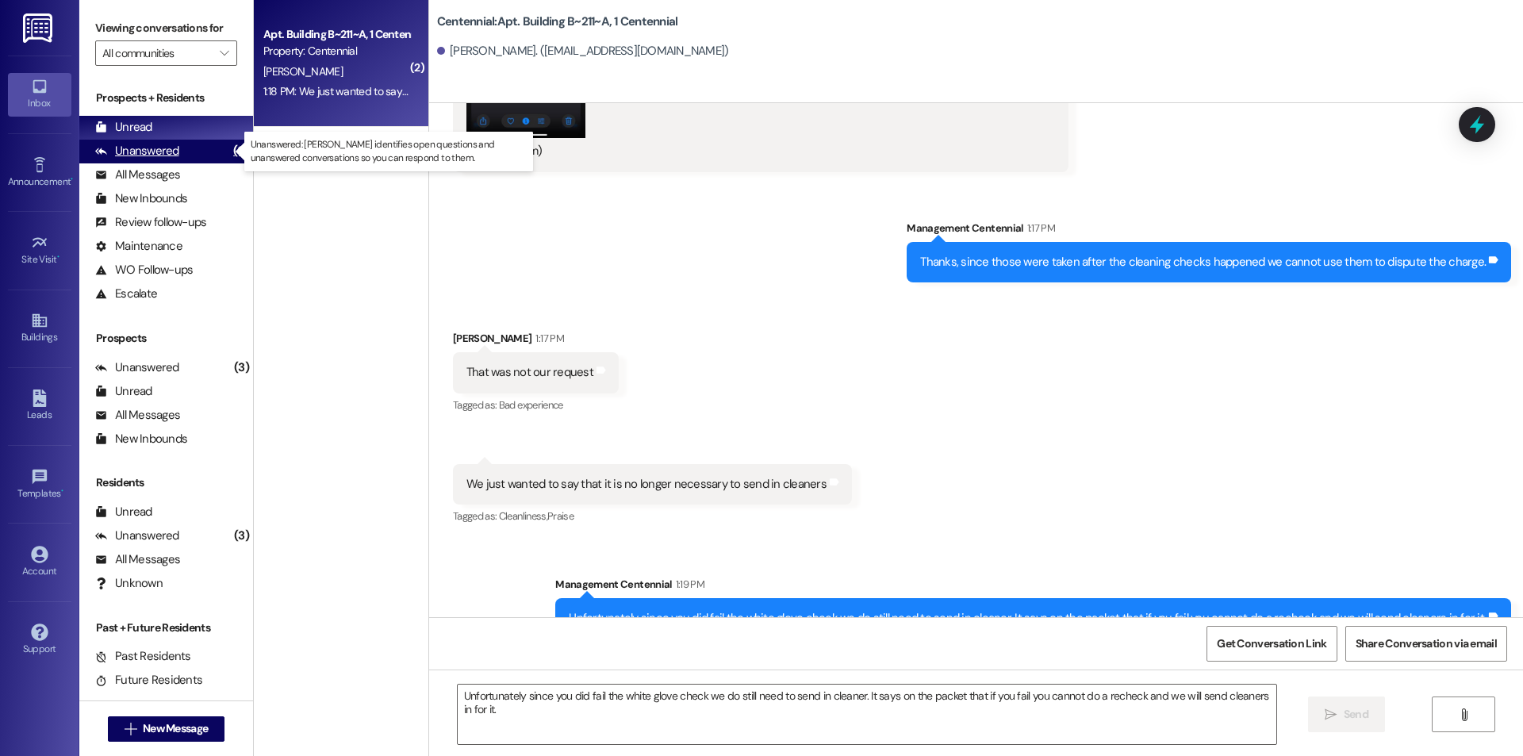
click at [151, 146] on div "Unanswered" at bounding box center [137, 151] width 84 height 17
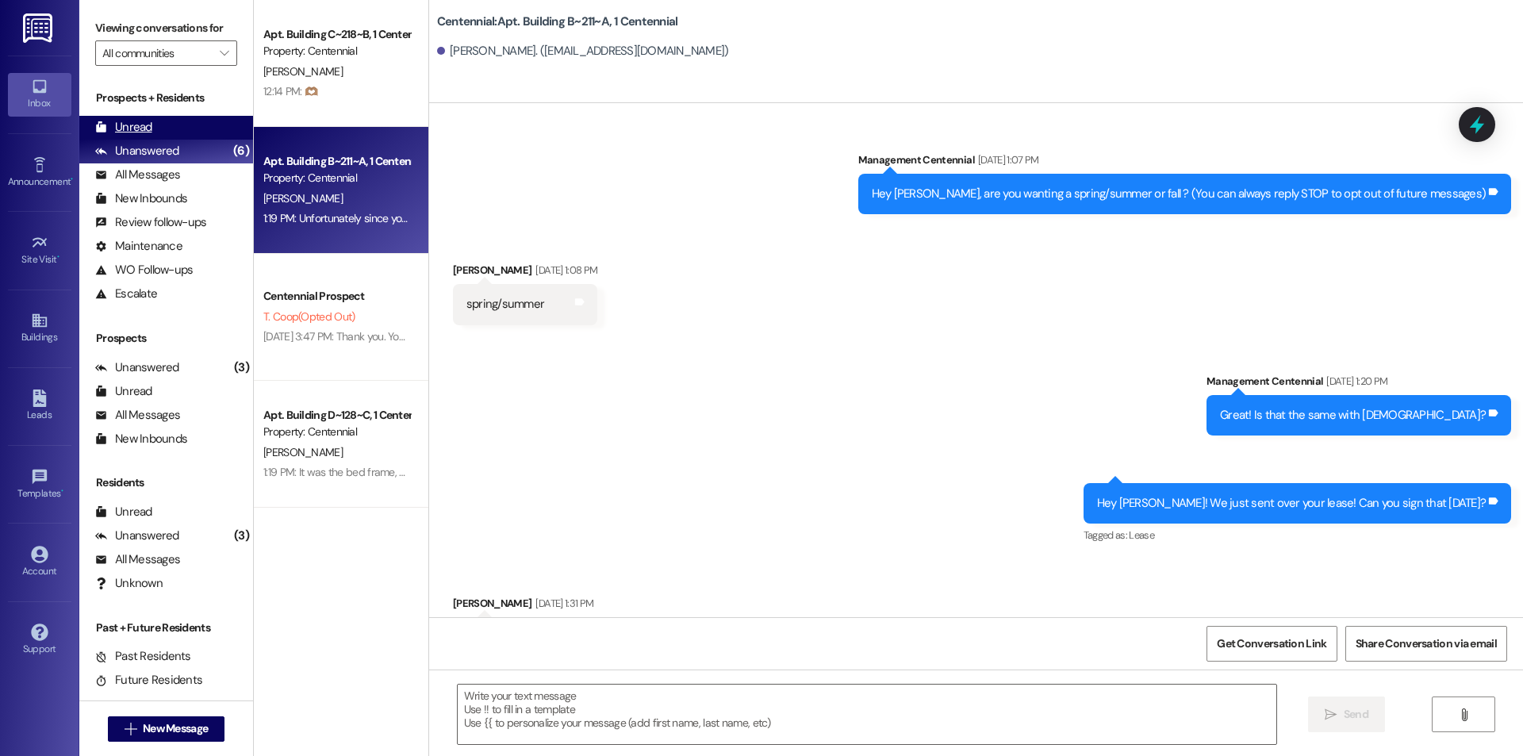
scroll to position [10356, 0]
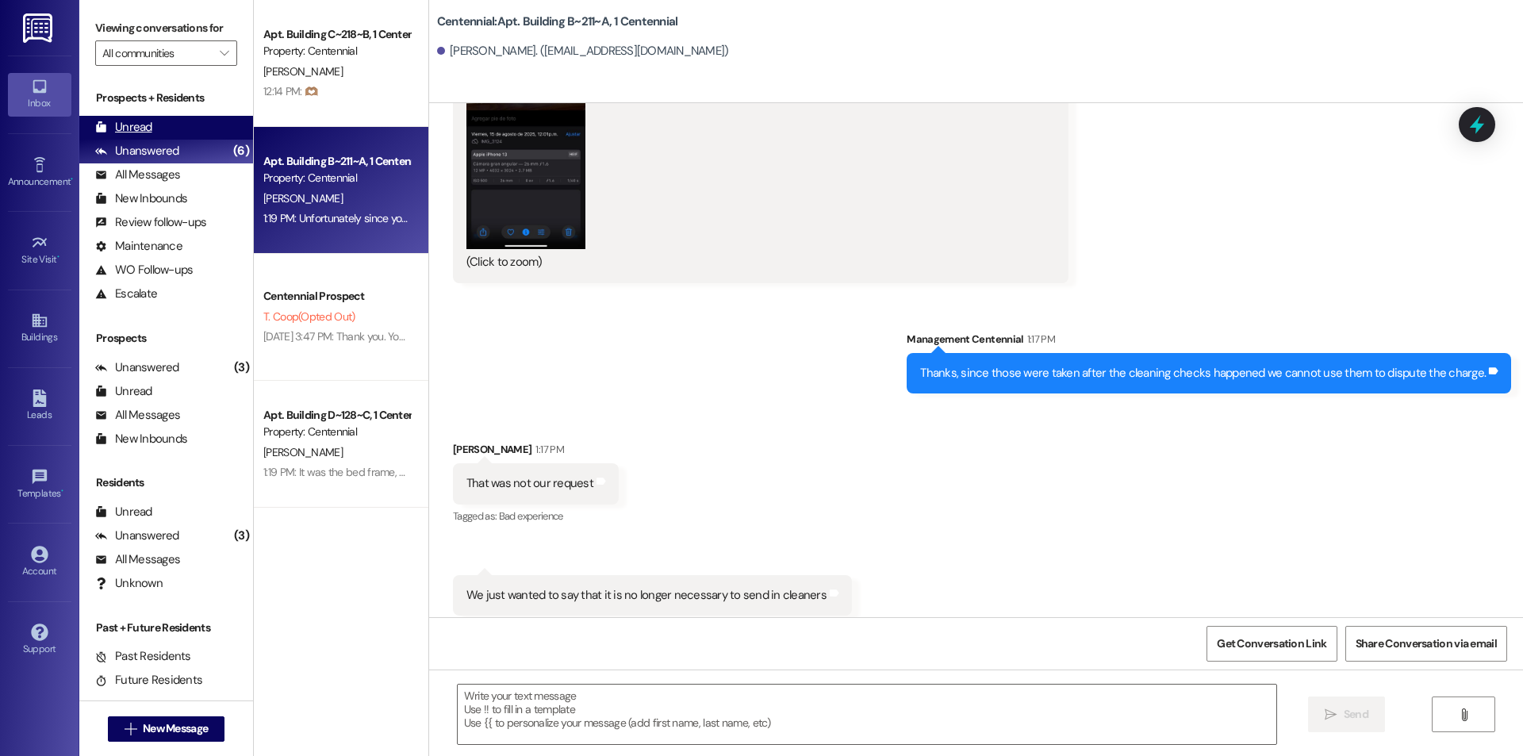
click at [154, 131] on div "Unread (0)" at bounding box center [166, 128] width 174 height 24
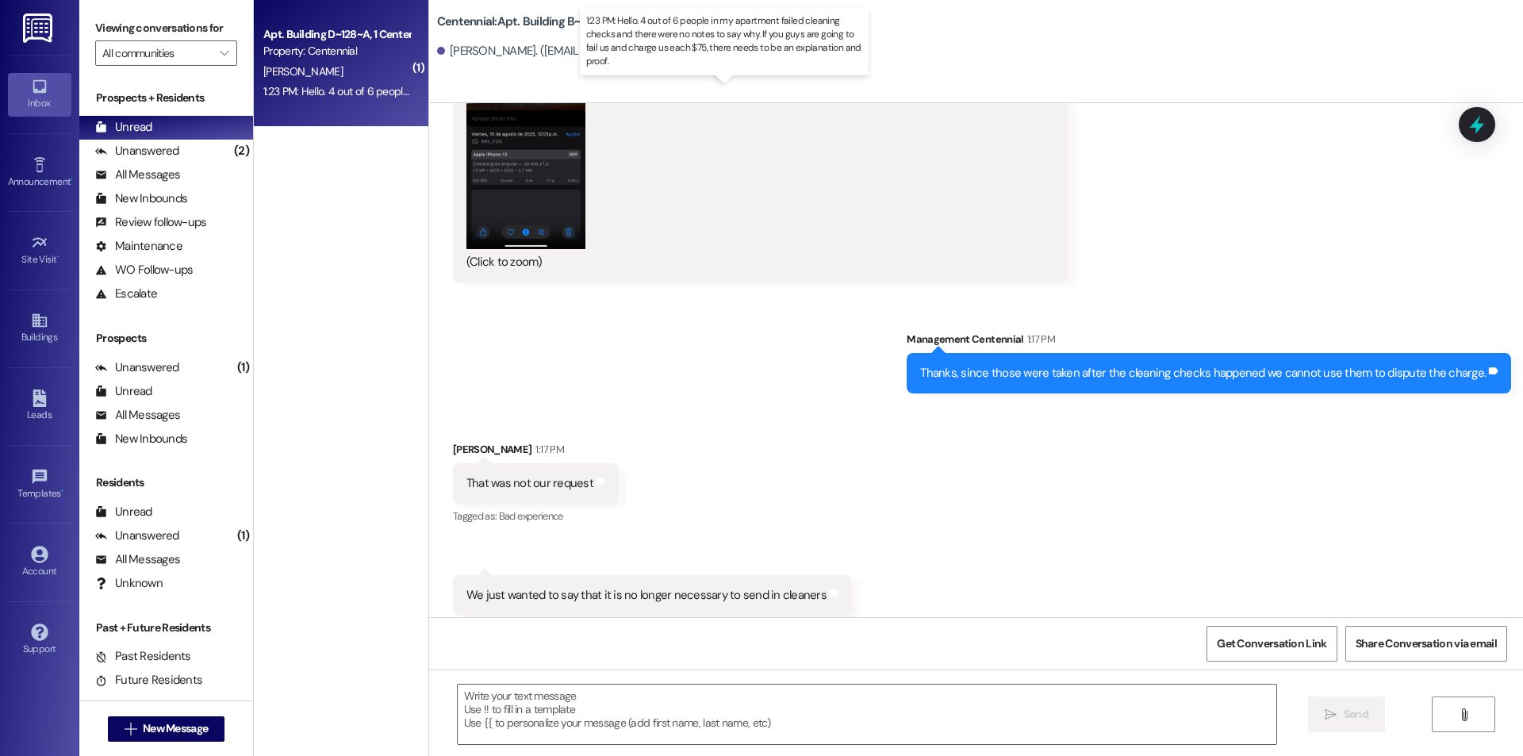
click at [350, 92] on div "1:23 PM: Hello. 4 out of 6 people in my apartment failed cleaning checks and th…" at bounding box center [743, 91] width 960 height 14
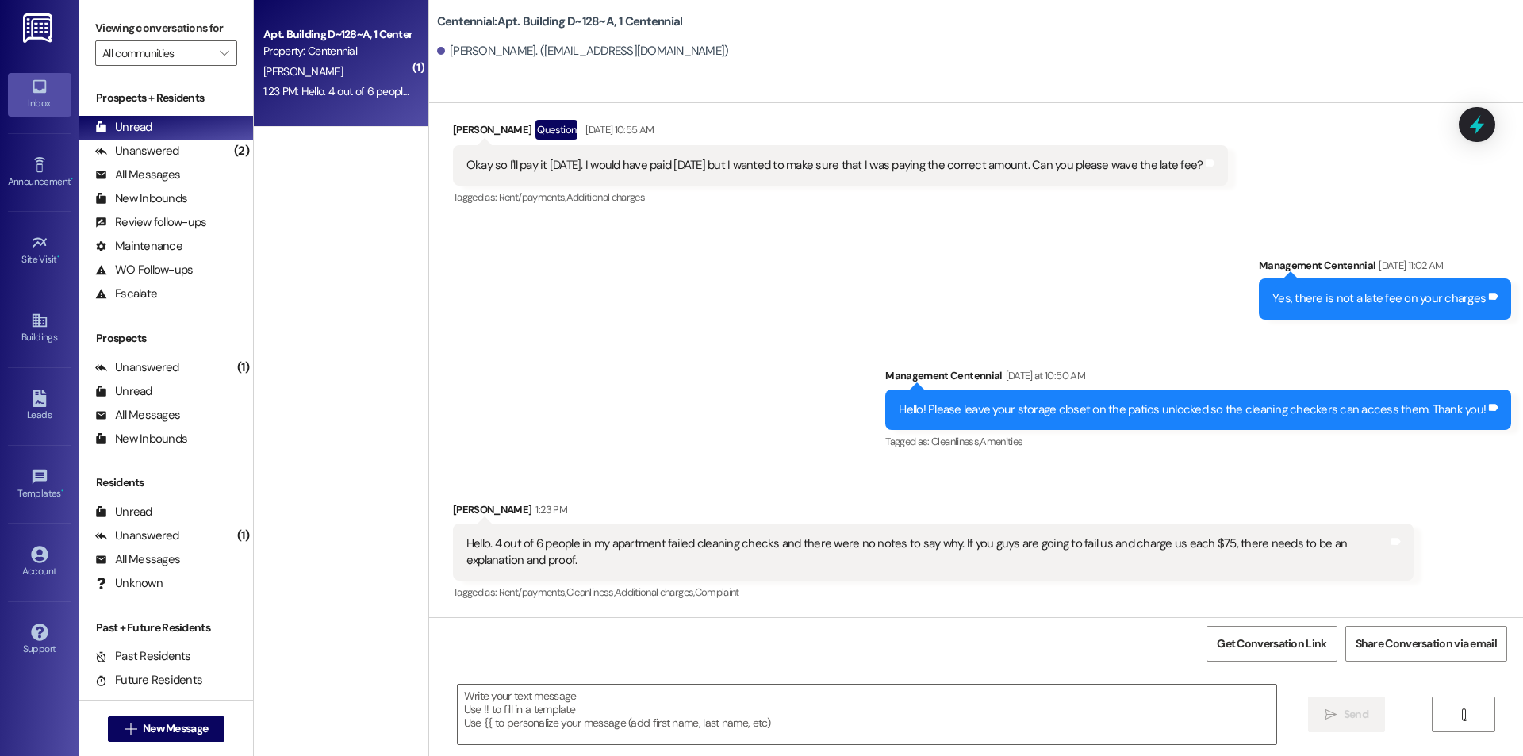
scroll to position [8465, 0]
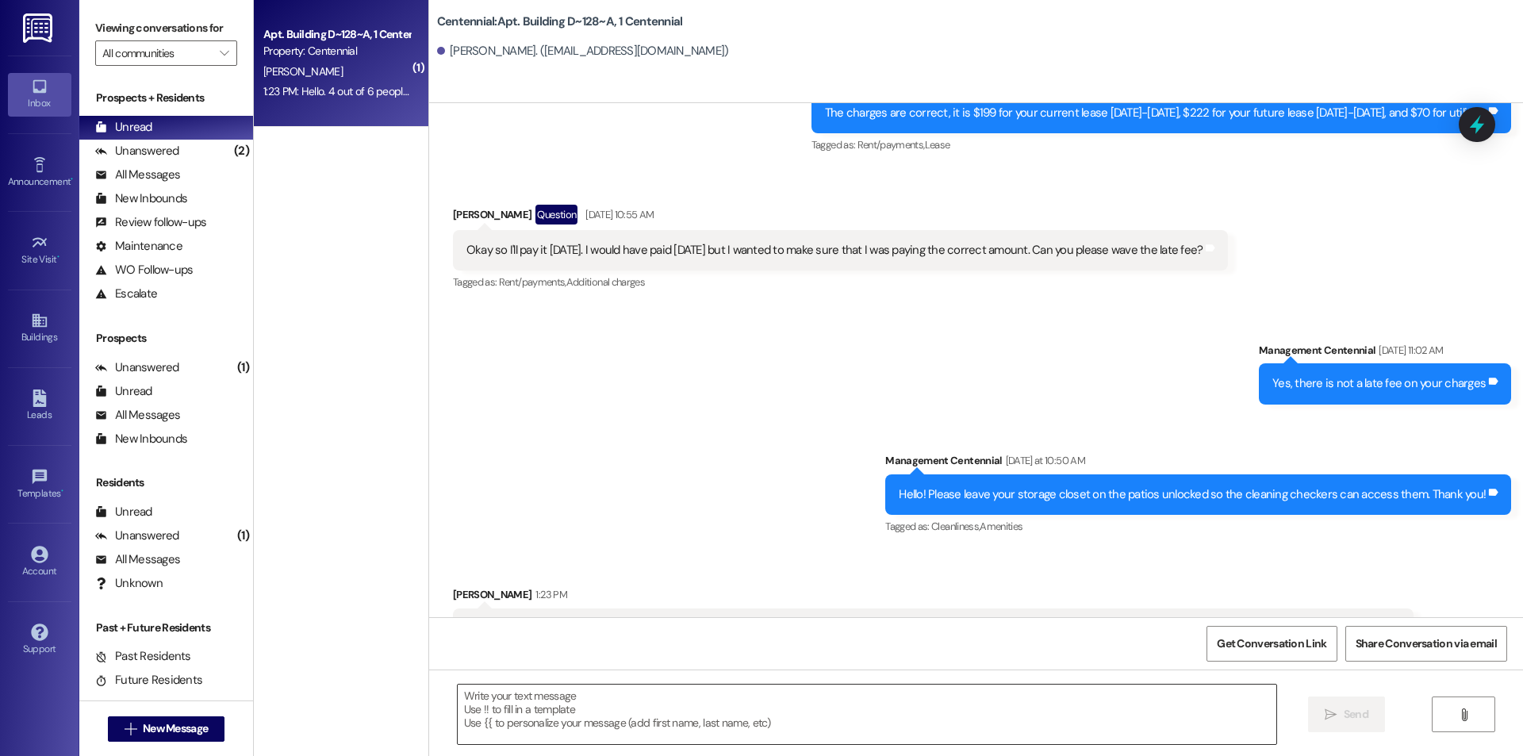
click at [898, 718] on textarea at bounding box center [867, 714] width 819 height 59
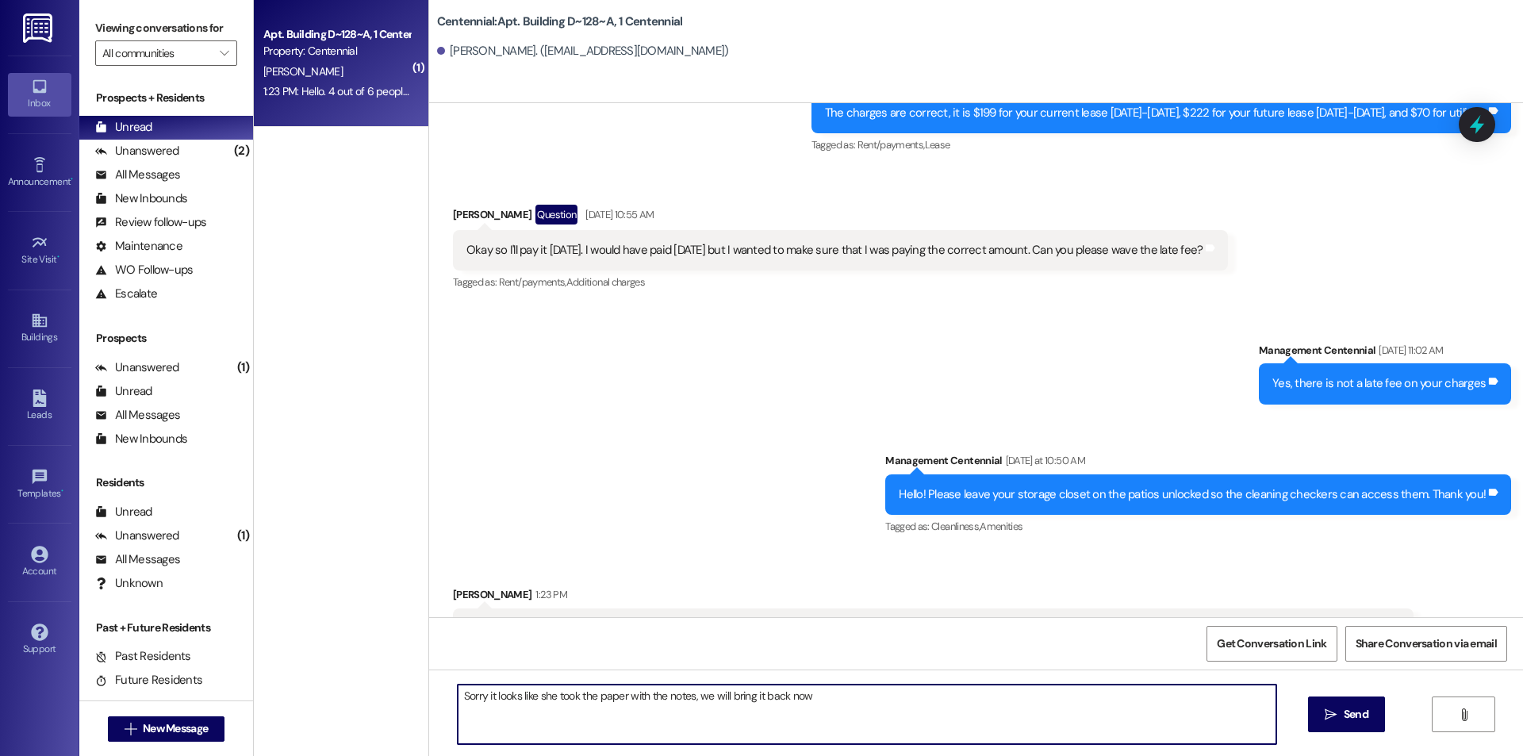
type textarea "Sorry it looks like she took the paper with the notes, we will bring it back no…"
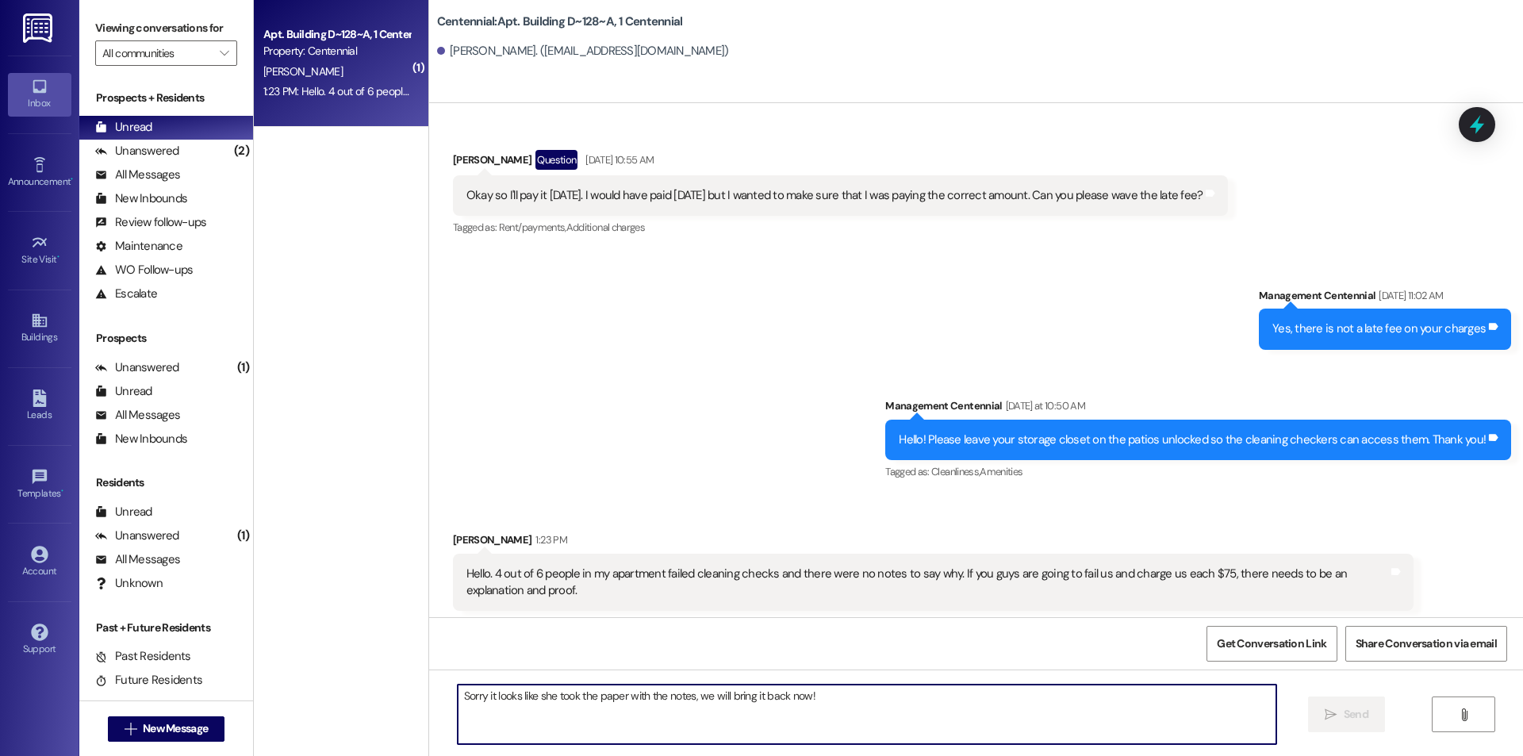
scroll to position [8575, 0]
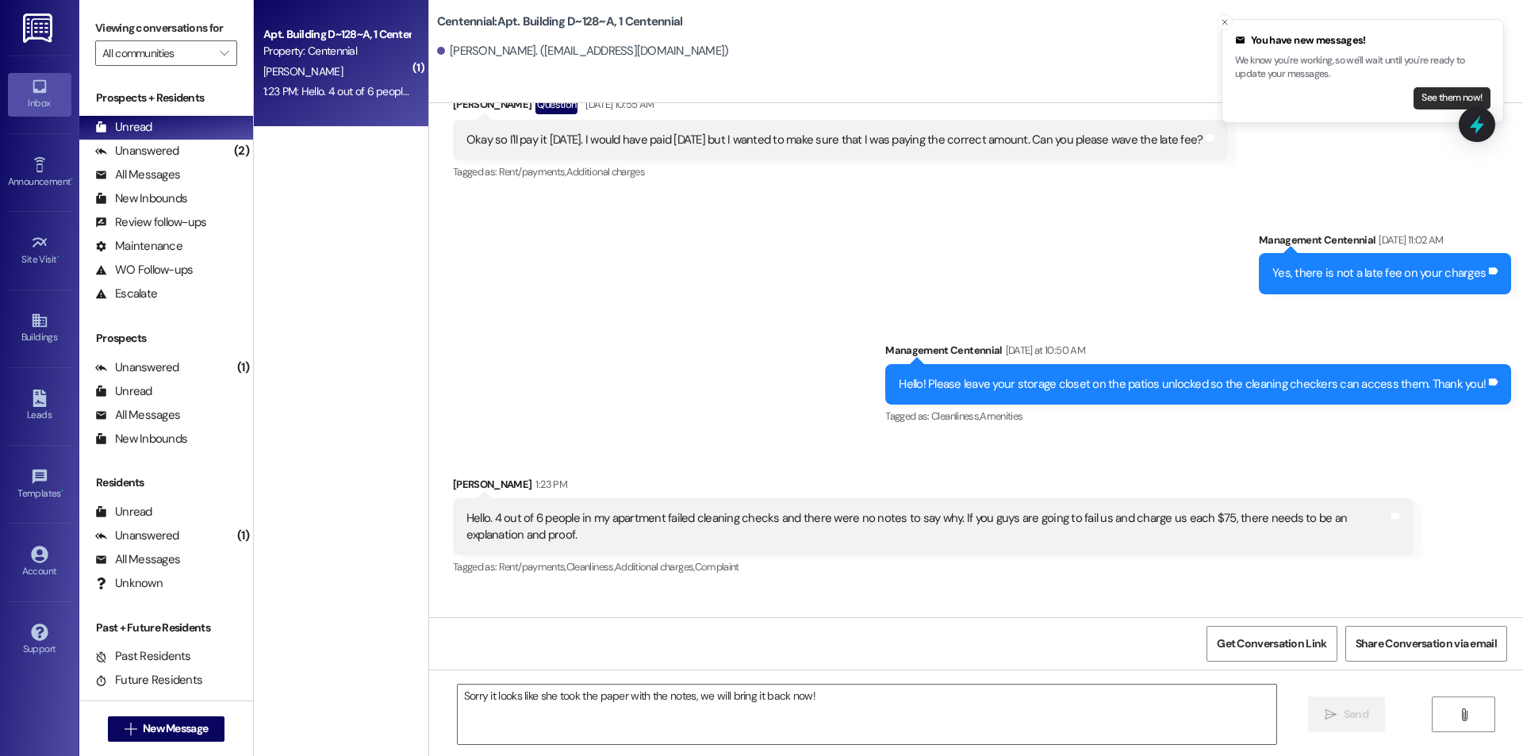
click at [1414, 87] on button "See them now!" at bounding box center [1452, 98] width 77 height 22
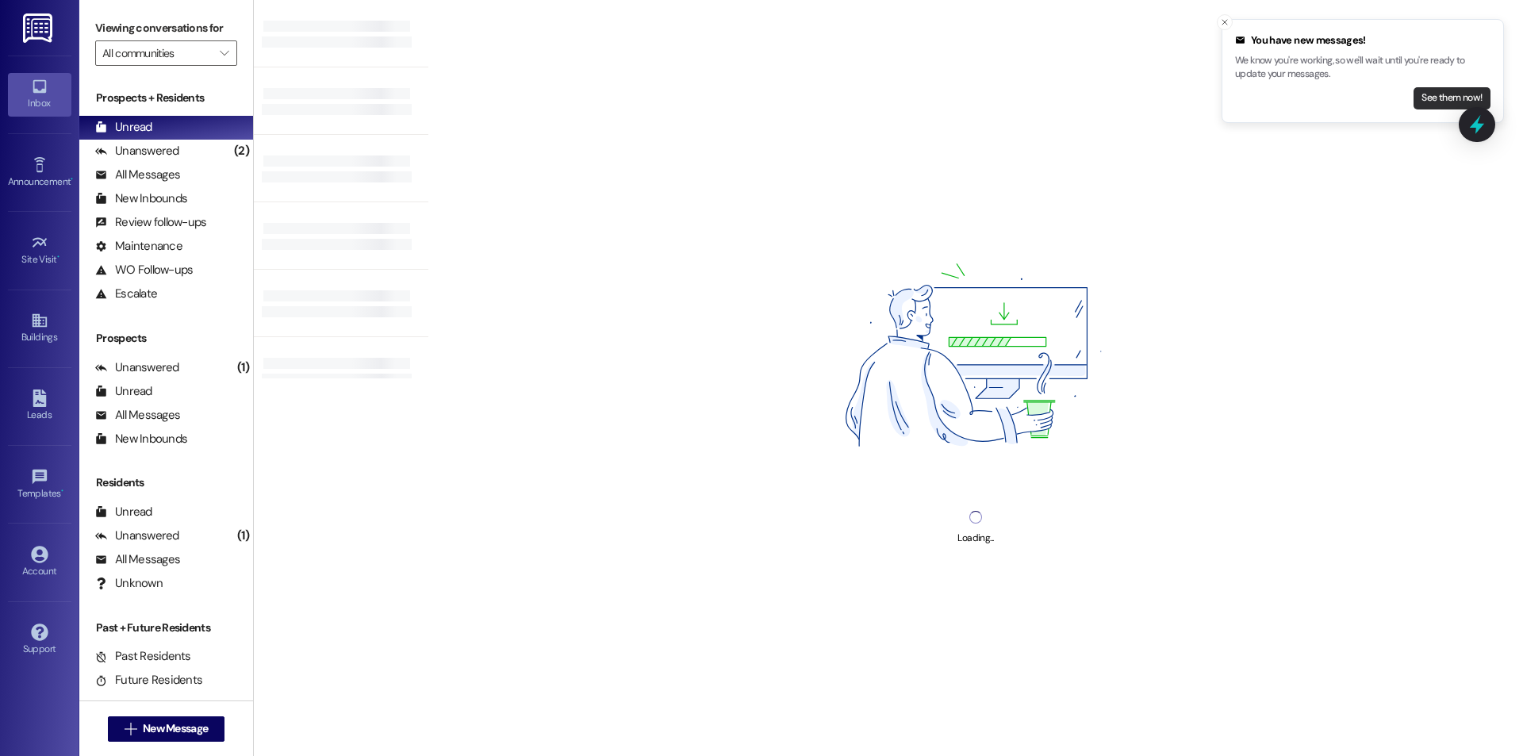
click at [1426, 104] on button "See them now!" at bounding box center [1452, 98] width 77 height 22
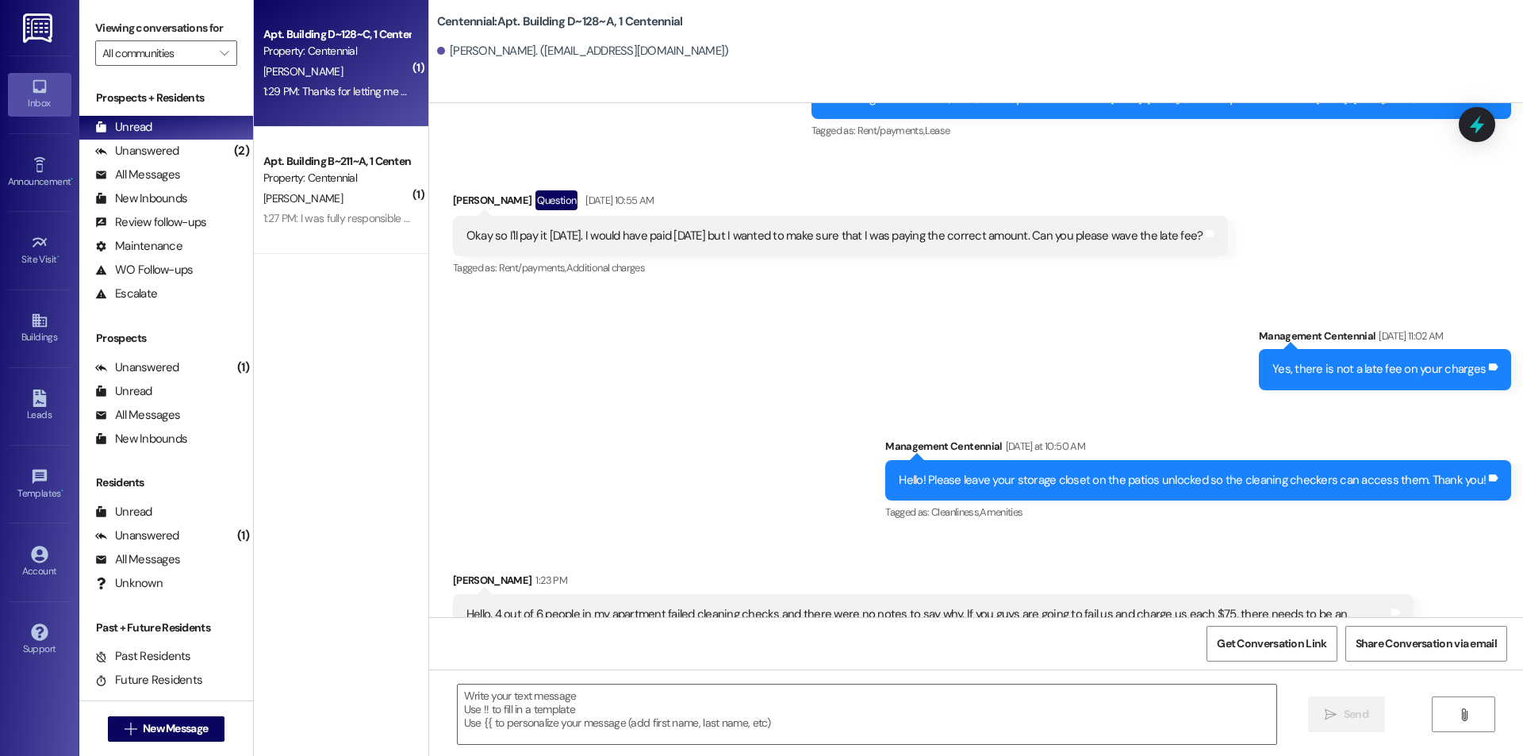
scroll to position [8464, 0]
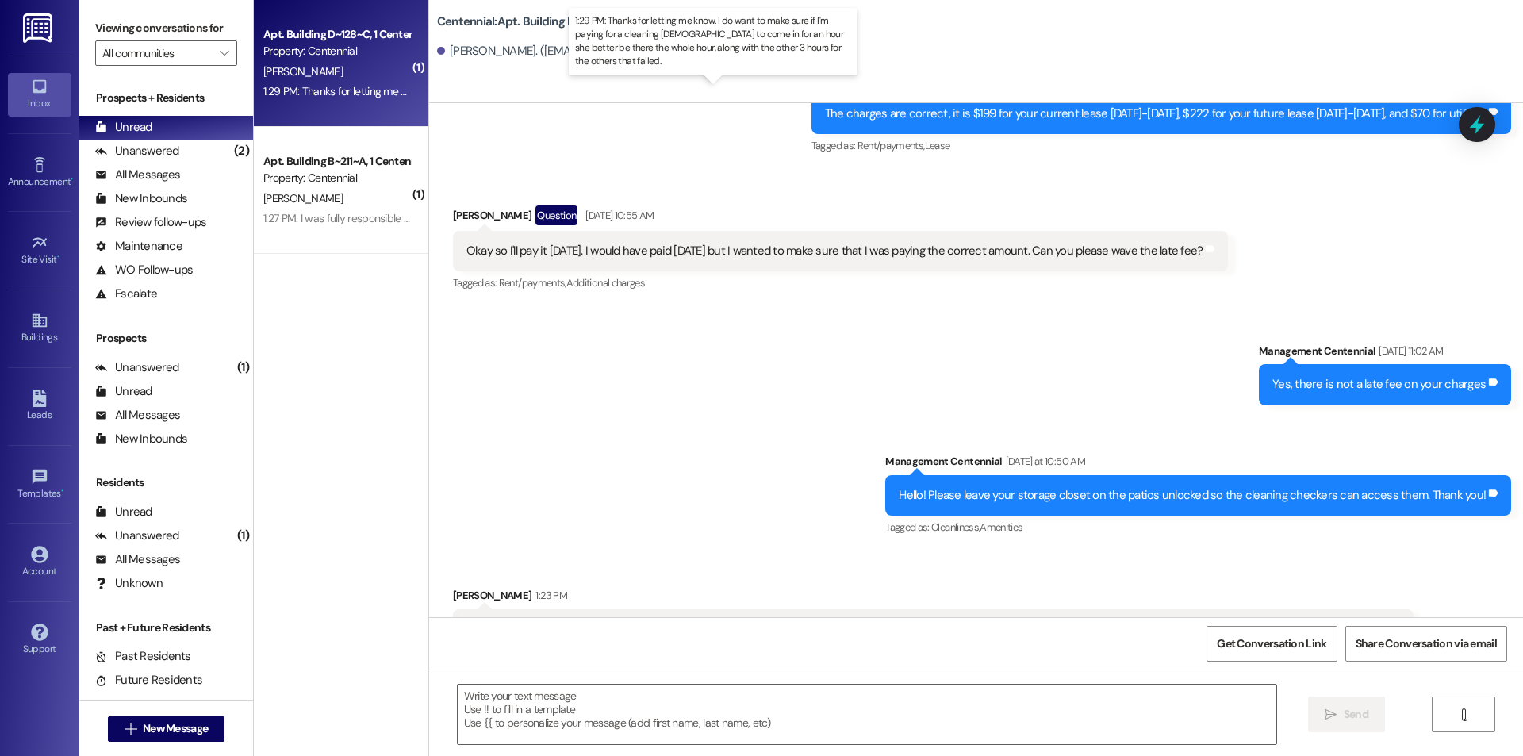
click at [347, 92] on div "1:29 PM: Thanks for letting me know. I do want to make sure if I'm paying for a…" at bounding box center [772, 91] width 1019 height 14
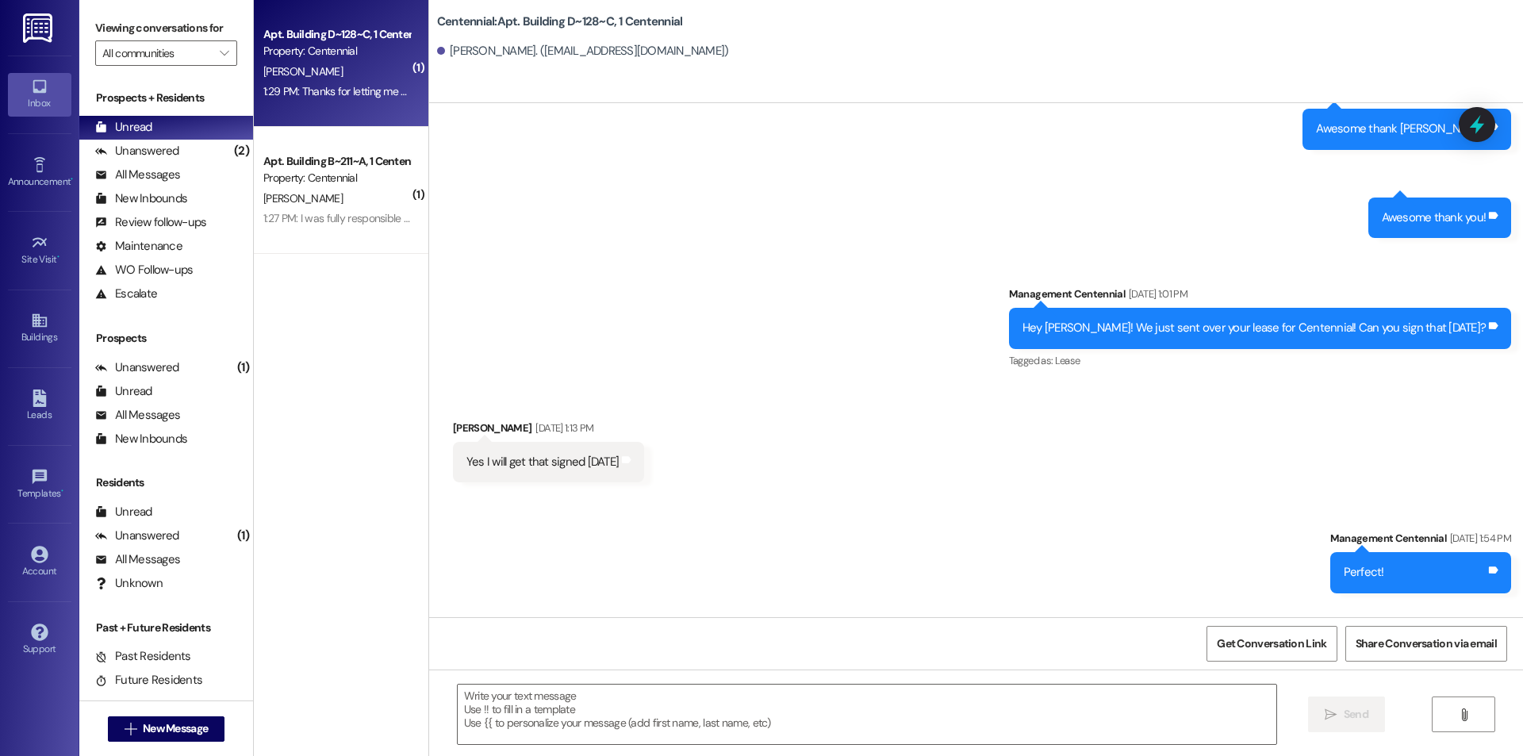
scroll to position [33543, 0]
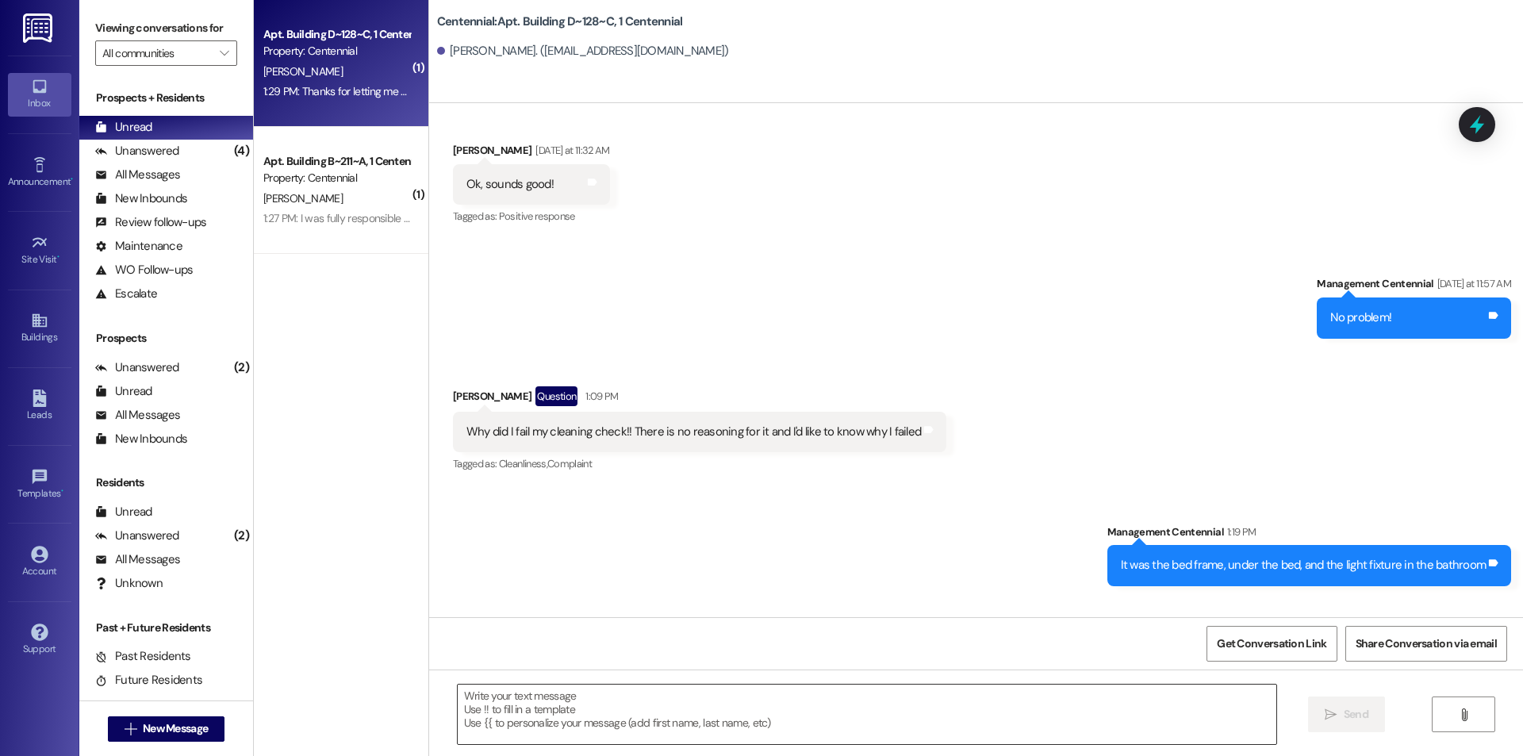
click at [884, 734] on textarea at bounding box center [867, 714] width 819 height 59
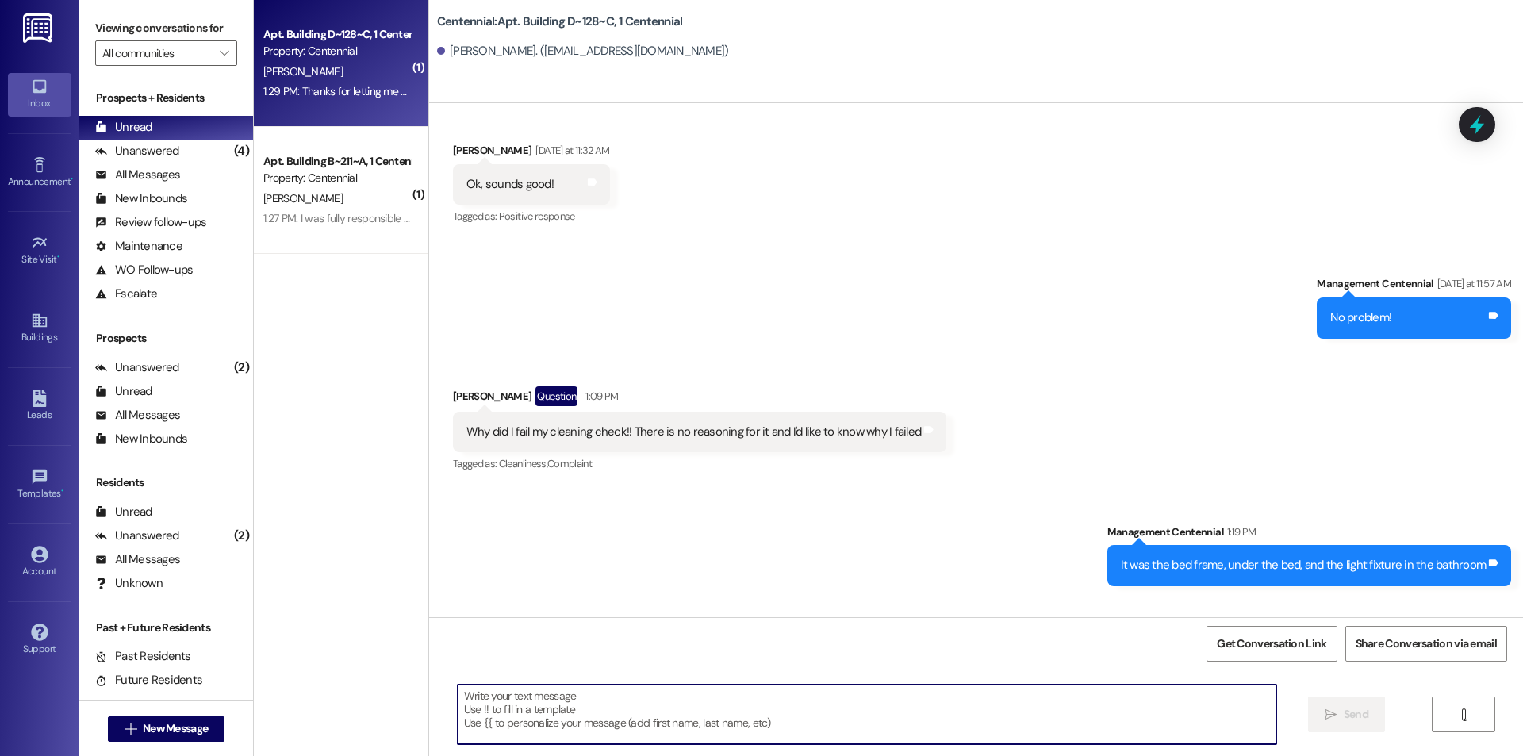
click at [562, 693] on textarea at bounding box center [867, 714] width 819 height 59
click at [562, 696] on textarea at bounding box center [867, 714] width 819 height 59
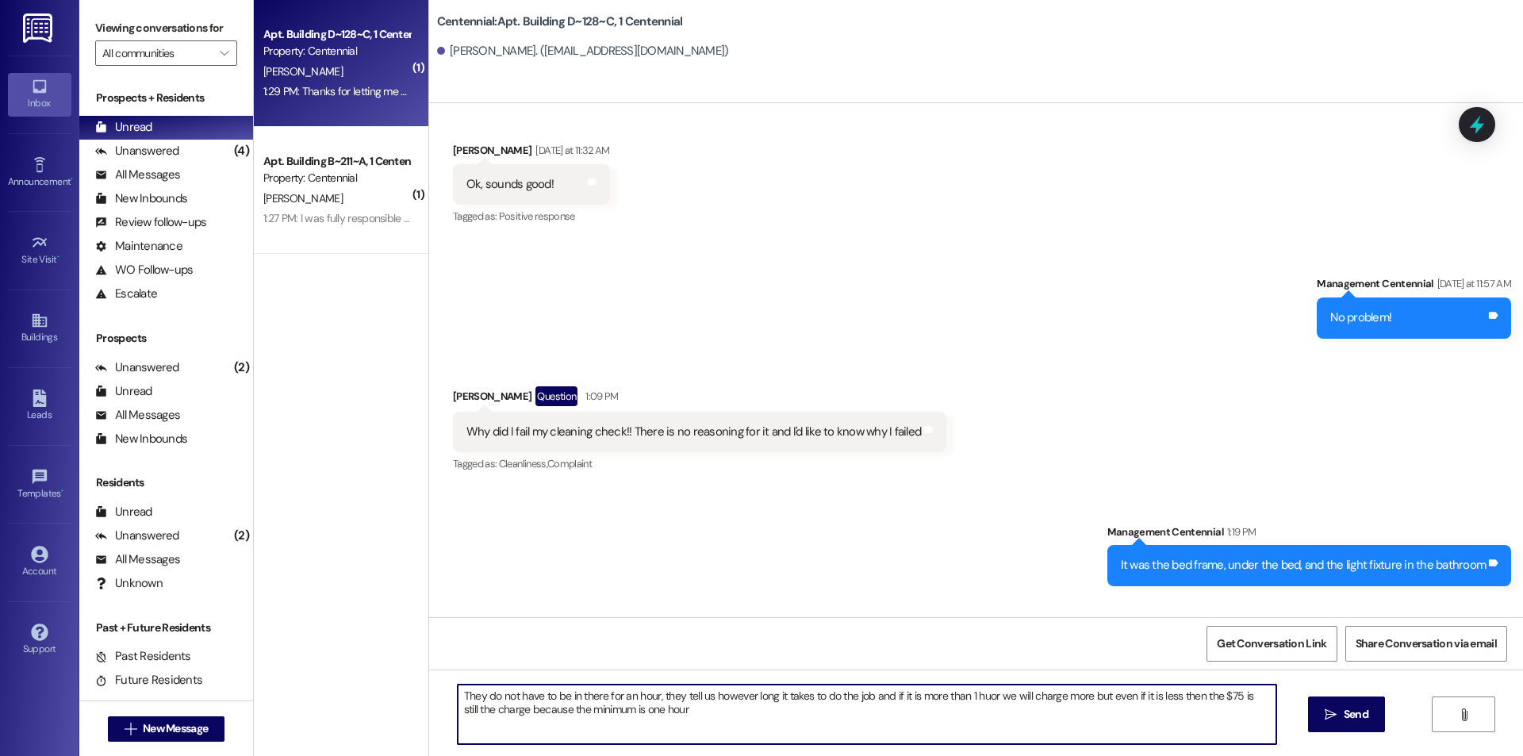
click at [979, 696] on textarea "They do not have to be in there for an hour, they tell us however long it takes…" at bounding box center [867, 714] width 819 height 59
click at [775, 708] on textarea "They do not have to be in there for an hour, they tell us however long it takes…" at bounding box center [867, 714] width 819 height 59
click at [834, 712] on textarea "They do not have to be in there for an hour, they tell us however long it takes…" at bounding box center [867, 714] width 819 height 59
click at [610, 713] on textarea "They do not have to be in there for an hour, they tell us however long it takes…" at bounding box center [867, 714] width 819 height 59
click at [687, 714] on textarea "They do not have to be in there for an hour, they tell us however long it takes…" at bounding box center [867, 714] width 819 height 59
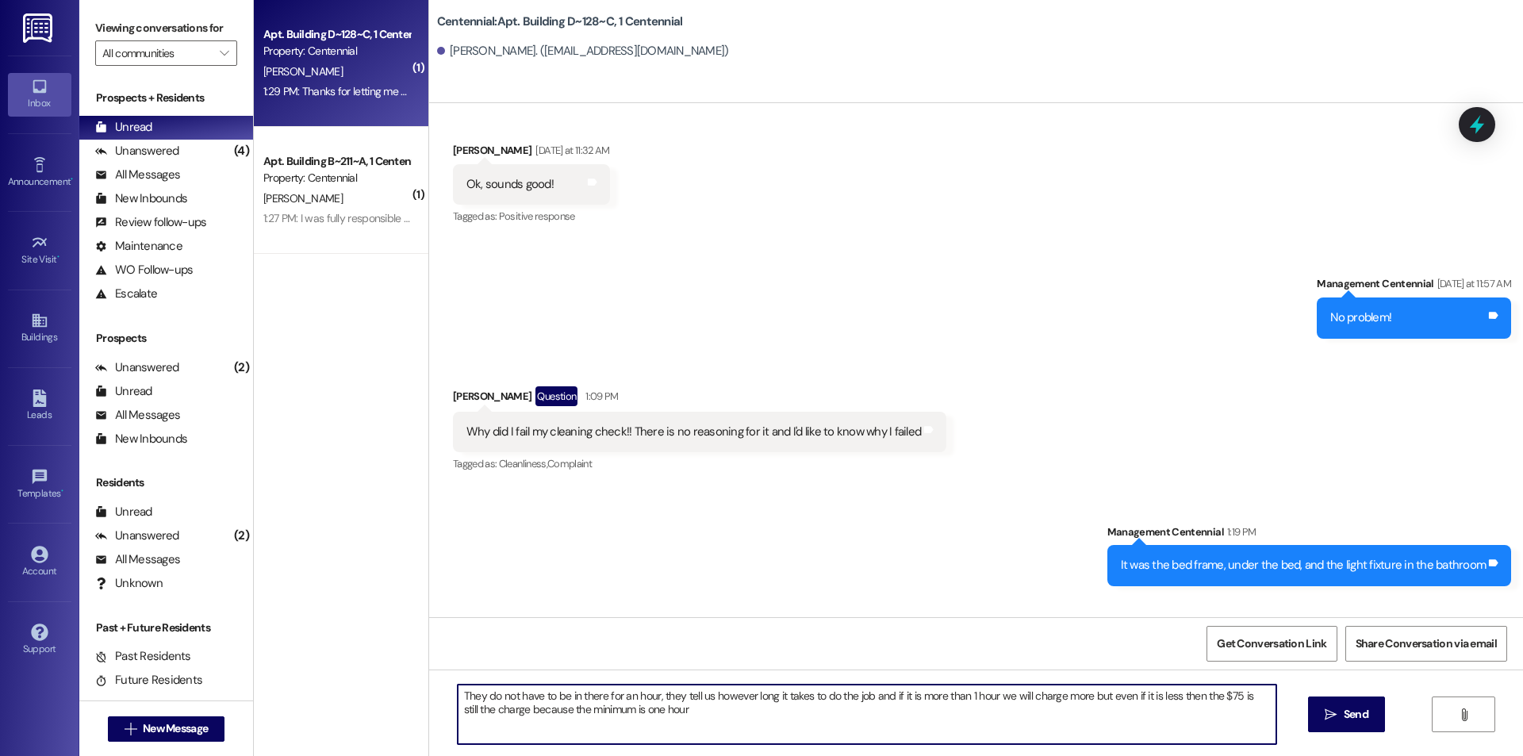
click at [651, 697] on textarea "They do not have to be in there for an hour, they tell us however long it takes…" at bounding box center [867, 714] width 819 height 59
click at [1102, 696] on textarea "They do not have to be in there for an hour. They tell us however long it takes…" at bounding box center [867, 714] width 819 height 59
drag, startPoint x: 653, startPoint y: 694, endPoint x: 685, endPoint y: 713, distance: 37.0
click at [685, 713] on textarea "They do not have to be in there for an hour. They tell us however long it takes…" at bounding box center [867, 714] width 819 height 59
type textarea "They do not have to be in there for an hour. Failing the check results in $75/h…"
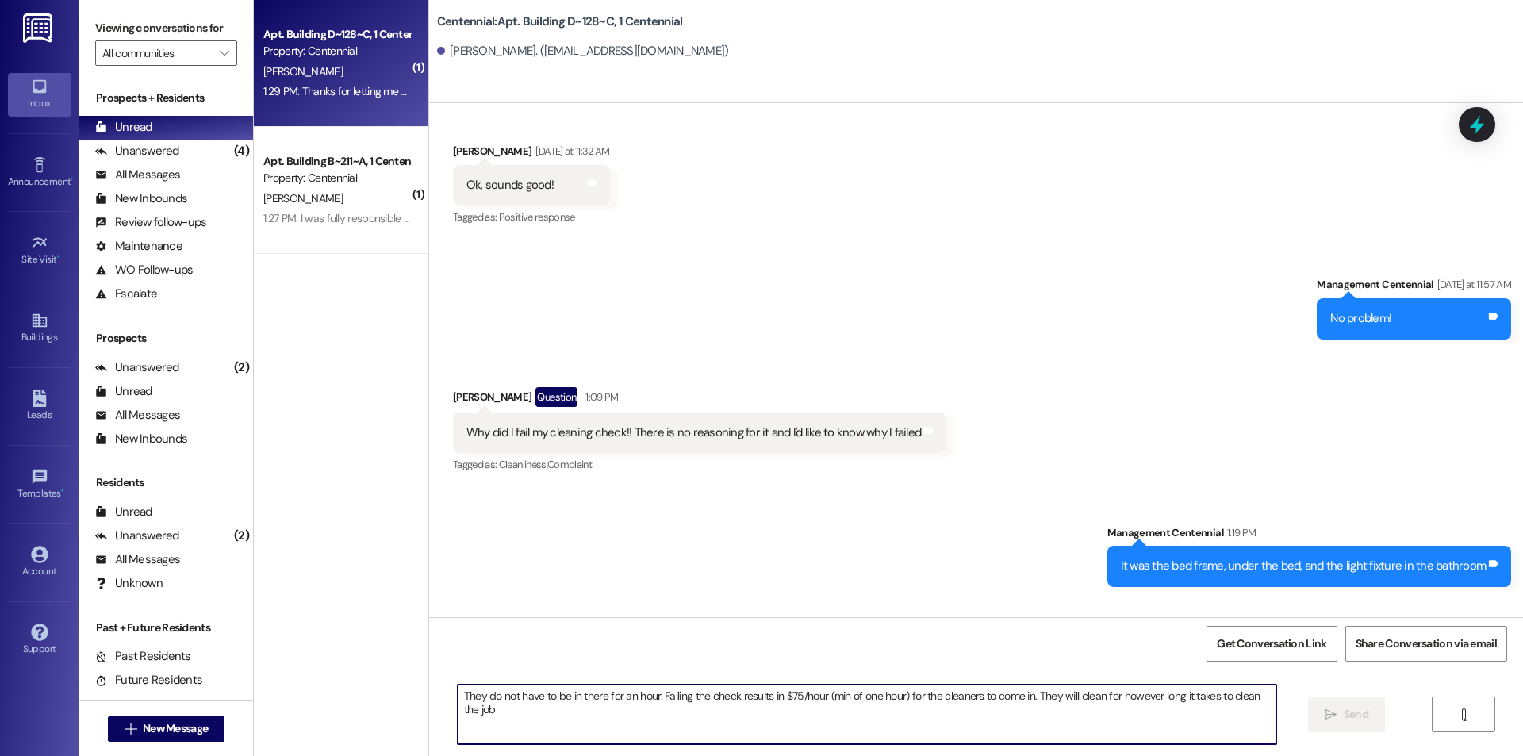
scroll to position [33654, 0]
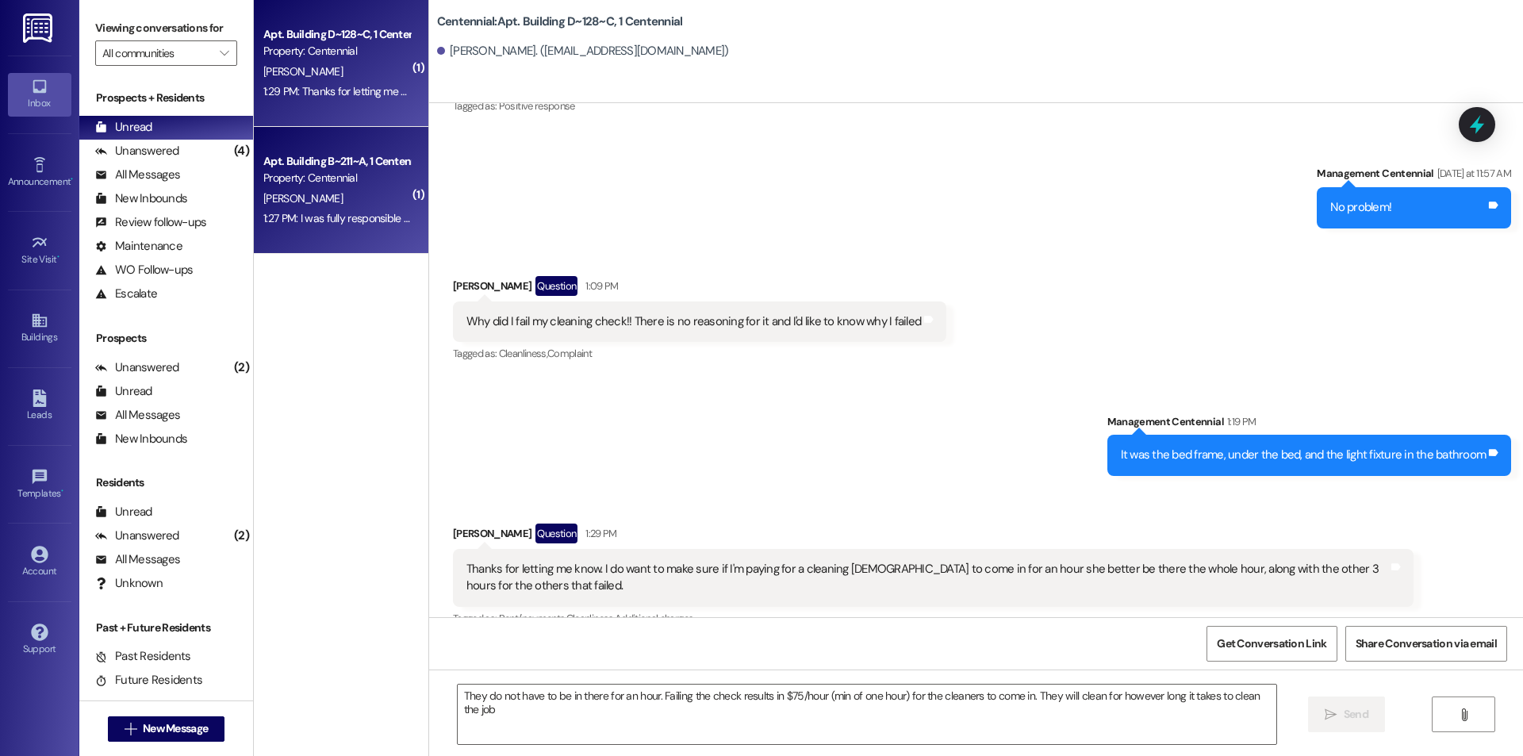
click at [355, 220] on div "1:27 PM: I was fully responsible for cleaning the vent, so my roommate shouldn’…" at bounding box center [473, 218] width 421 height 14
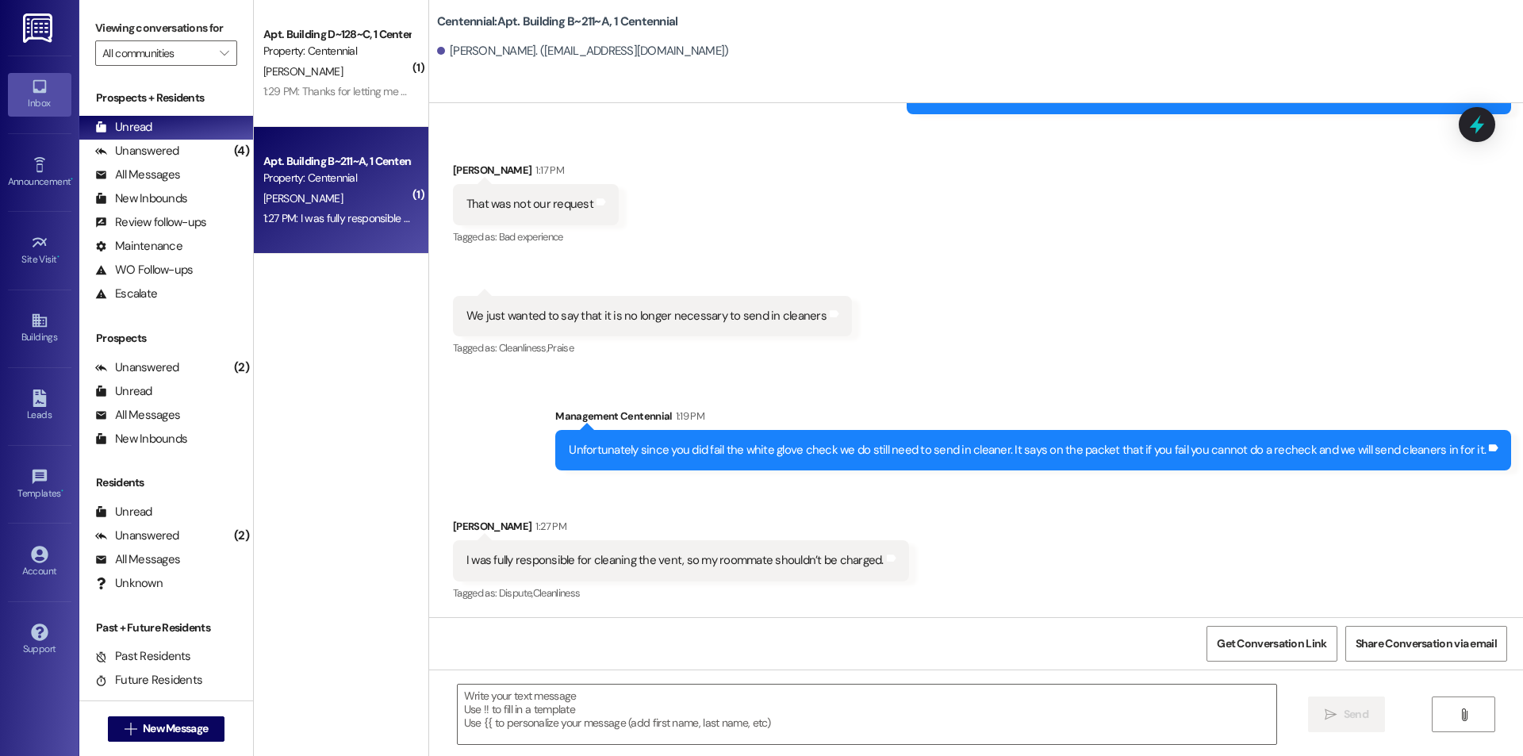
scroll to position [10601, 0]
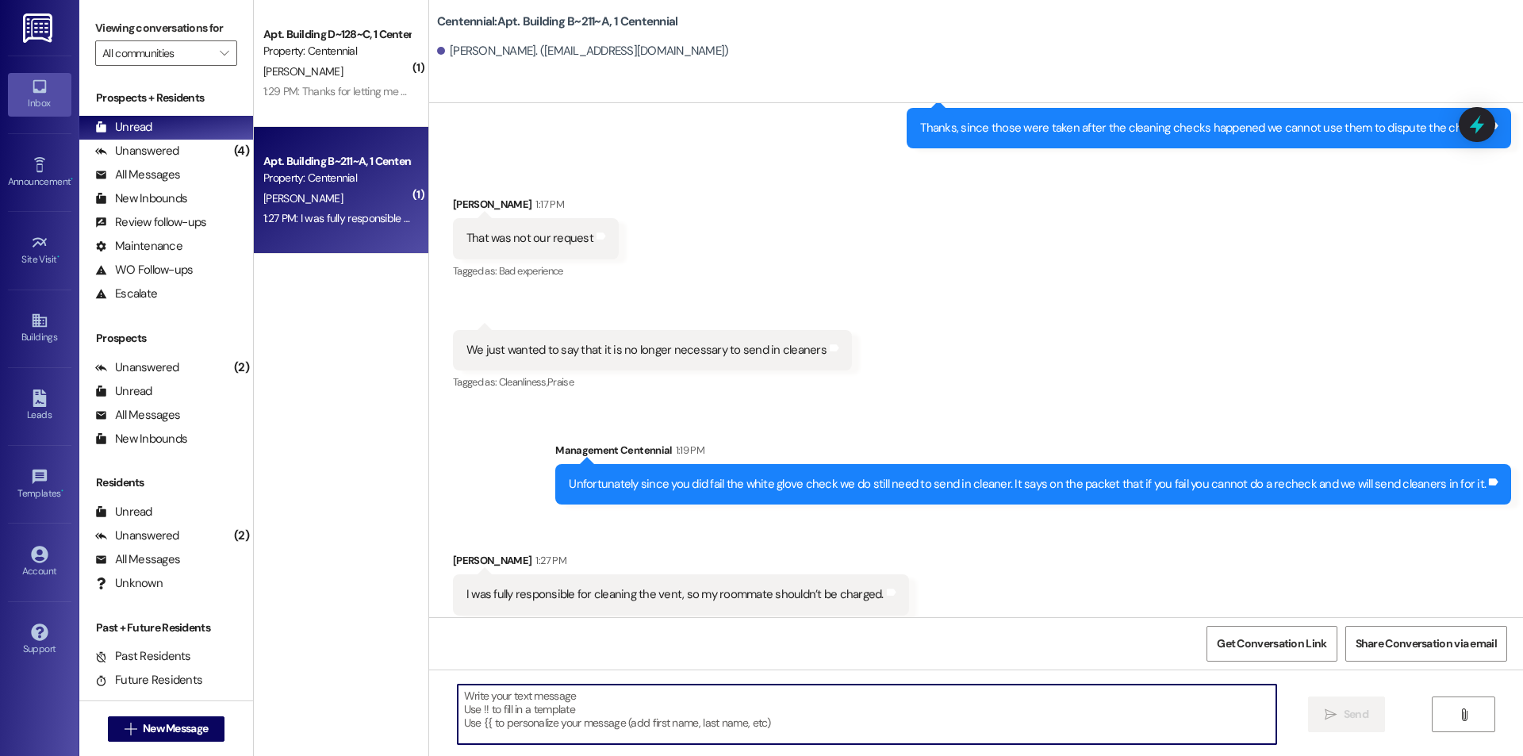
click at [897, 708] on textarea at bounding box center [867, 714] width 819 height 59
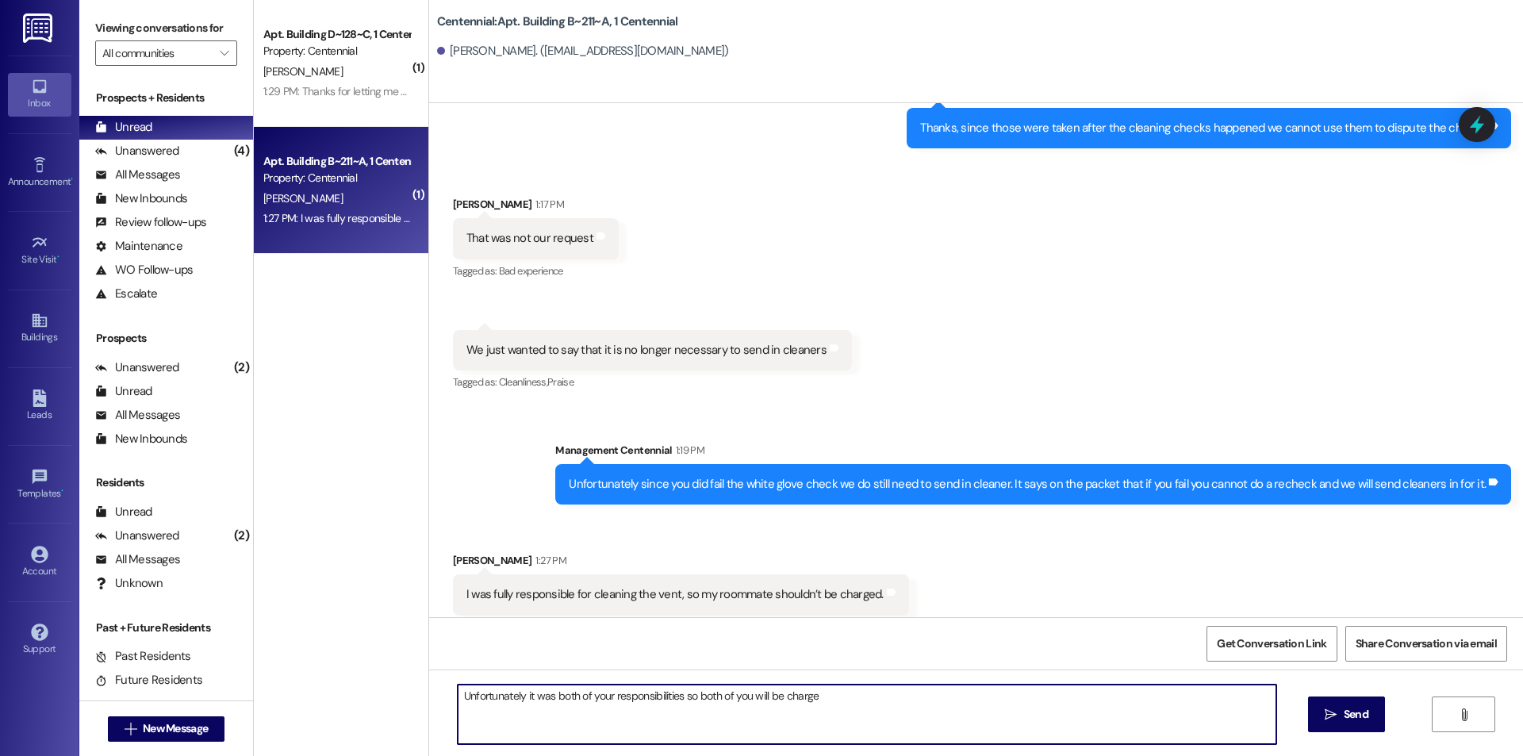
type textarea "Unfortunately it was both of your responsibilities so both of you will be charg…"
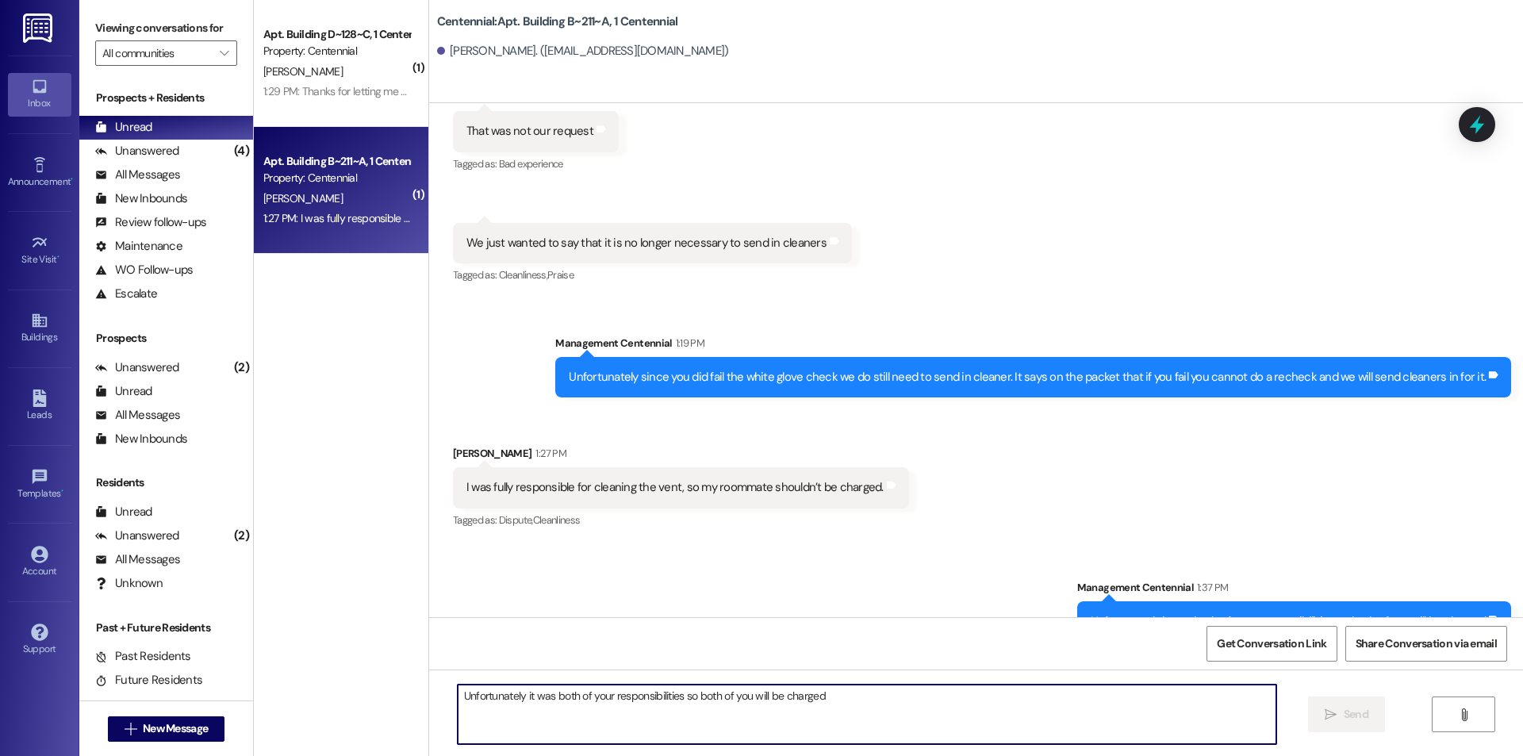
scroll to position [10712, 0]
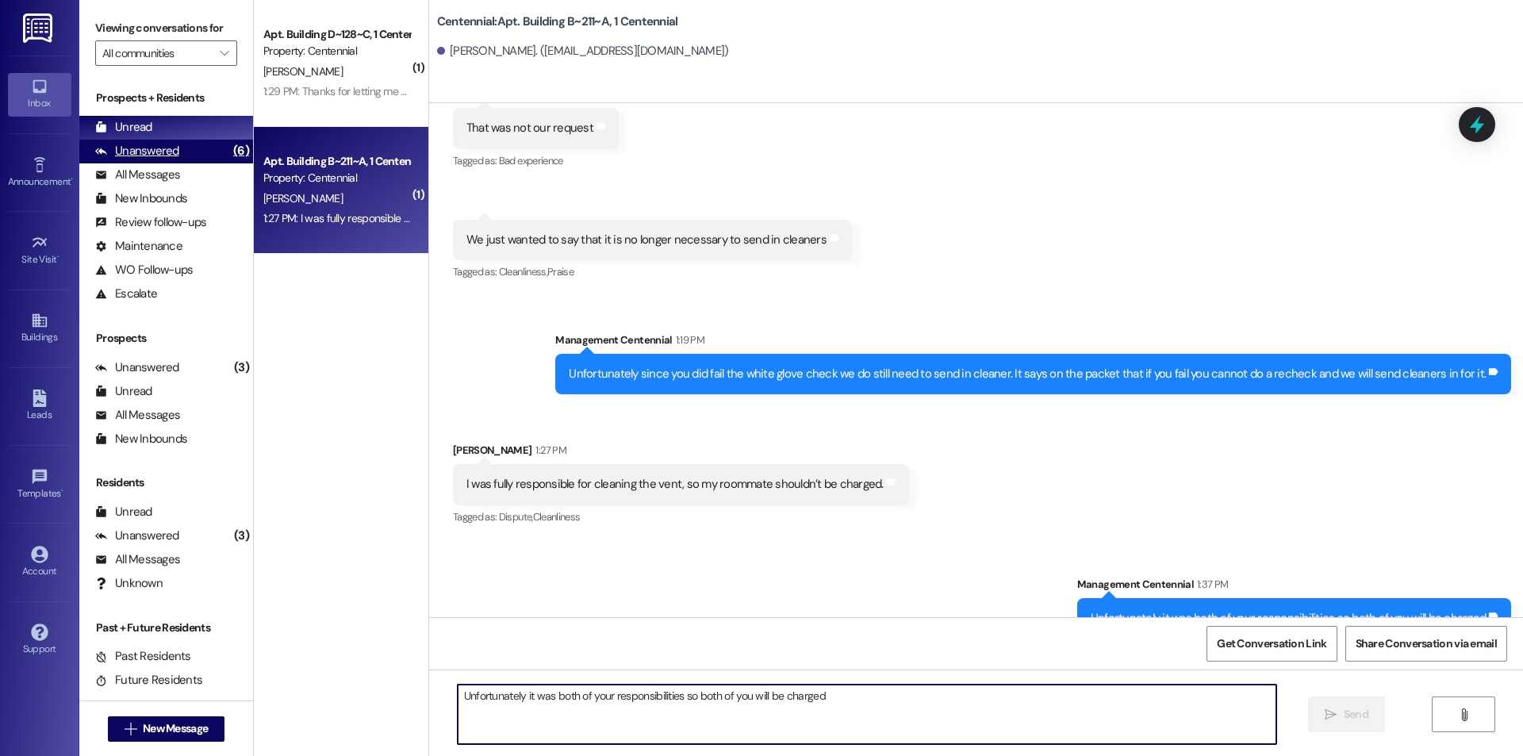
click at [186, 149] on div "Unanswered (6)" at bounding box center [166, 152] width 174 height 24
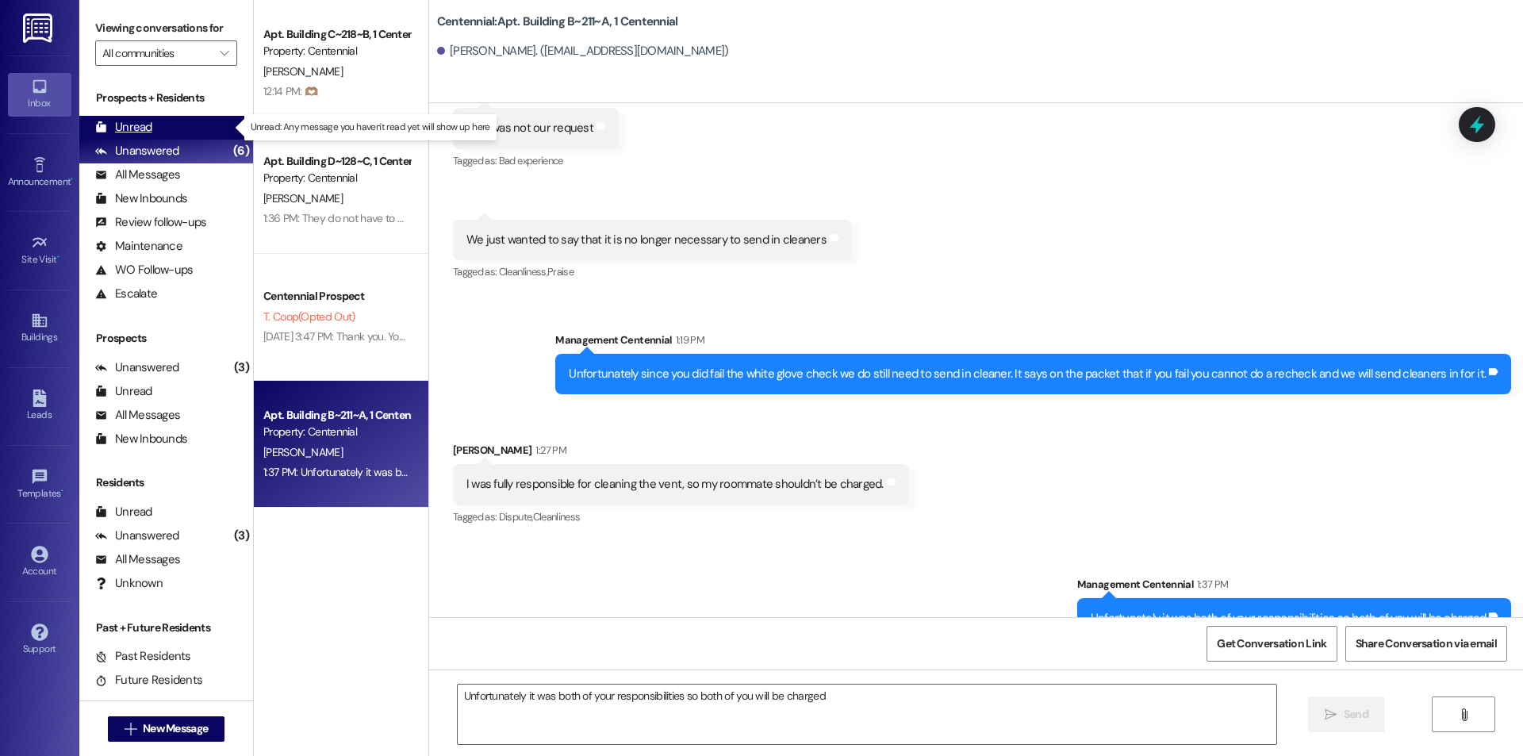
click at [189, 128] on div "Unread (0)" at bounding box center [166, 128] width 174 height 24
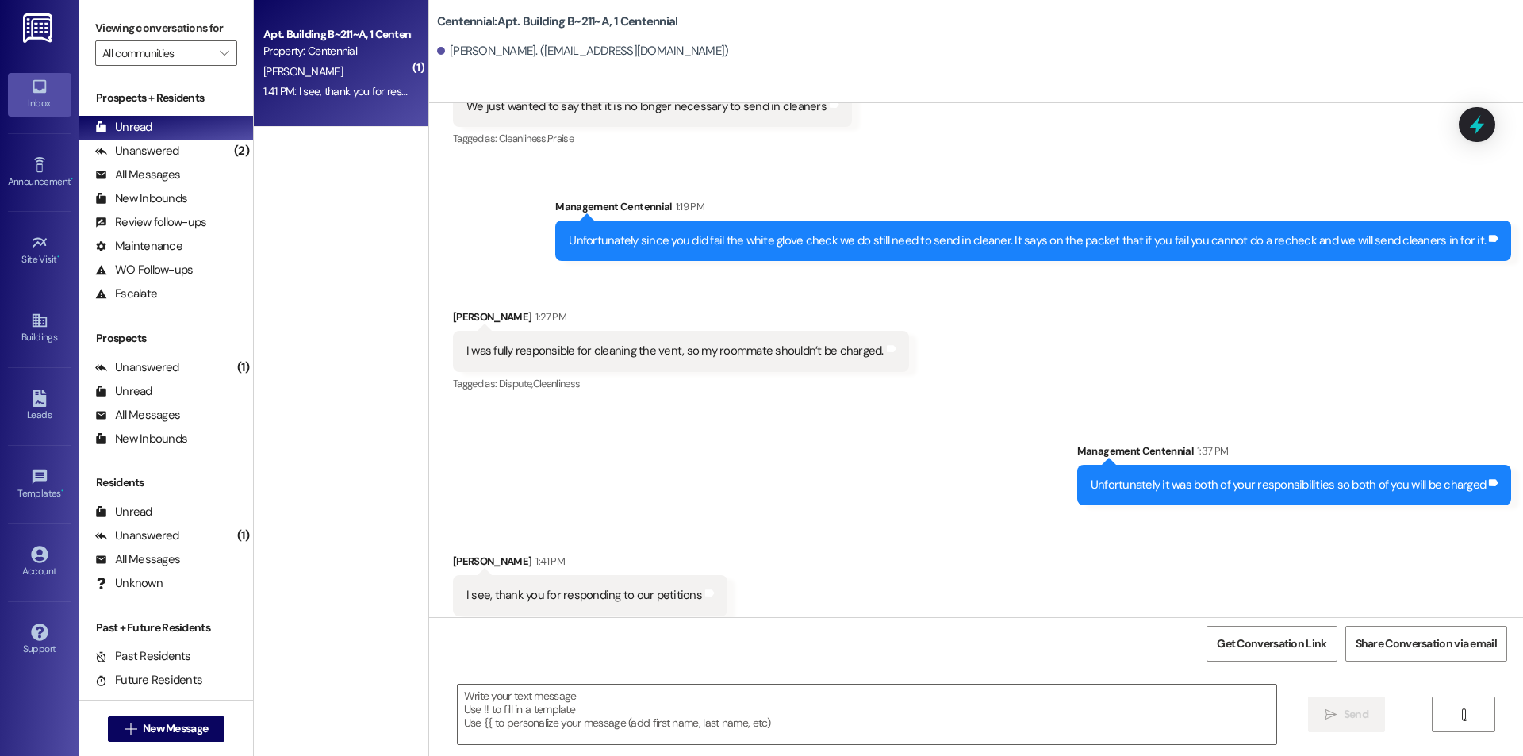
scroll to position [10846, 0]
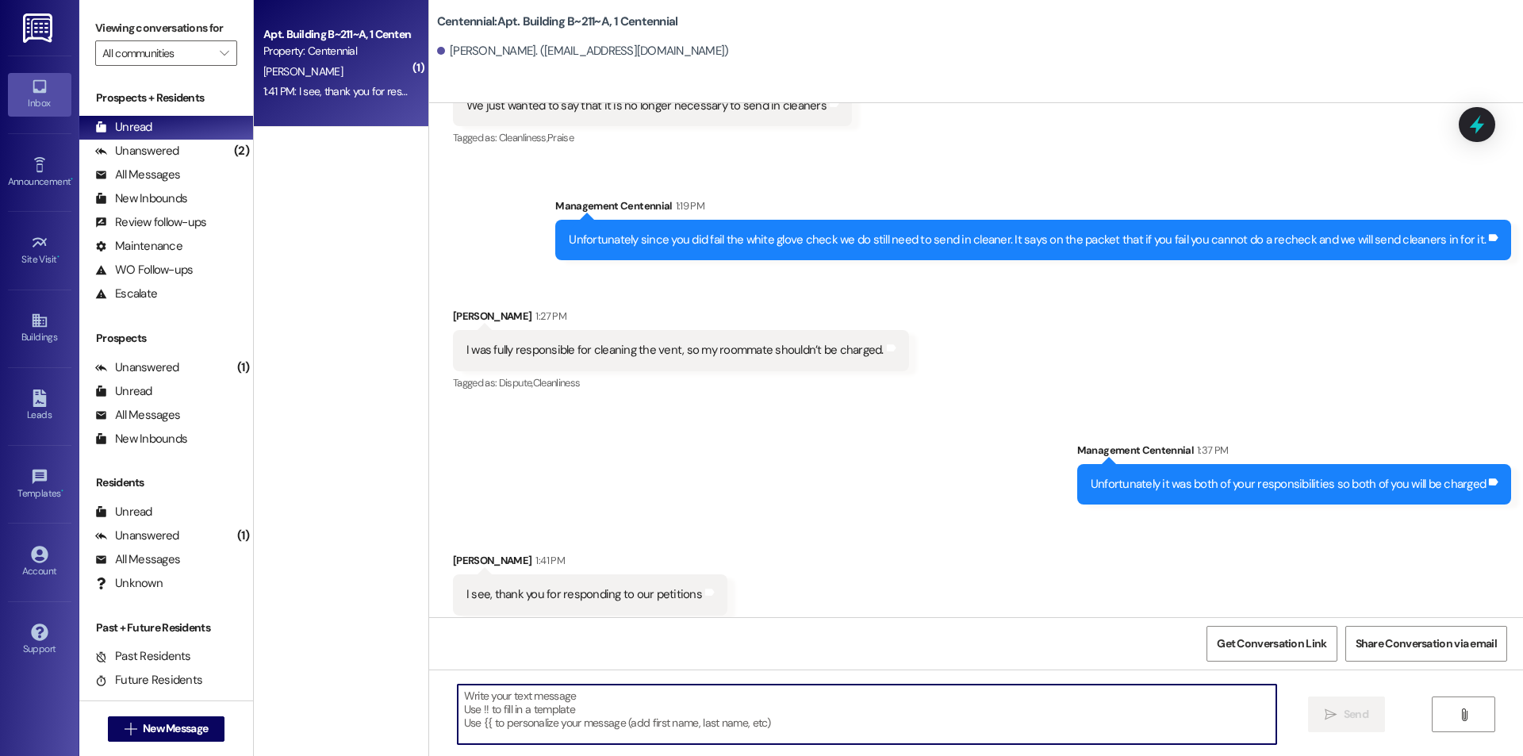
click at [686, 732] on textarea at bounding box center [867, 714] width 819 height 59
type textarea "Of course"
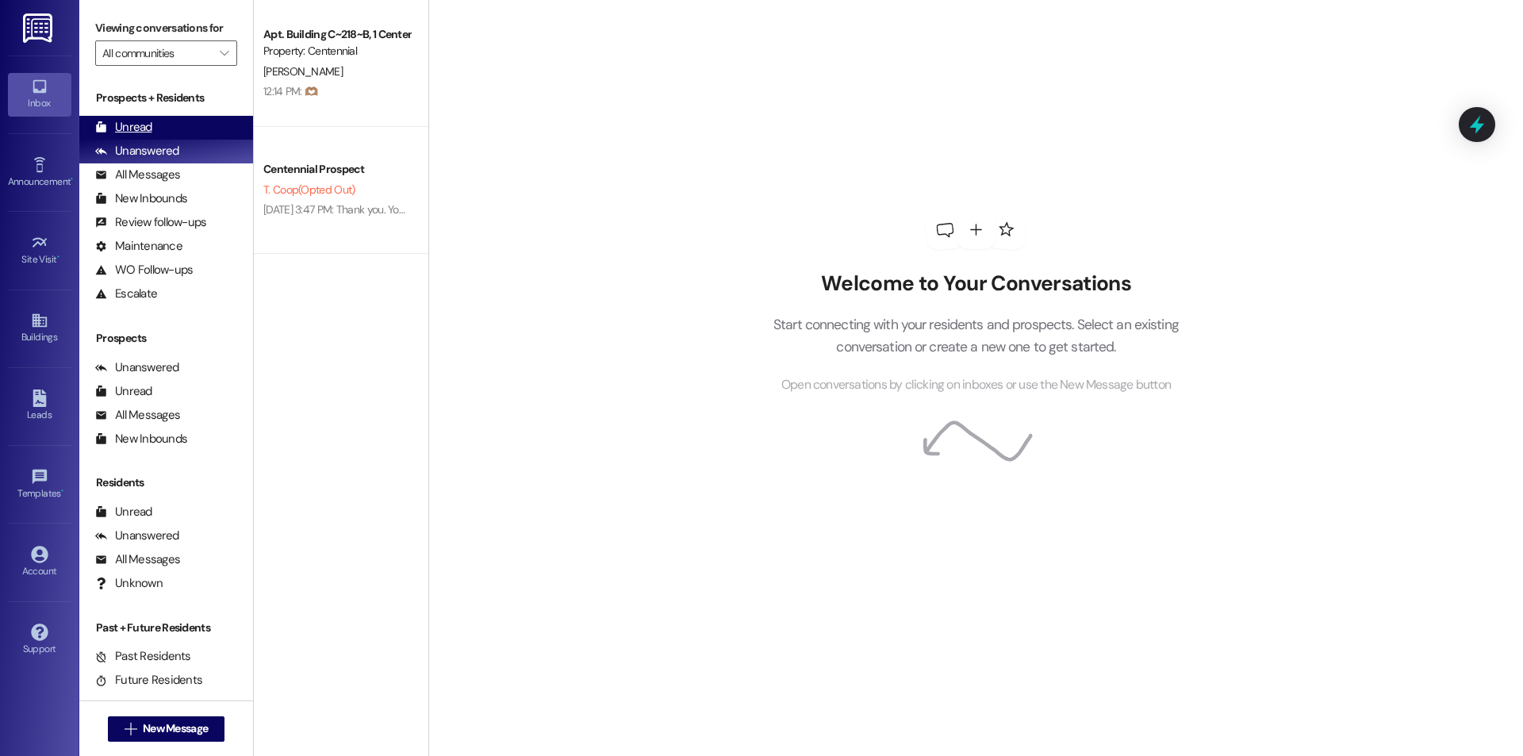
click at [170, 129] on div "Unread (0)" at bounding box center [166, 128] width 174 height 24
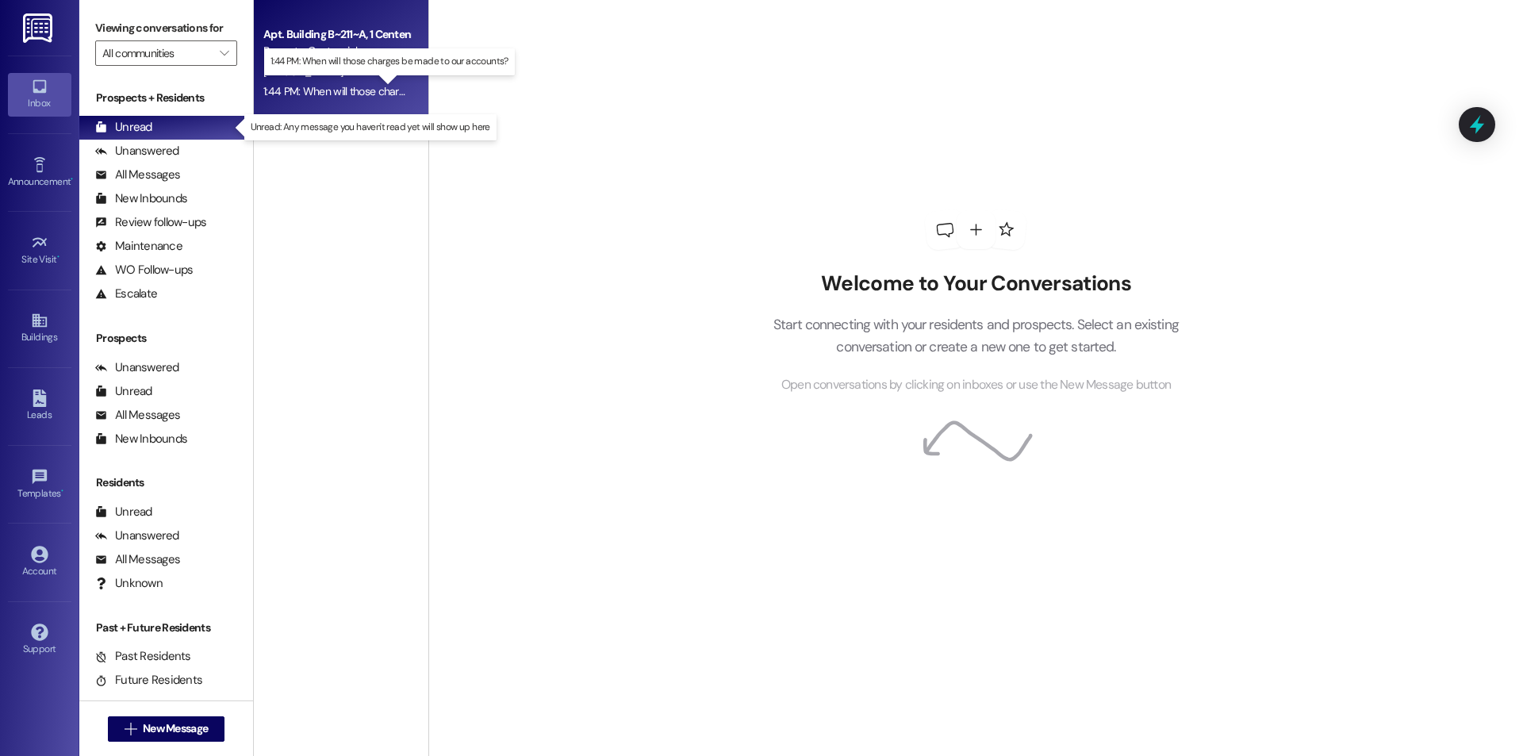
click at [382, 94] on div "1:44 PM: When will those charges be made to our accounts? 1:44 PM: When will th…" at bounding box center [401, 91] width 277 height 14
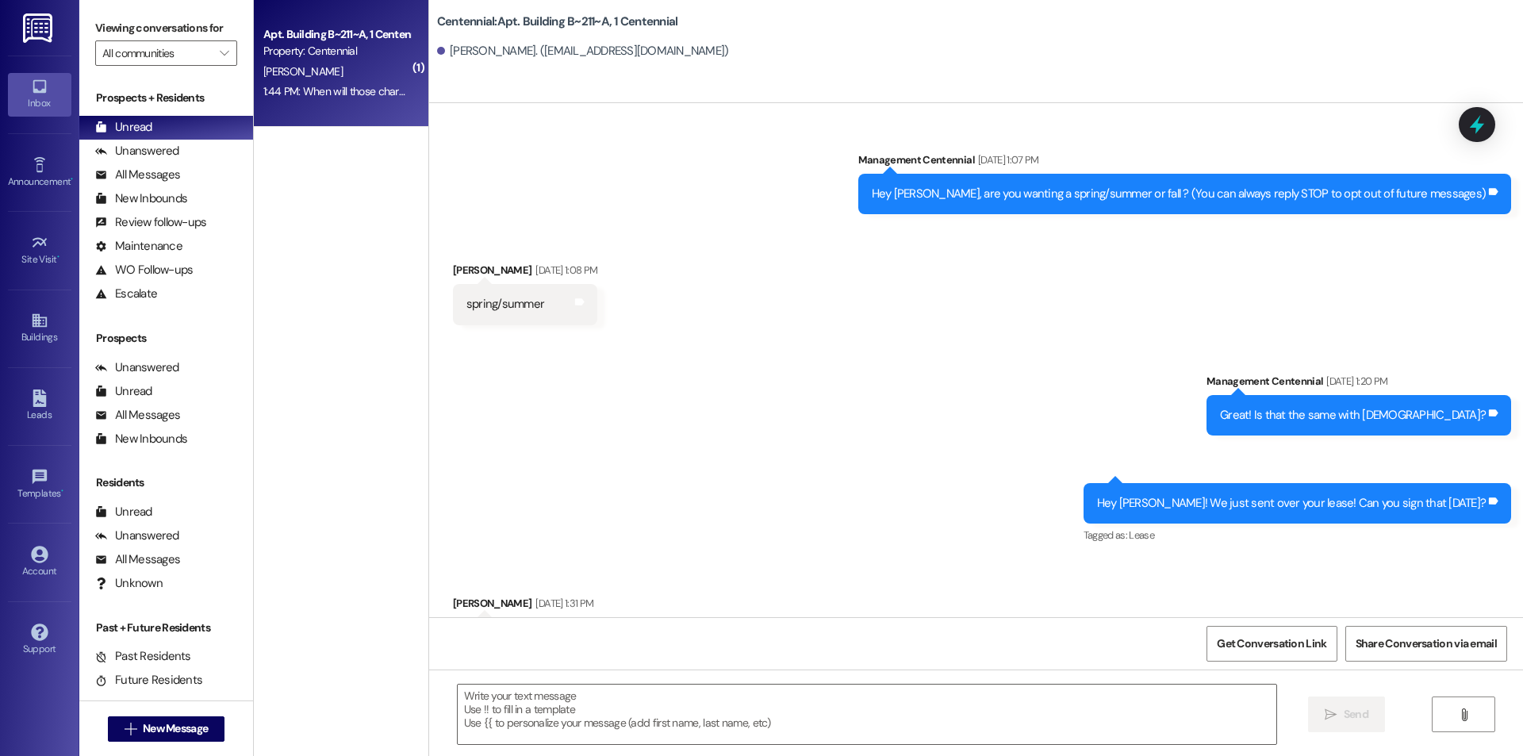
scroll to position [11107, 0]
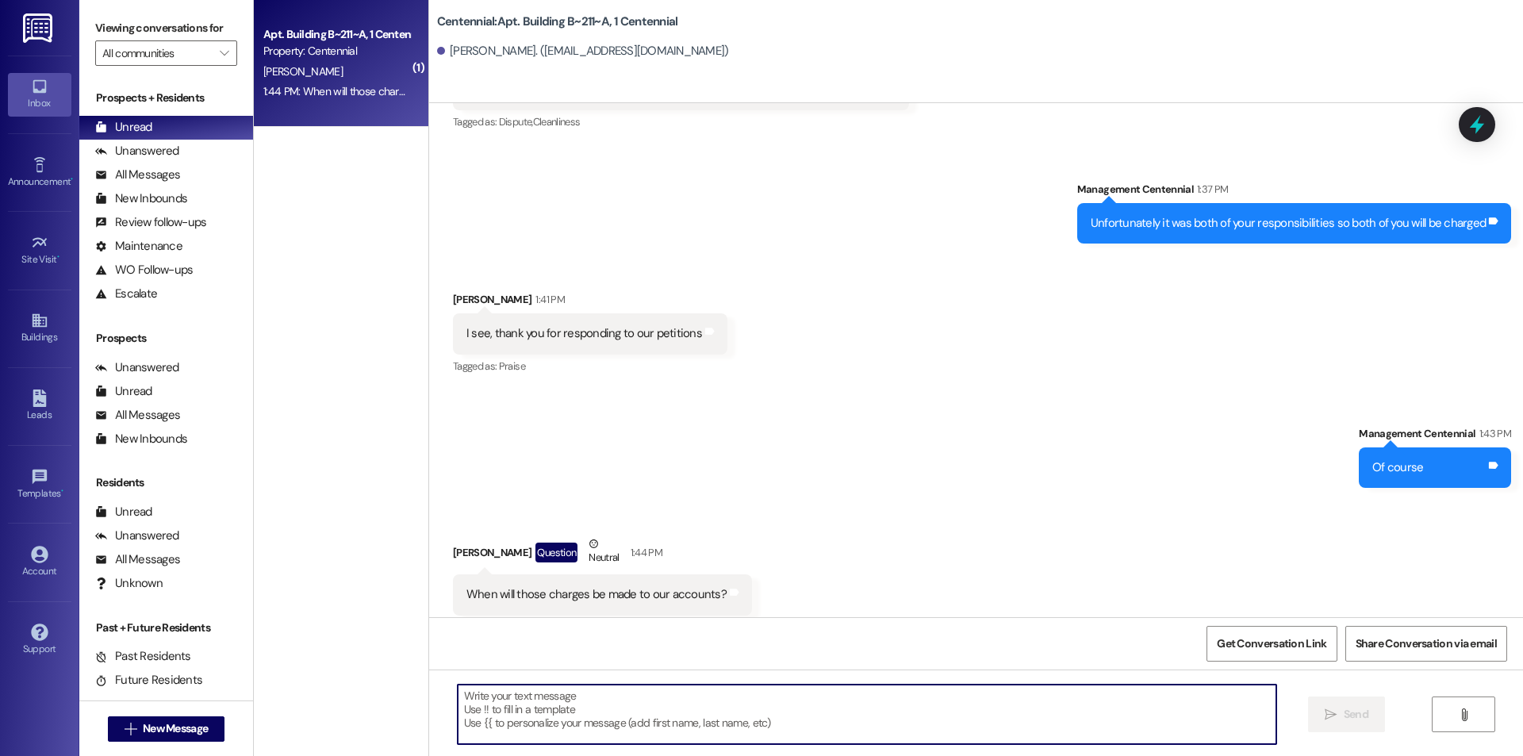
click at [753, 713] on textarea at bounding box center [867, 714] width 819 height 59
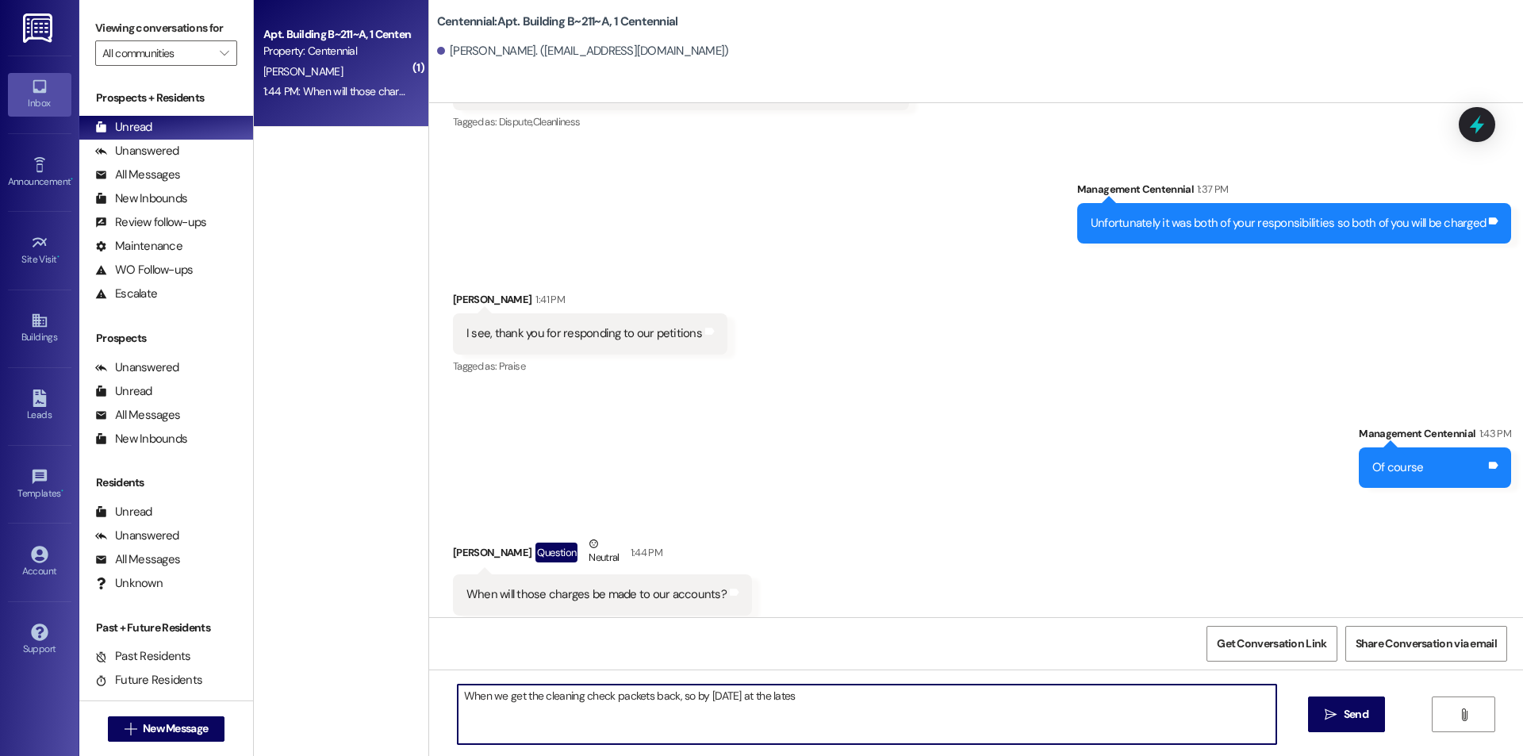
type textarea "When we get the cleaning check packets back, so by [DATE] at the latest"
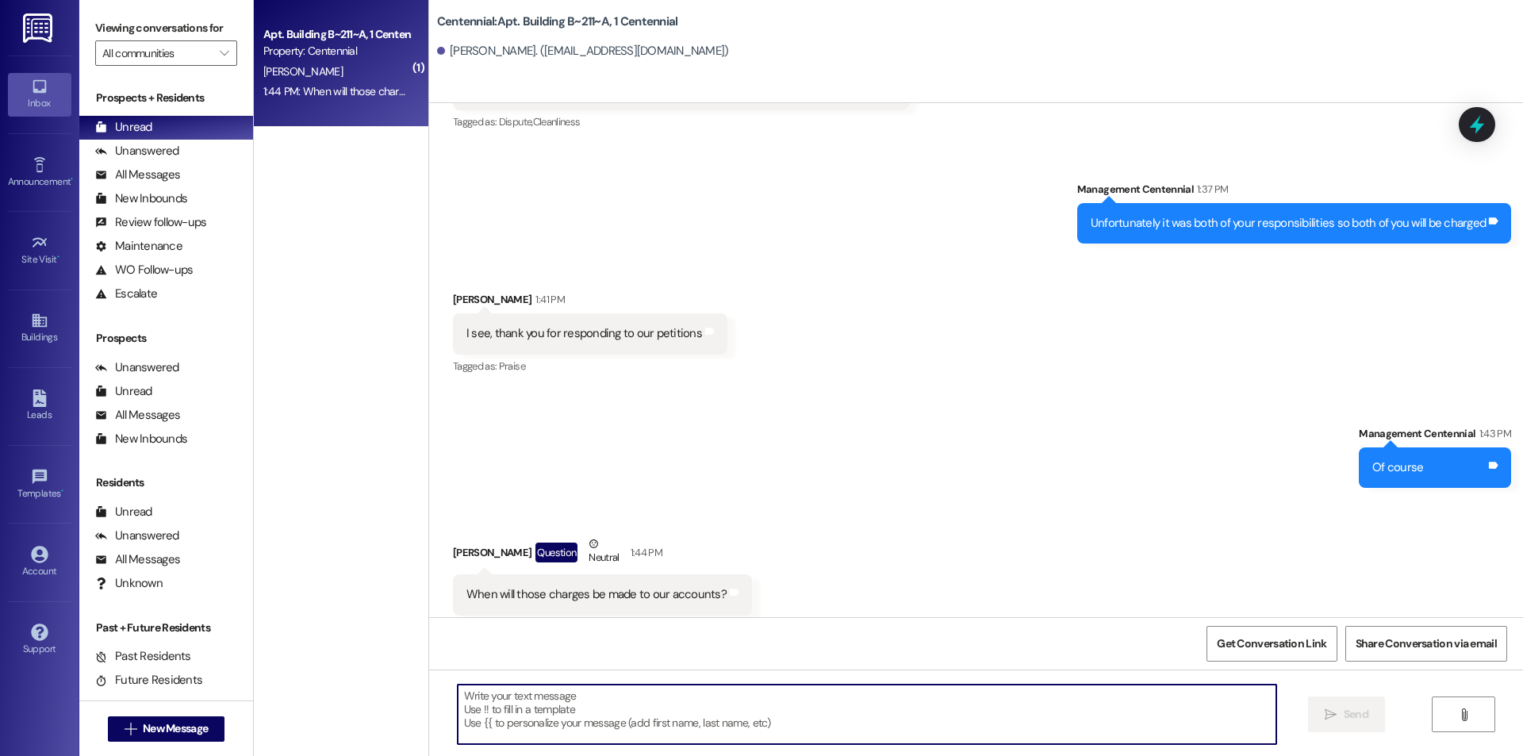
scroll to position [11106, 0]
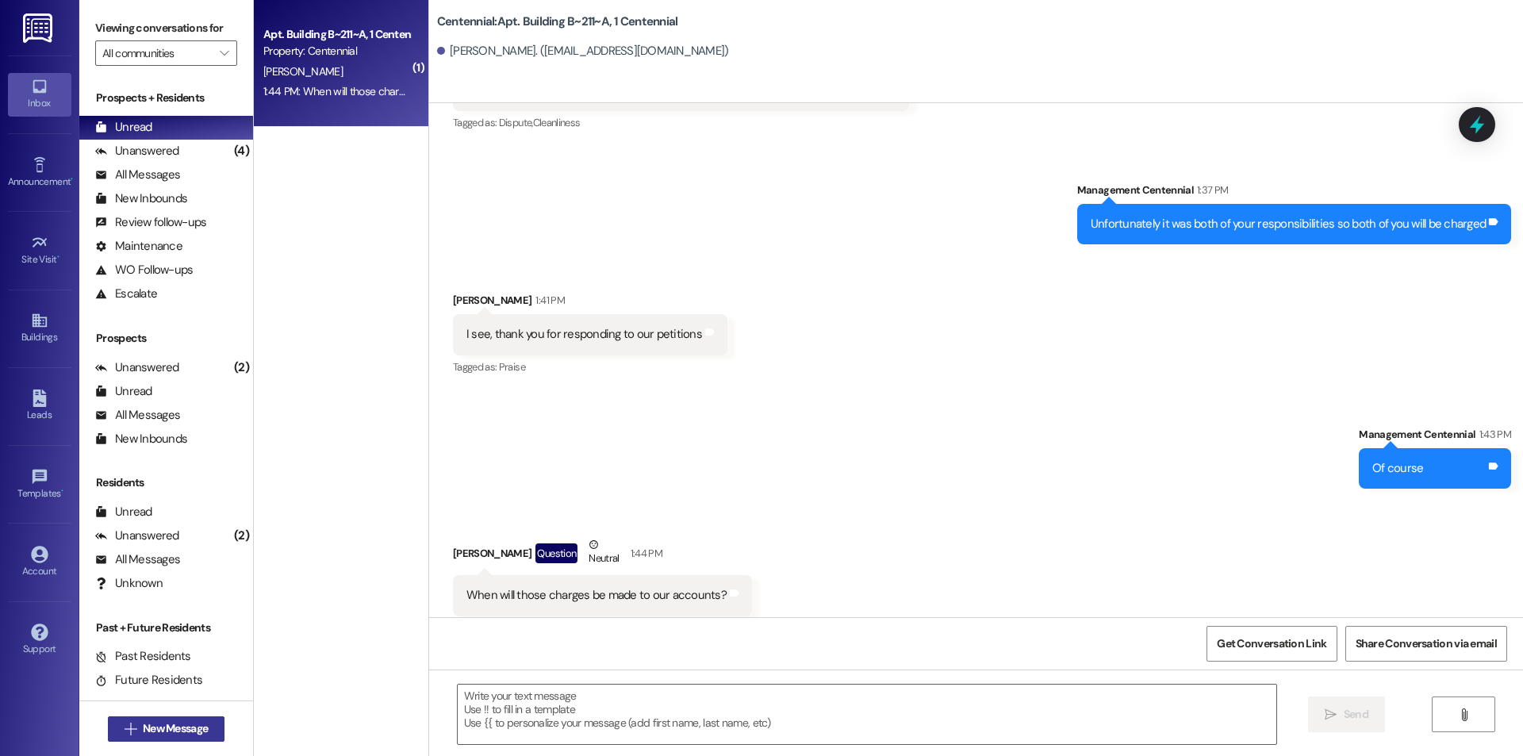
click at [208, 719] on button " New Message" at bounding box center [166, 728] width 117 height 25
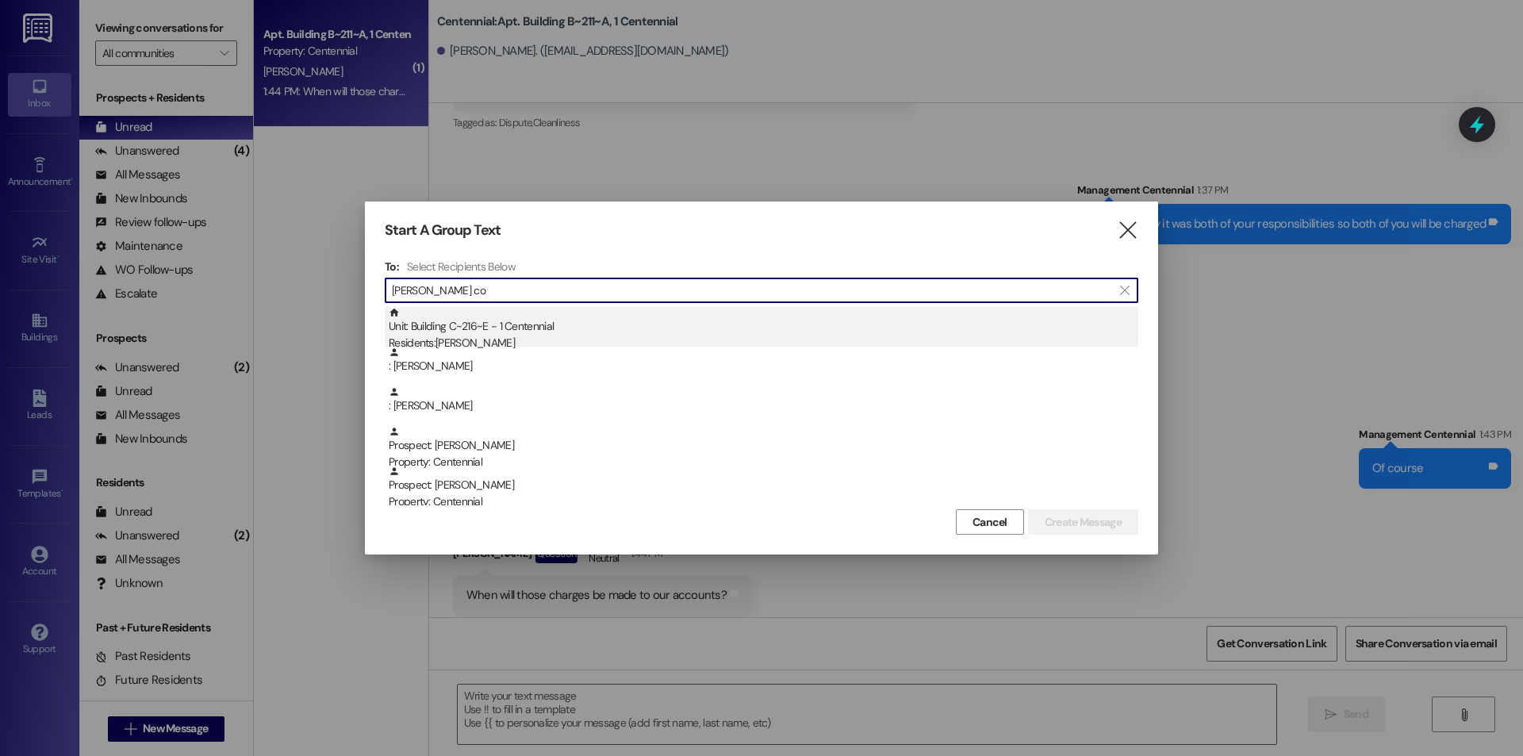
type input "[PERSON_NAME] co"
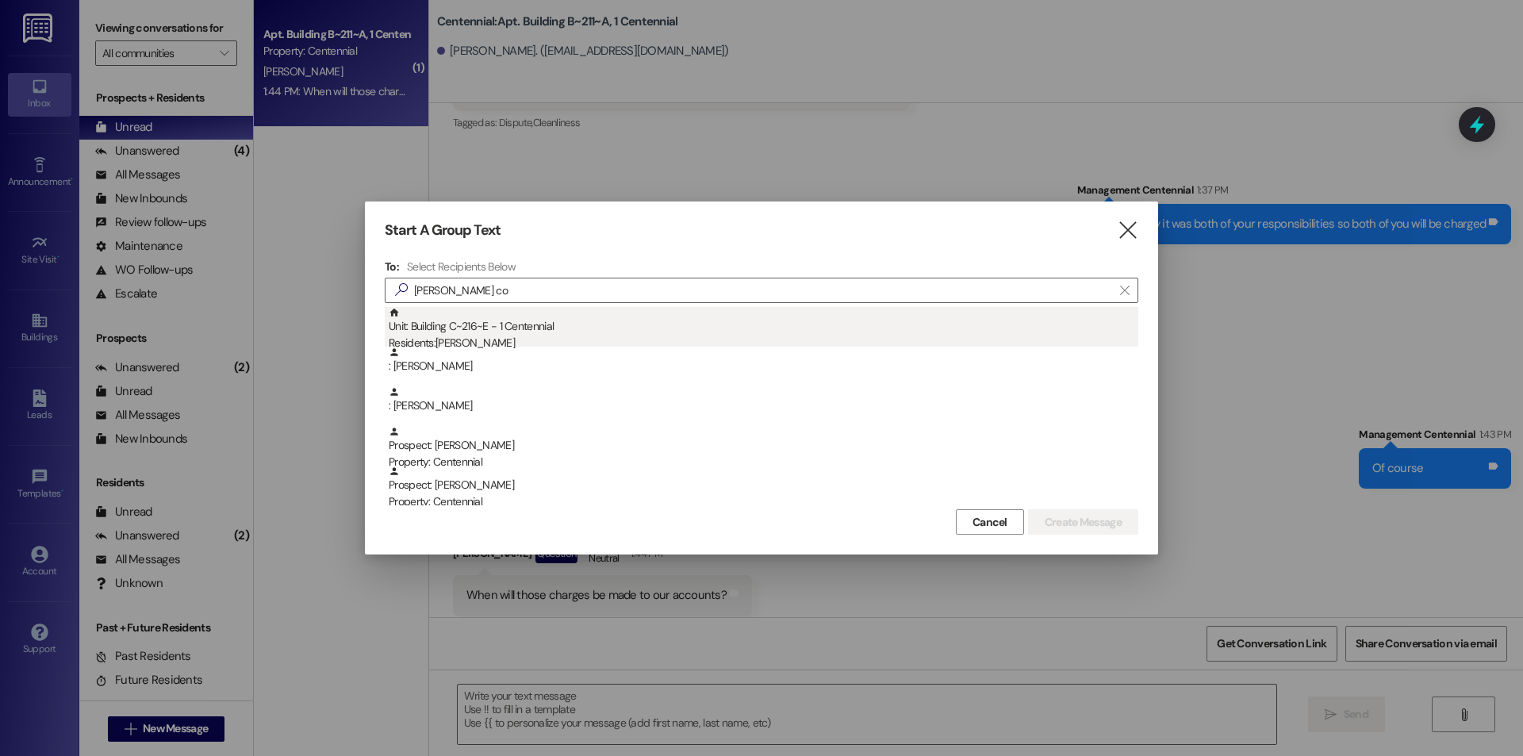
click at [587, 325] on div "Unit: Building C~216~E - 1 Centennial Residents: [PERSON_NAME]" at bounding box center [764, 329] width 750 height 45
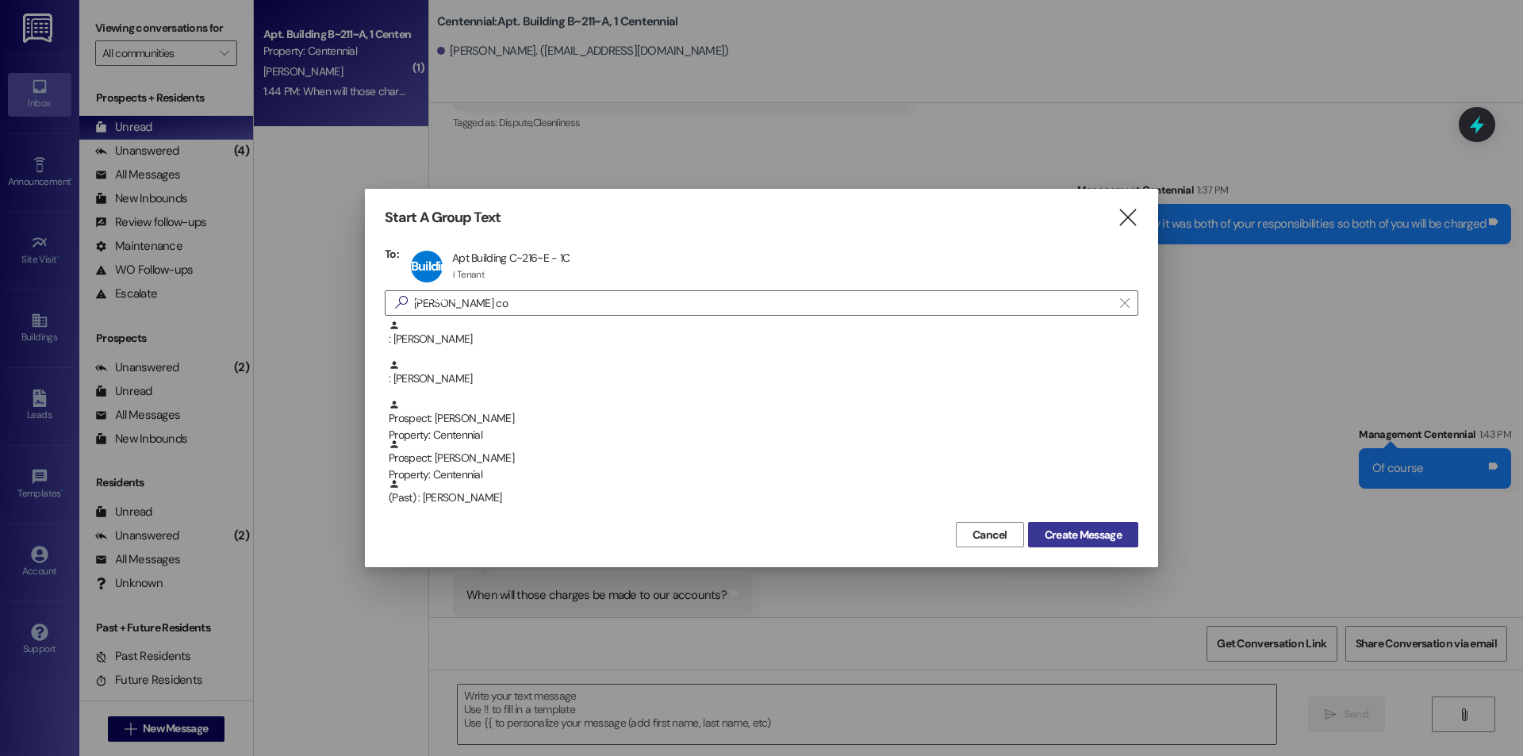
click at [1086, 535] on span "Create Message" at bounding box center [1083, 535] width 77 height 17
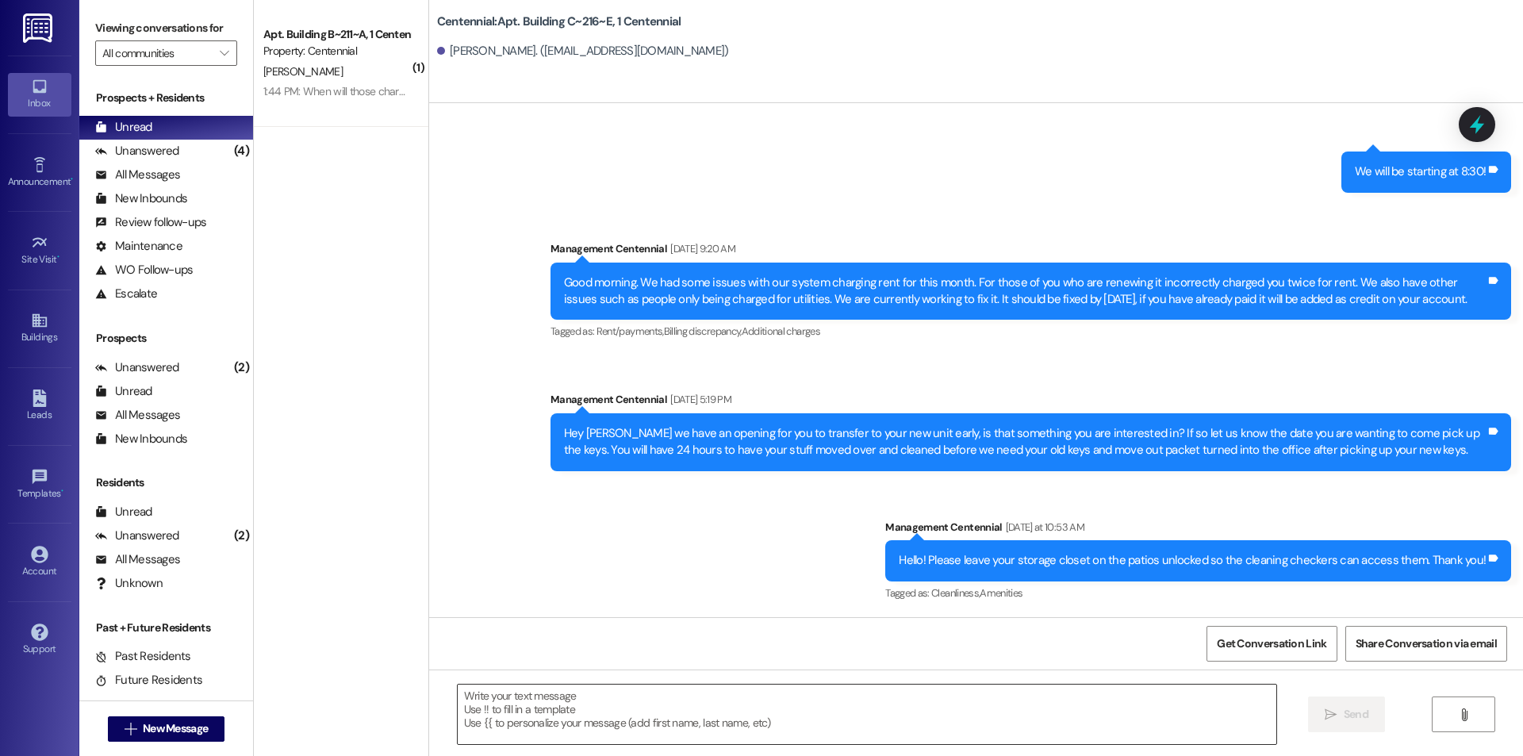
scroll to position [7526, 0]
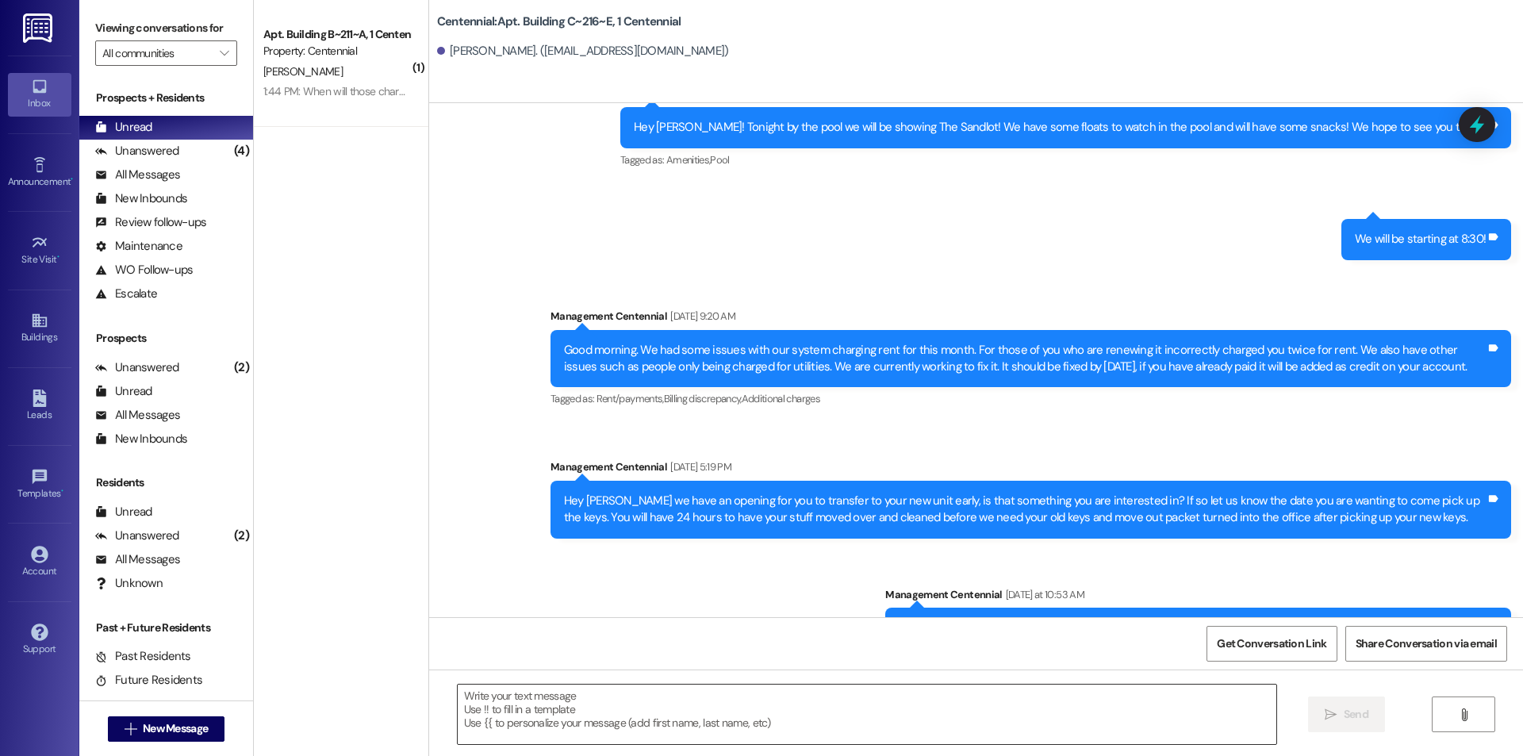
click at [968, 705] on textarea at bounding box center [867, 714] width 819 height 59
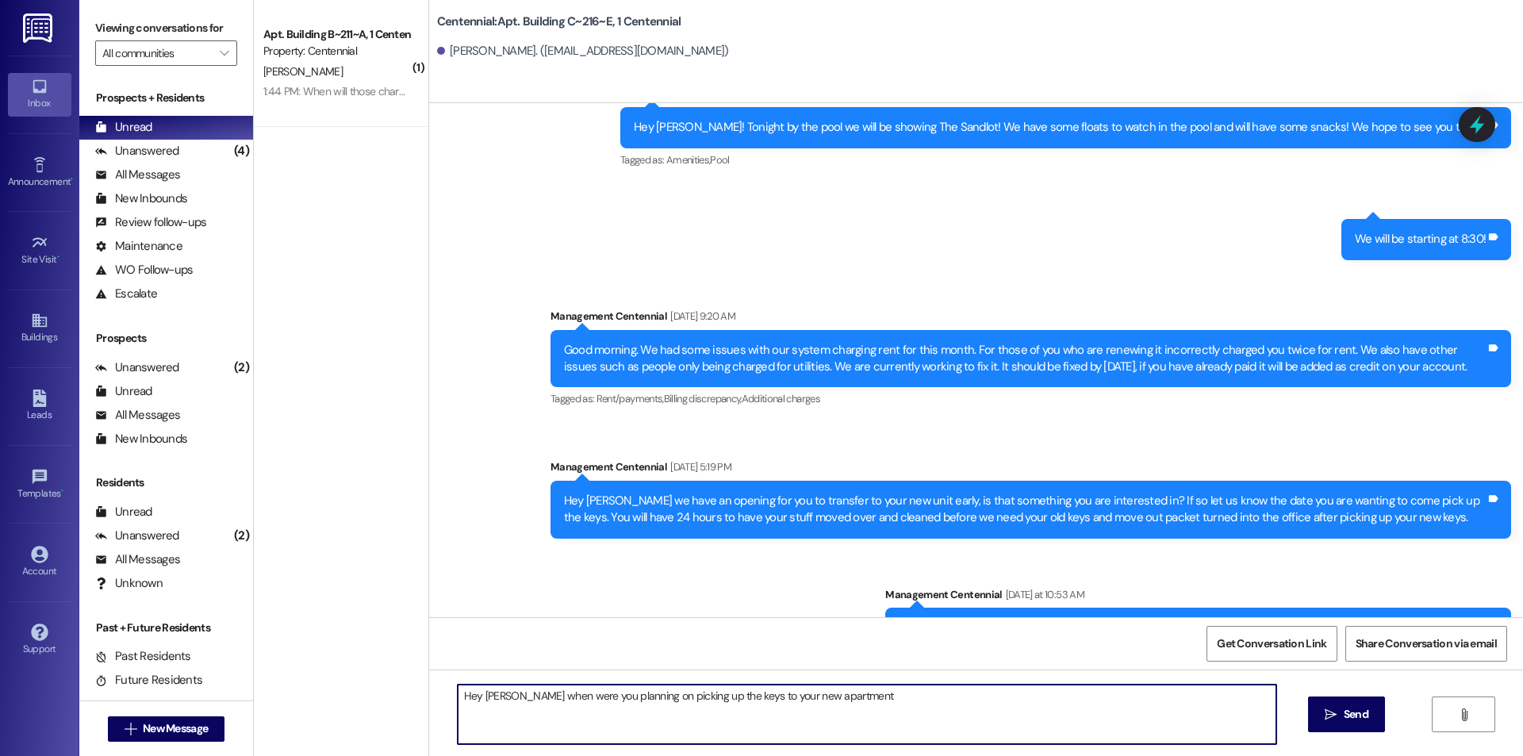
type textarea "Hey Angela when were you planning on picking up the keys to your new apartment?"
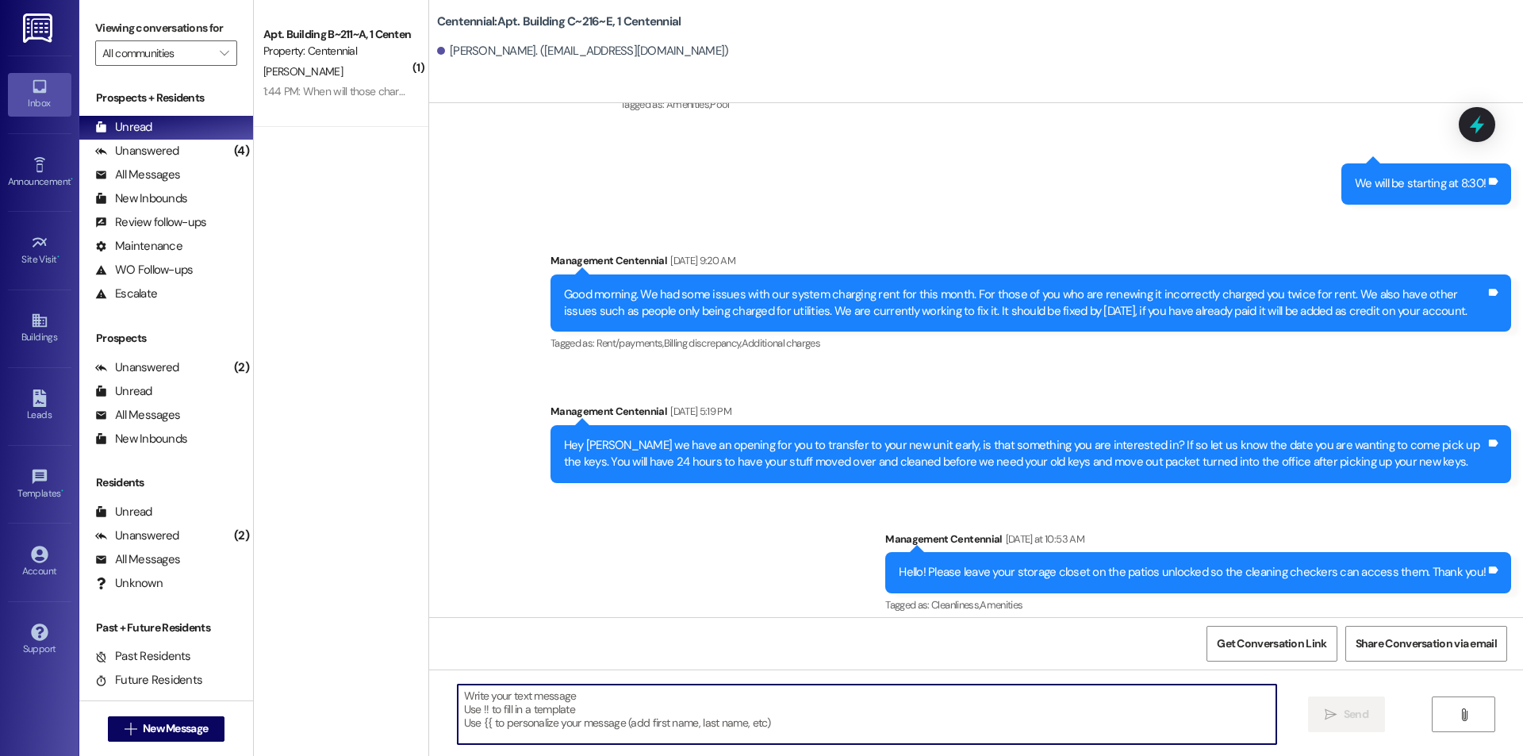
scroll to position [7636, 0]
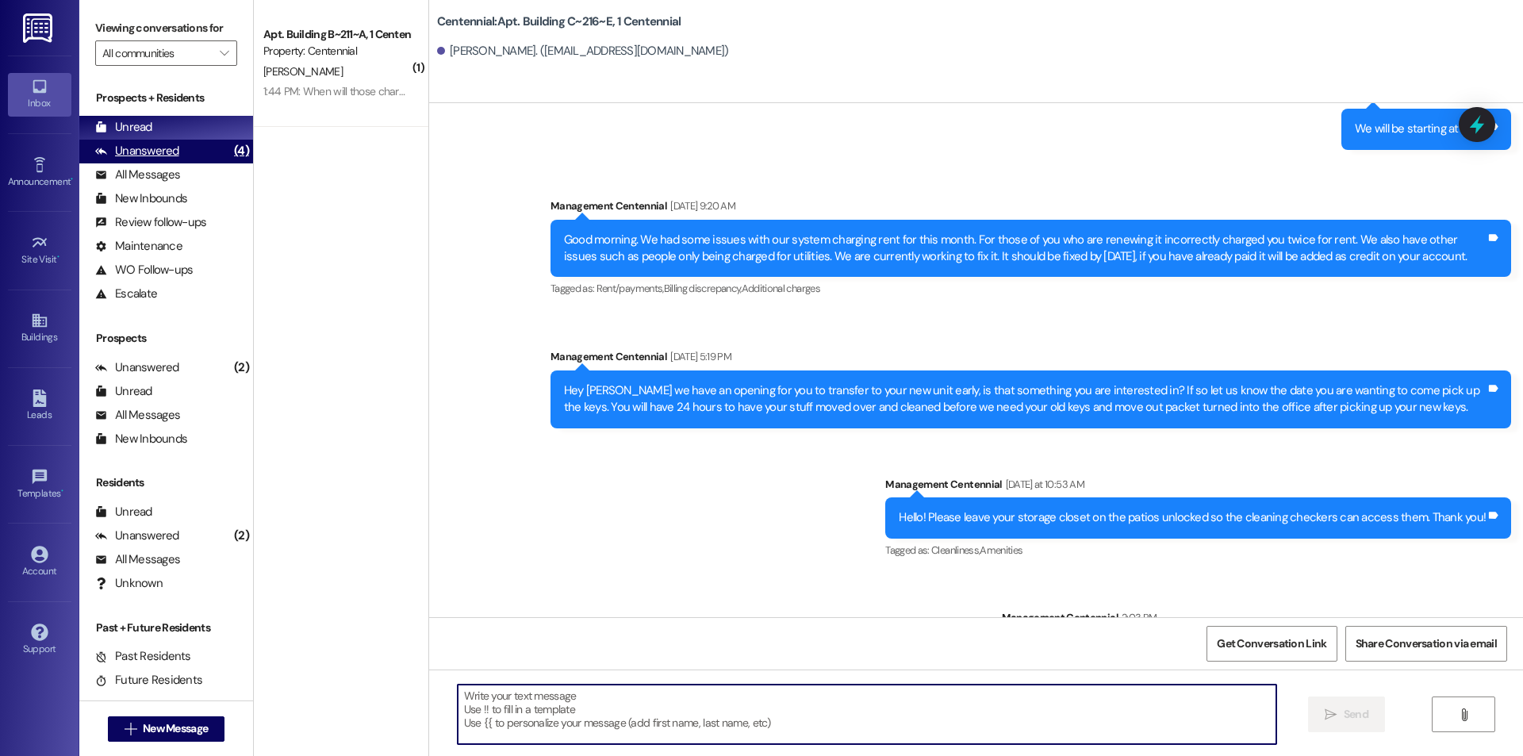
click at [209, 151] on div "Unanswered (4)" at bounding box center [166, 152] width 174 height 24
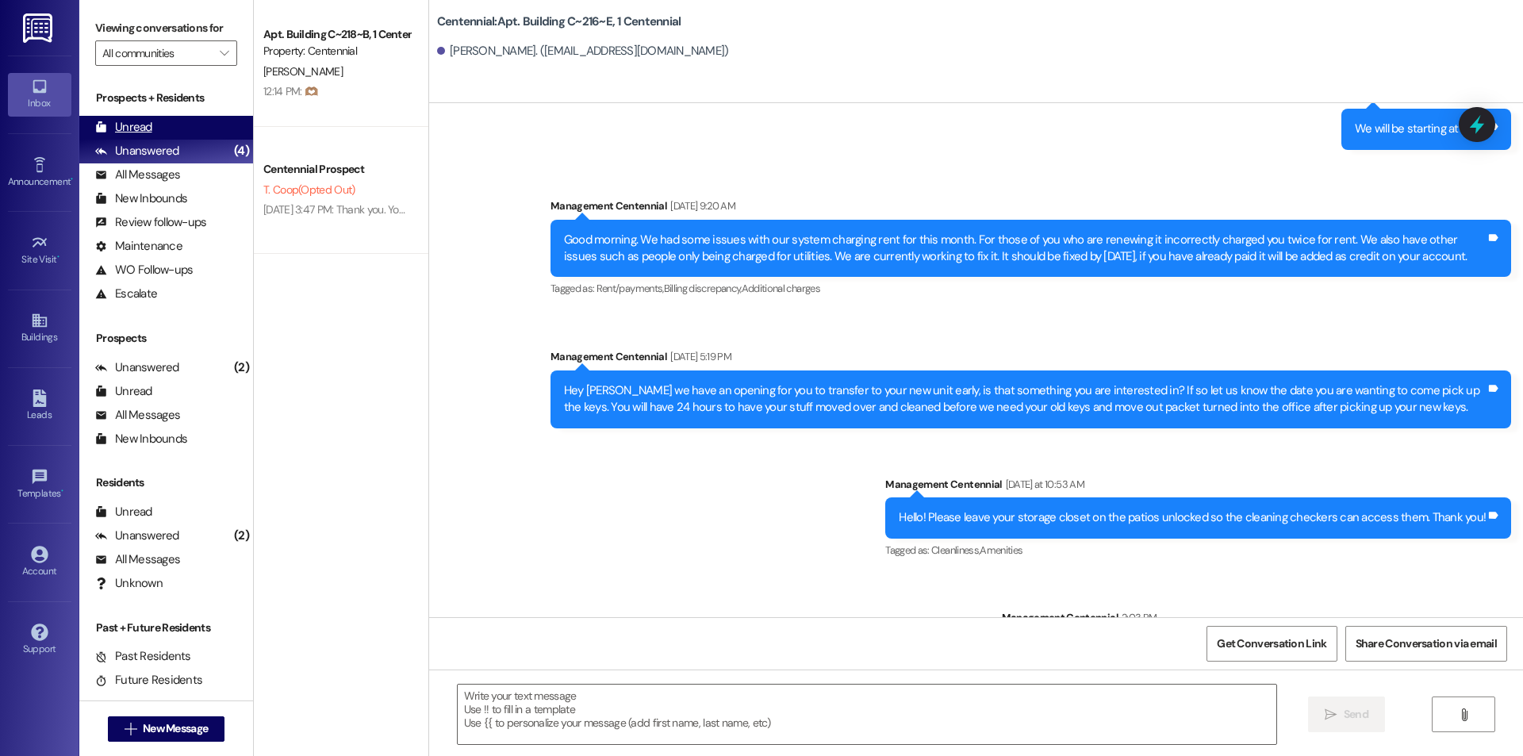
click at [213, 121] on div "Unread (0)" at bounding box center [166, 128] width 174 height 24
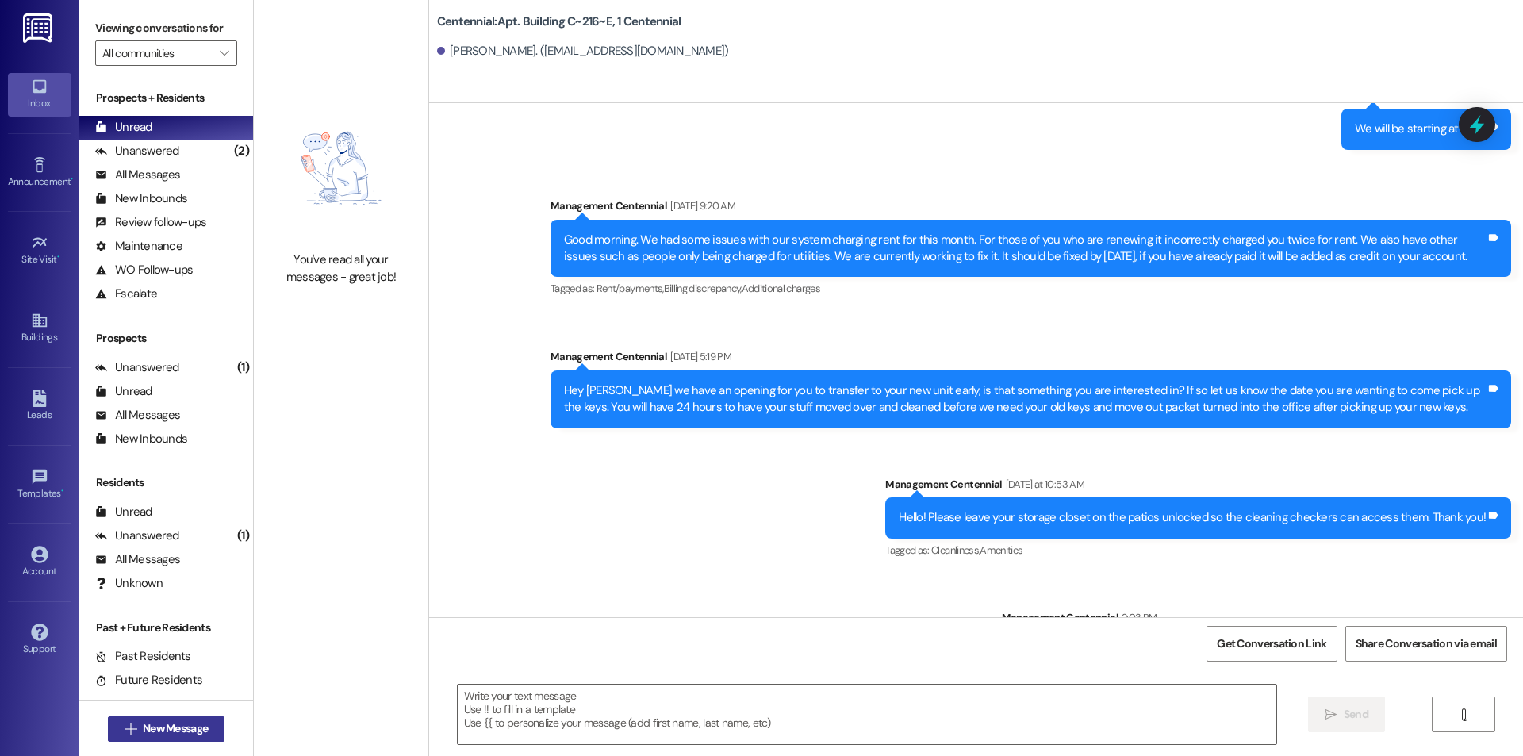
click at [209, 722] on button " New Message" at bounding box center [166, 728] width 117 height 25
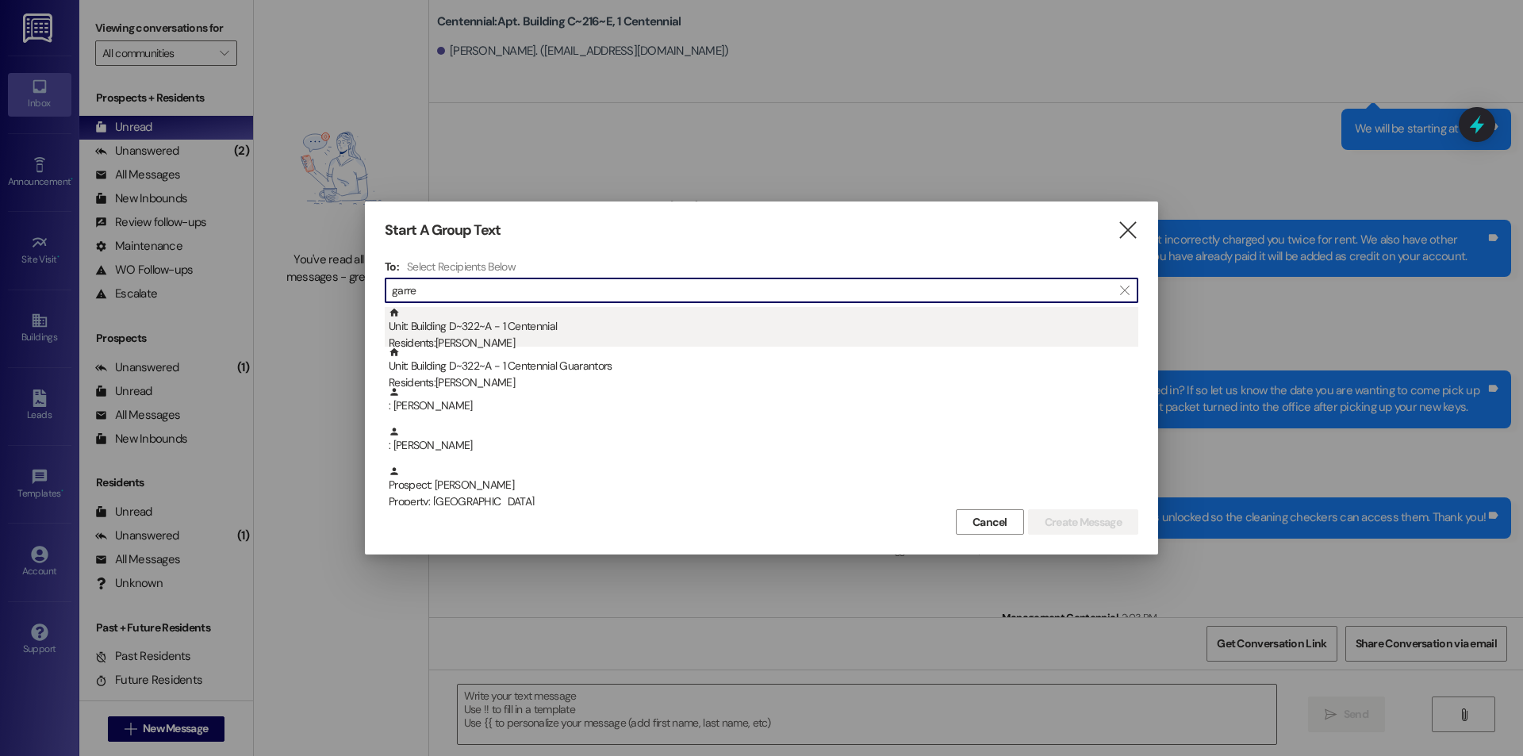
type input "garre"
click at [579, 333] on div "Unit: Building D~322~A - 1 Centennial Residents: Hayley Garrett" at bounding box center [764, 329] width 750 height 45
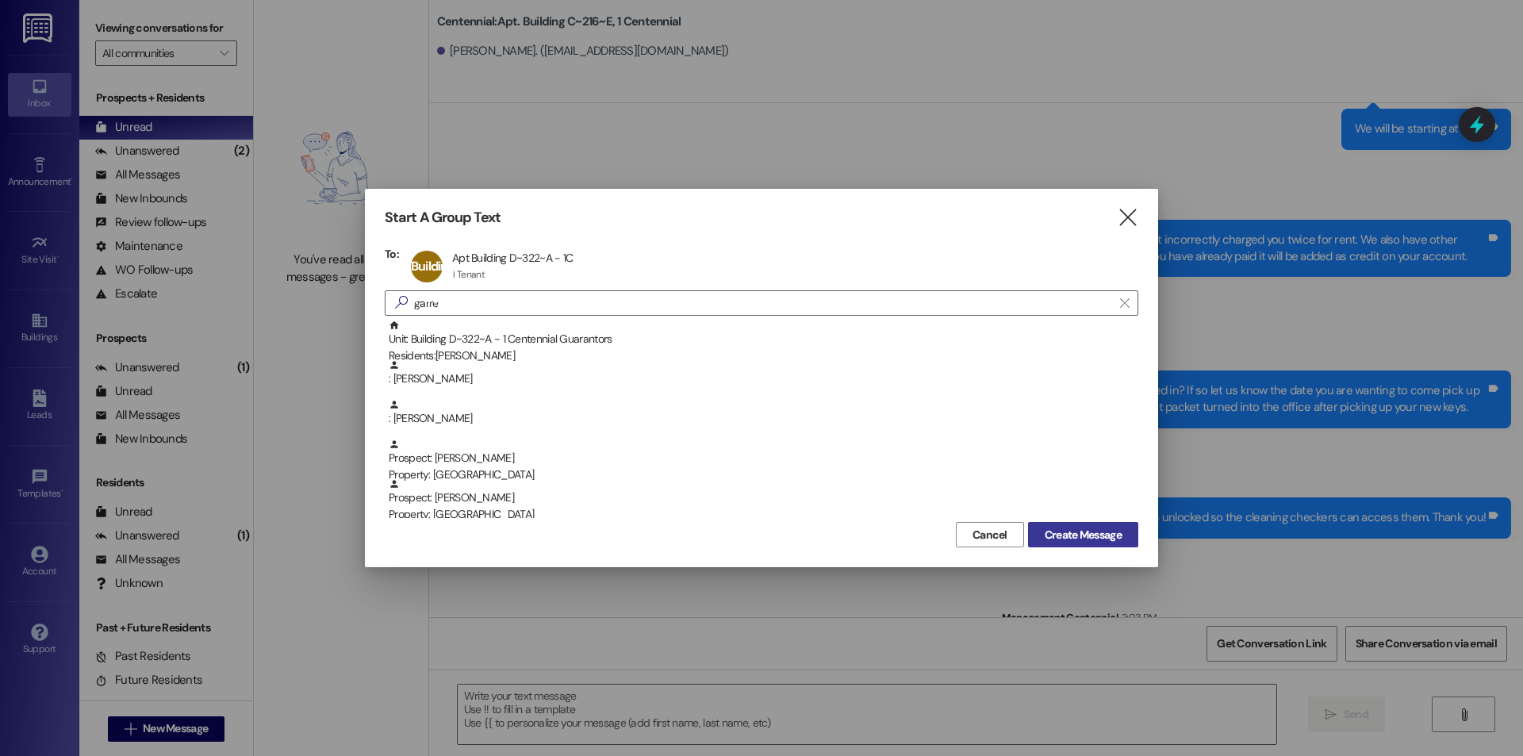
click at [1060, 524] on button "Create Message" at bounding box center [1083, 534] width 110 height 25
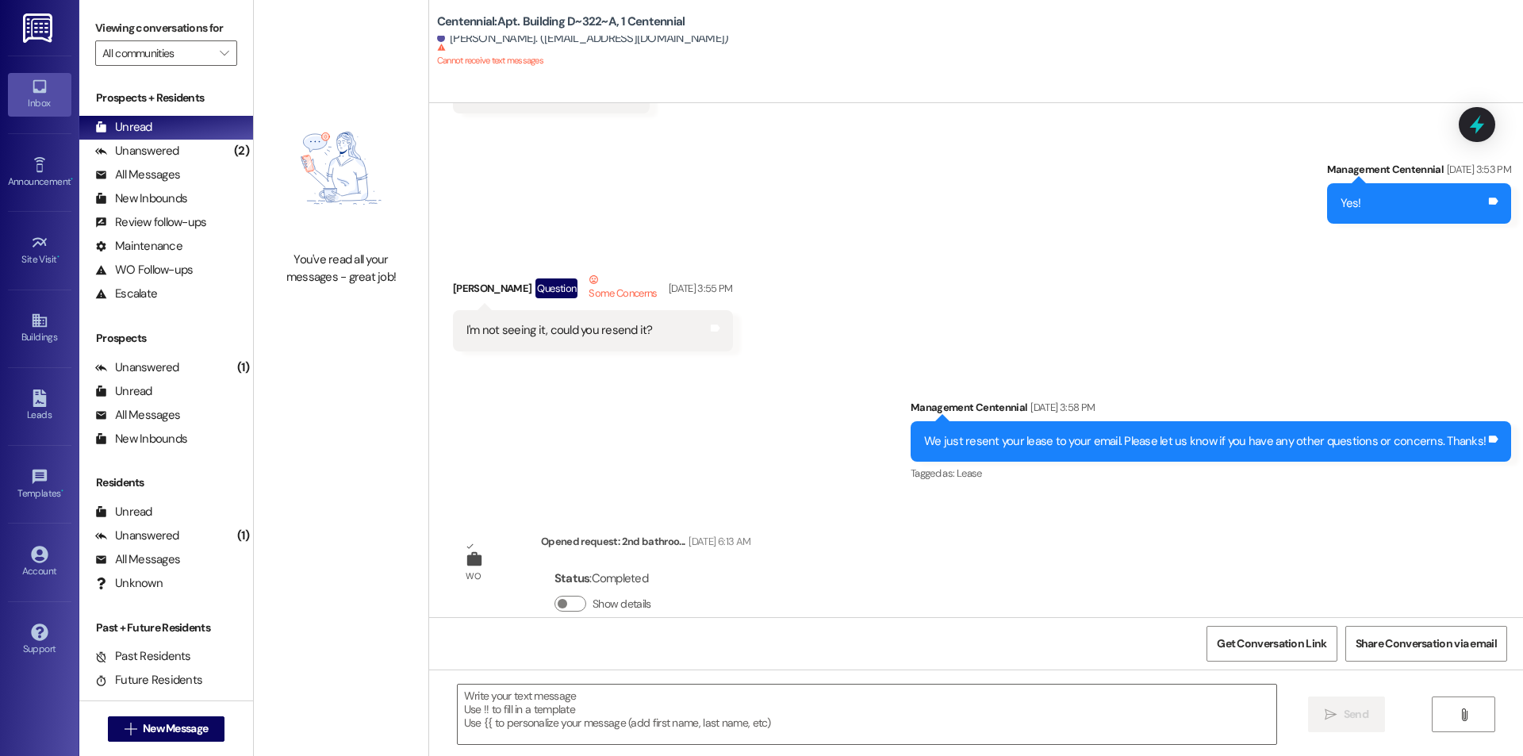
scroll to position [393, 0]
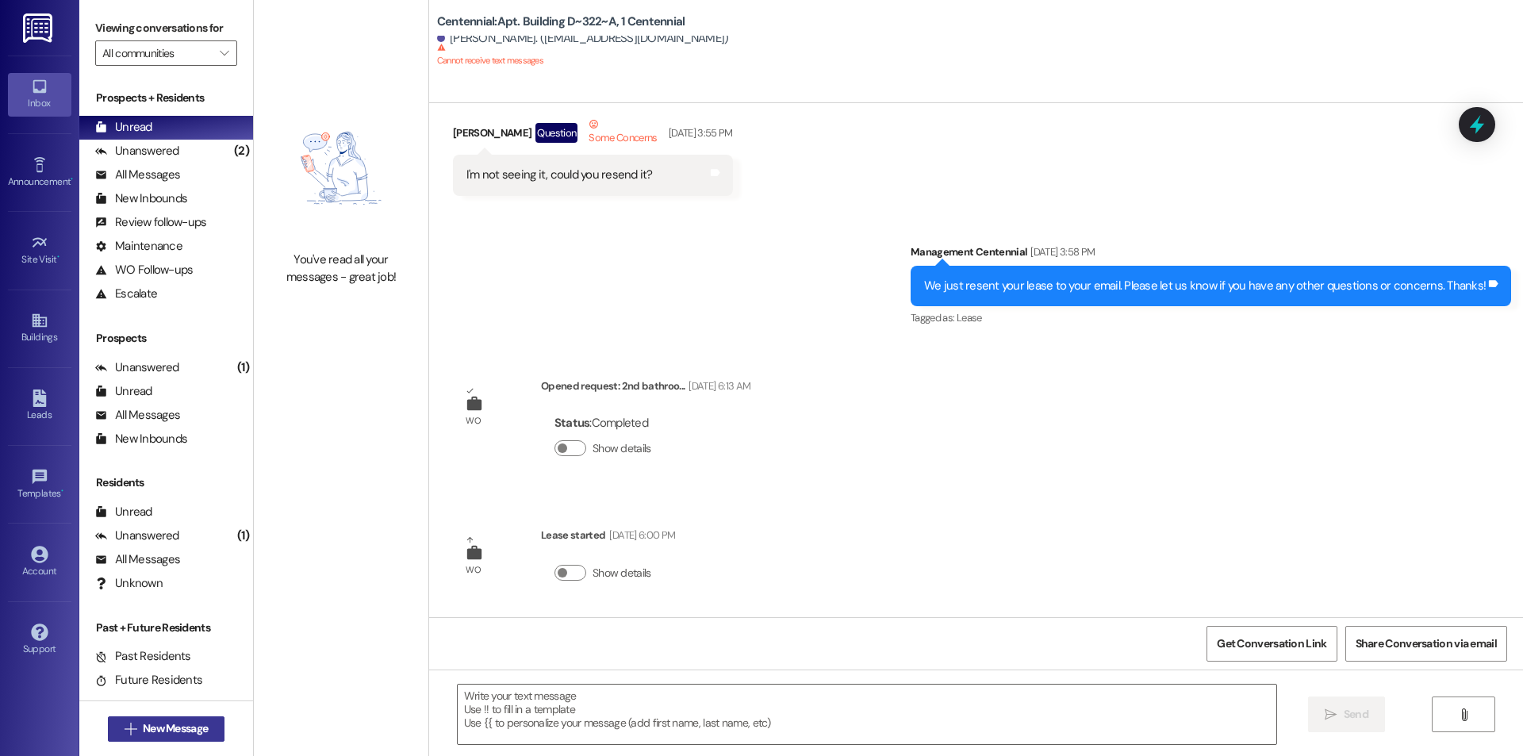
click at [190, 729] on span "New Message" at bounding box center [175, 728] width 65 height 17
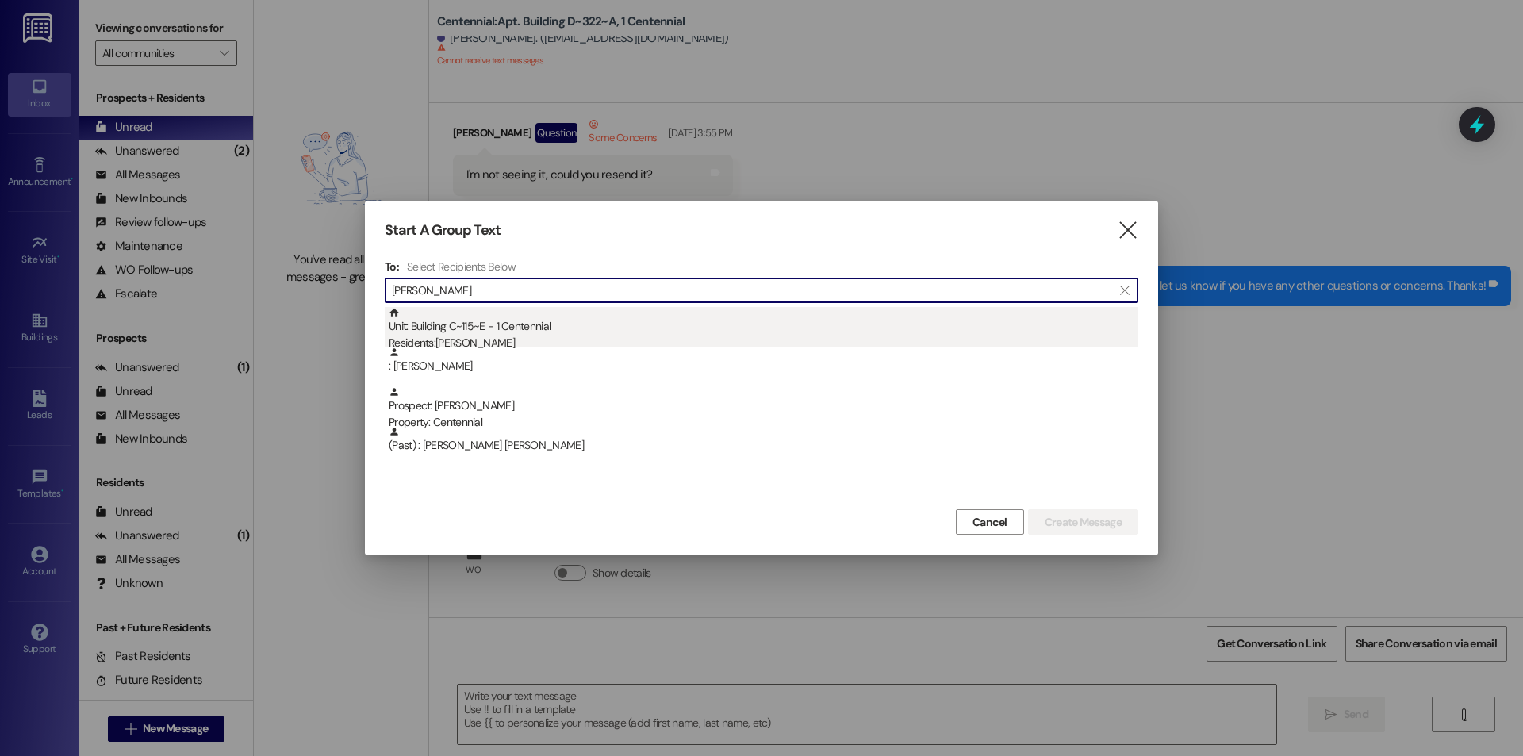
type input "haack"
click at [599, 340] on div "Residents: Rachael Haack" at bounding box center [764, 343] width 750 height 17
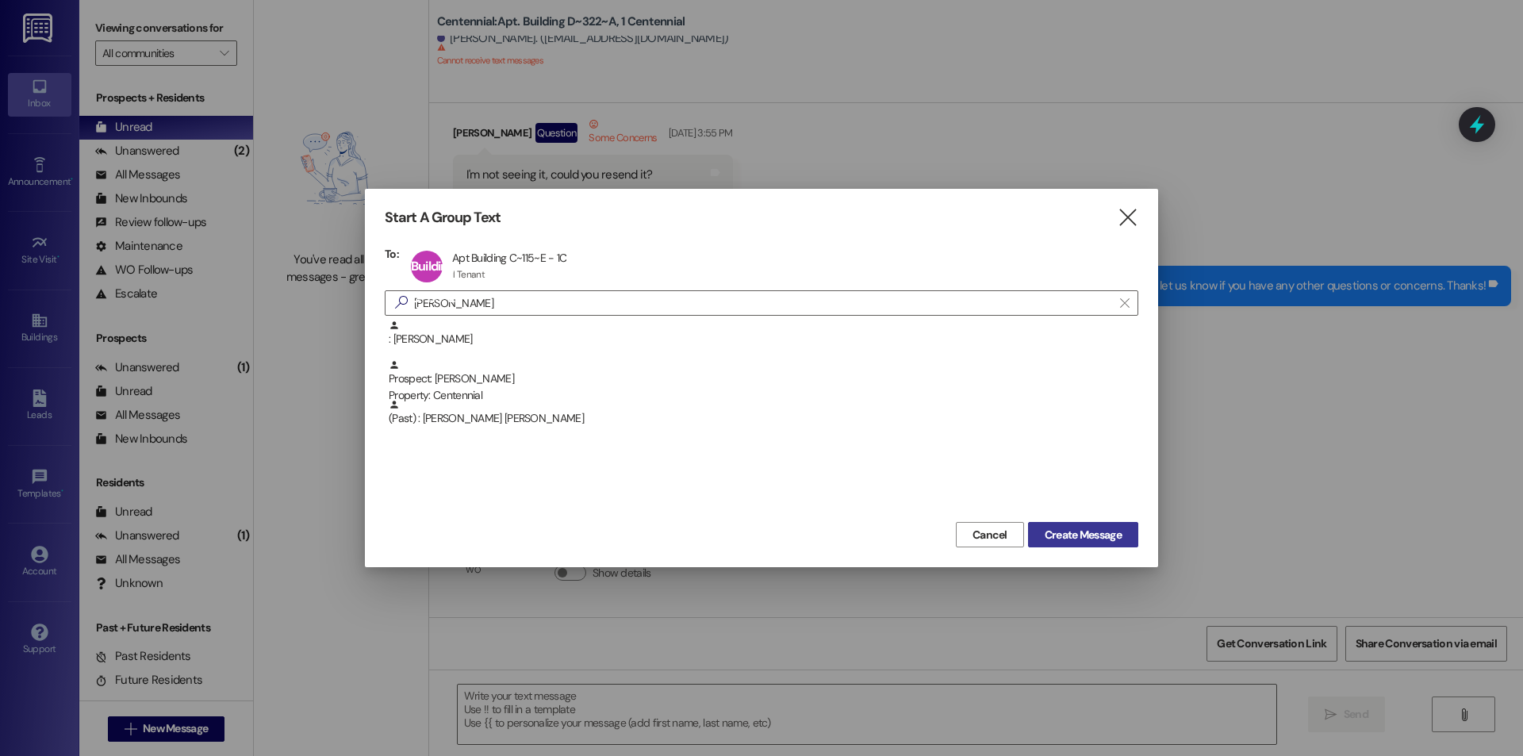
click at [1072, 527] on span "Create Message" at bounding box center [1083, 535] width 77 height 17
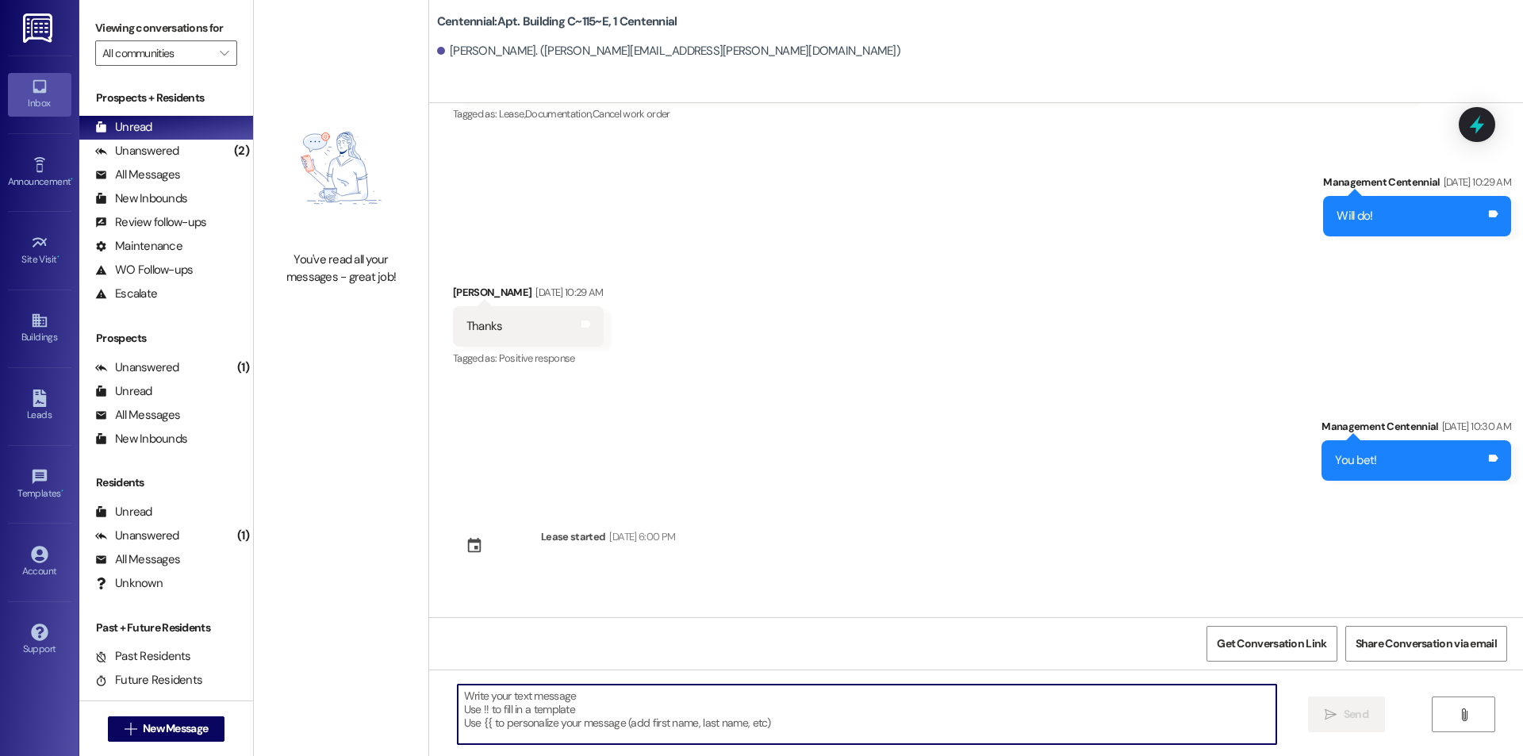
click at [947, 722] on textarea at bounding box center [867, 714] width 819 height 59
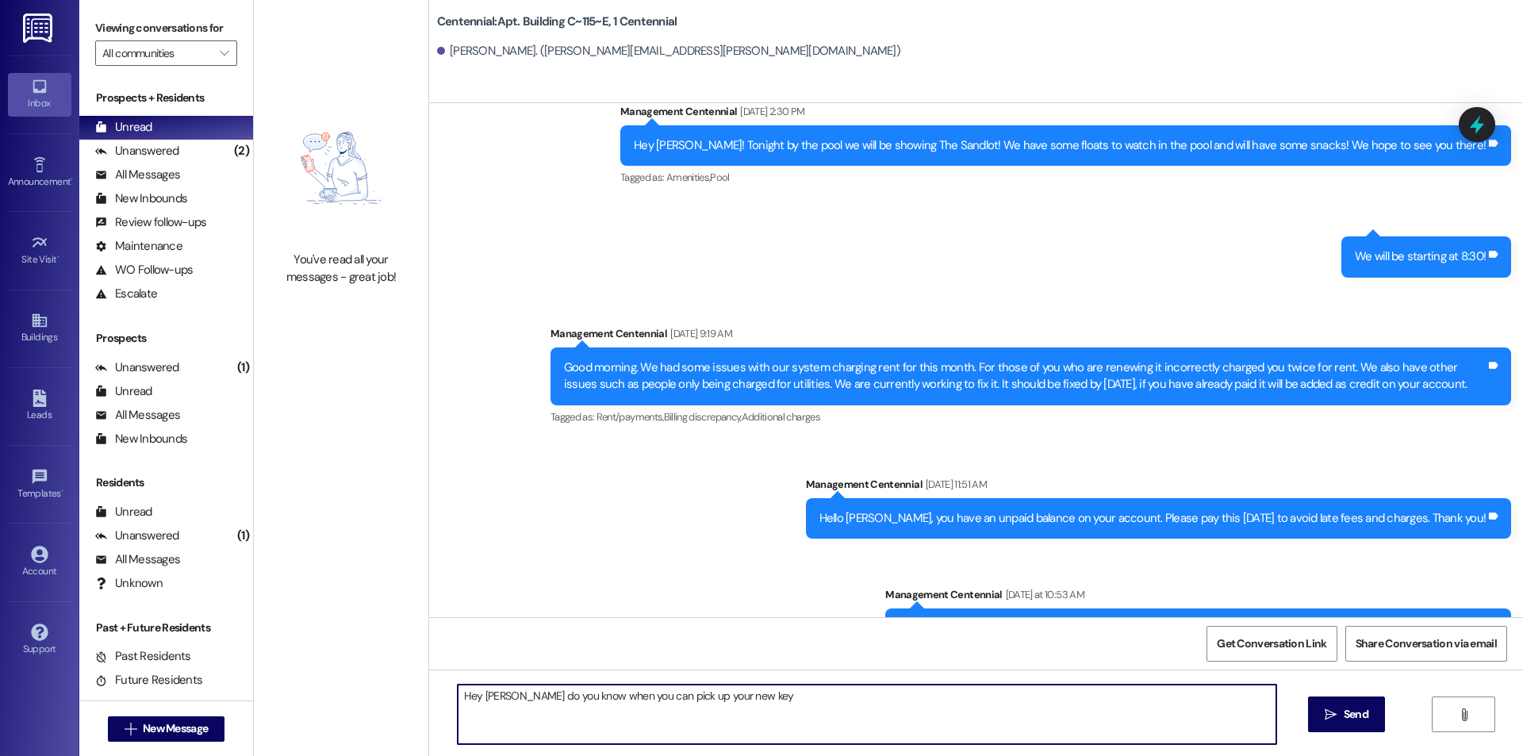
type textarea "Hey Rachael do you know when you can pick up your new key?"
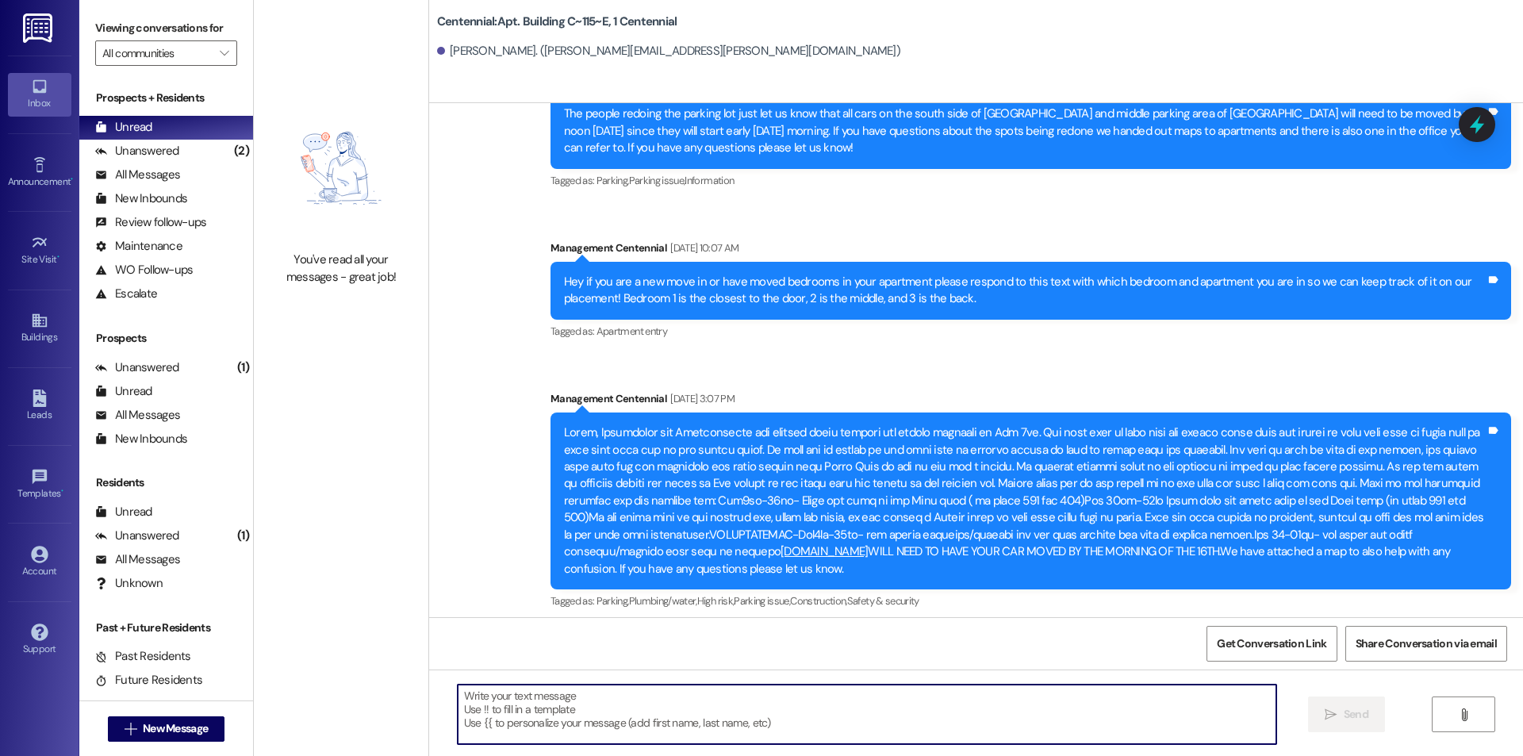
scroll to position [15289, 0]
